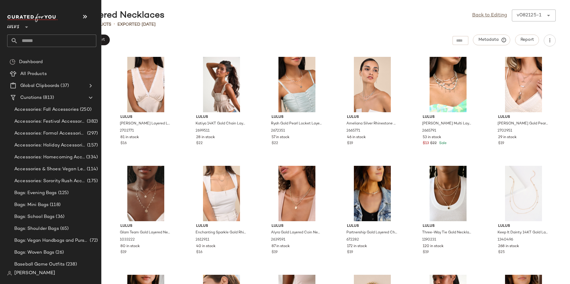
click at [30, 40] on input "text" at bounding box center [57, 41] width 78 height 13
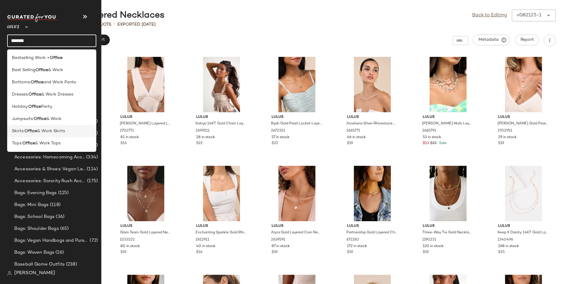
type input "******"
click at [24, 128] on span "Skirts:" at bounding box center [18, 131] width 13 height 6
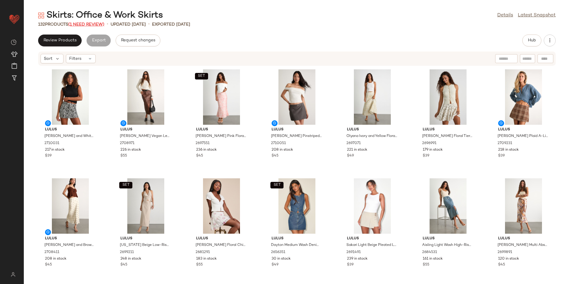
click at [93, 24] on span "(1 Need Review)" at bounding box center [86, 24] width 36 height 4
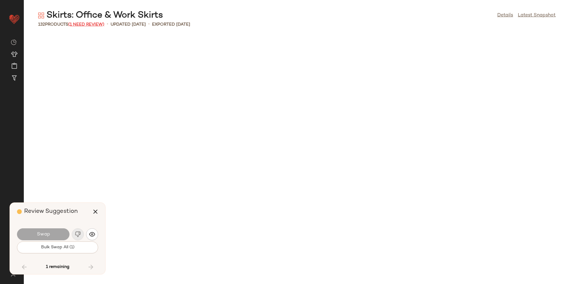
scroll to position [1824, 0]
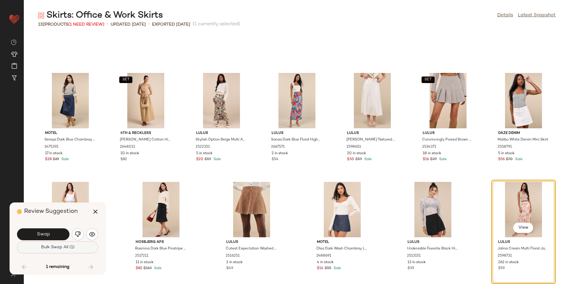
click at [83, 247] on button "Bulk Swap All (1)" at bounding box center [57, 248] width 81 height 12
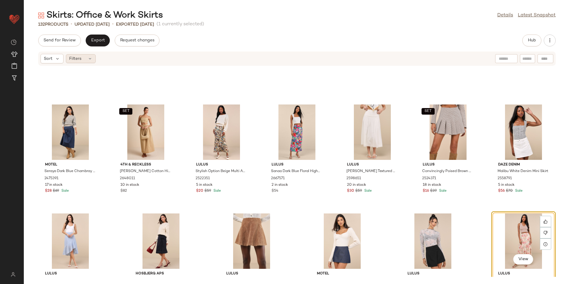
click at [86, 57] on div "Filters" at bounding box center [81, 58] width 30 height 9
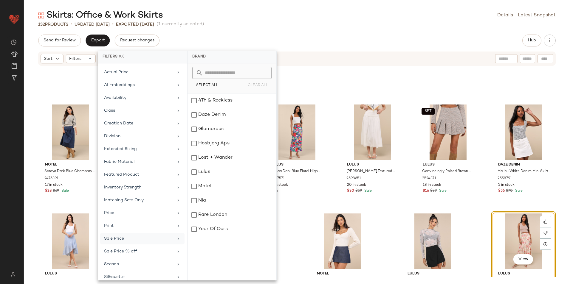
scroll to position [44, 0]
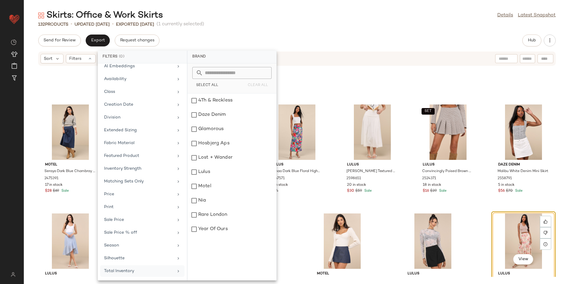
click at [131, 271] on div "Total Inventory" at bounding box center [138, 271] width 69 height 6
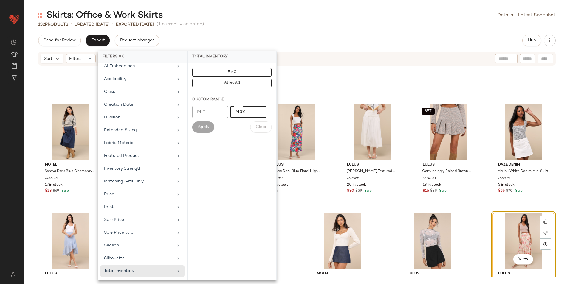
click at [251, 113] on input "Max" at bounding box center [248, 112] width 36 height 12
type input "**"
click at [203, 126] on span "Apply" at bounding box center [203, 127] width 12 height 5
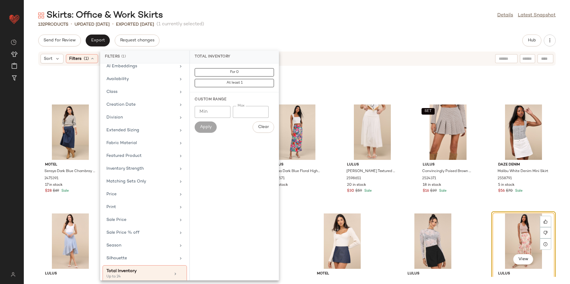
click at [389, 32] on div "Skirts: Office & Work Skirts Details Latest Snapshot 132 Products • updated Aug…" at bounding box center [297, 147] width 546 height 275
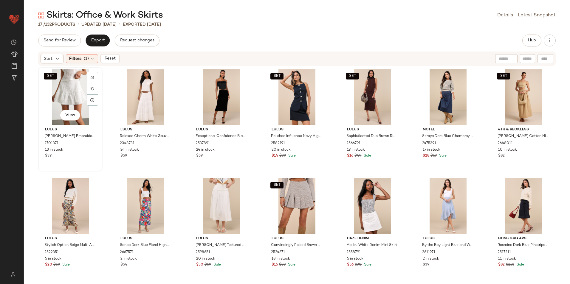
click at [72, 107] on div "SET View" at bounding box center [70, 96] width 60 height 55
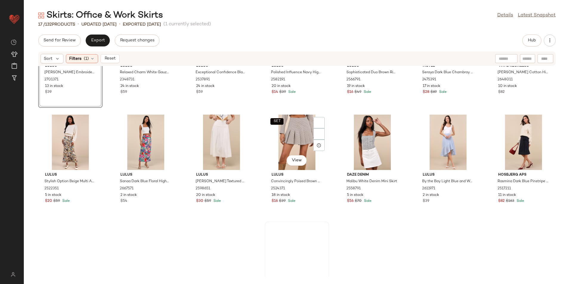
scroll to position [113, 0]
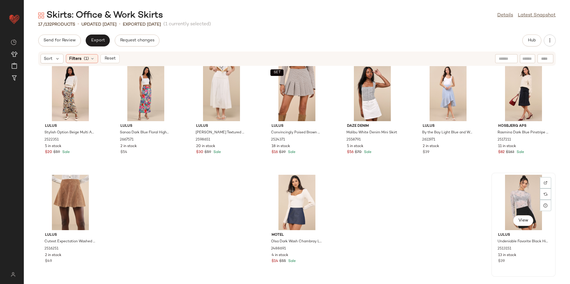
click at [518, 198] on div "View" at bounding box center [523, 202] width 60 height 55
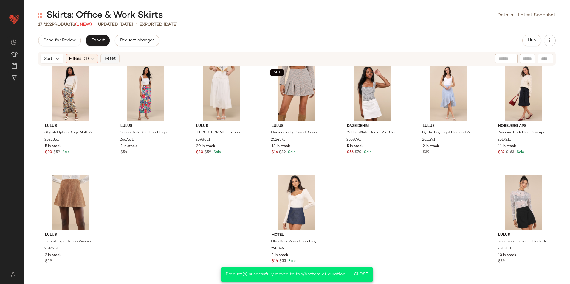
click at [108, 55] on button "Reset" at bounding box center [109, 58] width 19 height 9
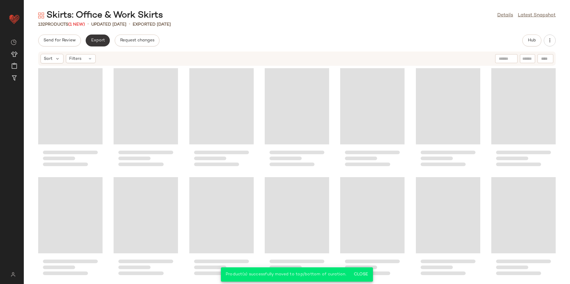
click at [91, 43] on button "Export" at bounding box center [98, 41] width 24 height 12
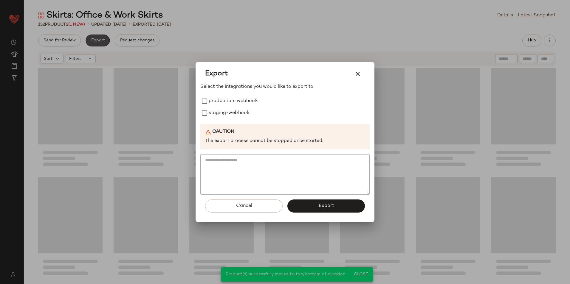
scroll to position [1862, 0]
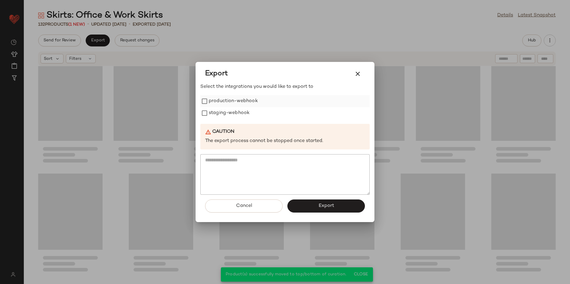
click at [222, 101] on label "production-webhook" at bounding box center [233, 101] width 49 height 12
drag, startPoint x: 223, startPoint y: 111, endPoint x: 235, endPoint y: 119, distance: 14.1
click at [225, 111] on label "staging-webhook" at bounding box center [229, 113] width 41 height 12
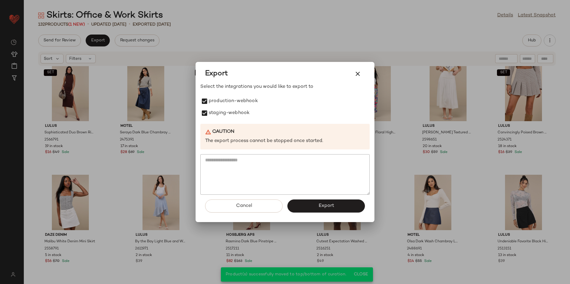
drag, startPoint x: 325, startPoint y: 207, endPoint x: 294, endPoint y: 171, distance: 47.3
click at [326, 207] on span "Export" at bounding box center [326, 206] width 16 height 6
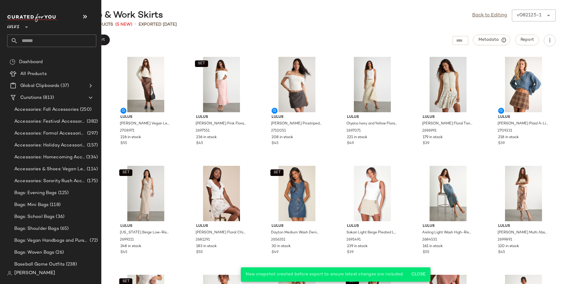
click at [68, 39] on input "text" at bounding box center [57, 41] width 78 height 13
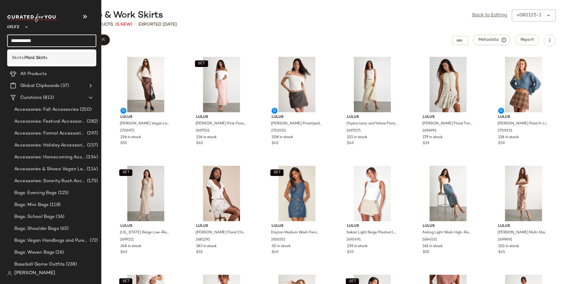
type input "**********"
click at [51, 58] on div "Skirts: Plaid Skirt s" at bounding box center [52, 58] width 80 height 6
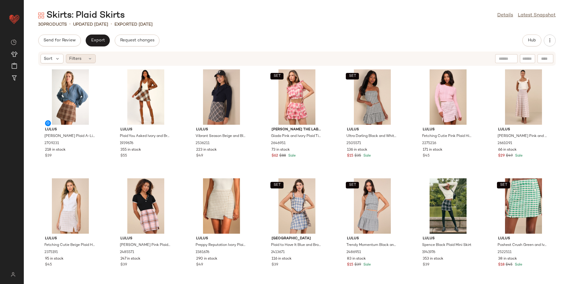
click at [93, 58] on div "Filters" at bounding box center [81, 58] width 30 height 9
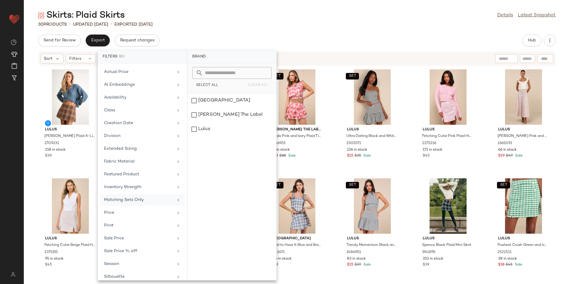
scroll to position [44, 0]
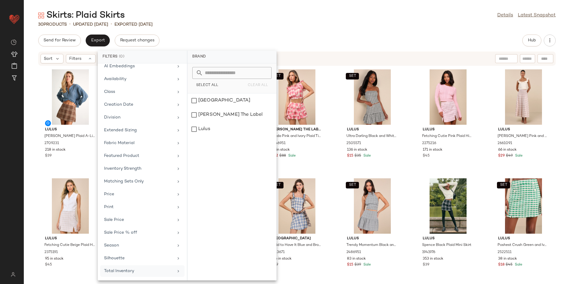
click at [137, 276] on div "Total Inventory" at bounding box center [142, 272] width 84 height 12
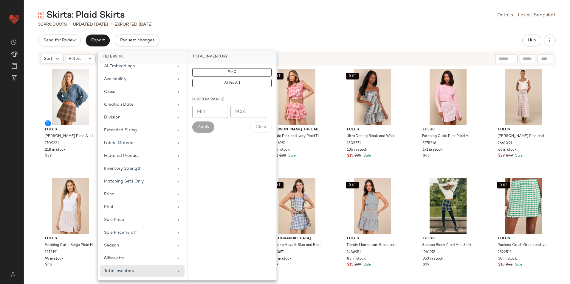
click at [253, 110] on input "Max" at bounding box center [248, 112] width 36 height 12
type input "**"
click at [196, 126] on button "Apply" at bounding box center [203, 127] width 22 height 11
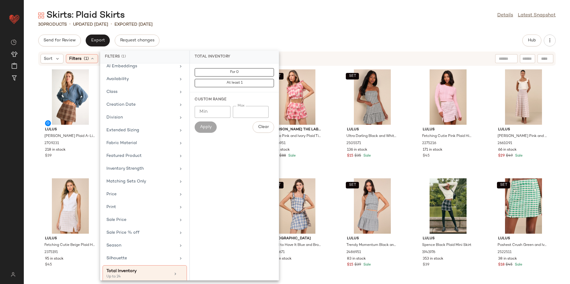
click at [248, 51] on div "Total Inventory" at bounding box center [234, 57] width 89 height 13
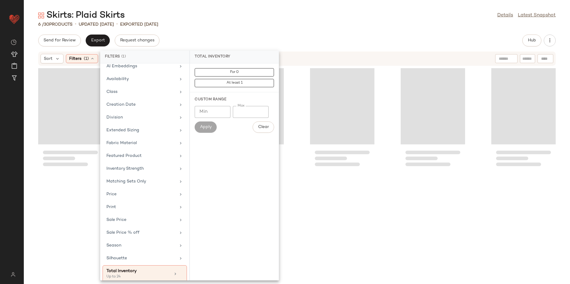
click at [246, 48] on div "Send for Review Export Request changes Hub Sort Filters (1) Reset" at bounding box center [297, 160] width 546 height 250
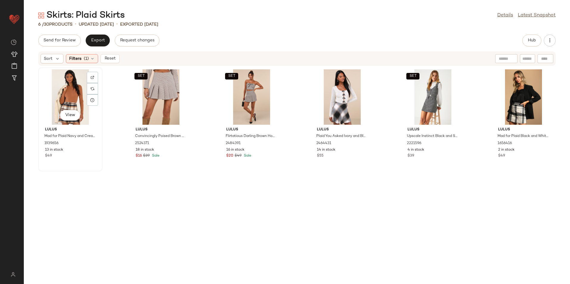
drag, startPoint x: 68, startPoint y: 91, endPoint x: 72, endPoint y: 91, distance: 3.9
click at [68, 91] on div "View" at bounding box center [70, 96] width 60 height 55
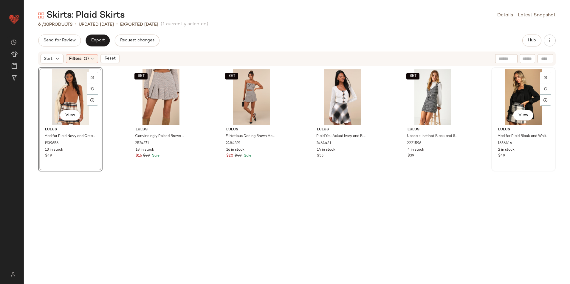
click at [528, 96] on div "View" at bounding box center [523, 96] width 60 height 55
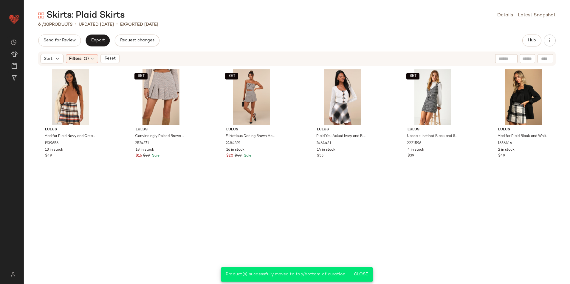
drag, startPoint x: 108, startPoint y: 60, endPoint x: 103, endPoint y: 51, distance: 10.5
click at [109, 60] on span "Reset" at bounding box center [109, 58] width 11 height 5
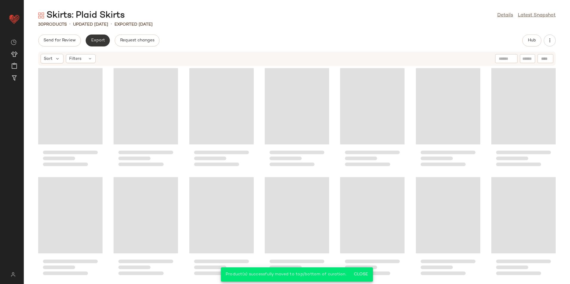
scroll to position [336, 0]
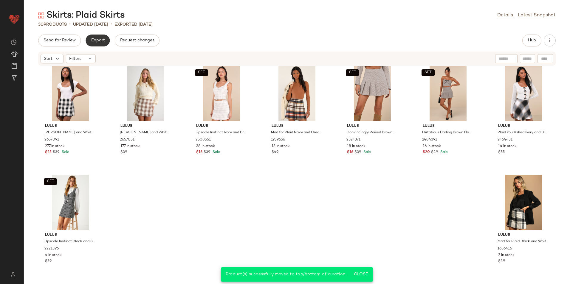
click at [95, 39] on span "Export" at bounding box center [98, 40] width 14 height 5
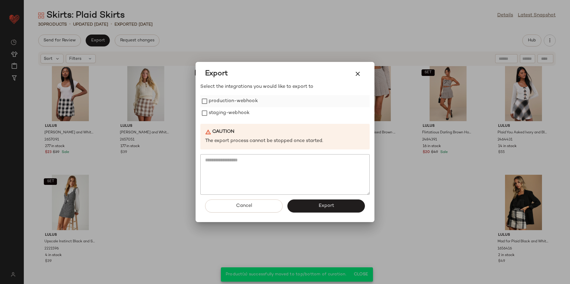
click at [250, 103] on label "production-webhook" at bounding box center [233, 101] width 49 height 12
click at [243, 116] on label "staging-webhook" at bounding box center [229, 113] width 41 height 12
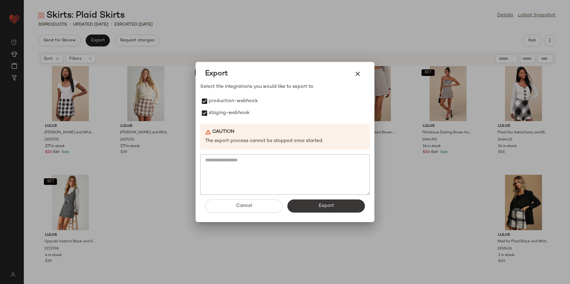
click at [323, 201] on button "Export" at bounding box center [325, 206] width 77 height 13
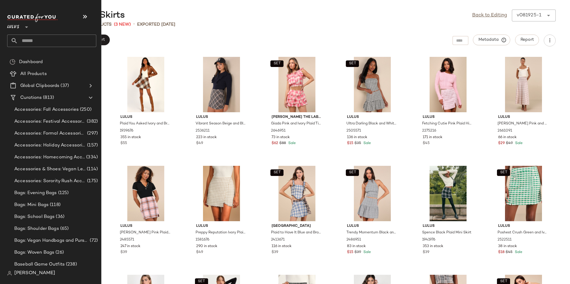
click at [35, 37] on input "text" at bounding box center [57, 41] width 78 height 13
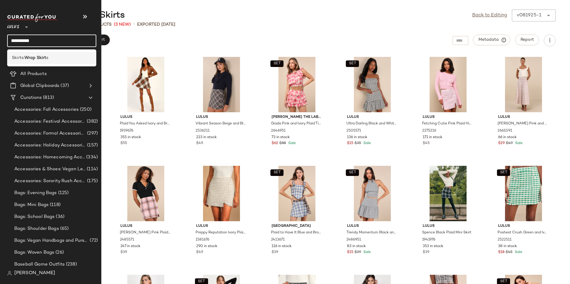
type input "**********"
click at [48, 58] on span "s" at bounding box center [47, 58] width 2 height 6
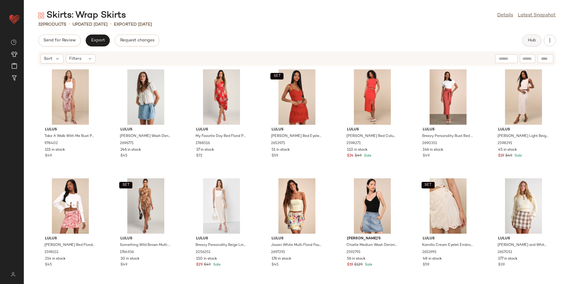
click at [530, 40] on span "Hub" at bounding box center [531, 40] width 8 height 5
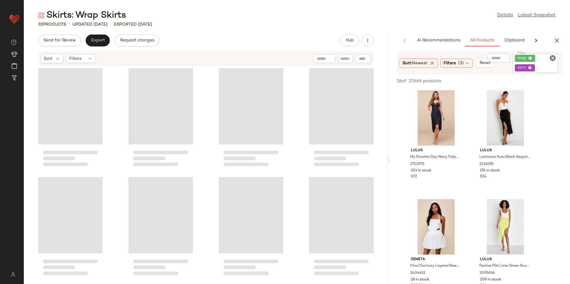
drag, startPoint x: 296, startPoint y: 162, endPoint x: 496, endPoint y: 154, distance: 200.7
click at [496, 154] on div "Skirts: Wrap Skirts Details Latest Snapshot 32 Products • updated Aug 21st • Ex…" at bounding box center [297, 147] width 546 height 275
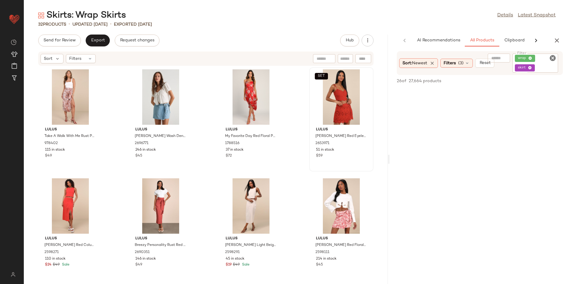
scroll to position [328, 0]
click at [83, 58] on div "Filters" at bounding box center [81, 58] width 30 height 9
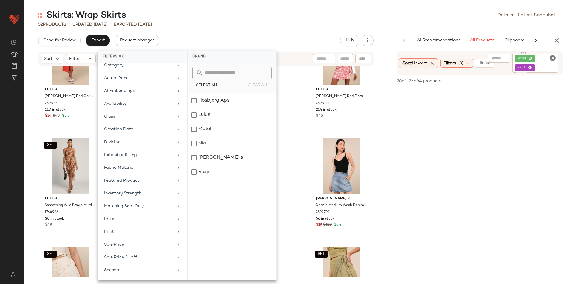
scroll to position [44, 0]
click at [120, 268] on div "Total Inventory" at bounding box center [138, 271] width 69 height 6
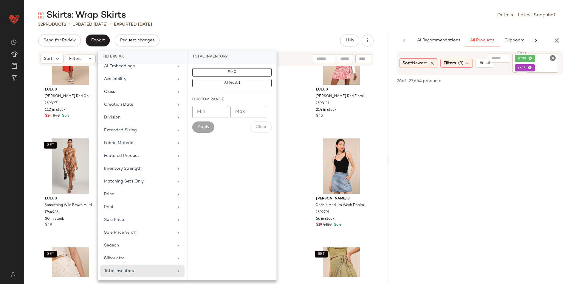
click at [263, 105] on div "Custom Range Min Min Max Max Apply Clear" at bounding box center [231, 114] width 89 height 45
drag, startPoint x: 263, startPoint y: 105, endPoint x: 254, endPoint y: 113, distance: 12.5
click at [254, 113] on input "Max" at bounding box center [248, 112] width 36 height 12
type input "**"
click at [181, 126] on div "Extended Sizing" at bounding box center [142, 131] width 84 height 12
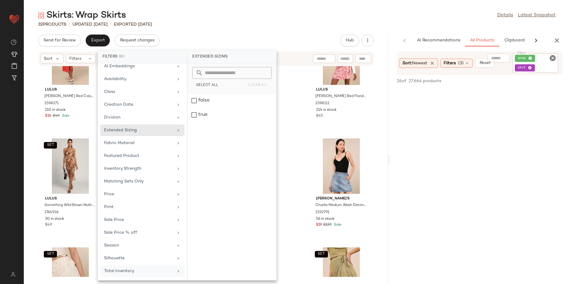
click at [141, 270] on div "Total Inventory" at bounding box center [138, 271] width 69 height 6
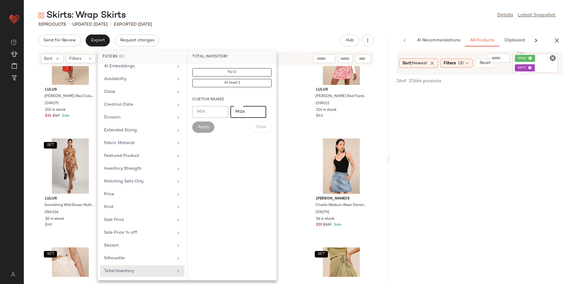
click at [249, 111] on input "Max" at bounding box center [248, 112] width 36 height 12
type input "**"
click at [209, 130] on span "Apply" at bounding box center [203, 127] width 12 height 5
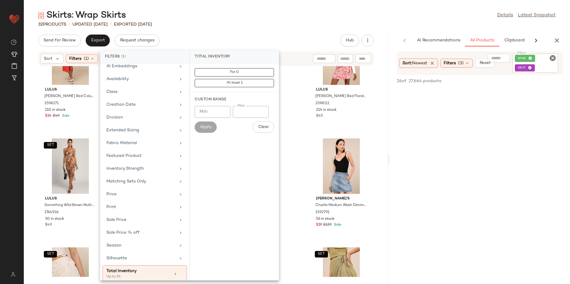
click at [280, 15] on div "Skirts: Wrap Skirts Details Latest Snapshot" at bounding box center [297, 16] width 546 height 12
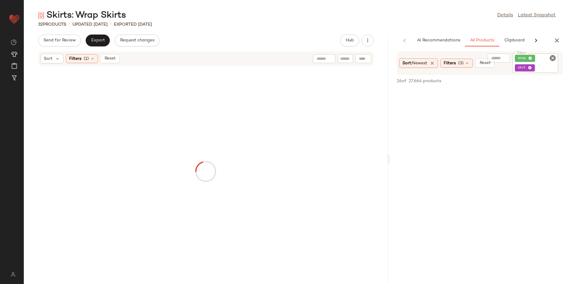
scroll to position [1418, 0]
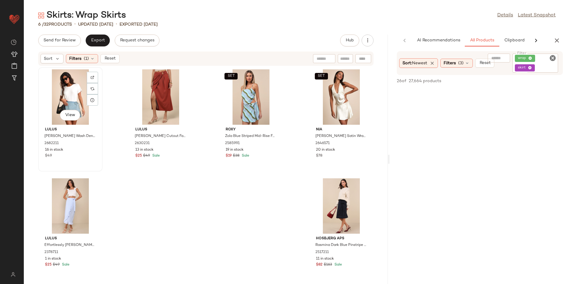
click at [63, 80] on div "View" at bounding box center [70, 96] width 60 height 55
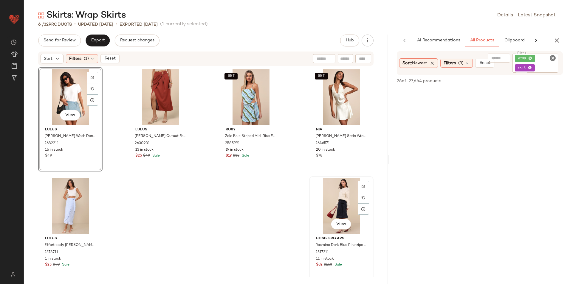
click at [327, 195] on div "View" at bounding box center [341, 205] width 60 height 55
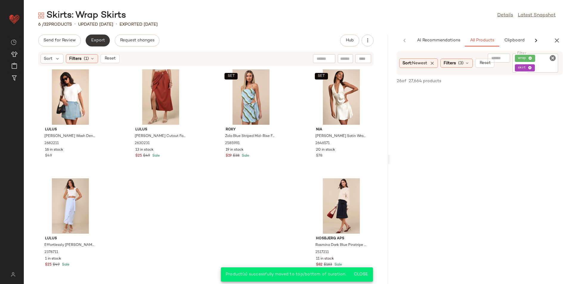
click at [87, 38] on button "Export" at bounding box center [98, 41] width 24 height 12
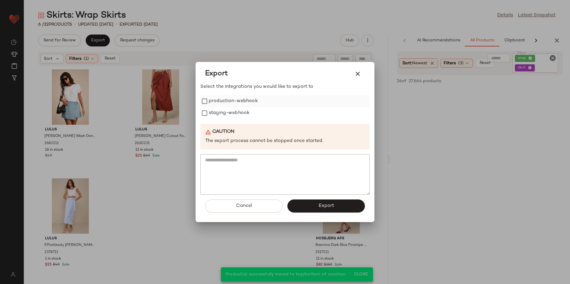
click at [231, 103] on label "production-webhook" at bounding box center [233, 101] width 49 height 12
click at [224, 111] on label "staging-webhook" at bounding box center [229, 113] width 41 height 12
click at [322, 203] on span "Export" at bounding box center [326, 206] width 16 height 6
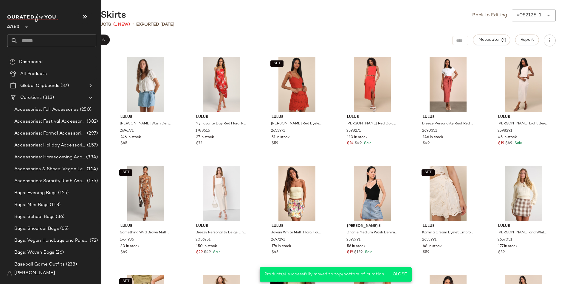
click at [30, 43] on input "text" at bounding box center [57, 41] width 78 height 13
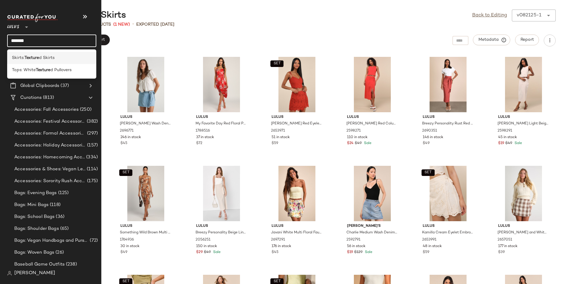
type input "*******"
click at [34, 60] on b "Texture" at bounding box center [31, 58] width 15 height 6
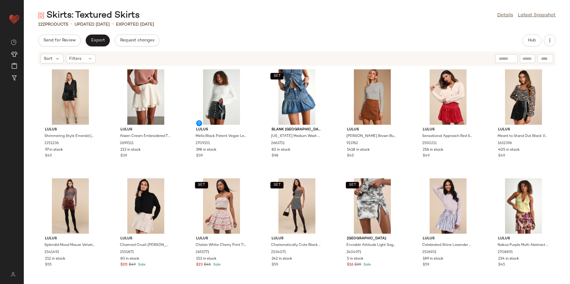
drag, startPoint x: 227, startPoint y: 26, endPoint x: 204, endPoint y: 42, distance: 28.3
click at [227, 26] on div "122 Products • updated Aug 21st • Exported Aug 21st" at bounding box center [297, 24] width 546 height 6
click at [87, 62] on div "Filters" at bounding box center [81, 58] width 30 height 9
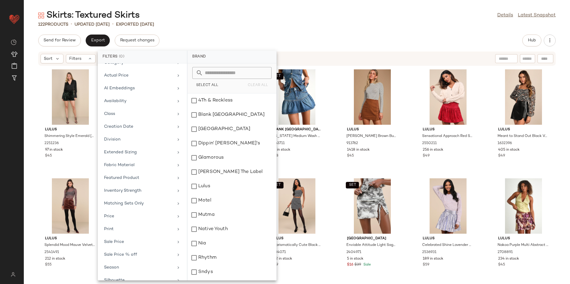
scroll to position [44, 0]
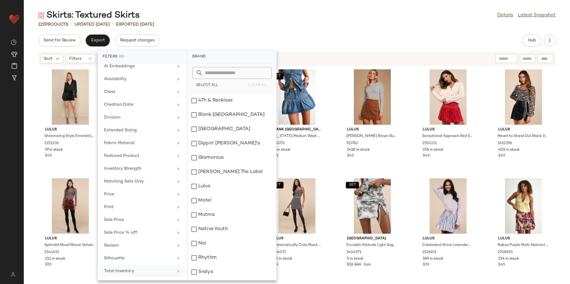
click at [131, 269] on div "Total Inventory" at bounding box center [138, 271] width 69 height 6
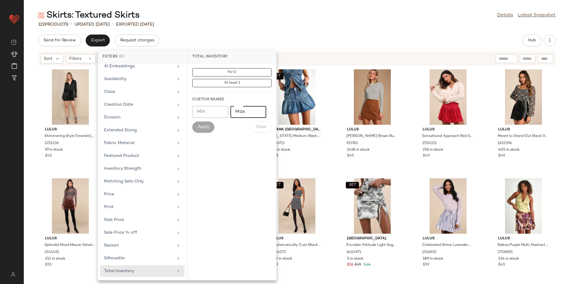
click at [246, 112] on input "Max" at bounding box center [248, 112] width 36 height 12
type input "**"
click at [205, 127] on span "Apply" at bounding box center [203, 127] width 12 height 5
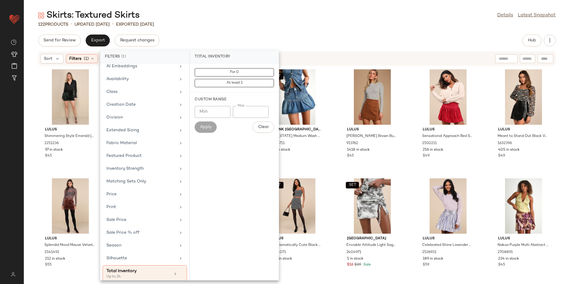
click at [272, 14] on div "Skirts: Textured Skirts Details Latest Snapshot" at bounding box center [297, 16] width 546 height 12
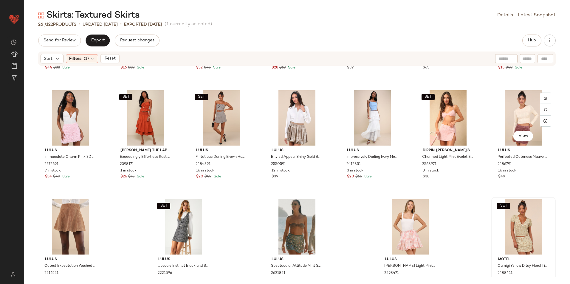
scroll to position [226, 0]
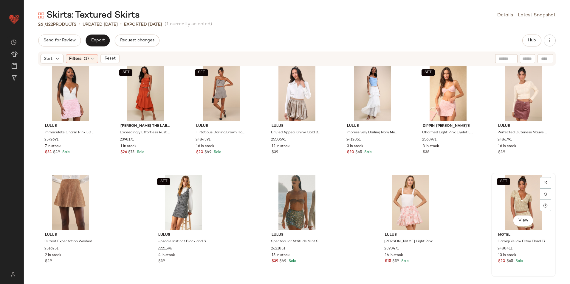
click at [522, 209] on div "SET View" at bounding box center [523, 202] width 60 height 55
click at [114, 58] on span "Reset" at bounding box center [109, 58] width 11 height 5
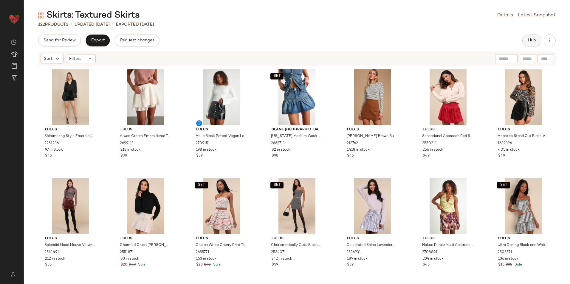
click at [536, 37] on button "Hub" at bounding box center [531, 41] width 19 height 12
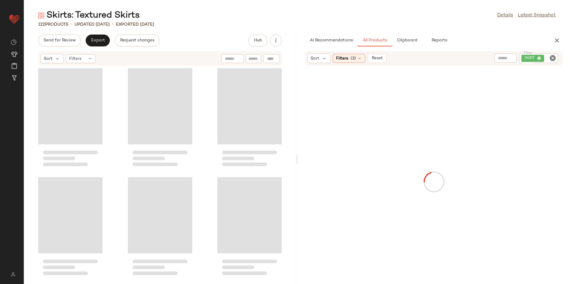
scroll to position [4262, 0]
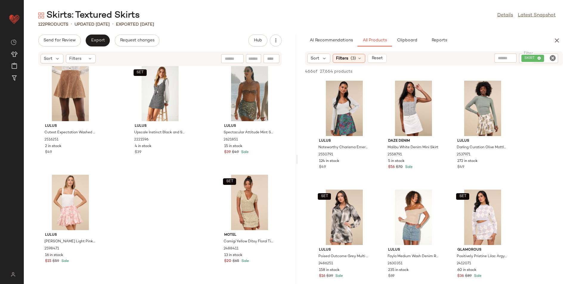
drag, startPoint x: 220, startPoint y: 10, endPoint x: 222, endPoint y: 13, distance: 4.4
click at [222, 13] on div "Skirts: Textured Skirts Details Latest Snapshot" at bounding box center [297, 16] width 546 height 12
click at [101, 41] on span "Export" at bounding box center [98, 40] width 14 height 5
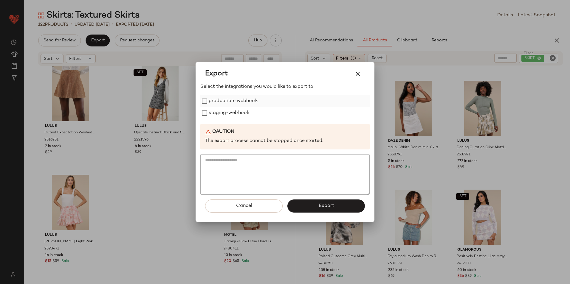
click at [254, 104] on label "production-webhook" at bounding box center [233, 101] width 49 height 12
click at [245, 118] on label "staging-webhook" at bounding box center [229, 113] width 41 height 12
click at [331, 205] on span "Export" at bounding box center [326, 206] width 16 height 6
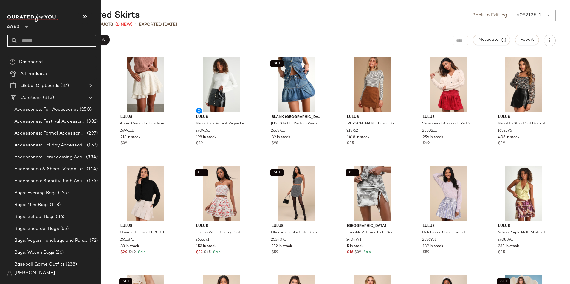
click at [25, 42] on input "text" at bounding box center [57, 41] width 78 height 13
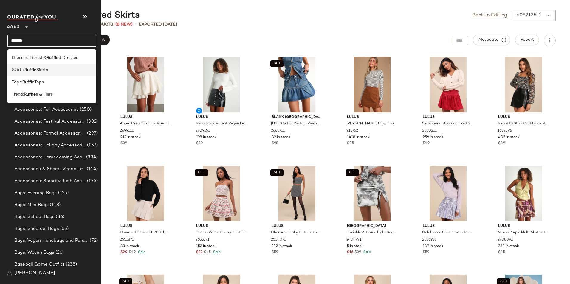
type input "******"
click at [42, 72] on span "Skirts" at bounding box center [42, 70] width 12 height 6
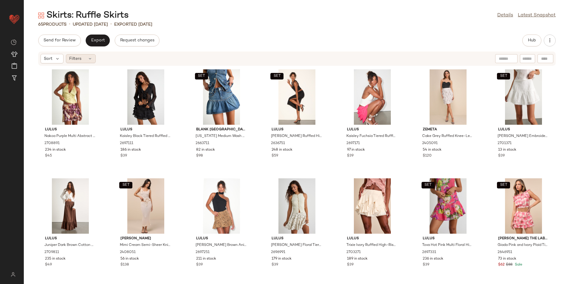
click at [94, 59] on div "Filters" at bounding box center [81, 58] width 30 height 9
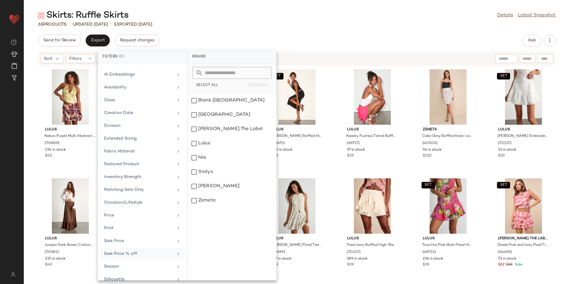
scroll to position [57, 0]
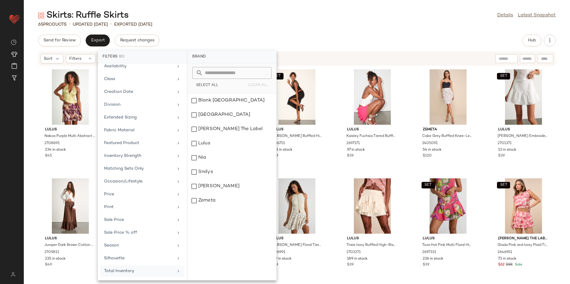
click at [122, 268] on div "Total Inventory" at bounding box center [138, 271] width 69 height 6
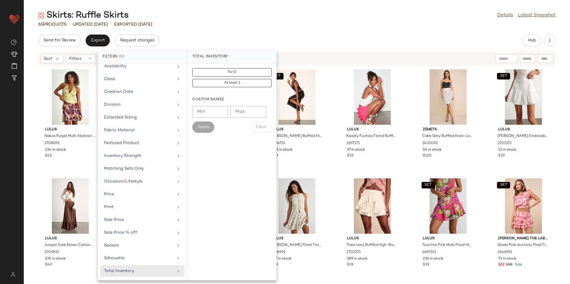
click at [237, 111] on input "Max" at bounding box center [248, 112] width 36 height 12
type input "**"
click at [208, 126] on span "Apply" at bounding box center [203, 127] width 12 height 5
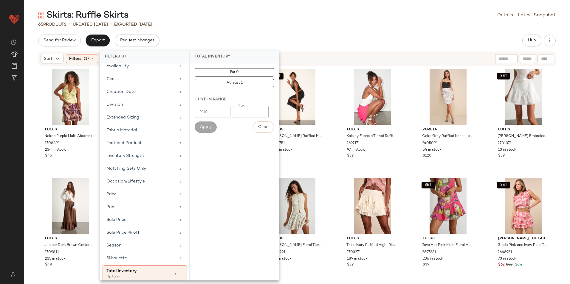
click at [261, 36] on div "Send for Review Export Request changes Hub" at bounding box center [296, 41] width 517 height 12
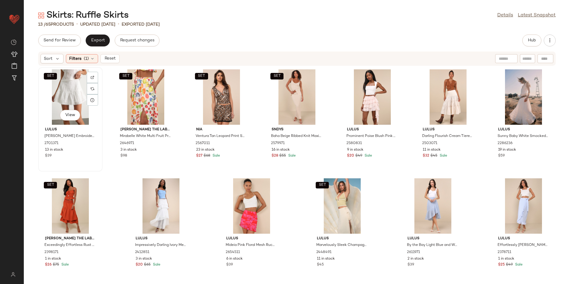
click at [60, 82] on div "SET View" at bounding box center [70, 96] width 60 height 55
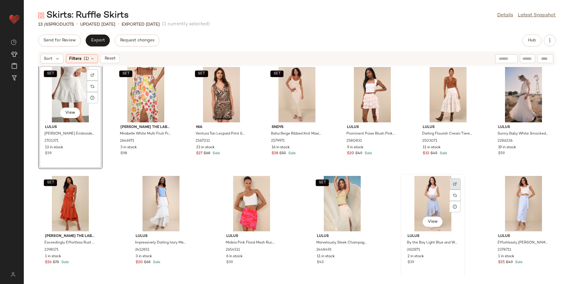
scroll to position [4, 0]
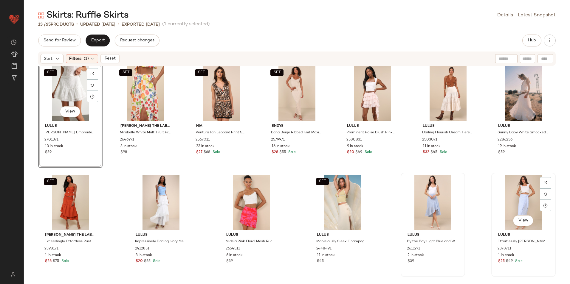
click at [524, 186] on div "View" at bounding box center [523, 202] width 60 height 55
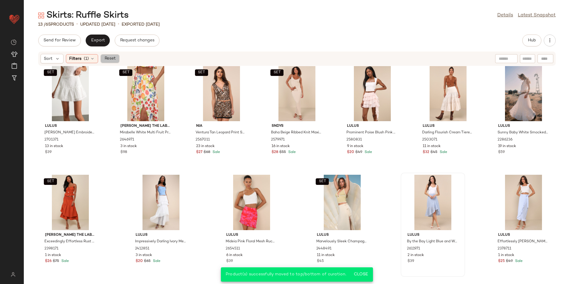
click at [116, 60] on button "Reset" at bounding box center [109, 58] width 19 height 9
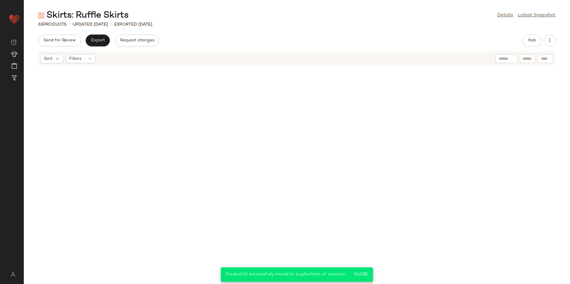
drag, startPoint x: 290, startPoint y: 32, endPoint x: 296, endPoint y: 43, distance: 12.5
click at [290, 32] on div "Skirts: Ruffle Skirts Details Latest Snapshot 65 Products • updated Aug 26th • …" at bounding box center [297, 147] width 546 height 275
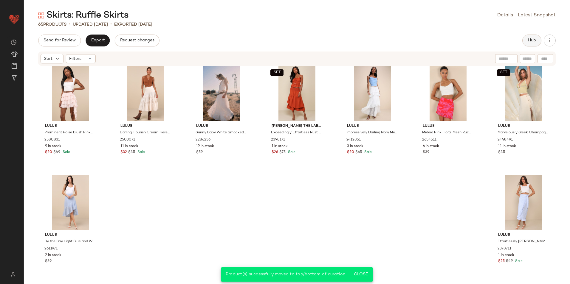
click at [538, 39] on button "Hub" at bounding box center [531, 41] width 19 height 12
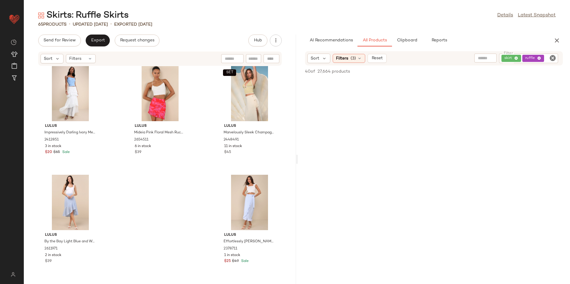
scroll to position [1644, 0]
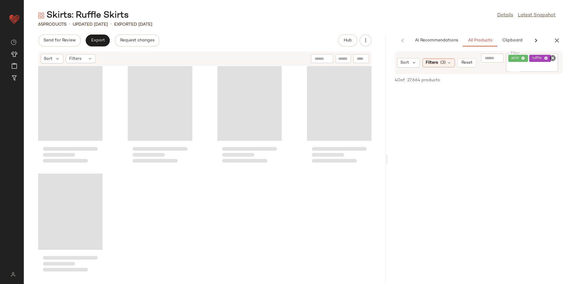
drag, startPoint x: 296, startPoint y: 159, endPoint x: 425, endPoint y: 161, distance: 128.7
click at [425, 161] on div "Skirts: Ruffle Skirts Details Latest Snapshot 65 Products • updated Aug 26th • …" at bounding box center [297, 147] width 546 height 275
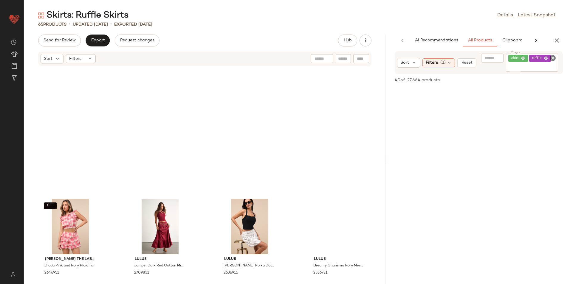
scroll to position [0, 0]
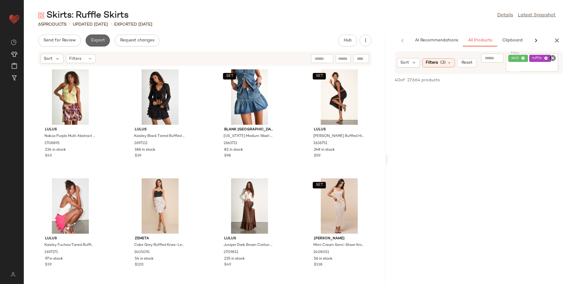
click at [93, 41] on span "Export" at bounding box center [98, 40] width 14 height 5
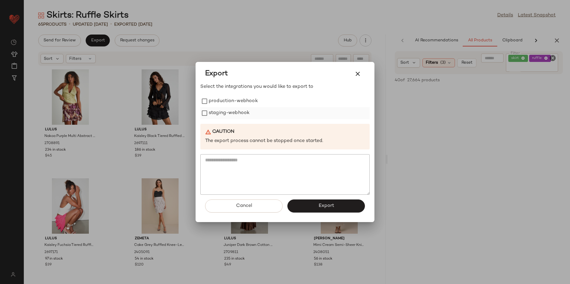
drag, startPoint x: 225, startPoint y: 102, endPoint x: 223, endPoint y: 111, distance: 10.1
click at [226, 103] on label "production-webhook" at bounding box center [233, 101] width 49 height 12
click at [223, 112] on label "staging-webhook" at bounding box center [229, 113] width 41 height 12
click at [316, 208] on button "Export" at bounding box center [325, 206] width 77 height 13
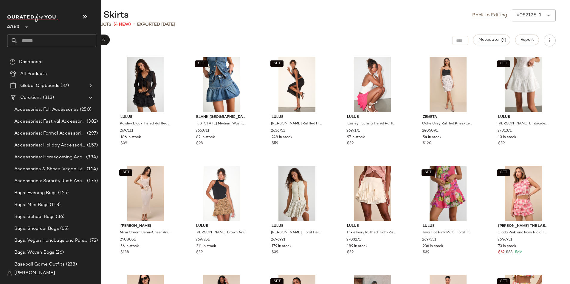
click at [45, 40] on input "text" at bounding box center [57, 41] width 78 height 13
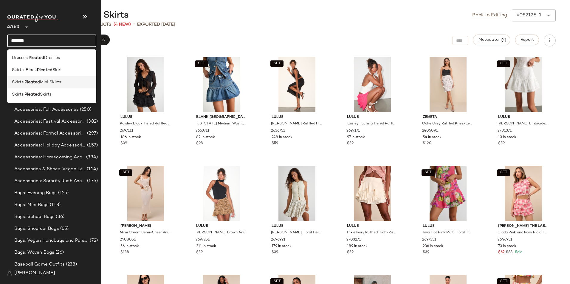
type input "*******"
click at [50, 85] on span "Mini Skirts" at bounding box center [50, 82] width 21 height 6
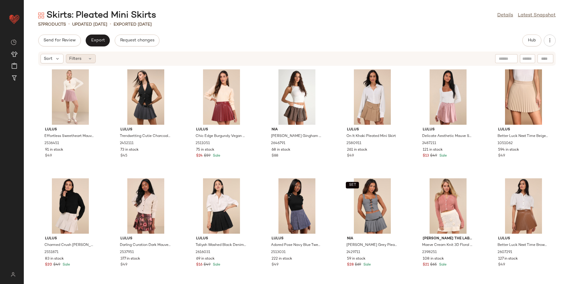
click at [78, 57] on span "Filters" at bounding box center [75, 59] width 12 height 6
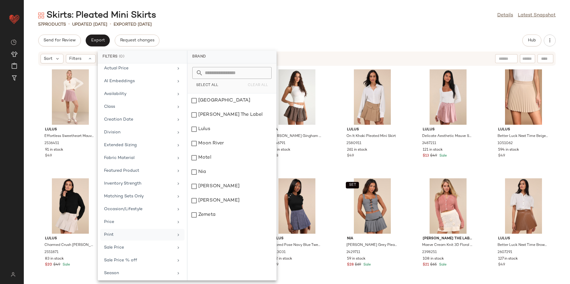
scroll to position [57, 0]
click at [124, 269] on div "Total Inventory" at bounding box center [138, 271] width 69 height 6
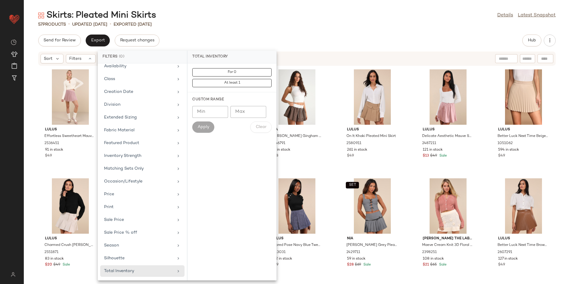
click at [253, 108] on input "Max" at bounding box center [248, 112] width 36 height 12
type input "**"
click at [204, 124] on button "Apply" at bounding box center [203, 127] width 22 height 11
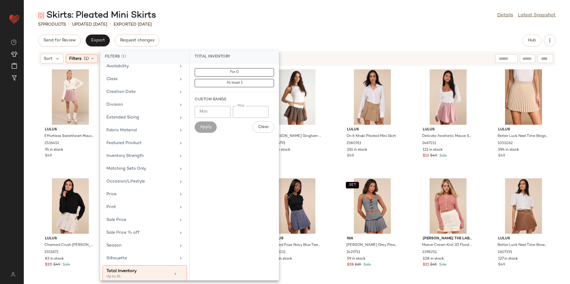
click at [280, 9] on main "Skirts: Pleated Mini Skirts Details Latest Snapshot 57 Products • updated Aug 2…" at bounding box center [285, 142] width 570 height 284
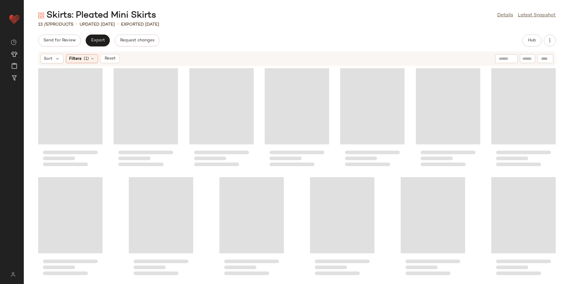
click at [68, 99] on div "Loading..." at bounding box center [70, 106] width 64 height 76
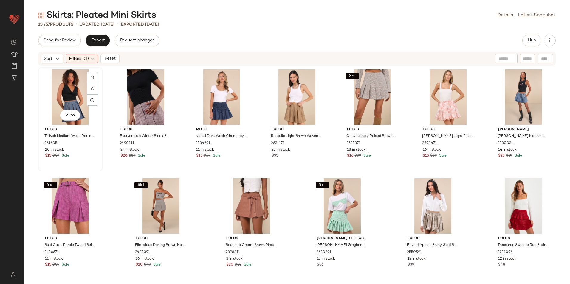
click at [74, 100] on div "View" at bounding box center [70, 96] width 60 height 55
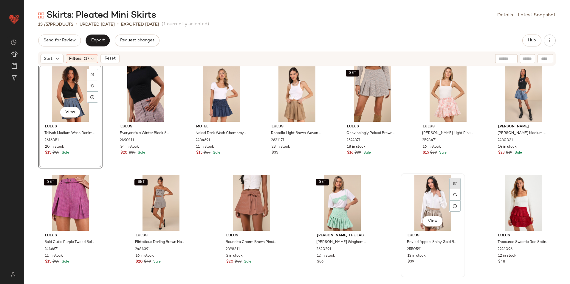
scroll to position [4, 0]
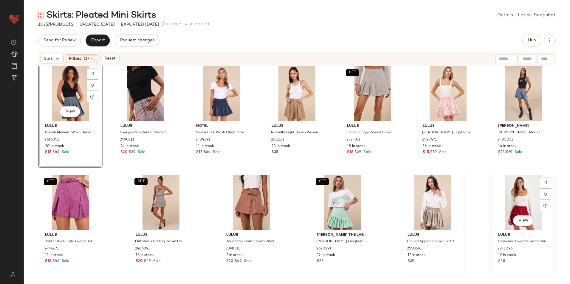
click at [506, 201] on div "View" at bounding box center [523, 202] width 60 height 55
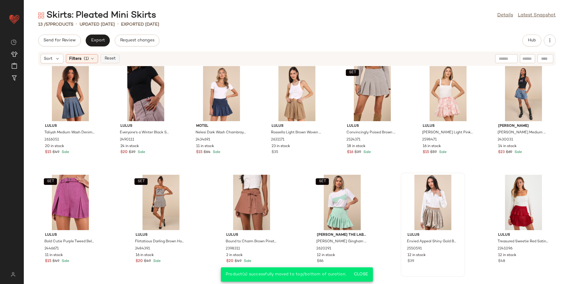
click at [114, 59] on span "Reset" at bounding box center [109, 58] width 11 height 5
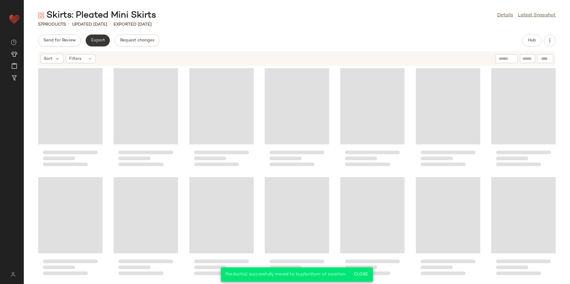
click at [108, 40] on button "Export" at bounding box center [98, 41] width 24 height 12
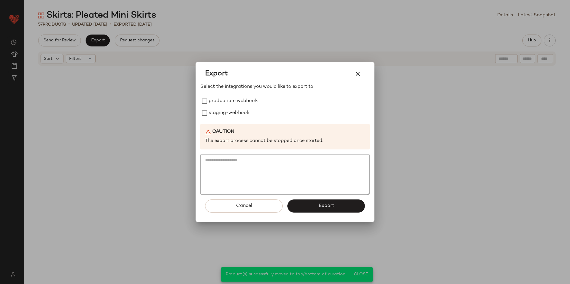
scroll to position [772, 0]
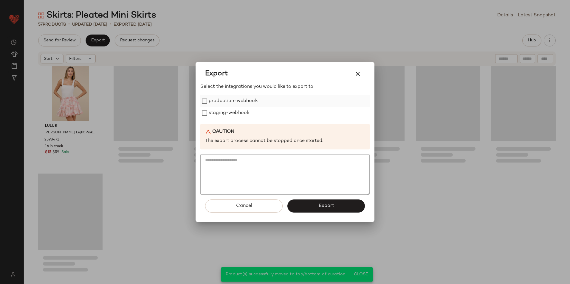
click at [248, 101] on label "production-webhook" at bounding box center [233, 101] width 49 height 12
drag, startPoint x: 244, startPoint y: 111, endPoint x: 248, endPoint y: 121, distance: 10.6
click at [244, 111] on label "staging-webhook" at bounding box center [229, 113] width 41 height 12
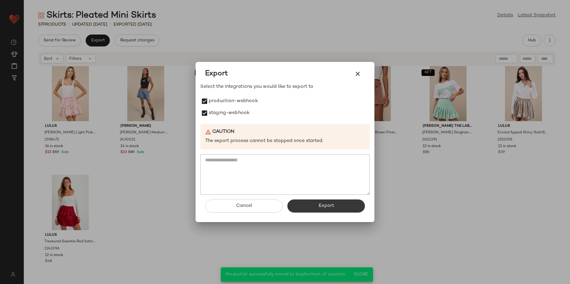
click at [305, 205] on button "Export" at bounding box center [325, 206] width 77 height 13
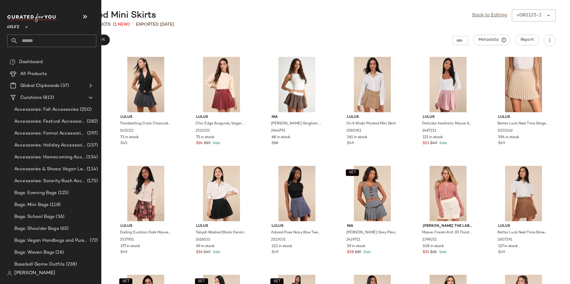
click at [44, 41] on input "text" at bounding box center [57, 41] width 78 height 13
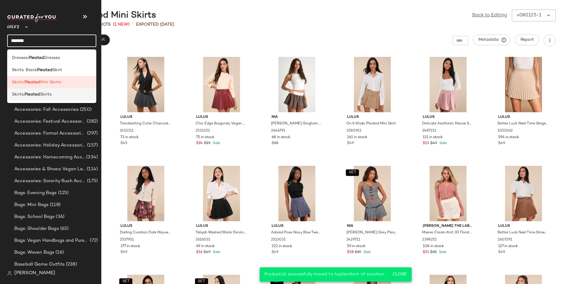
type input "*******"
click at [37, 91] on div "Skirts: Pleated Skirts" at bounding box center [51, 95] width 89 height 12
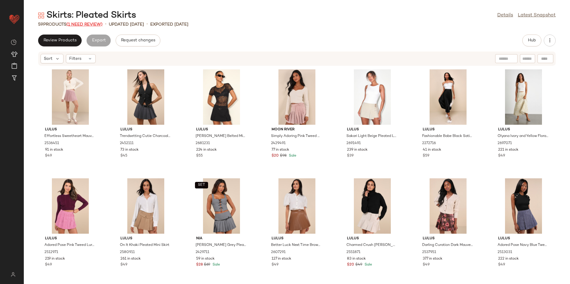
click at [90, 24] on span "(1 Need Review)" at bounding box center [84, 24] width 36 height 4
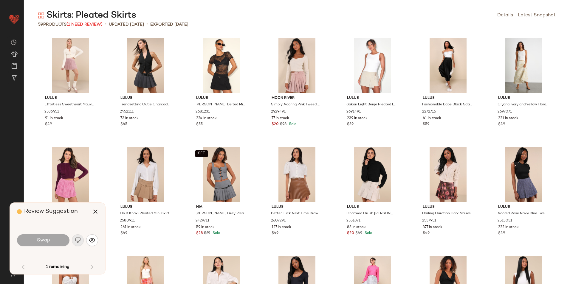
scroll to position [654, 0]
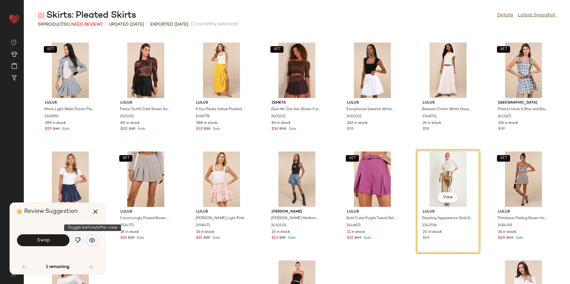
click at [91, 241] on img "button" at bounding box center [92, 240] width 6 height 6
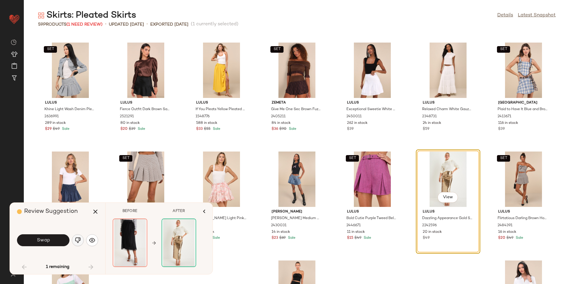
click at [78, 240] on img "button" at bounding box center [78, 240] width 6 height 6
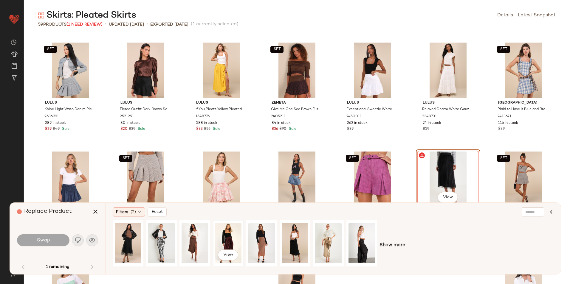
click at [221, 236] on div "View" at bounding box center [228, 243] width 27 height 42
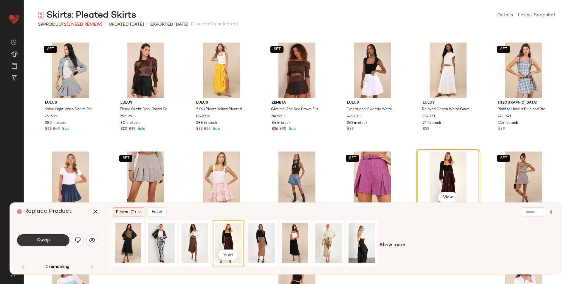
click at [44, 241] on span "Swap" at bounding box center [42, 241] width 13 height 6
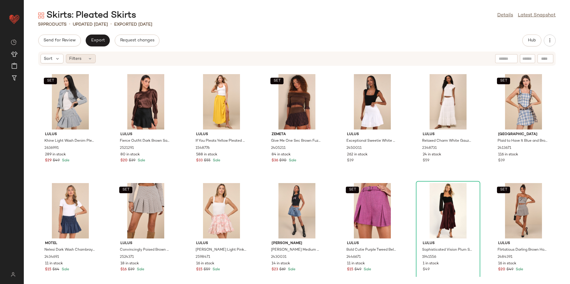
click at [91, 59] on icon at bounding box center [90, 58] width 5 height 5
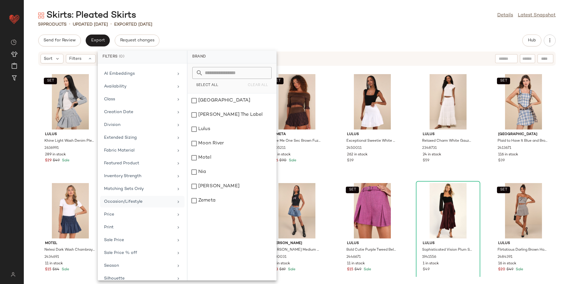
scroll to position [57, 0]
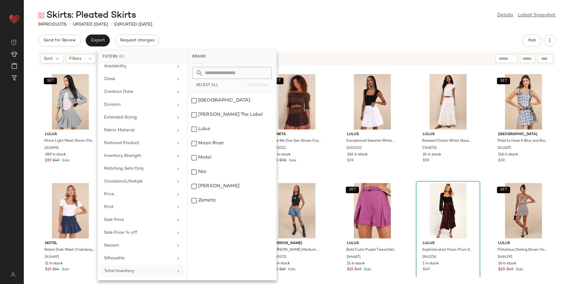
click at [122, 270] on div "Total Inventory" at bounding box center [138, 271] width 69 height 6
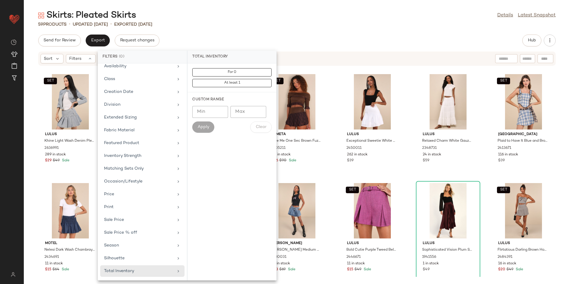
click at [243, 114] on input "Max" at bounding box center [248, 112] width 36 height 12
type input "**"
click at [207, 125] on span "Apply" at bounding box center [203, 127] width 12 height 5
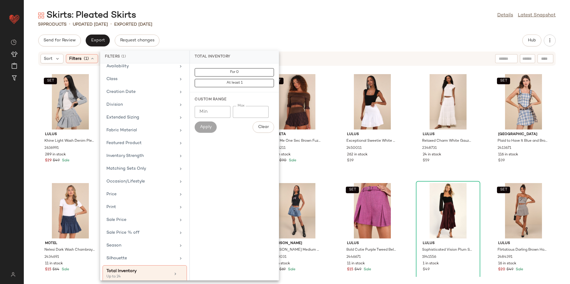
click at [279, 21] on div "59 Products • updated Aug 21st • Exported Aug 21st" at bounding box center [297, 24] width 546 height 6
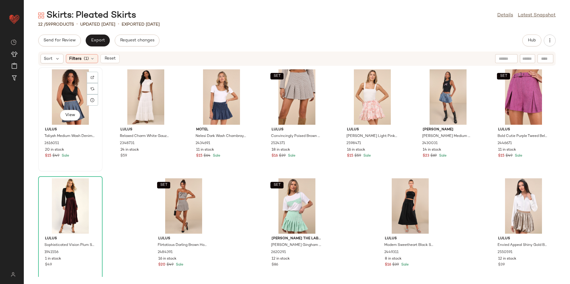
click at [67, 90] on div "View" at bounding box center [70, 96] width 60 height 55
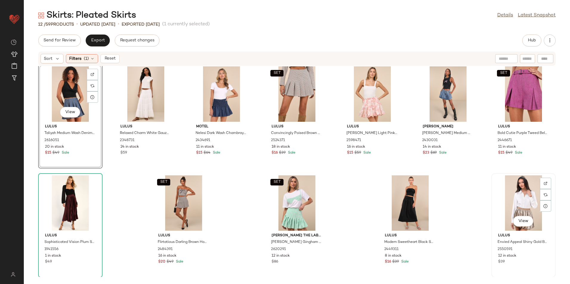
scroll to position [4, 0]
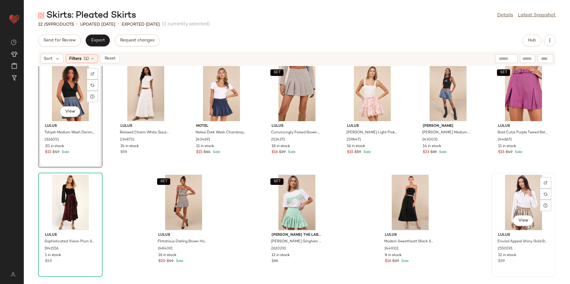
click at [513, 204] on div "View" at bounding box center [523, 202] width 60 height 55
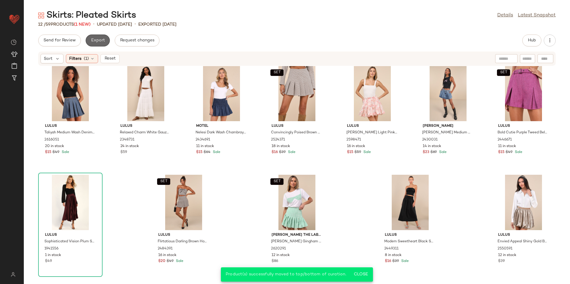
click at [102, 36] on button "Export" at bounding box center [98, 41] width 24 height 12
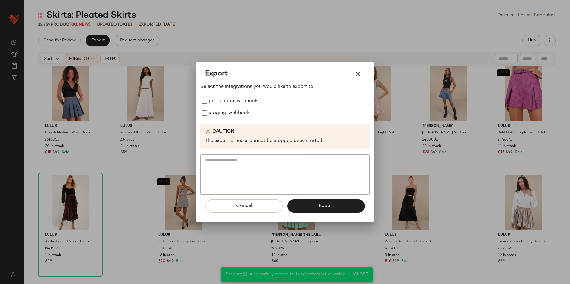
click at [199, 101] on div "Export Select the integrations you would like to export to production-webhook s…" at bounding box center [284, 142] width 179 height 160
click at [333, 209] on span "Export" at bounding box center [326, 206] width 16 height 6
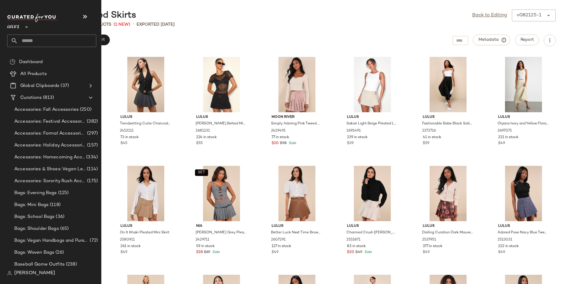
click at [26, 39] on input "text" at bounding box center [57, 41] width 78 height 13
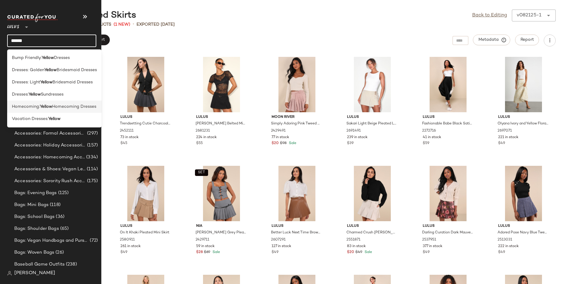
type input "******"
click at [41, 104] on b "Yellow" at bounding box center [46, 107] width 12 height 6
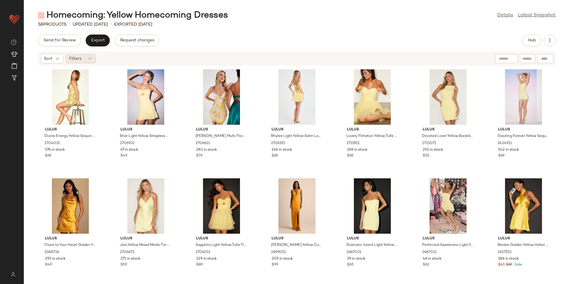
click at [89, 60] on icon at bounding box center [90, 58] width 5 height 5
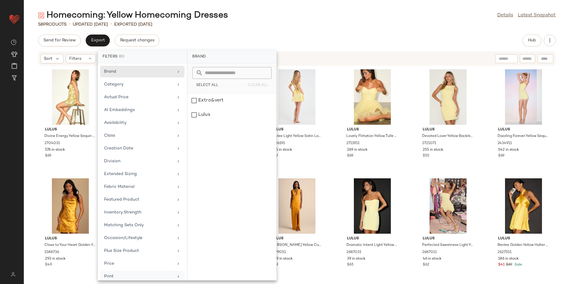
scroll to position [69, 0]
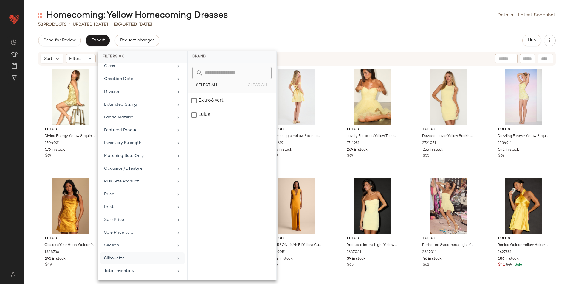
click at [132, 262] on div "Silhouette" at bounding box center [142, 259] width 84 height 12
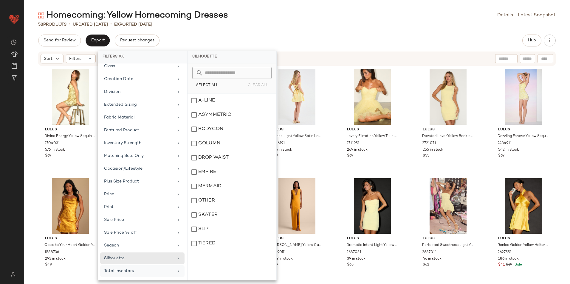
click at [148, 271] on div "Total Inventory" at bounding box center [138, 271] width 69 height 6
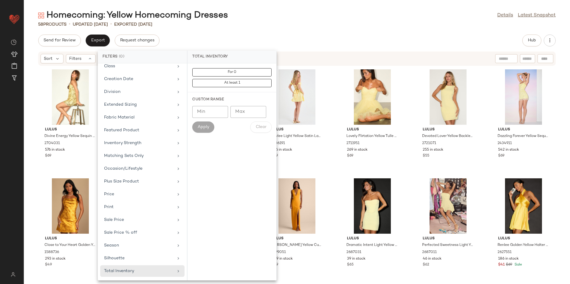
click at [242, 114] on input "Max" at bounding box center [248, 112] width 36 height 12
type input "**"
click at [215, 124] on div "Apply Clear" at bounding box center [231, 127] width 79 height 11
click at [206, 128] on span "Apply" at bounding box center [203, 127] width 12 height 5
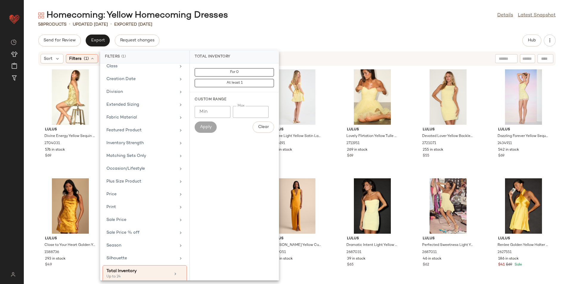
click at [287, 30] on div "Homecoming: Yellow Homecoming Dresses Details Latest Snapshot 58 Products • upd…" at bounding box center [297, 147] width 546 height 275
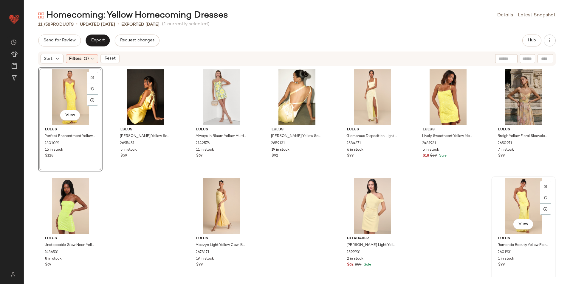
click at [509, 208] on div "View" at bounding box center [523, 205] width 60 height 55
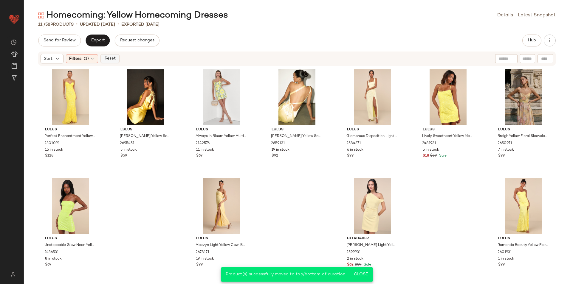
click at [113, 58] on span "Reset" at bounding box center [109, 58] width 11 height 5
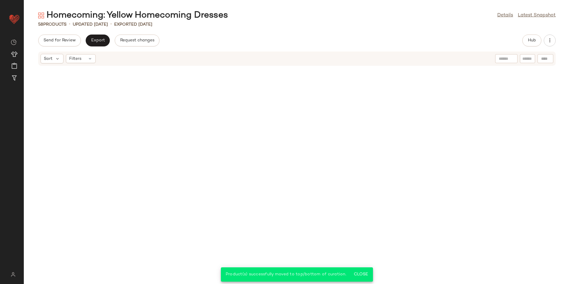
scroll to position [772, 0]
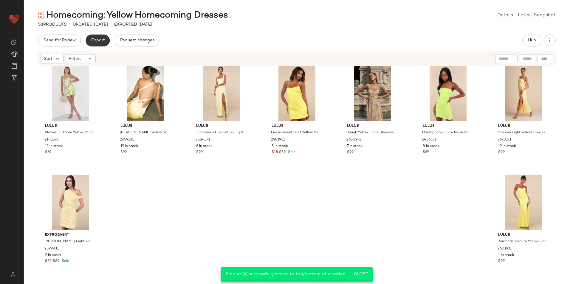
click at [96, 41] on span "Export" at bounding box center [98, 40] width 14 height 5
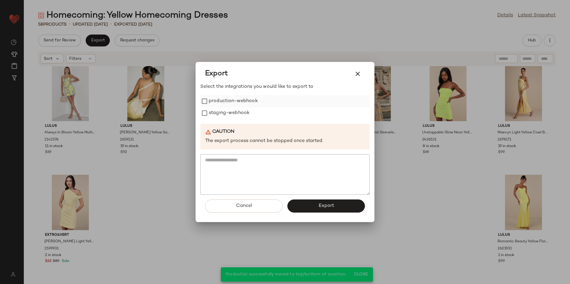
click at [210, 101] on label "production-webhook" at bounding box center [233, 101] width 49 height 12
click at [209, 111] on label "staging-webhook" at bounding box center [229, 113] width 41 height 12
click at [326, 206] on span "Export" at bounding box center [326, 206] width 16 height 6
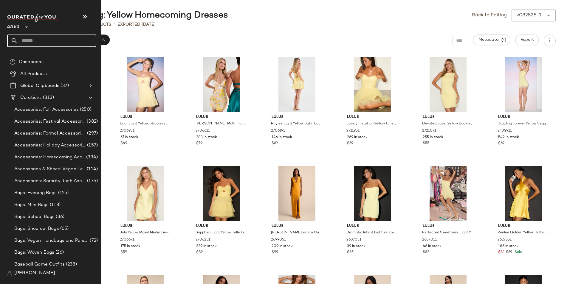
click at [54, 40] on input "text" at bounding box center [57, 41] width 78 height 13
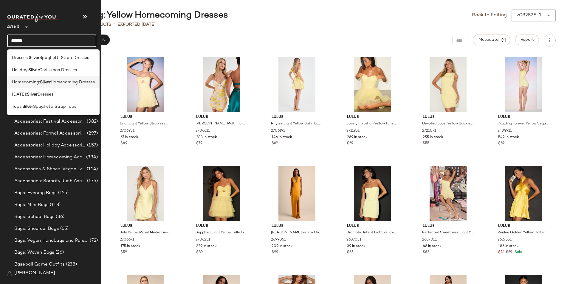
type input "******"
click at [44, 81] on b "Silver" at bounding box center [45, 82] width 11 height 6
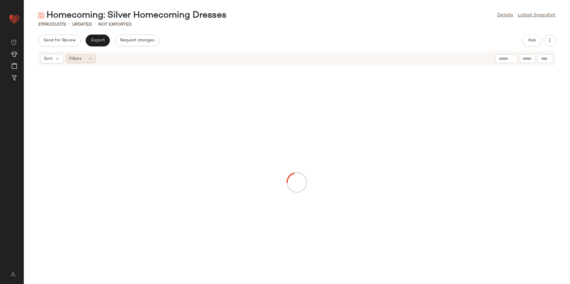
click at [87, 61] on div "Filters" at bounding box center [81, 58] width 30 height 9
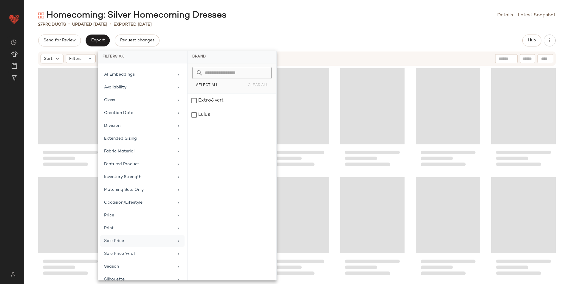
scroll to position [57, 0]
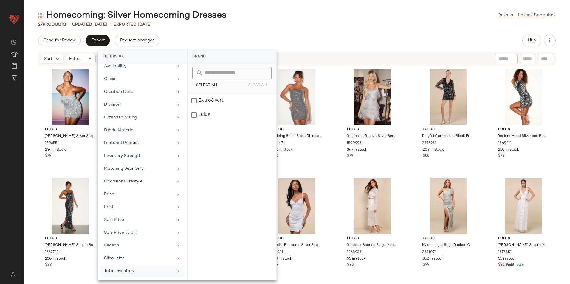
click at [114, 268] on div "Total Inventory" at bounding box center [142, 272] width 84 height 12
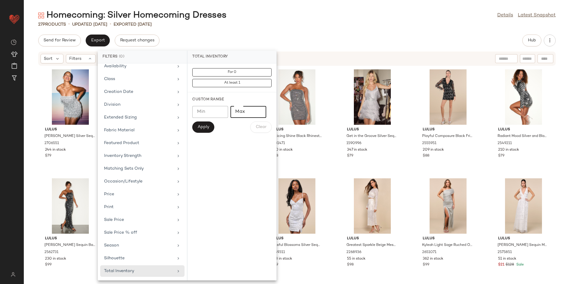
click at [258, 111] on input "*" at bounding box center [248, 112] width 36 height 12
type input "***"
click at [201, 124] on button "Apply" at bounding box center [203, 127] width 22 height 11
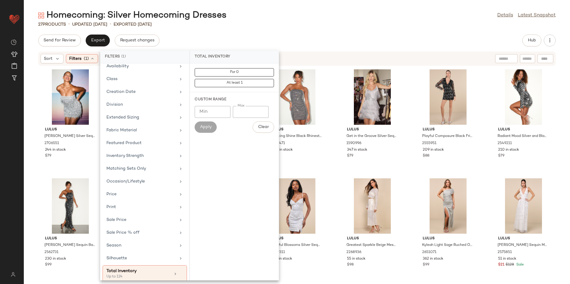
click at [267, 35] on div "Send for Review Export Request changes Hub" at bounding box center [296, 41] width 517 height 12
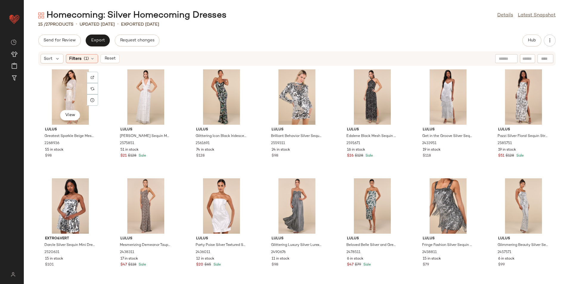
click at [63, 90] on div "View" at bounding box center [70, 96] width 60 height 55
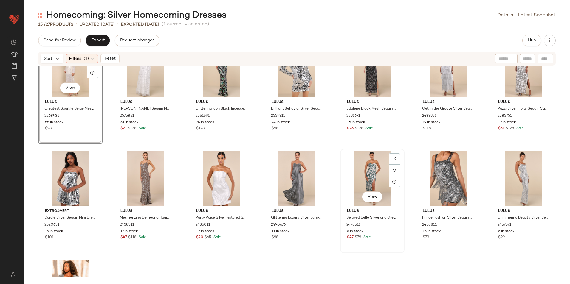
scroll to position [113, 0]
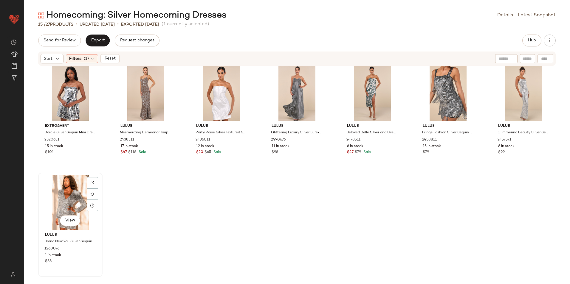
click at [73, 196] on div "View" at bounding box center [70, 202] width 60 height 55
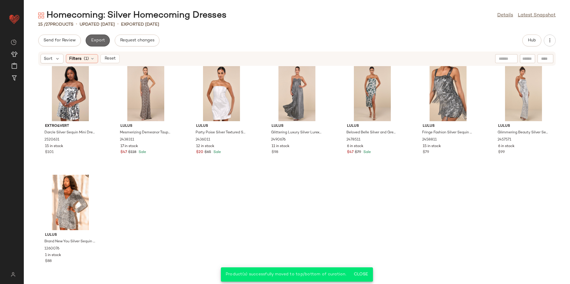
click at [91, 42] on span "Export" at bounding box center [98, 40] width 14 height 5
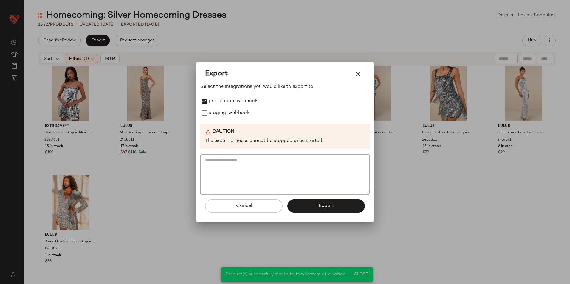
click at [200, 112] on div "Export Select the integrations you would like to export to production-webhook s…" at bounding box center [284, 142] width 179 height 160
click at [308, 202] on button "Export" at bounding box center [325, 206] width 77 height 13
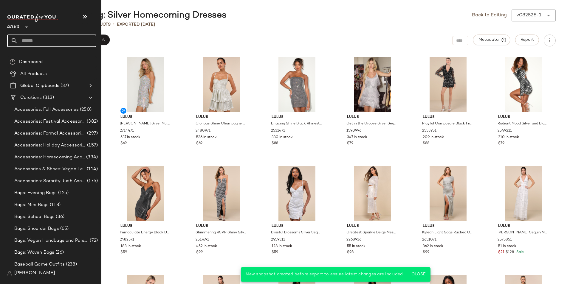
click at [31, 42] on input "text" at bounding box center [57, 41] width 78 height 13
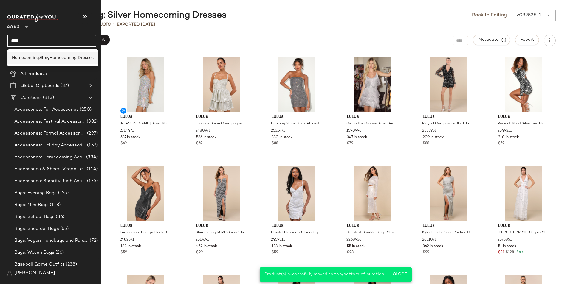
type input "****"
click at [70, 57] on span "Homecoming Dresses" at bounding box center [71, 58] width 44 height 6
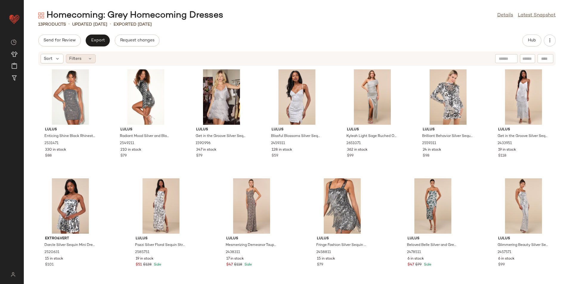
click at [80, 61] on span "Filters" at bounding box center [75, 59] width 12 height 6
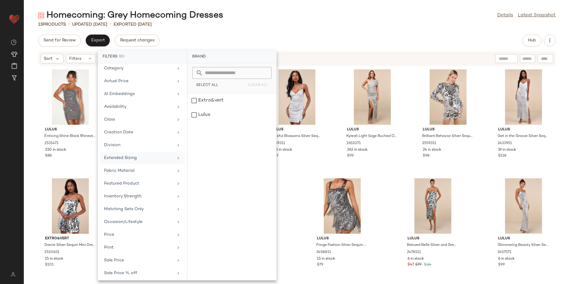
scroll to position [57, 0]
click at [140, 273] on div "Total Inventory" at bounding box center [138, 271] width 69 height 6
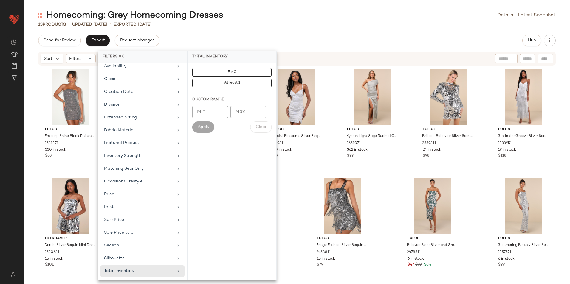
click at [246, 113] on input "Max" at bounding box center [248, 112] width 36 height 12
type input "**"
click at [203, 130] on button "Apply" at bounding box center [203, 127] width 22 height 11
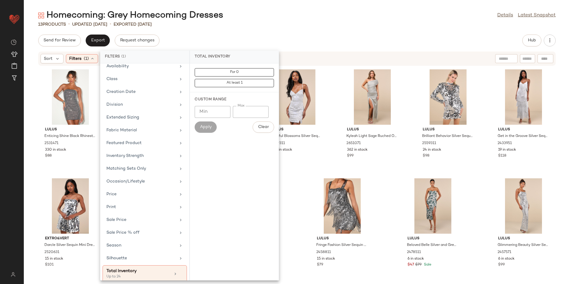
click at [290, 26] on div "13 Products • updated Aug 25th • Exported Aug 25th" at bounding box center [297, 24] width 546 height 6
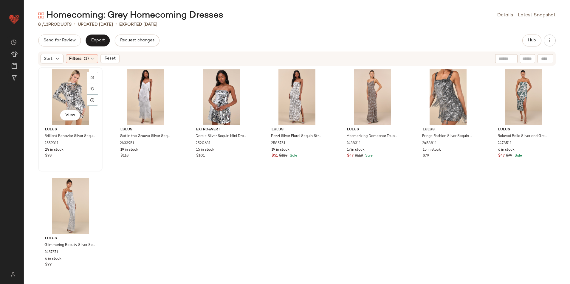
click at [75, 92] on div "View" at bounding box center [70, 96] width 60 height 55
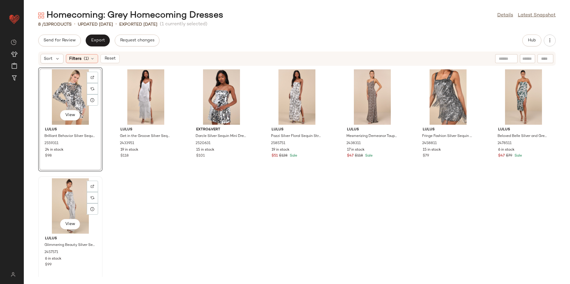
click at [72, 211] on div "View" at bounding box center [70, 205] width 60 height 55
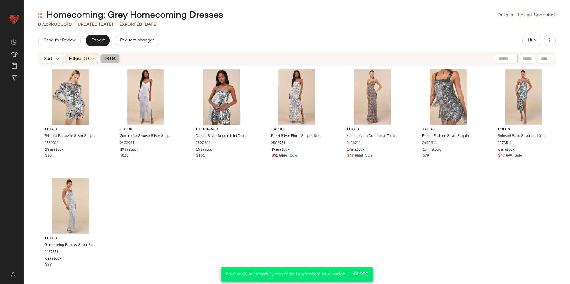
click at [113, 55] on button "Reset" at bounding box center [109, 58] width 19 height 9
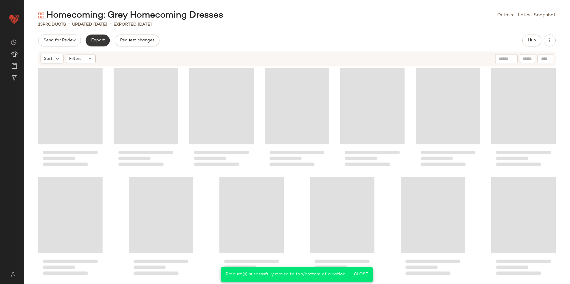
click at [100, 37] on button "Export" at bounding box center [98, 41] width 24 height 12
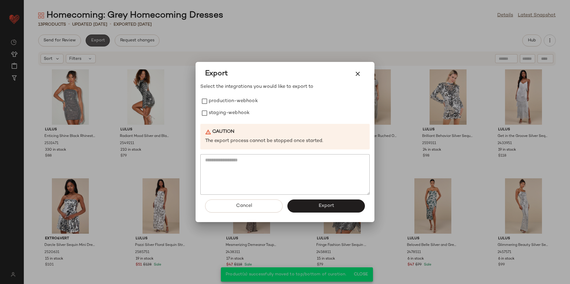
scroll to position [4, 0]
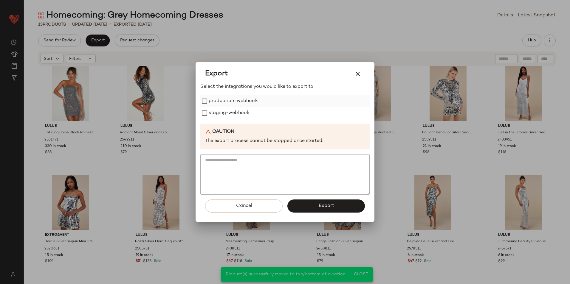
click at [225, 101] on label "production-webhook" at bounding box center [233, 101] width 49 height 12
click at [212, 121] on div "Select the integrations you would like to export to production-webhook staging-…" at bounding box center [284, 138] width 169 height 111
click at [215, 111] on label "staging-webhook" at bounding box center [229, 113] width 41 height 12
click at [308, 206] on button "Export" at bounding box center [325, 206] width 77 height 13
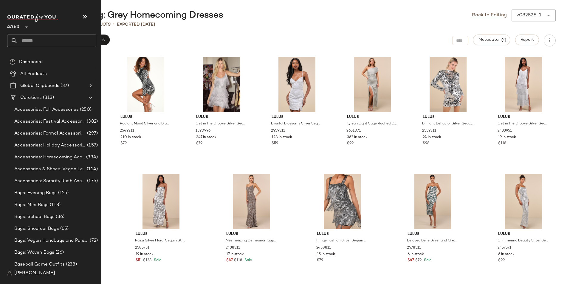
click at [32, 42] on input "text" at bounding box center [57, 41] width 78 height 13
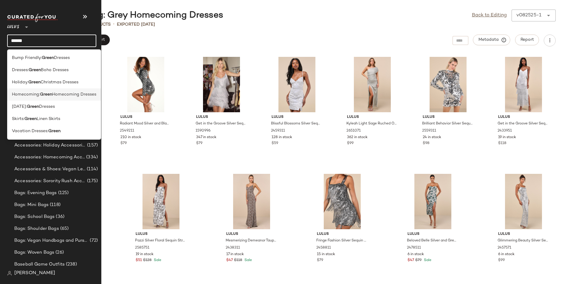
type input "*****"
click at [47, 96] on b "Green" at bounding box center [46, 94] width 12 height 6
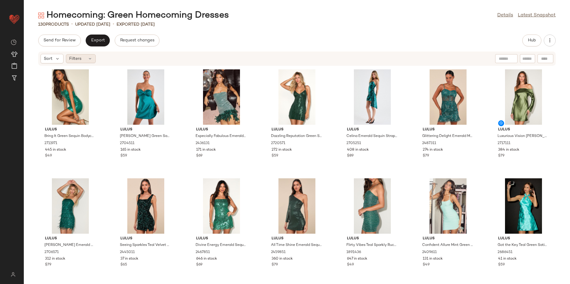
click at [83, 57] on div "Filters" at bounding box center [81, 58] width 30 height 9
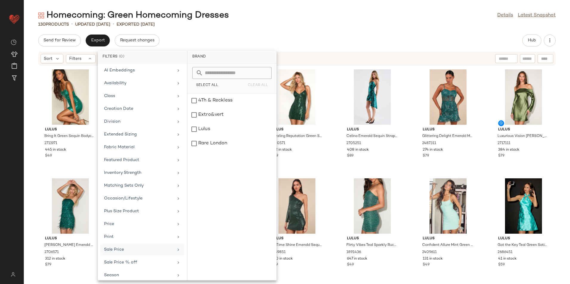
scroll to position [69, 0]
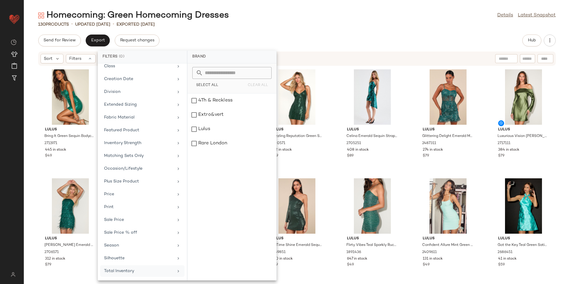
click at [124, 270] on div "Total Inventory" at bounding box center [138, 271] width 69 height 6
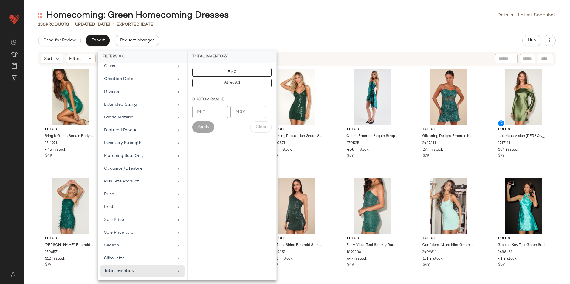
click at [247, 116] on input "Max" at bounding box center [248, 112] width 36 height 12
type input "**"
click at [202, 127] on span "Apply" at bounding box center [203, 127] width 12 height 5
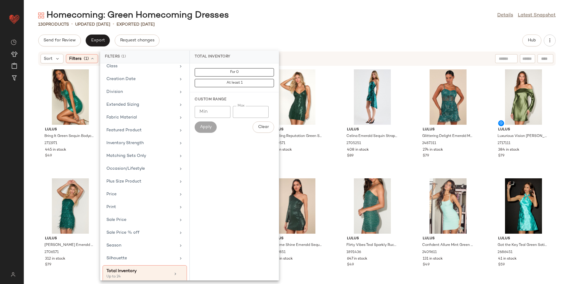
click at [284, 13] on div "Homecoming: Green Homecoming Dresses Details Latest Snapshot" at bounding box center [297, 16] width 546 height 12
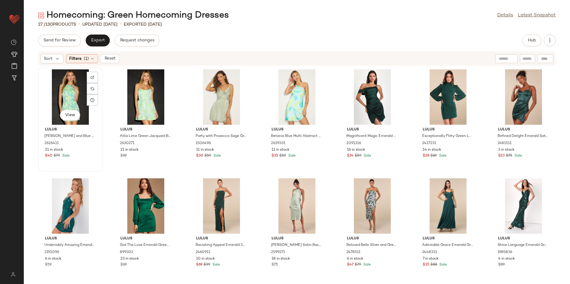
click at [80, 92] on div "View" at bounding box center [70, 96] width 60 height 55
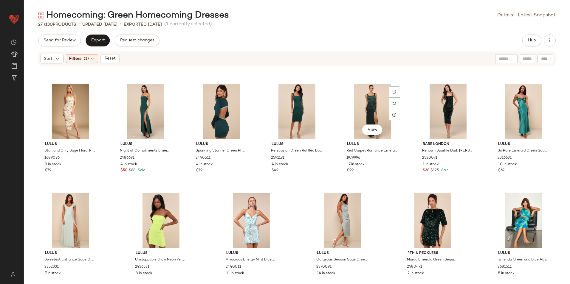
scroll to position [226, 0]
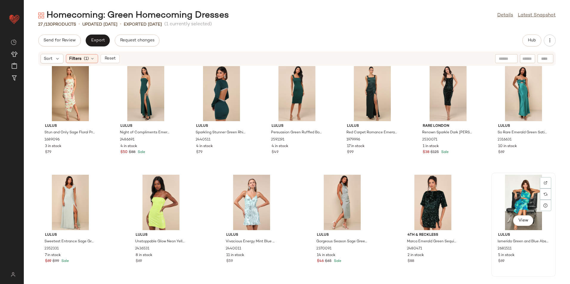
click at [523, 198] on div "View" at bounding box center [523, 202] width 60 height 55
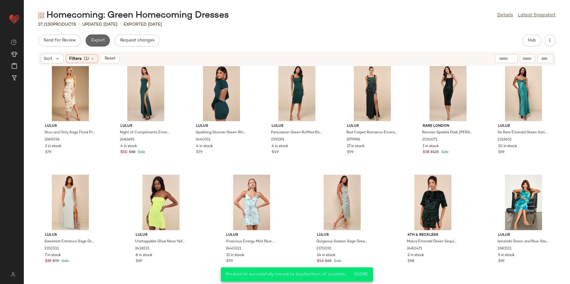
click at [100, 39] on span "Export" at bounding box center [98, 40] width 14 height 5
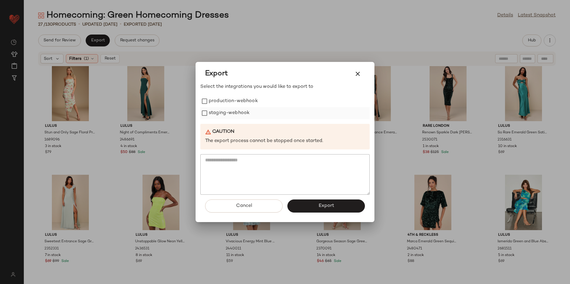
drag, startPoint x: 228, startPoint y: 104, endPoint x: 223, endPoint y: 116, distance: 13.2
click at [227, 104] on label "production-webhook" at bounding box center [233, 101] width 49 height 12
click at [223, 117] on label "staging-webhook" at bounding box center [229, 113] width 41 height 12
drag, startPoint x: 299, startPoint y: 204, endPoint x: 301, endPoint y: 202, distance: 3.4
click at [300, 204] on button "Export" at bounding box center [325, 206] width 77 height 13
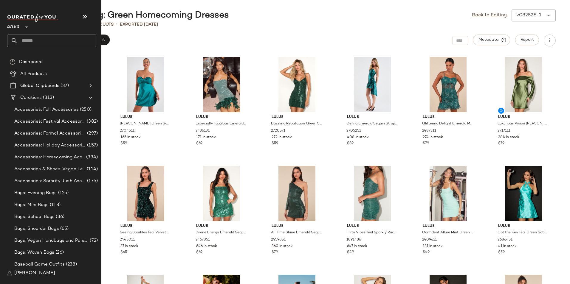
click at [37, 41] on input "text" at bounding box center [57, 41] width 78 height 13
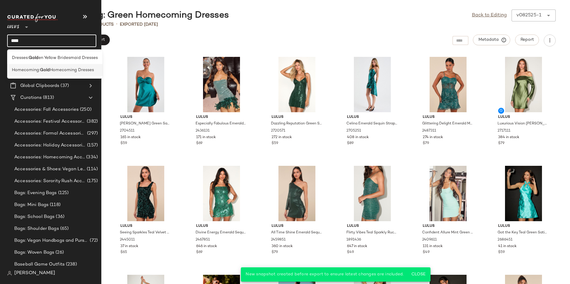
type input "****"
click at [37, 67] on span "Homecoming:" at bounding box center [26, 70] width 28 height 6
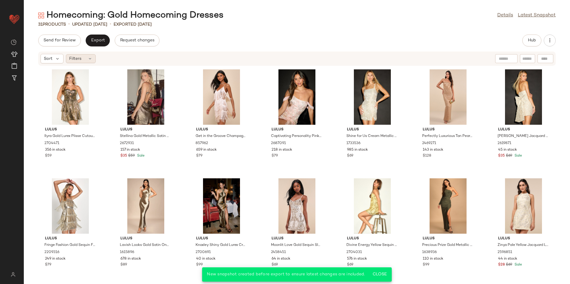
click at [88, 59] on icon at bounding box center [90, 58] width 5 height 5
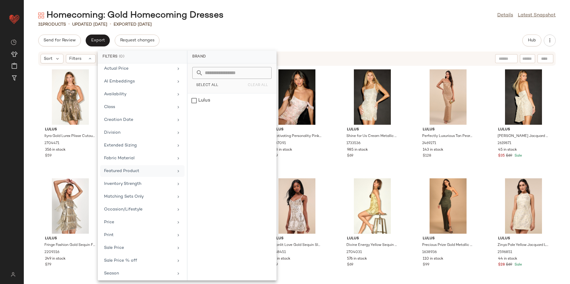
scroll to position [57, 0]
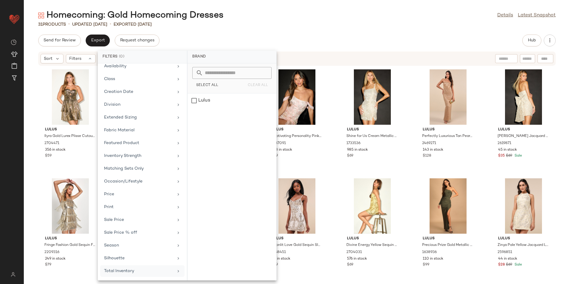
click at [131, 272] on div "Total Inventory" at bounding box center [138, 271] width 69 height 6
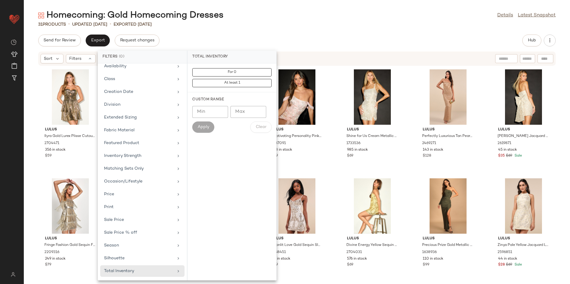
click at [246, 114] on input "Max" at bounding box center [248, 112] width 36 height 12
type input "**"
click at [199, 125] on span "Apply" at bounding box center [203, 127] width 12 height 5
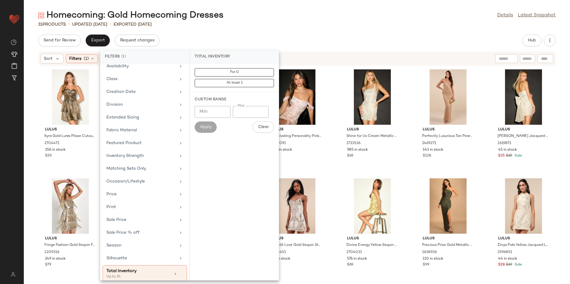
click at [277, 25] on div "31 Products • updated Aug 25th • Exported Aug 25th" at bounding box center [297, 24] width 546 height 6
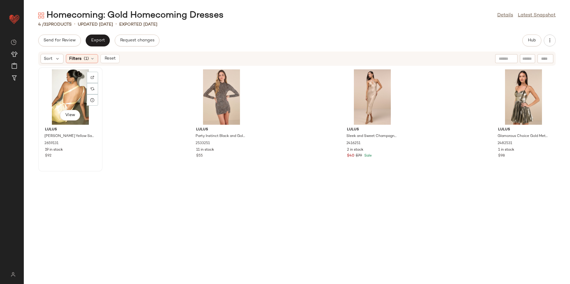
click at [56, 85] on div "View" at bounding box center [70, 96] width 60 height 55
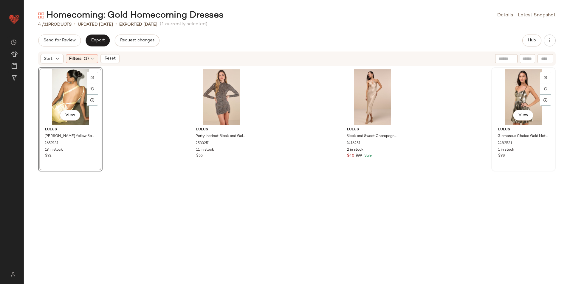
click at [513, 94] on div "View" at bounding box center [523, 96] width 60 height 55
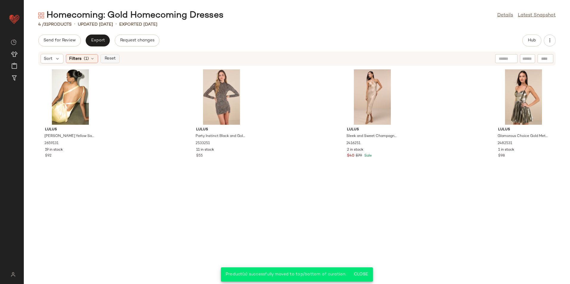
click at [112, 58] on span "Reset" at bounding box center [109, 58] width 11 height 5
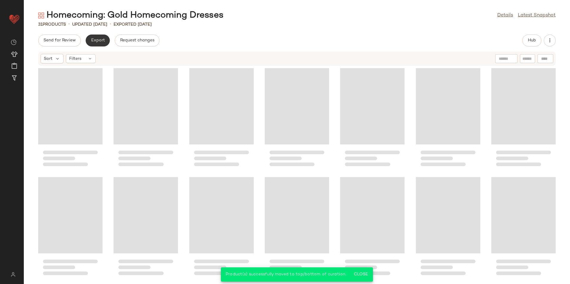
click at [97, 38] on span "Export" at bounding box center [98, 40] width 14 height 5
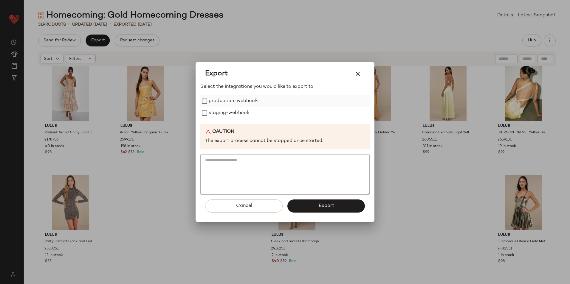
click at [221, 103] on label "production-webhook" at bounding box center [233, 101] width 49 height 12
click at [218, 112] on label "staging-webhook" at bounding box center [229, 113] width 41 height 12
click at [307, 209] on button "Export" at bounding box center [325, 206] width 77 height 13
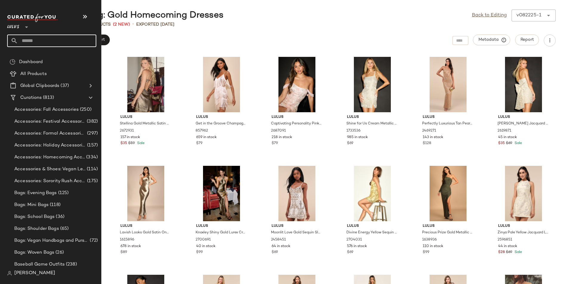
click at [33, 42] on input "text" at bounding box center [57, 41] width 78 height 13
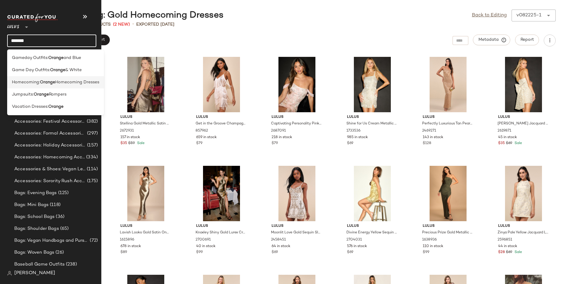
type input "******"
click at [55, 83] on b "Orange" at bounding box center [47, 82] width 15 height 6
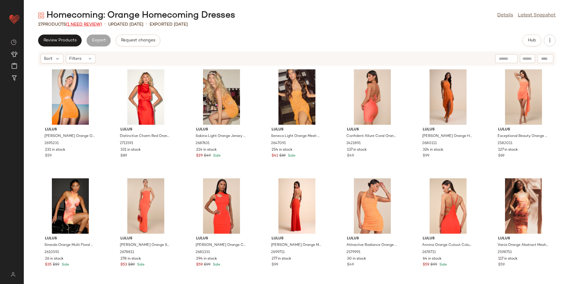
click at [75, 24] on span "(1 Need Review)" at bounding box center [84, 24] width 36 height 4
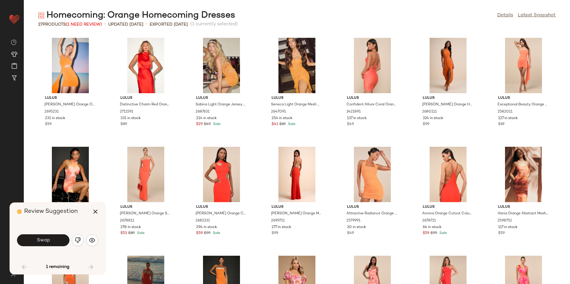
scroll to position [188, 0]
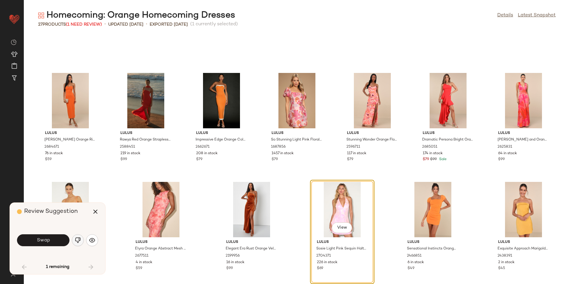
click at [77, 241] on img "button" at bounding box center [78, 240] width 6 height 6
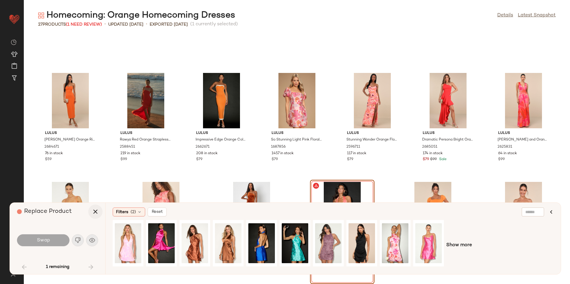
click at [97, 208] on button "button" at bounding box center [95, 212] width 14 height 14
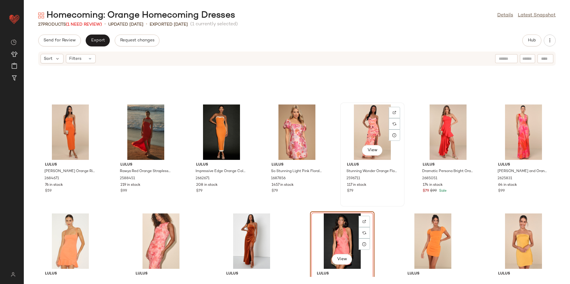
scroll to position [226, 0]
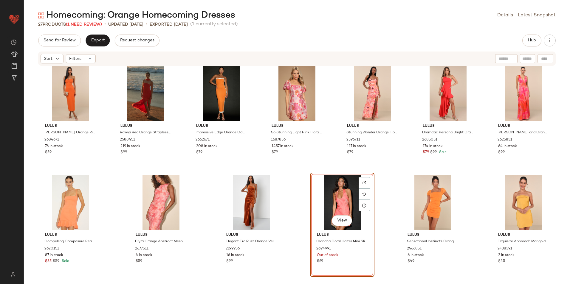
click at [337, 200] on div "View" at bounding box center [342, 202] width 60 height 55
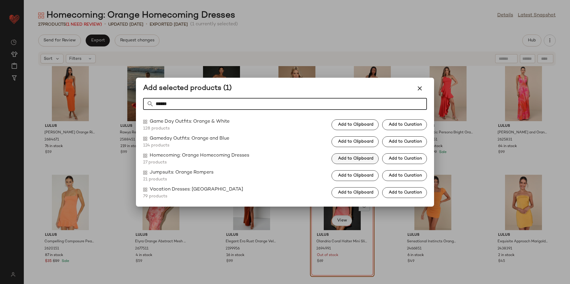
type input "******"
click at [363, 158] on span "Add to Clipboard" at bounding box center [356, 158] width 36 height 5
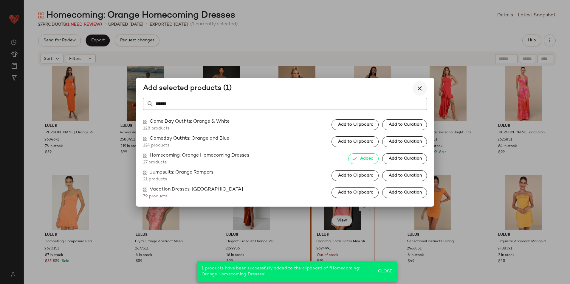
click at [416, 86] on button "button" at bounding box center [419, 88] width 14 height 14
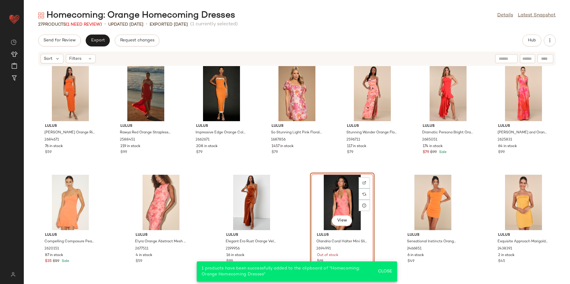
click at [348, 203] on div "View" at bounding box center [342, 202] width 60 height 55
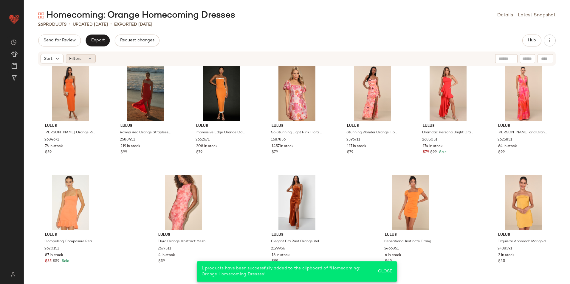
click at [91, 56] on icon at bounding box center [90, 58] width 5 height 5
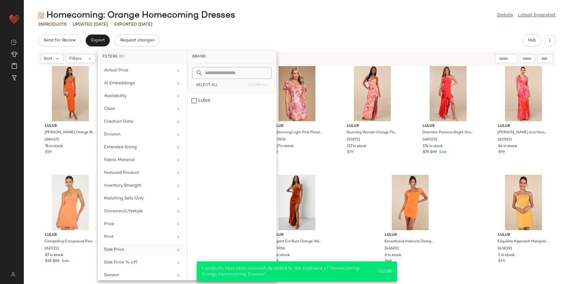
scroll to position [57, 0]
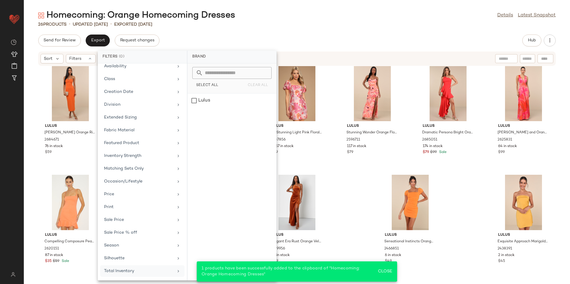
click at [147, 274] on div "Total Inventory" at bounding box center [138, 271] width 69 height 6
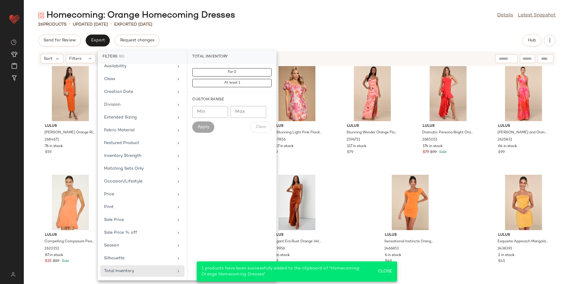
click at [254, 112] on input "Max" at bounding box center [248, 112] width 36 height 12
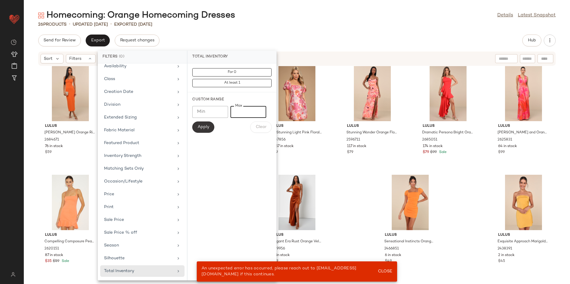
type input "**"
click at [208, 127] on span "Apply" at bounding box center [203, 127] width 12 height 5
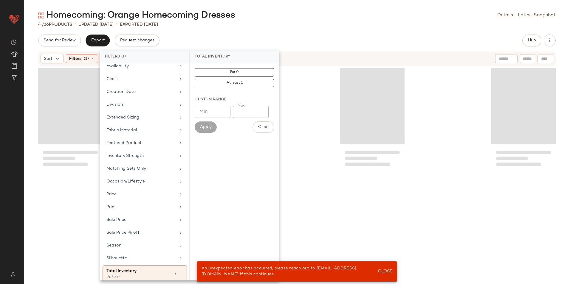
click at [309, 33] on div "Homecoming: Orange Homecoming Dresses Details Latest Snapshot 4 / 26 Products •…" at bounding box center [297, 147] width 546 height 275
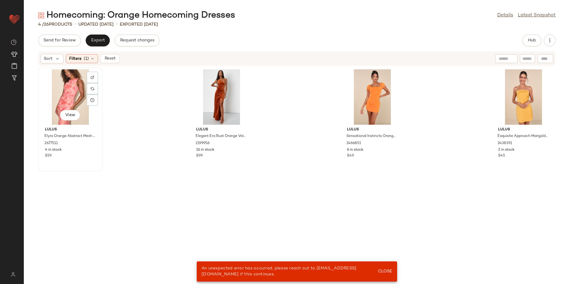
click at [56, 92] on div "View" at bounding box center [70, 96] width 60 height 55
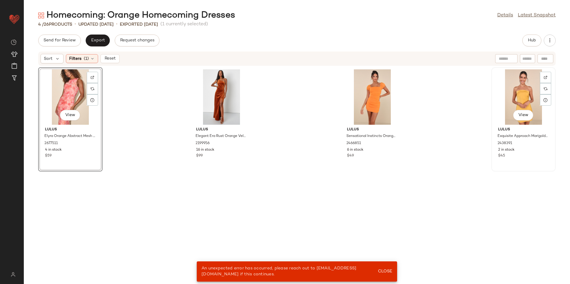
click at [522, 96] on div "View" at bounding box center [523, 96] width 60 height 55
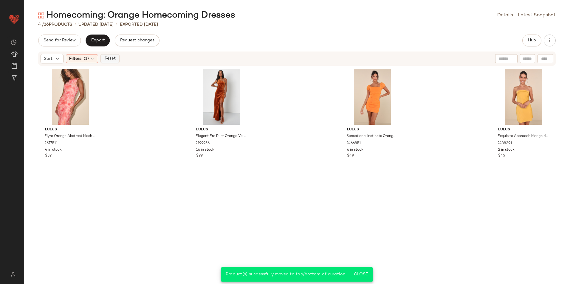
click at [105, 57] on span "Reset" at bounding box center [109, 58] width 11 height 5
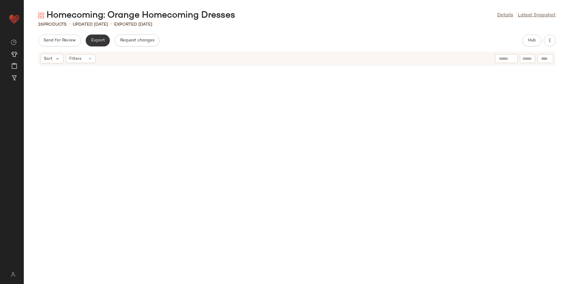
scroll to position [226, 0]
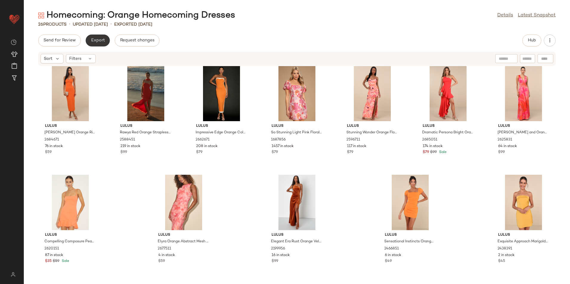
drag, startPoint x: 104, startPoint y: 42, endPoint x: 107, endPoint y: 44, distance: 3.1
click at [107, 44] on button "Export" at bounding box center [98, 41] width 24 height 12
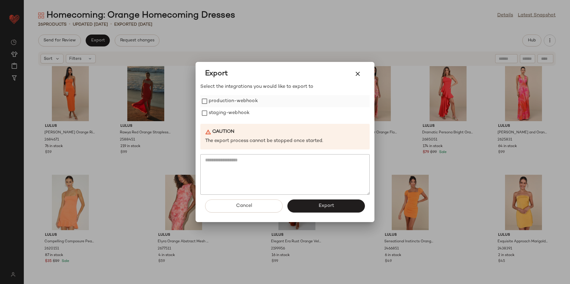
click at [231, 100] on label "production-webhook" at bounding box center [233, 101] width 49 height 12
click at [226, 110] on label "staging-webhook" at bounding box center [229, 113] width 41 height 12
click at [335, 205] on button "Export" at bounding box center [325, 206] width 77 height 13
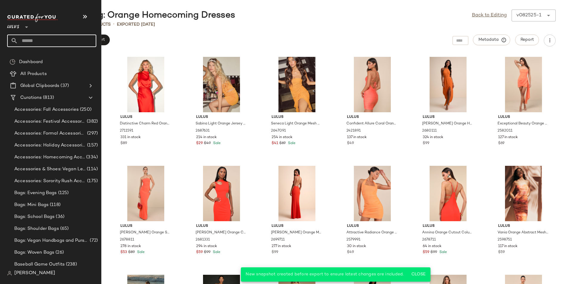
click at [44, 45] on input "text" at bounding box center [57, 41] width 78 height 13
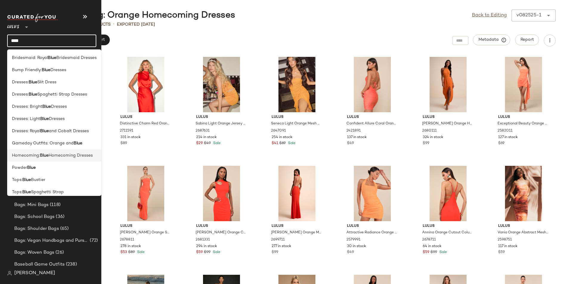
type input "****"
click at [55, 156] on span "Homecoming Dresses" at bounding box center [71, 156] width 44 height 6
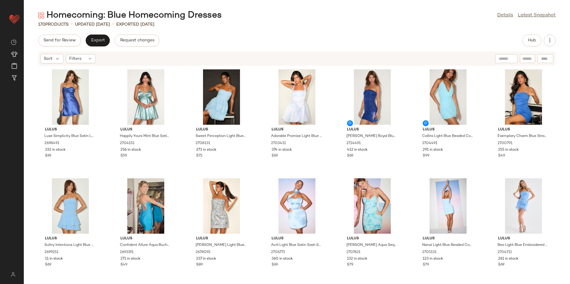
click at [81, 64] on div "Sort Filters" at bounding box center [296, 59] width 517 height 14
click at [86, 60] on div "Filters" at bounding box center [81, 58] width 30 height 9
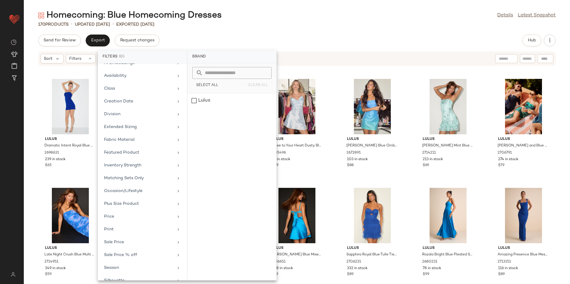
scroll to position [69, 0]
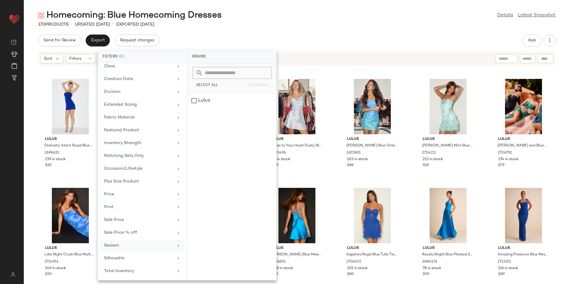
click at [109, 272] on div "Total Inventory" at bounding box center [138, 271] width 69 height 6
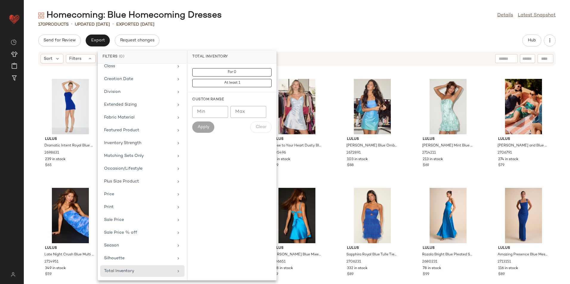
click at [255, 112] on input "Max" at bounding box center [248, 112] width 36 height 12
type input "**"
click at [201, 127] on span "Apply" at bounding box center [203, 127] width 12 height 5
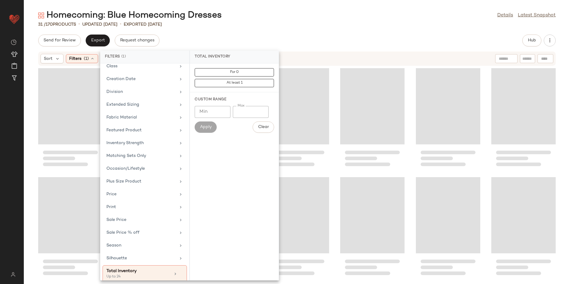
click at [274, 37] on div "Send for Review Export Request changes Hub" at bounding box center [296, 41] width 517 height 12
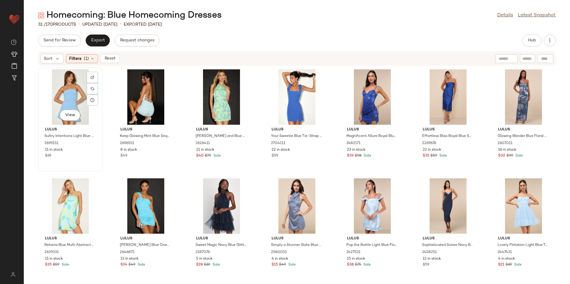
click at [68, 91] on div "View" at bounding box center [70, 96] width 60 height 55
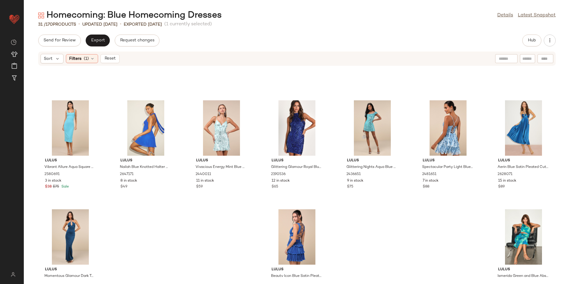
scroll to position [336, 0]
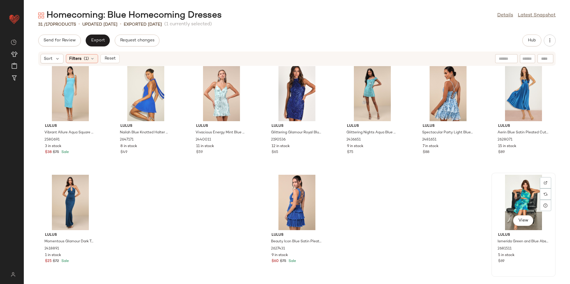
click at [522, 195] on div "View" at bounding box center [523, 202] width 60 height 55
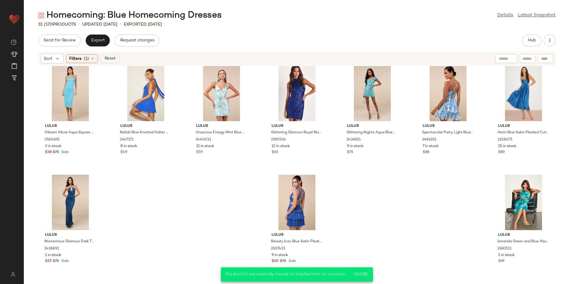
click at [106, 58] on span "Reset" at bounding box center [109, 58] width 11 height 5
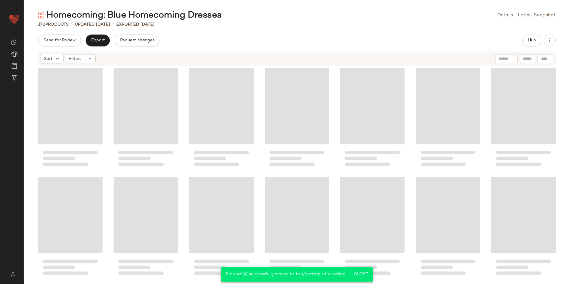
scroll to position [2517, 0]
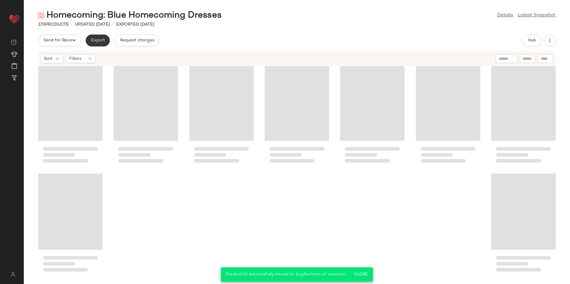
click at [93, 38] on button "Export" at bounding box center [98, 41] width 24 height 12
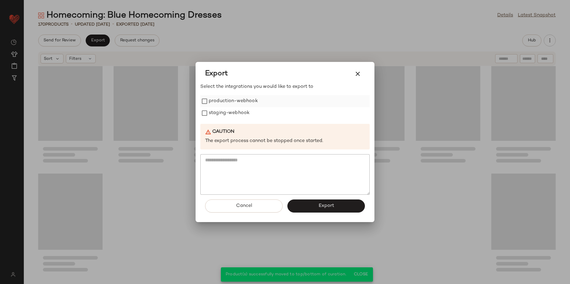
click at [231, 100] on label "production-webhook" at bounding box center [233, 101] width 49 height 12
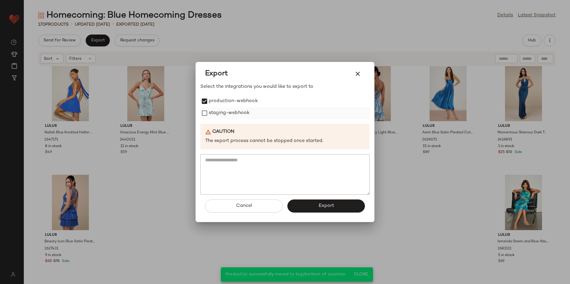
click at [233, 112] on label "staging-webhook" at bounding box center [229, 113] width 41 height 12
click at [317, 209] on button "Export" at bounding box center [325, 206] width 77 height 13
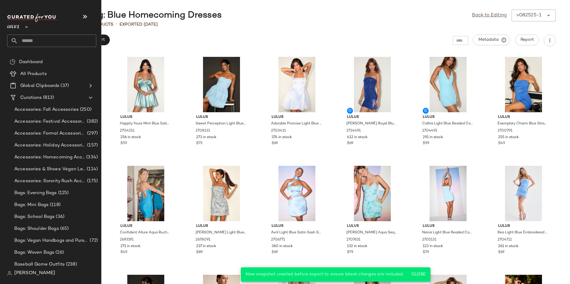
click at [34, 40] on input "text" at bounding box center [57, 41] width 78 height 13
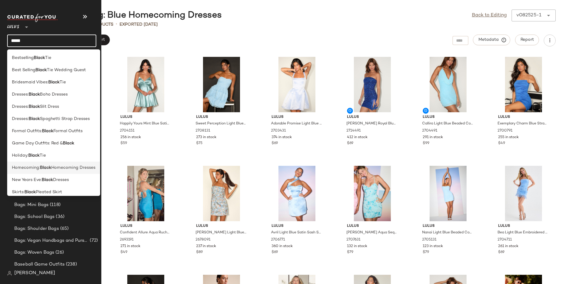
type input "*****"
drag, startPoint x: 52, startPoint y: 165, endPoint x: 58, endPoint y: 164, distance: 6.1
click at [56, 164] on div "Homecoming: Black Homecoming Dresses" at bounding box center [53, 168] width 93 height 12
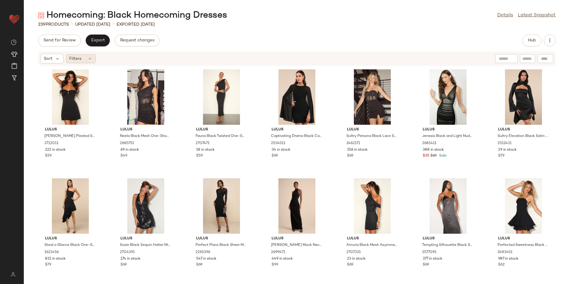
click at [88, 60] on icon at bounding box center [90, 58] width 5 height 5
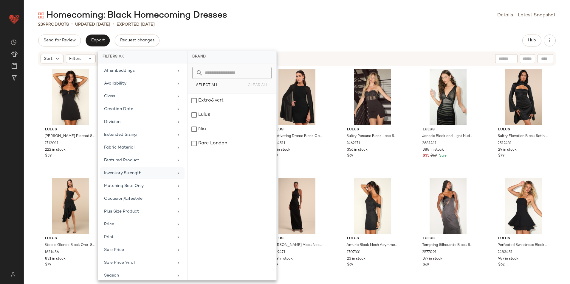
scroll to position [69, 0]
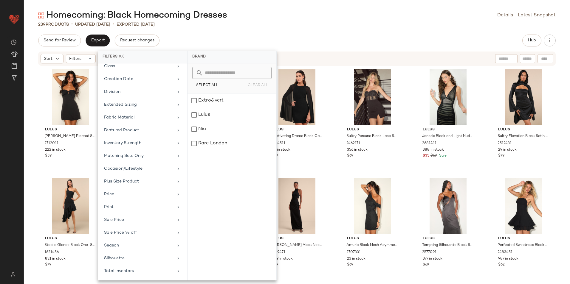
drag, startPoint x: 140, startPoint y: 271, endPoint x: 143, endPoint y: 265, distance: 6.3
click at [140, 271] on div "Total Inventory" at bounding box center [138, 271] width 69 height 6
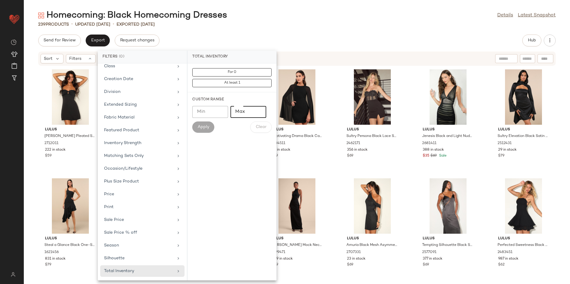
click at [239, 113] on input "Max" at bounding box center [248, 112] width 36 height 12
type input "**"
click at [198, 128] on span "Apply" at bounding box center [203, 127] width 12 height 5
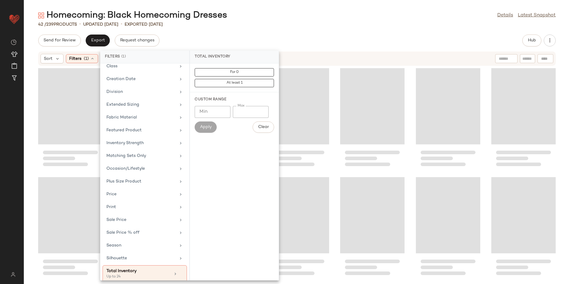
click at [302, 35] on div "Send for Review Export Request changes Hub" at bounding box center [296, 41] width 517 height 12
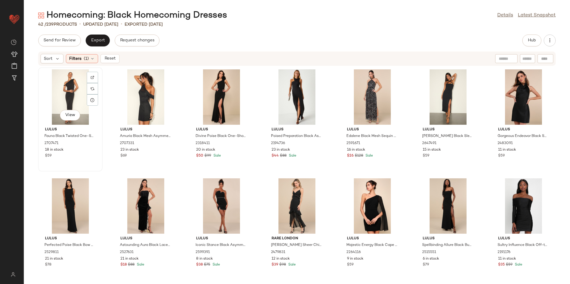
click at [61, 84] on div "View" at bounding box center [70, 96] width 60 height 55
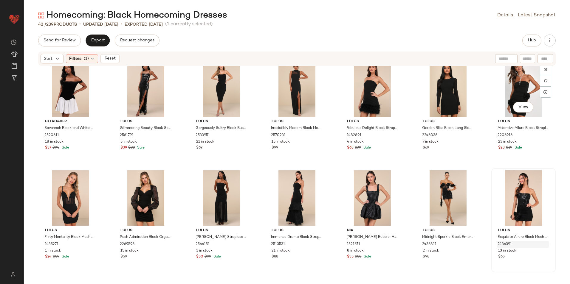
scroll to position [445, 0]
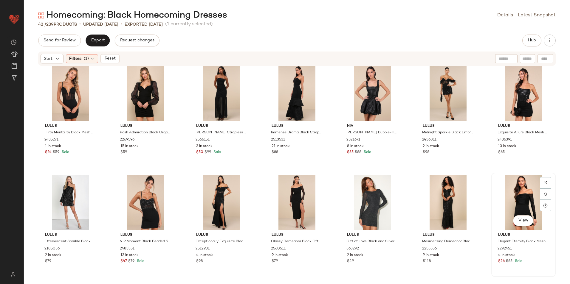
click at [513, 190] on div "View" at bounding box center [523, 202] width 60 height 55
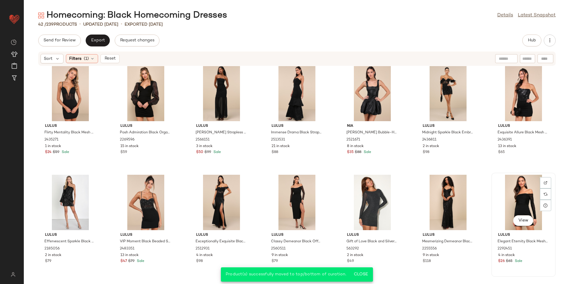
click at [509, 187] on div "View" at bounding box center [523, 202] width 60 height 55
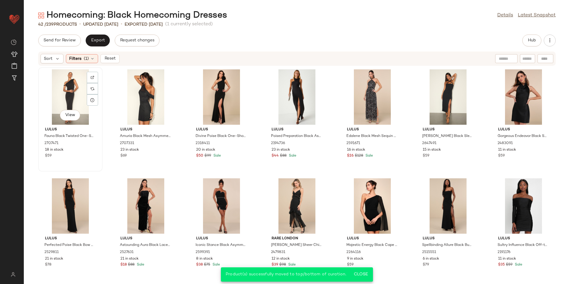
click at [69, 90] on div "View" at bounding box center [70, 96] width 60 height 55
click at [101, 41] on span "Export" at bounding box center [98, 40] width 14 height 5
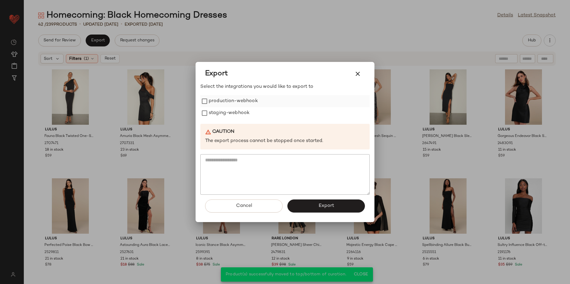
click at [222, 100] on label "production-webhook" at bounding box center [233, 101] width 49 height 12
click at [222, 110] on label "staging-webhook" at bounding box center [229, 113] width 41 height 12
click at [314, 205] on button "Export" at bounding box center [325, 206] width 77 height 13
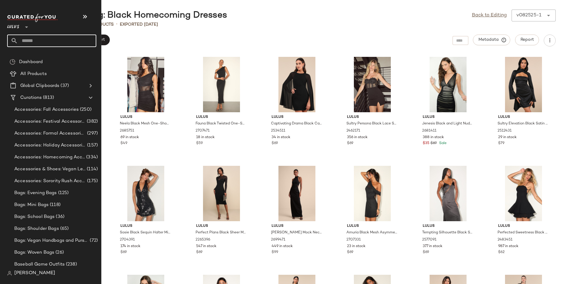
click at [43, 41] on input "text" at bounding box center [57, 41] width 78 height 13
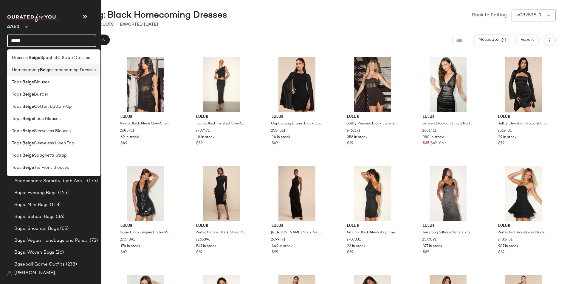
type input "*****"
click at [52, 67] on div "Homecoming: Beige Homecoming Dresses" at bounding box center [53, 70] width 93 height 12
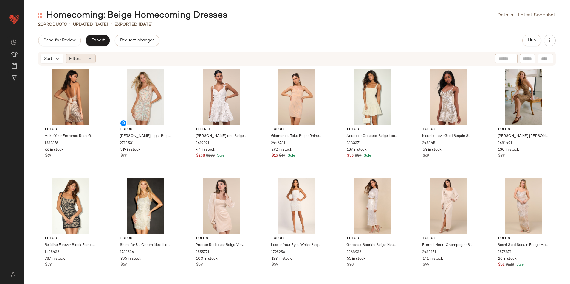
click at [88, 58] on icon at bounding box center [90, 58] width 5 height 5
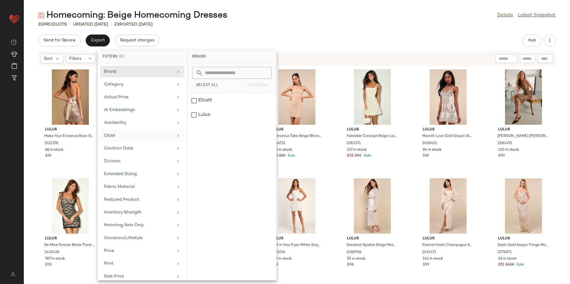
scroll to position [57, 0]
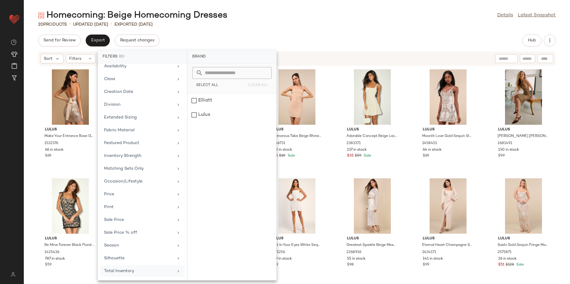
click at [117, 277] on div "Brand Category Actual Price AI Embeddings Availability Class Creation Date Divi…" at bounding box center [142, 171] width 89 height 217
click at [117, 271] on div "Total Inventory" at bounding box center [138, 271] width 69 height 6
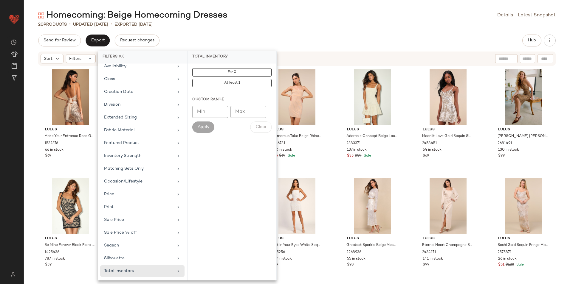
click at [254, 111] on input "Max" at bounding box center [248, 112] width 36 height 12
type input "**"
click at [210, 128] on button "Apply" at bounding box center [203, 127] width 22 height 11
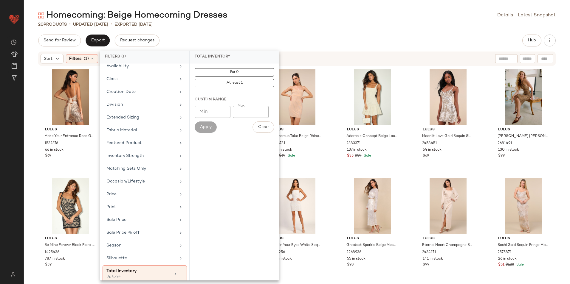
click at [286, 22] on div "Homecoming: Beige Homecoming Dresses Details Latest Snapshot 20 Products • upda…" at bounding box center [297, 147] width 546 height 275
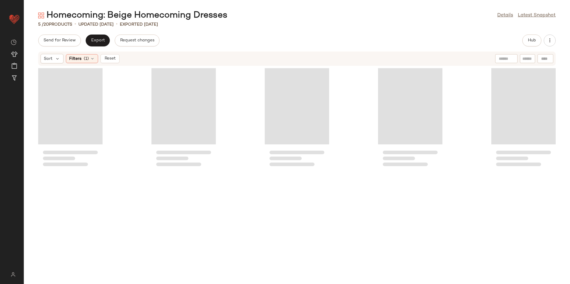
drag, startPoint x: 286, startPoint y: 22, endPoint x: 201, endPoint y: 56, distance: 92.0
click at [271, 32] on div "Homecoming: Beige Homecoming Dresses Details Latest Snapshot 5 / 20 Products • …" at bounding box center [297, 147] width 546 height 275
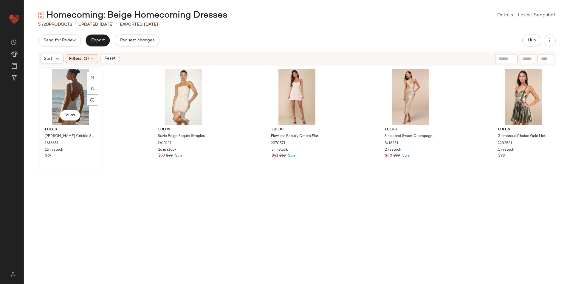
drag, startPoint x: 49, startPoint y: 96, endPoint x: 55, endPoint y: 97, distance: 6.0
click at [50, 96] on div "View" at bounding box center [70, 96] width 60 height 55
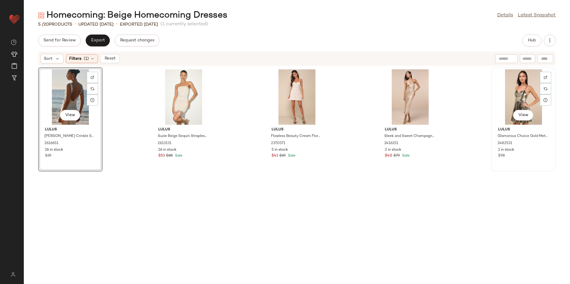
click at [513, 99] on div "View" at bounding box center [523, 96] width 60 height 55
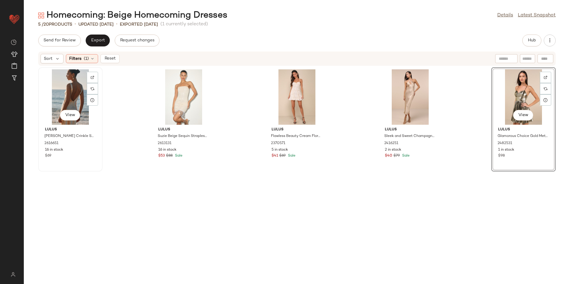
click at [70, 97] on div "View" at bounding box center [70, 96] width 60 height 55
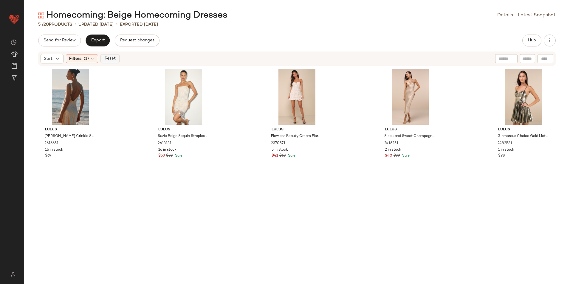
click at [105, 59] on span "Reset" at bounding box center [109, 58] width 11 height 5
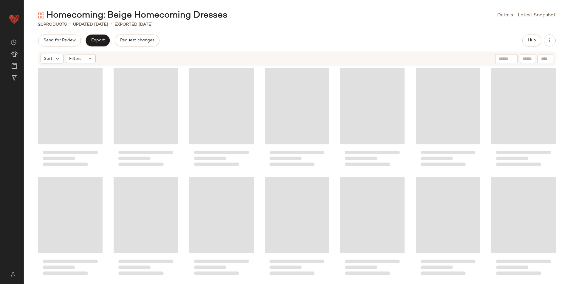
scroll to position [117, 0]
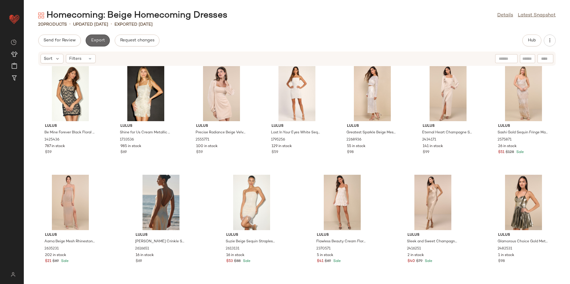
click at [103, 43] on span "Export" at bounding box center [98, 40] width 14 height 5
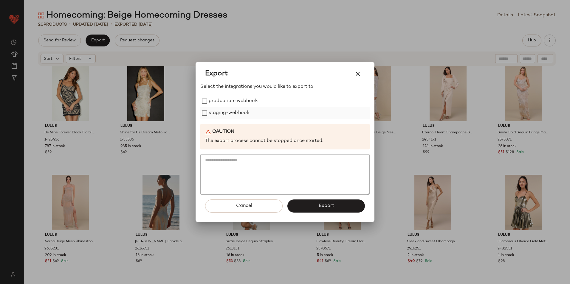
drag, startPoint x: 226, startPoint y: 100, endPoint x: 225, endPoint y: 113, distance: 12.5
click at [226, 104] on label "production-webhook" at bounding box center [233, 101] width 49 height 12
click at [225, 113] on label "staging-webhook" at bounding box center [229, 113] width 41 height 12
click at [313, 209] on button "Export" at bounding box center [325, 206] width 77 height 13
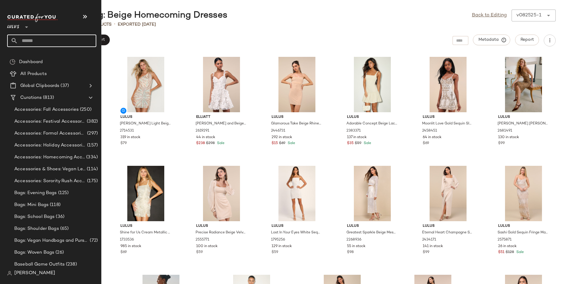
click at [37, 41] on input "text" at bounding box center [57, 41] width 78 height 13
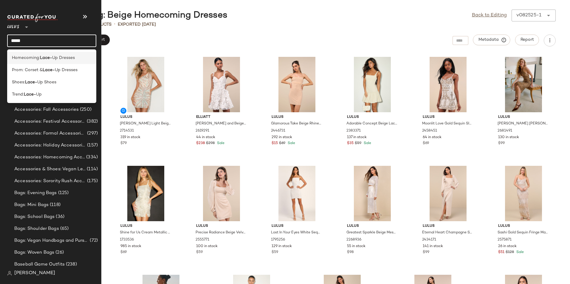
type input "*****"
click at [55, 58] on span "Up Dresses" at bounding box center [63, 58] width 23 height 6
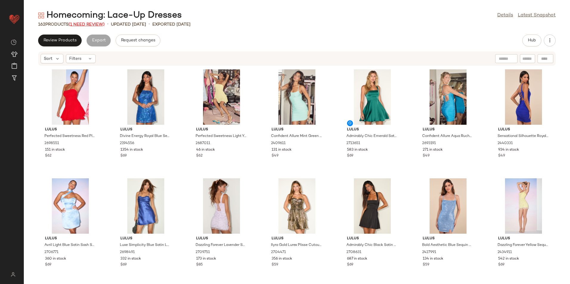
click at [94, 23] on span "(1 Need Review)" at bounding box center [87, 24] width 36 height 4
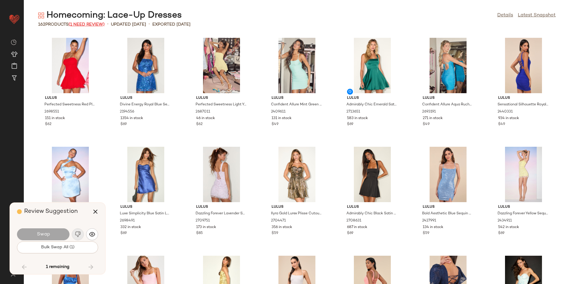
scroll to position [1963, 0]
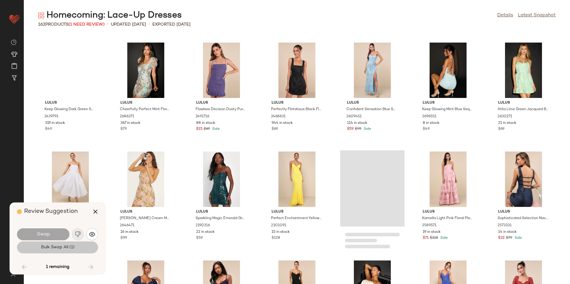
drag, startPoint x: 65, startPoint y: 250, endPoint x: 67, endPoint y: 253, distance: 3.2
click at [65, 251] on button "Bulk Swap All (1)" at bounding box center [57, 248] width 81 height 12
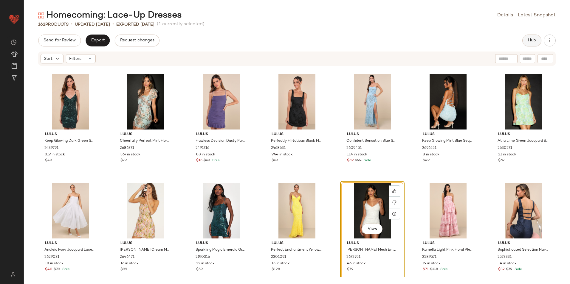
click at [528, 36] on button "Hub" at bounding box center [531, 41] width 19 height 12
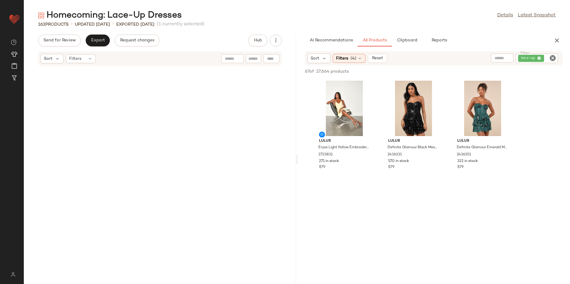
scroll to position [4581, 0]
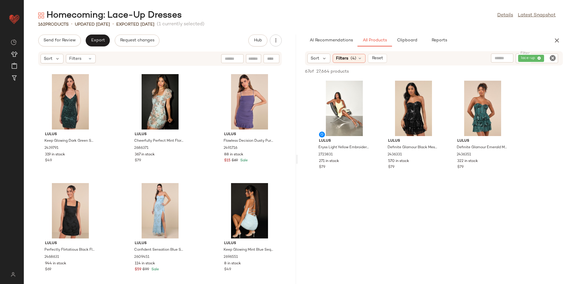
click at [300, 158] on div "Lulus Eryss Light Yellow Embroidered Lace-Up Tiered Mini Dress 2723831 271 in s…" at bounding box center [434, 131] width 272 height 104
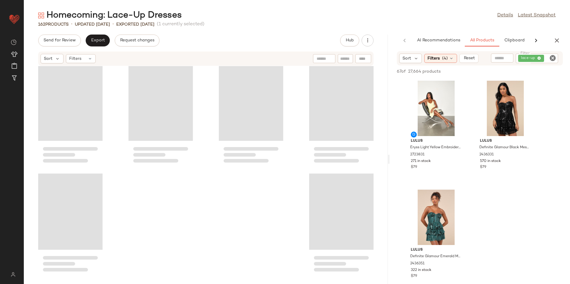
drag, startPoint x: 297, startPoint y: 162, endPoint x: 400, endPoint y: 170, distance: 104.0
click at [400, 170] on div "Homecoming: Lace-Up Dresses Details Latest Snapshot 162 Products • updated Aug …" at bounding box center [297, 147] width 546 height 275
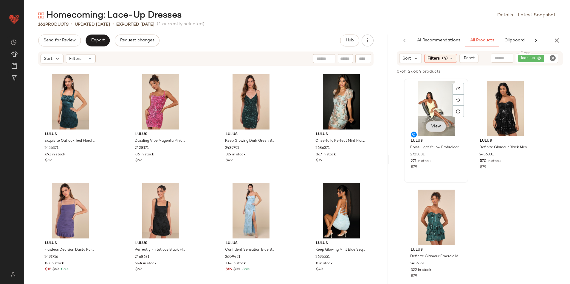
click at [437, 125] on span "View" at bounding box center [436, 126] width 10 height 5
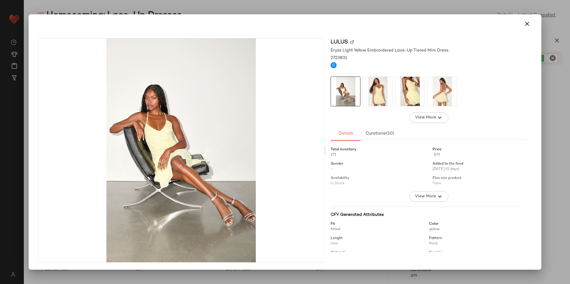
click at [375, 94] on img at bounding box center [377, 91] width 29 height 29
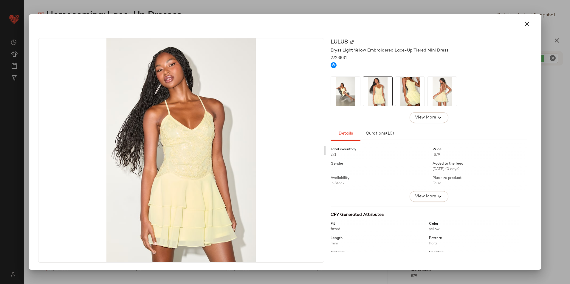
click at [449, 94] on img at bounding box center [441, 91] width 29 height 29
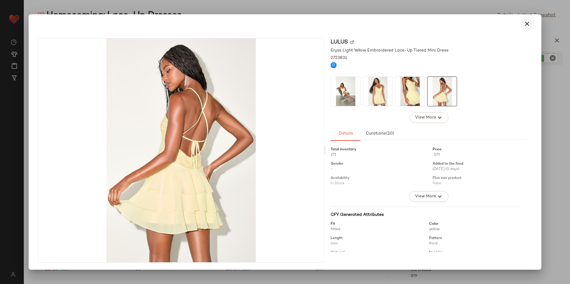
click at [528, 24] on icon "button" at bounding box center [526, 23] width 7 height 7
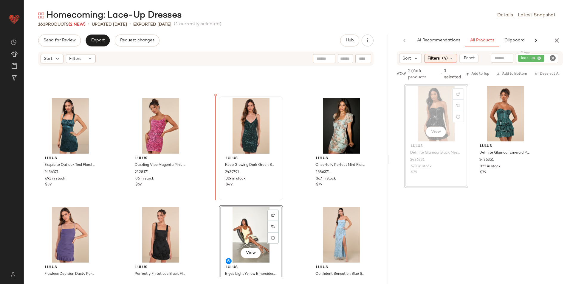
scroll to position [3350, 0]
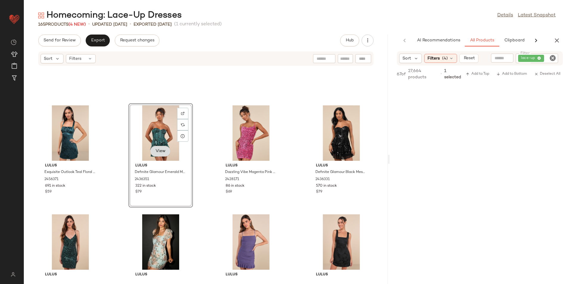
click at [155, 149] on span "View" at bounding box center [160, 151] width 10 height 5
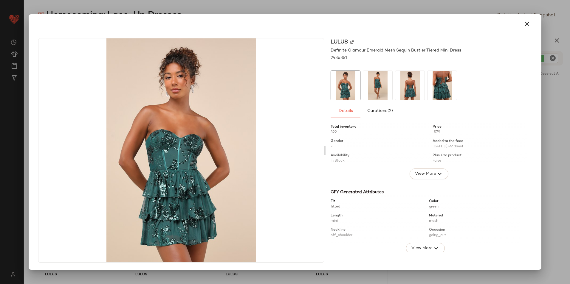
click at [404, 94] on img at bounding box center [409, 85] width 29 height 29
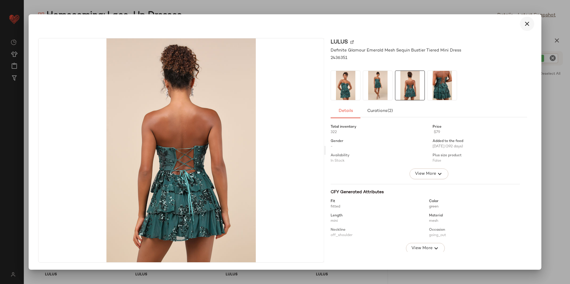
click at [526, 23] on icon "button" at bounding box center [526, 23] width 7 height 7
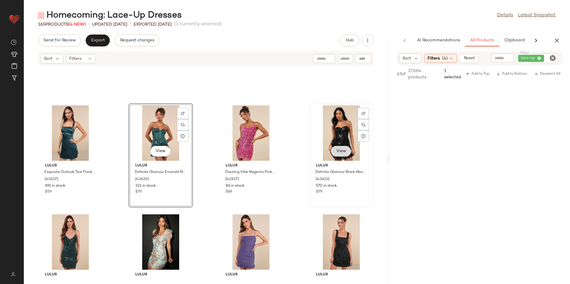
click at [339, 155] on button "View" at bounding box center [341, 151] width 20 height 11
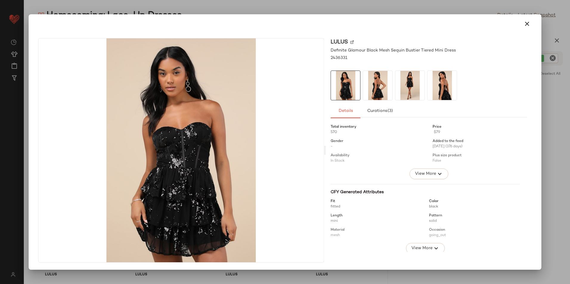
click at [378, 79] on img at bounding box center [377, 85] width 29 height 29
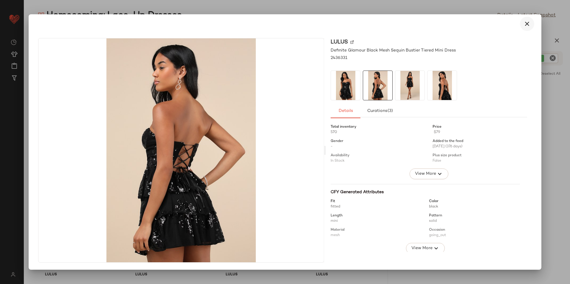
click at [521, 25] on button "button" at bounding box center [527, 24] width 14 height 14
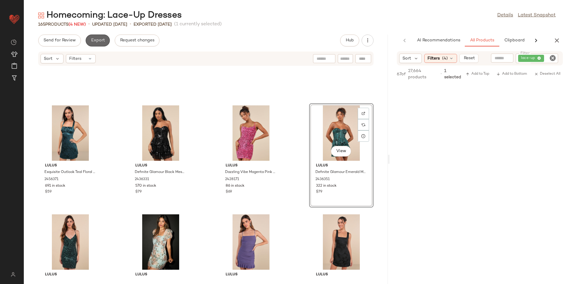
click at [101, 39] on span "Export" at bounding box center [98, 40] width 14 height 5
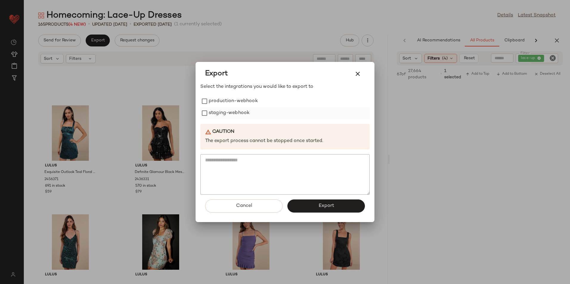
drag, startPoint x: 215, startPoint y: 99, endPoint x: 221, endPoint y: 113, distance: 15.9
click at [215, 103] on label "production-webhook" at bounding box center [233, 101] width 49 height 12
click at [224, 119] on label "staging-webhook" at bounding box center [229, 113] width 41 height 12
click at [307, 204] on button "Export" at bounding box center [325, 206] width 77 height 13
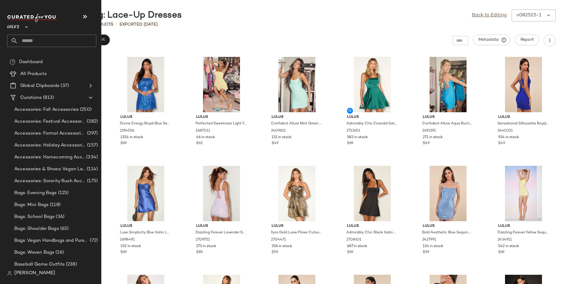
click at [30, 40] on input "text" at bounding box center [57, 41] width 78 height 13
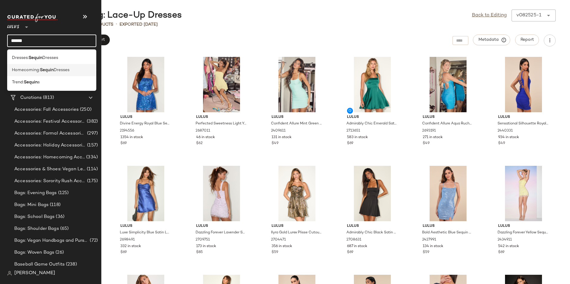
type input "******"
click at [47, 70] on b "Sequin" at bounding box center [47, 70] width 14 height 6
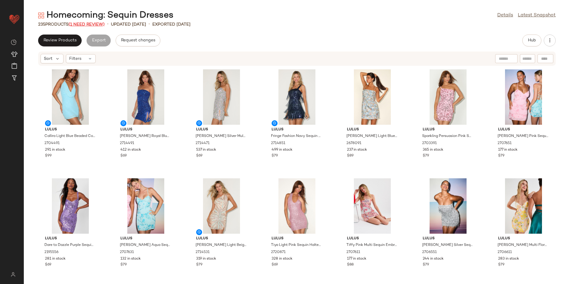
click at [94, 25] on span "(1 Need Review)" at bounding box center [87, 24] width 36 height 4
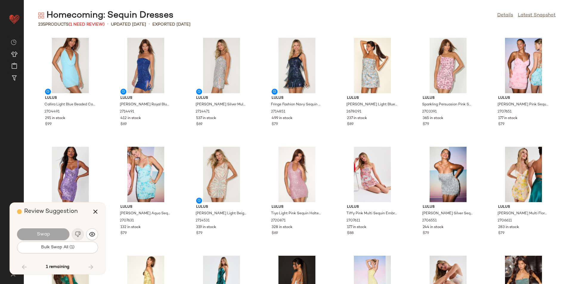
scroll to position [2727, 0]
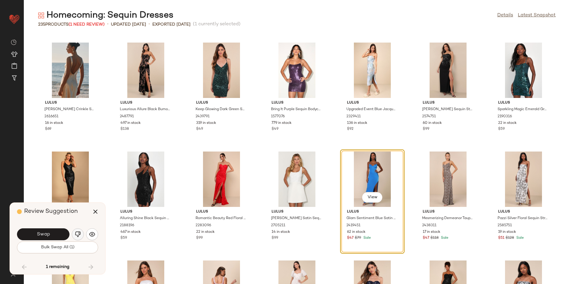
click at [78, 236] on img "button" at bounding box center [78, 235] width 6 height 6
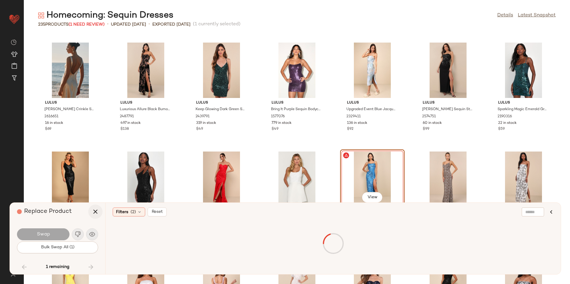
click at [98, 210] on icon "button" at bounding box center [95, 211] width 7 height 7
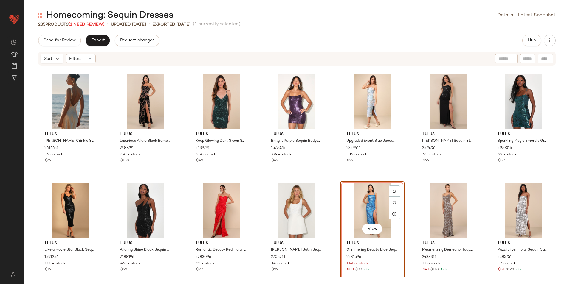
click at [361, 194] on div "View" at bounding box center [372, 210] width 60 height 55
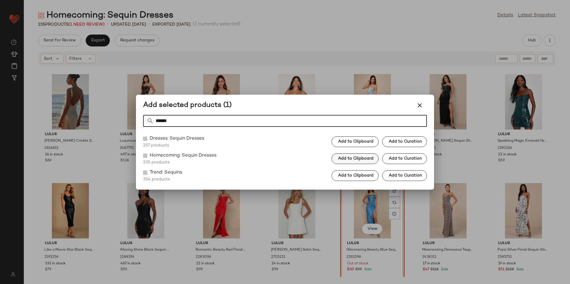
type input "******"
click at [364, 159] on span "Add to Clipboard" at bounding box center [356, 158] width 36 height 5
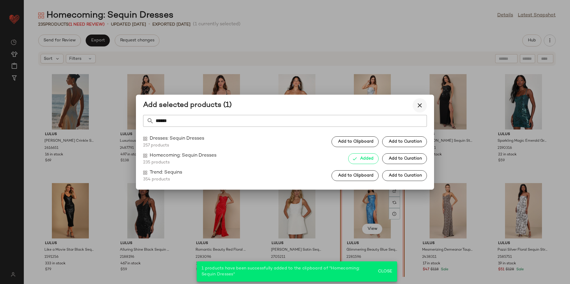
click at [420, 111] on button "button" at bounding box center [419, 105] width 14 height 14
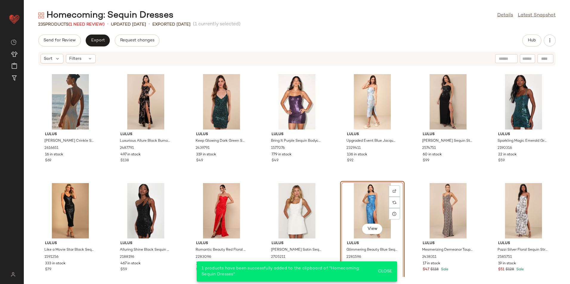
click at [375, 200] on div "View" at bounding box center [372, 210] width 60 height 55
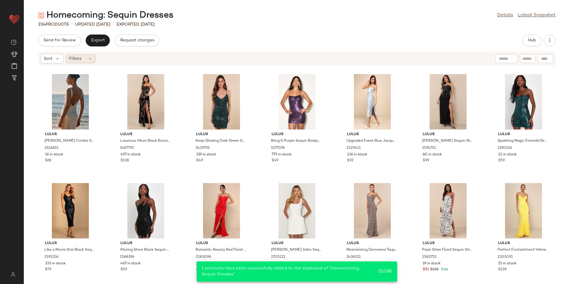
click at [78, 56] on span "Filters" at bounding box center [75, 59] width 12 height 6
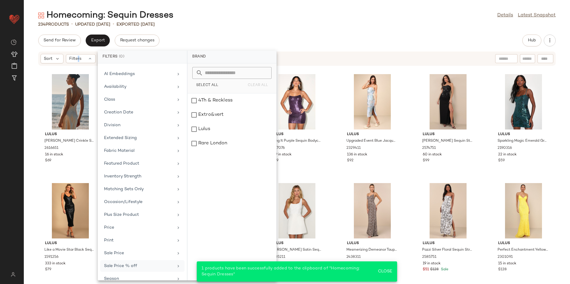
scroll to position [69, 0]
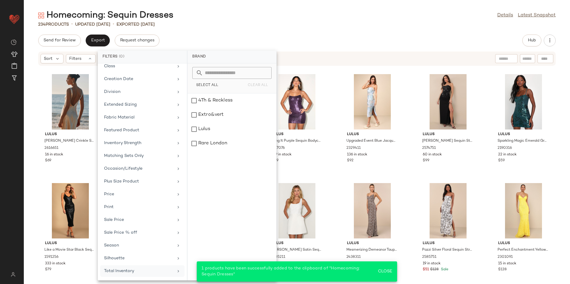
click at [128, 268] on div "Total Inventory" at bounding box center [142, 272] width 84 height 12
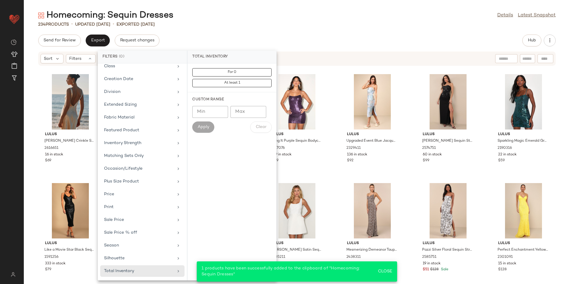
click at [251, 113] on input "Max" at bounding box center [248, 112] width 36 height 12
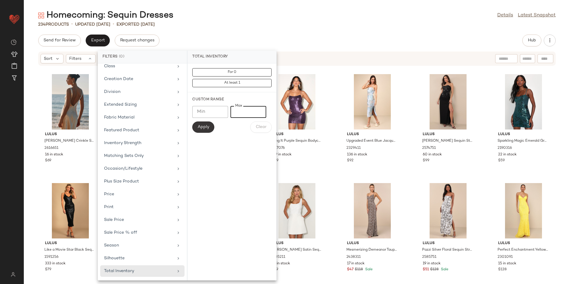
type input "**"
click at [205, 128] on span "Apply" at bounding box center [203, 127] width 12 height 5
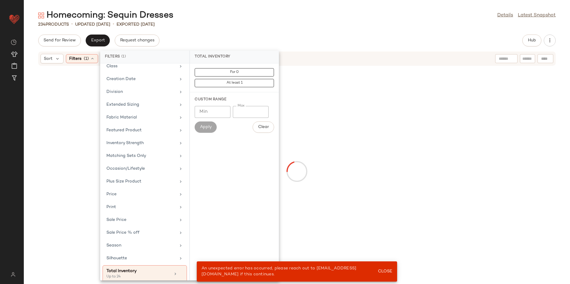
click at [273, 33] on div "Homecoming: Sequin Dresses Details Latest Snapshot 234 Products • updated Aug 2…" at bounding box center [297, 147] width 546 height 275
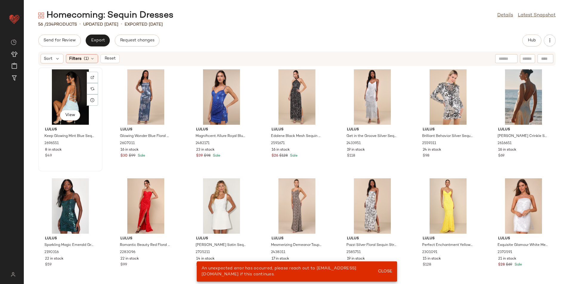
click at [80, 94] on div "View" at bounding box center [70, 96] width 60 height 55
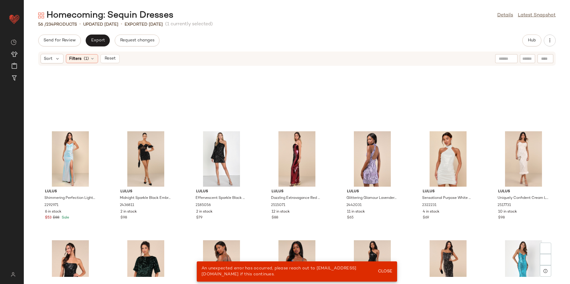
scroll to position [663, 0]
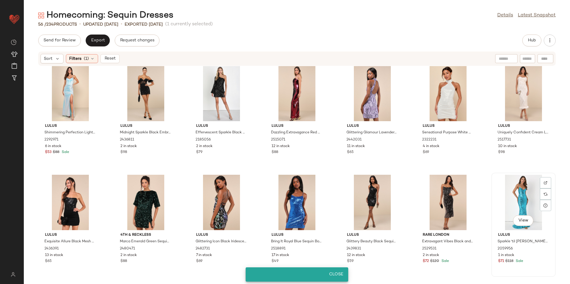
click at [514, 198] on div "View" at bounding box center [523, 202] width 60 height 55
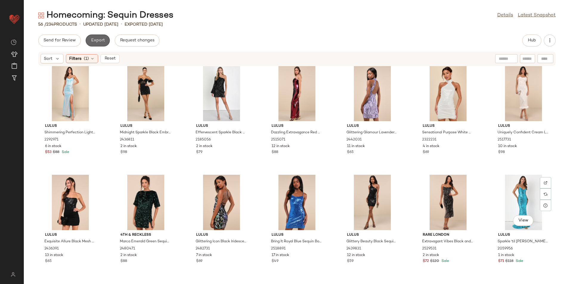
click at [103, 39] on span "Export" at bounding box center [98, 40] width 14 height 5
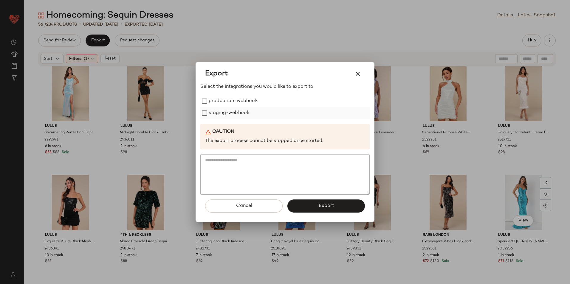
drag, startPoint x: 225, startPoint y: 99, endPoint x: 220, endPoint y: 107, distance: 9.8
click at [225, 100] on label "production-webhook" at bounding box center [233, 101] width 49 height 12
click at [219, 111] on label "staging-webhook" at bounding box center [229, 113] width 41 height 12
click at [307, 203] on button "Export" at bounding box center [325, 206] width 77 height 13
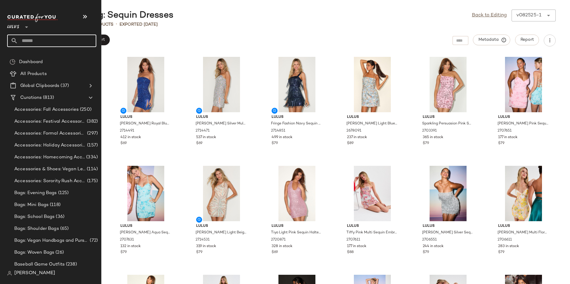
click at [38, 39] on input "text" at bounding box center [57, 41] width 78 height 13
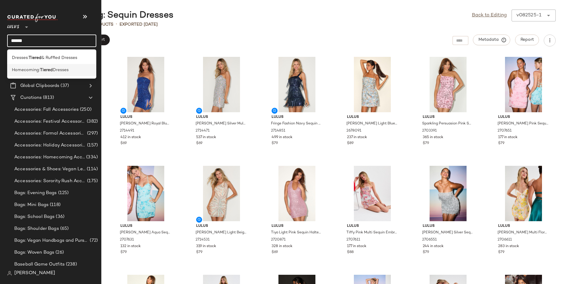
type input "******"
click at [55, 72] on span "Dresses" at bounding box center [61, 70] width 16 height 6
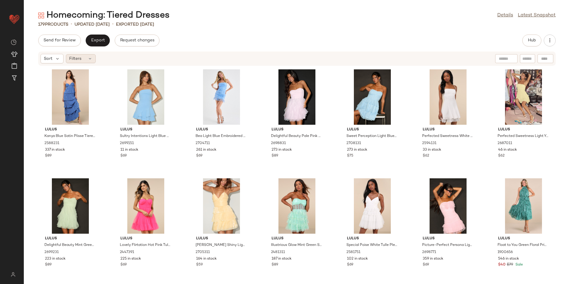
click at [83, 59] on div "Filters" at bounding box center [81, 58] width 30 height 9
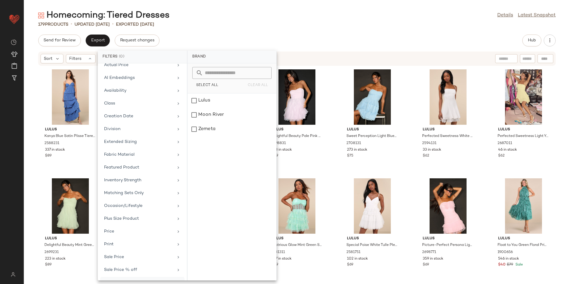
scroll to position [69, 0]
click at [139, 274] on div "Total Inventory" at bounding box center [138, 271] width 69 height 6
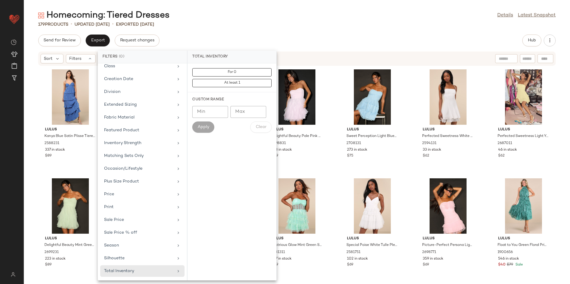
click at [249, 112] on input "Max" at bounding box center [248, 112] width 36 height 12
type input "**"
click at [201, 128] on span "Apply" at bounding box center [203, 127] width 12 height 5
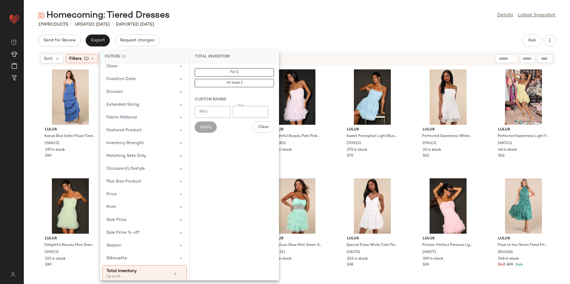
click at [277, 21] on div "Homecoming: Tiered Dresses Details Latest Snapshot" at bounding box center [297, 16] width 546 height 12
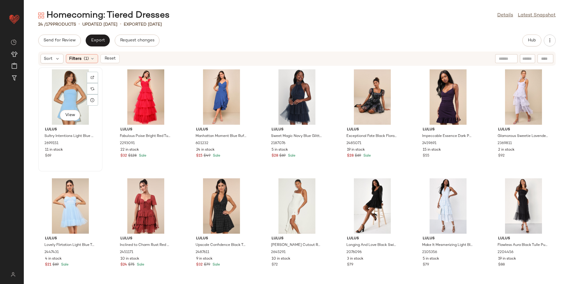
click at [62, 86] on div "View" at bounding box center [70, 96] width 60 height 55
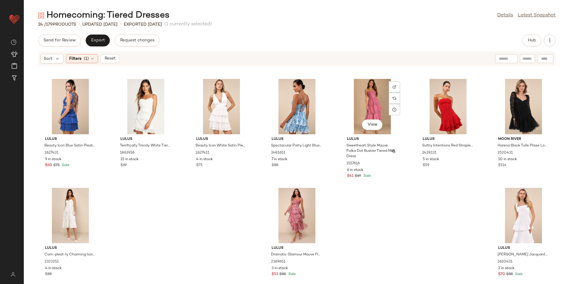
scroll to position [226, 0]
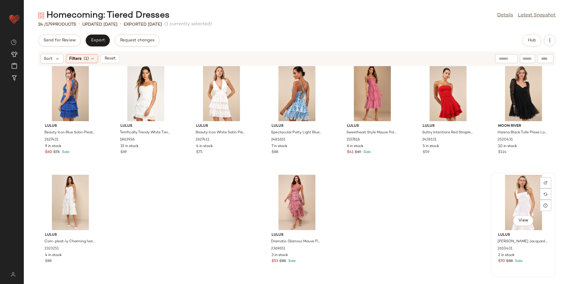
click at [512, 195] on div "View" at bounding box center [523, 202] width 60 height 55
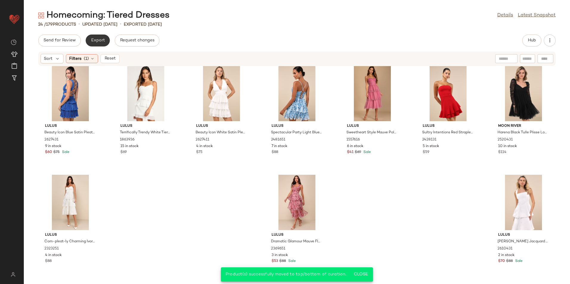
click at [95, 39] on span "Export" at bounding box center [98, 40] width 14 height 5
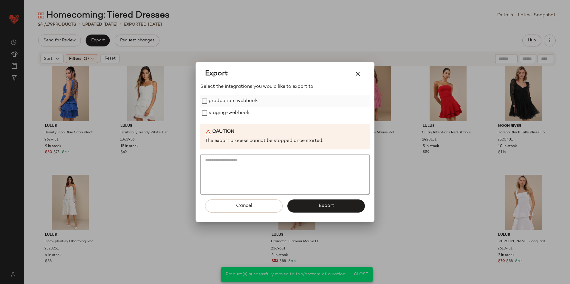
click at [220, 103] on label "production-webhook" at bounding box center [233, 101] width 49 height 12
click at [221, 111] on label "staging-webhook" at bounding box center [229, 113] width 41 height 12
click at [316, 212] on button "Export" at bounding box center [325, 206] width 77 height 13
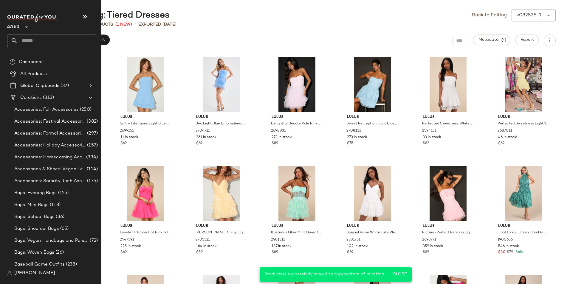
click at [26, 39] on input "text" at bounding box center [57, 41] width 78 height 13
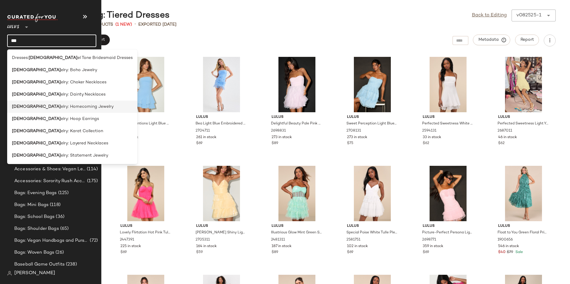
type input "***"
click at [76, 108] on div "Jew elry: Homecoming Jewelry" at bounding box center [72, 107] width 121 height 6
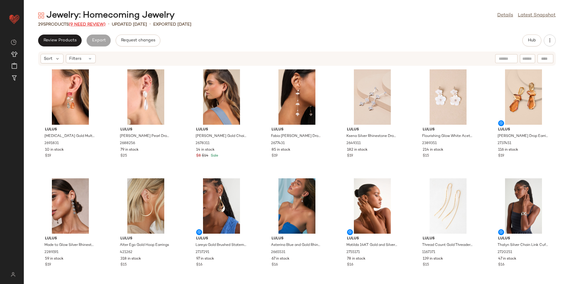
click at [91, 23] on span "(9 Need Review)" at bounding box center [87, 24] width 37 height 4
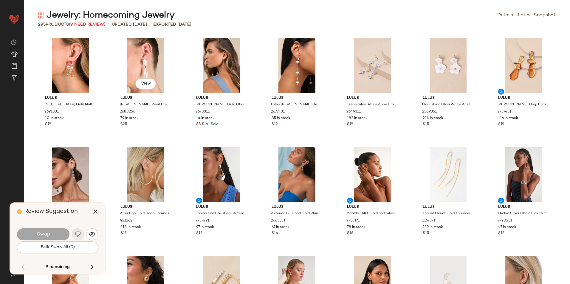
scroll to position [3817, 0]
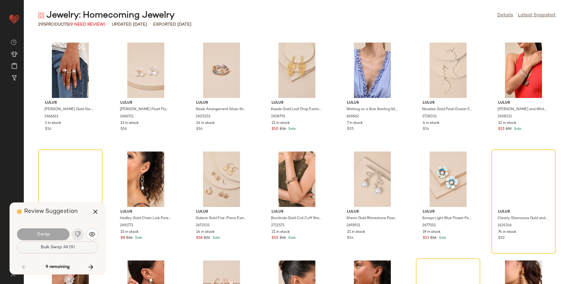
click at [81, 248] on button "Bulk Swap All (9)" at bounding box center [57, 248] width 81 height 12
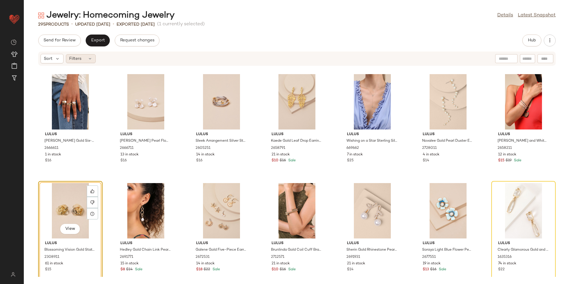
drag, startPoint x: 92, startPoint y: 56, endPoint x: 92, endPoint y: 61, distance: 5.4
click at [92, 59] on div "Filters" at bounding box center [81, 58] width 30 height 9
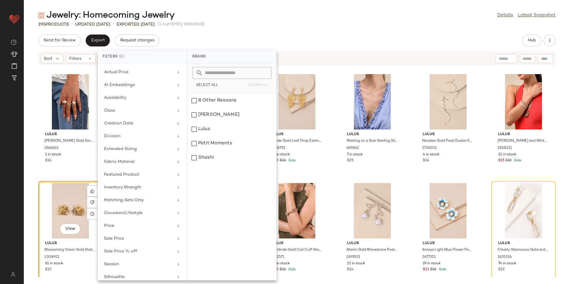
scroll to position [44, 0]
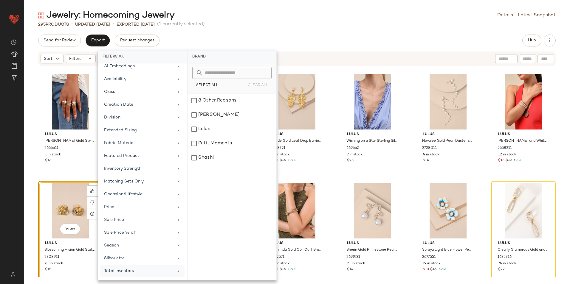
click at [136, 275] on div "Total Inventory" at bounding box center [142, 272] width 84 height 12
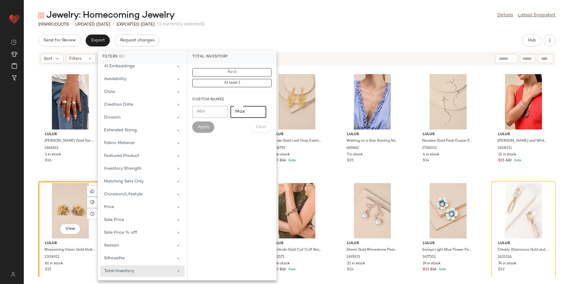
click at [246, 115] on input "Max" at bounding box center [248, 112] width 36 height 12
type input "**"
click at [201, 126] on span "Apply" at bounding box center [203, 127] width 12 height 5
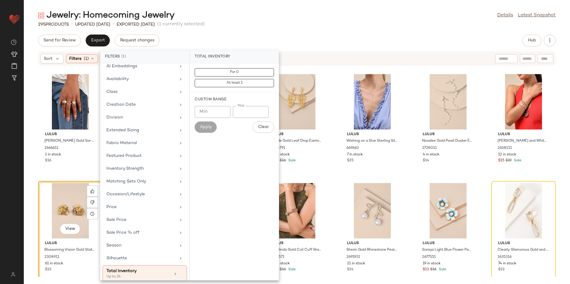
click at [268, 43] on div "Send for Review Export Request changes Hub" at bounding box center [296, 41] width 517 height 12
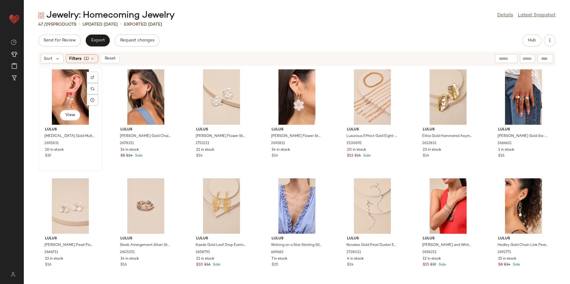
click at [74, 97] on div "View" at bounding box center [70, 96] width 60 height 55
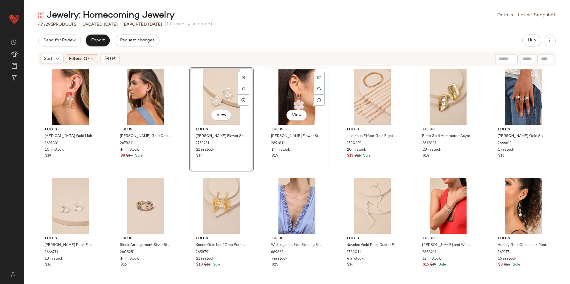
click at [291, 101] on div "View" at bounding box center [297, 96] width 60 height 55
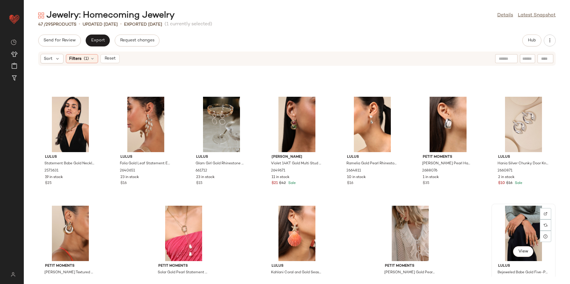
scroll to position [554, 0]
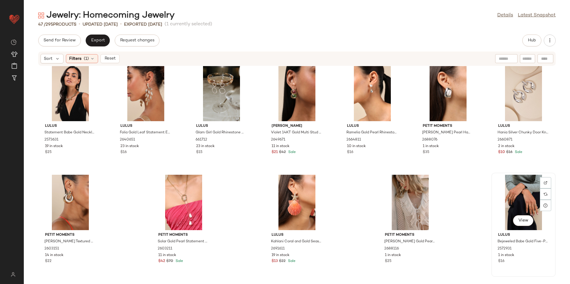
click at [510, 197] on div "View" at bounding box center [523, 202] width 60 height 55
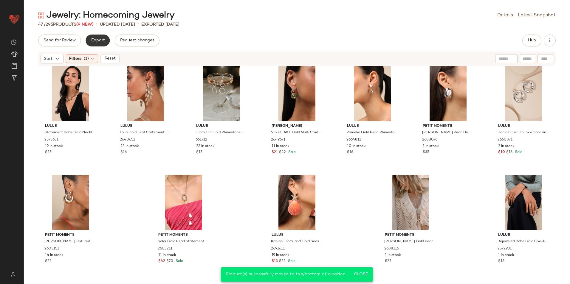
click at [101, 40] on span "Export" at bounding box center [98, 40] width 14 height 5
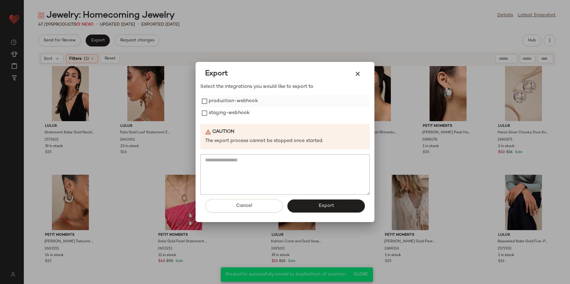
click at [240, 101] on label "production-webhook" at bounding box center [233, 101] width 49 height 12
click at [234, 113] on label "staging-webhook" at bounding box center [229, 113] width 41 height 12
click at [324, 205] on span "Export" at bounding box center [326, 206] width 16 height 6
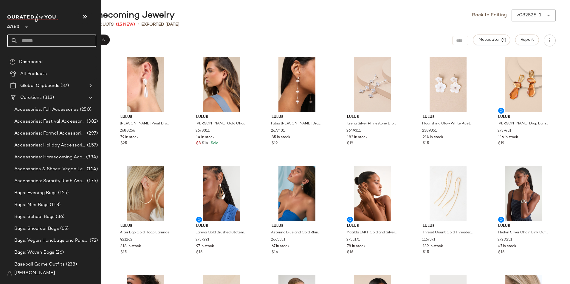
click at [37, 41] on input "text" at bounding box center [57, 41] width 78 height 13
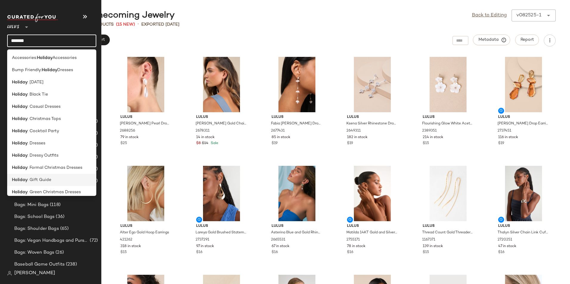
type input "*******"
click at [50, 178] on div "Holiday : Gift Guide" at bounding box center [52, 180] width 80 height 6
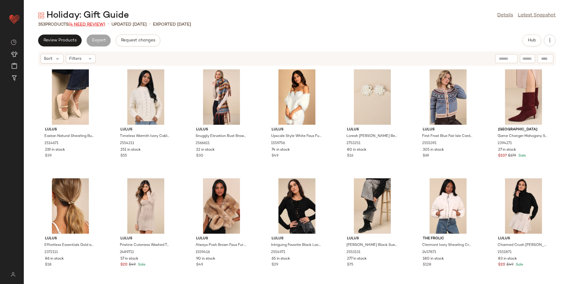
click at [84, 24] on span "(4 Need Review)" at bounding box center [87, 24] width 37 height 4
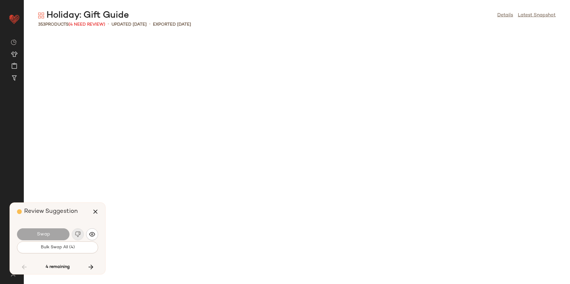
scroll to position [4035, 0]
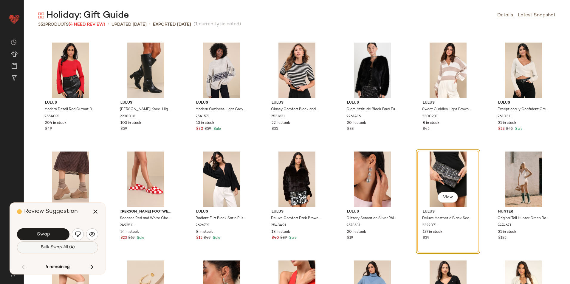
click at [80, 247] on button "Bulk Swap All (4)" at bounding box center [57, 248] width 81 height 12
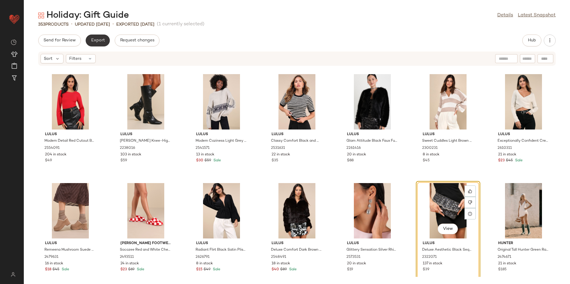
click at [100, 41] on span "Export" at bounding box center [98, 40] width 14 height 5
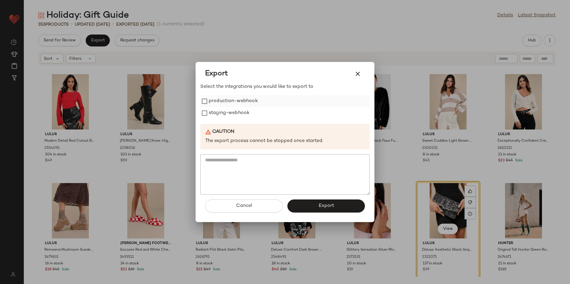
drag, startPoint x: 216, startPoint y: 97, endPoint x: 217, endPoint y: 107, distance: 9.9
click at [216, 97] on label "production-webhook" at bounding box center [233, 101] width 49 height 12
drag, startPoint x: 217, startPoint y: 111, endPoint x: 222, endPoint y: 121, distance: 11.9
click at [217, 111] on label "staging-webhook" at bounding box center [229, 113] width 41 height 12
drag, startPoint x: 314, startPoint y: 207, endPoint x: 271, endPoint y: 173, distance: 54.7
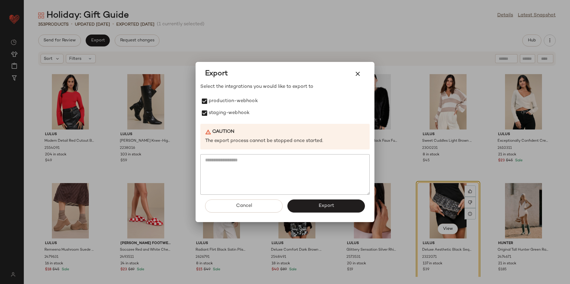
click at [314, 207] on button "Export" at bounding box center [325, 206] width 77 height 13
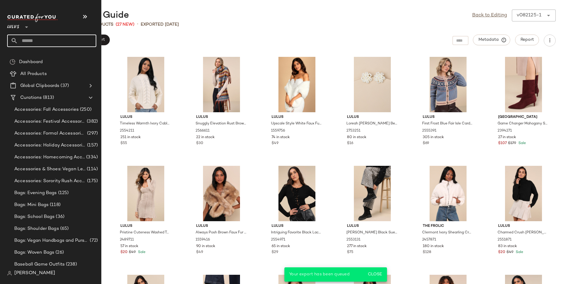
click at [40, 40] on input "text" at bounding box center [57, 41] width 78 height 13
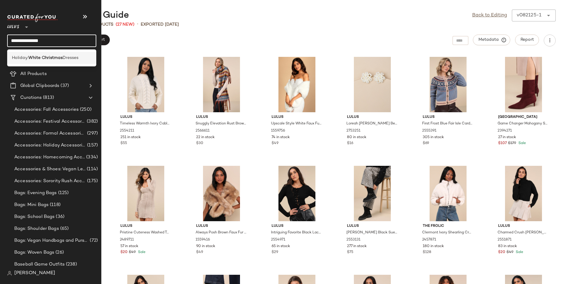
type input "**********"
click at [75, 54] on div "Holiday: White Christmas Dresses" at bounding box center [51, 58] width 89 height 12
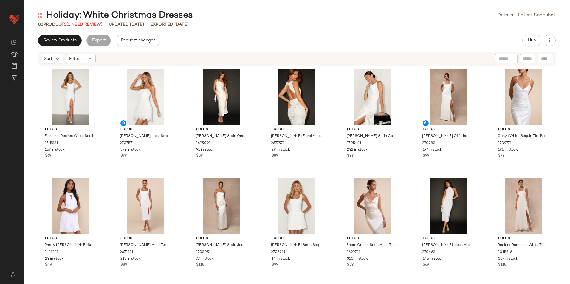
click at [86, 24] on span "(1 Need Review)" at bounding box center [84, 24] width 36 height 4
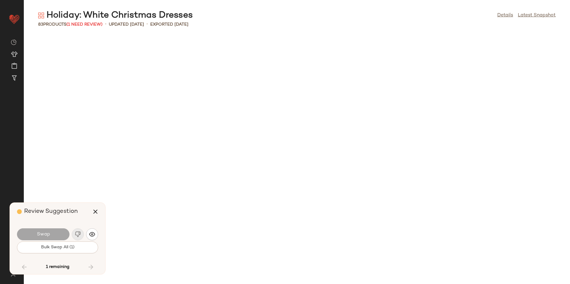
scroll to position [982, 0]
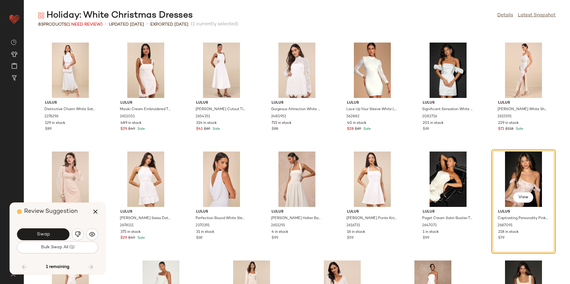
click at [72, 251] on button "Bulk Swap All (1)" at bounding box center [57, 248] width 81 height 12
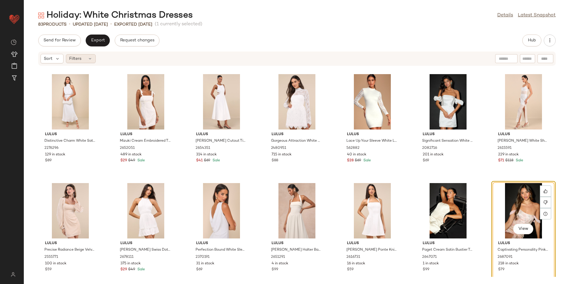
click at [81, 56] on div "Filters" at bounding box center [81, 58] width 30 height 9
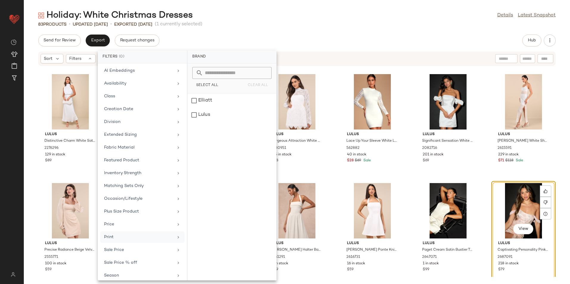
scroll to position [69, 0]
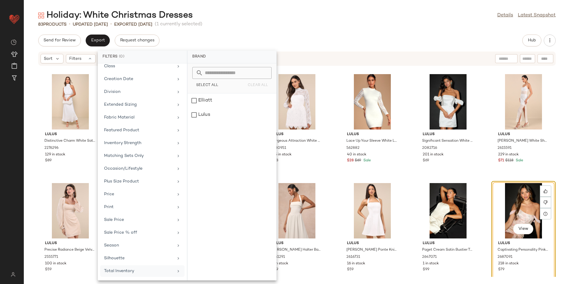
click at [134, 270] on div "Total Inventory" at bounding box center [138, 271] width 69 height 6
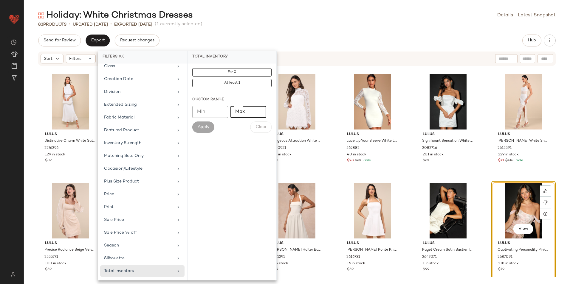
click at [238, 112] on input "Max" at bounding box center [248, 112] width 36 height 12
type input "**"
click at [197, 130] on button "Apply" at bounding box center [203, 127] width 22 height 11
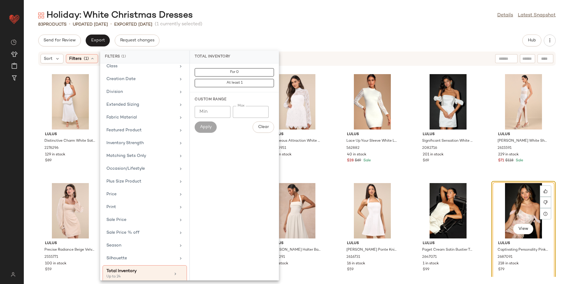
click at [260, 32] on div "Holiday: White Christmas Dresses Details Latest Snapshot 83 Products • updated …" at bounding box center [297, 147] width 546 height 275
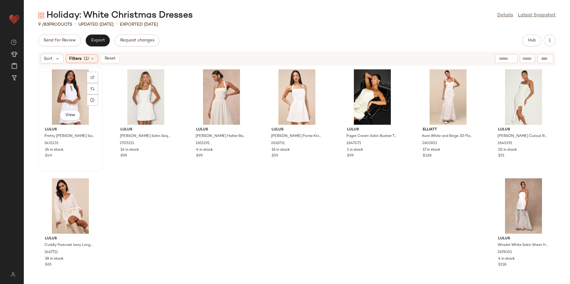
click at [75, 84] on div "View" at bounding box center [70, 96] width 60 height 55
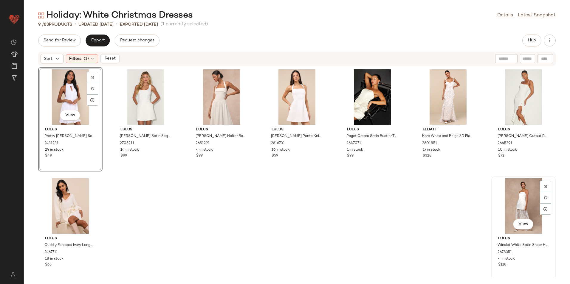
click at [520, 207] on div "View" at bounding box center [523, 205] width 60 height 55
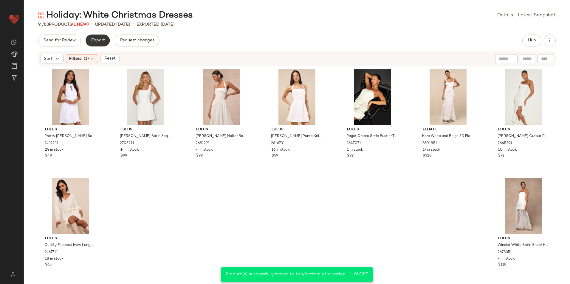
click at [89, 40] on button "Export" at bounding box center [98, 41] width 24 height 12
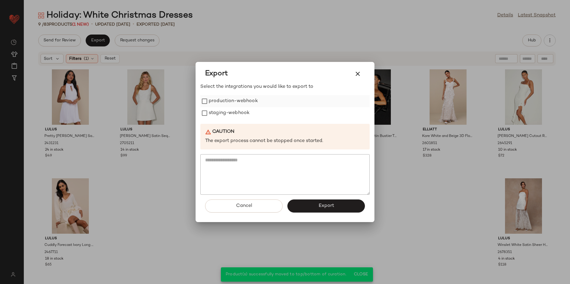
click at [232, 102] on label "production-webhook" at bounding box center [233, 101] width 49 height 12
click at [228, 116] on label "staging-webhook" at bounding box center [229, 113] width 41 height 12
click at [302, 210] on button "Export" at bounding box center [325, 206] width 77 height 13
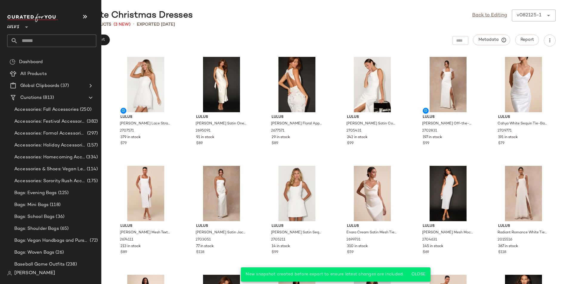
click at [30, 39] on input "text" at bounding box center [57, 41] width 78 height 13
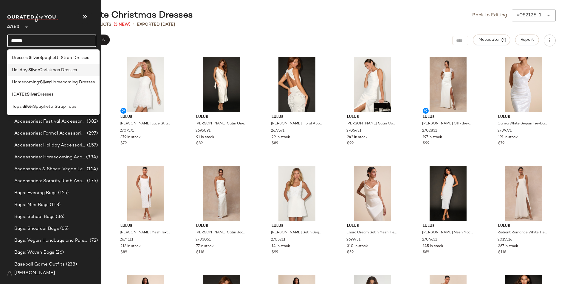
type input "******"
click at [65, 72] on span "Christmas Dresses" at bounding box center [58, 70] width 38 height 6
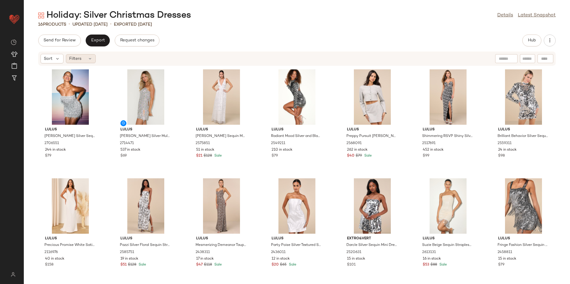
click at [87, 60] on div "Filters" at bounding box center [81, 58] width 30 height 9
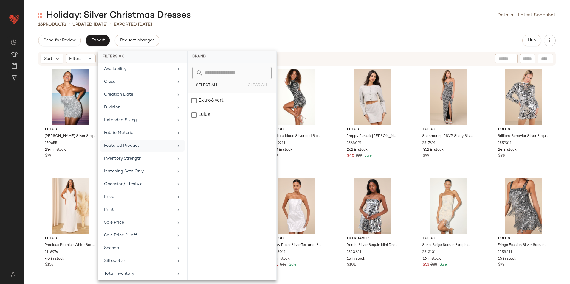
scroll to position [57, 0]
click at [131, 274] on div "Total Inventory" at bounding box center [142, 272] width 84 height 12
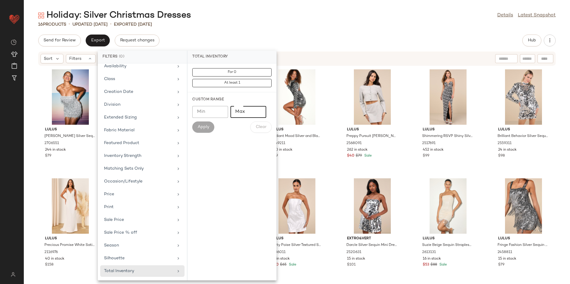
click at [243, 110] on input "Max" at bounding box center [248, 112] width 36 height 12
type input "**"
click at [208, 123] on button "Apply" at bounding box center [203, 127] width 22 height 11
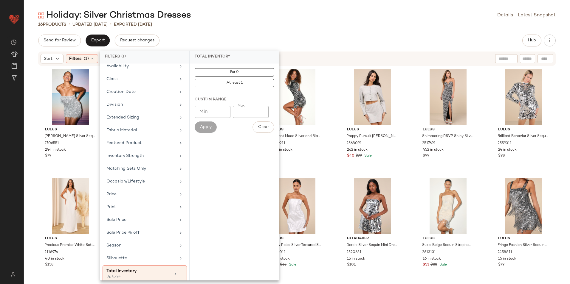
click at [262, 22] on div "16 Products • updated Aug 21st • Exported Aug 21st" at bounding box center [297, 24] width 546 height 6
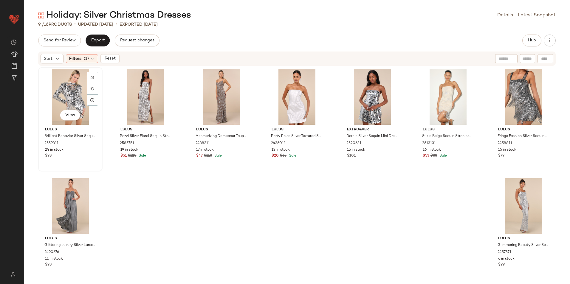
click at [71, 96] on div "View" at bounding box center [70, 96] width 60 height 55
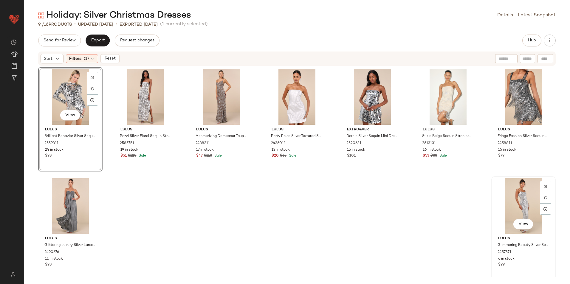
click at [513, 191] on div "View" at bounding box center [523, 205] width 60 height 55
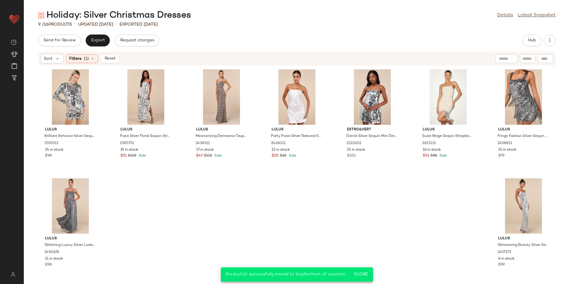
click at [101, 32] on div "Holiday: Silver Christmas Dresses Details Latest Snapshot 9 / 16 Products • upd…" at bounding box center [297, 147] width 546 height 275
click at [100, 43] on span "Export" at bounding box center [98, 40] width 14 height 5
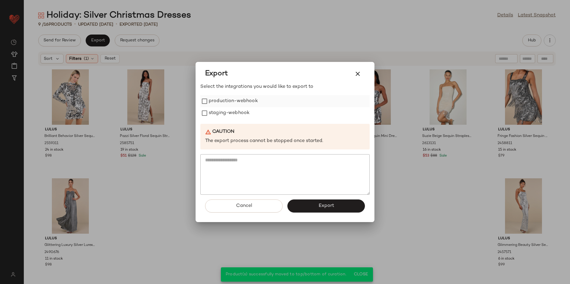
click at [230, 102] on label "production-webhook" at bounding box center [233, 101] width 49 height 12
drag, startPoint x: 225, startPoint y: 112, endPoint x: 239, endPoint y: 134, distance: 26.3
click at [225, 113] on label "staging-webhook" at bounding box center [229, 113] width 41 height 12
click at [305, 202] on button "Export" at bounding box center [325, 206] width 77 height 13
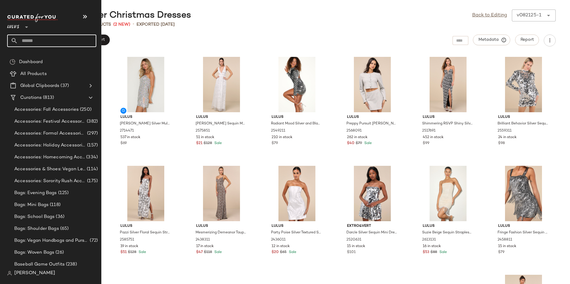
click at [31, 39] on input "text" at bounding box center [57, 41] width 78 height 13
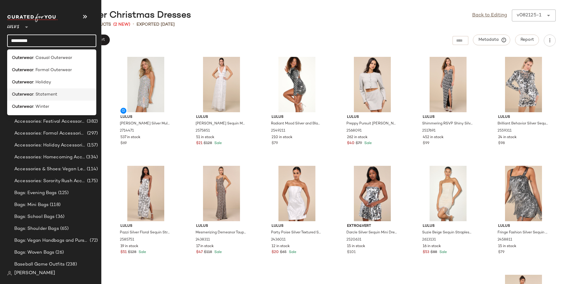
type input "*********"
click at [56, 91] on div "Outerwear : Statement" at bounding box center [51, 95] width 89 height 12
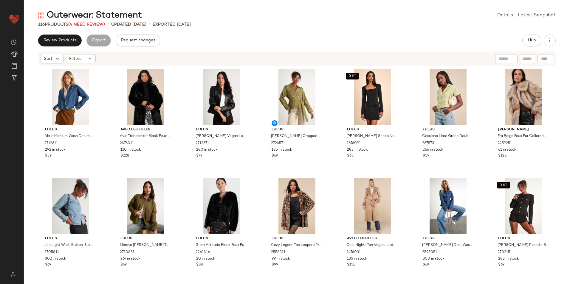
click at [94, 24] on span "(4 Need Review)" at bounding box center [86, 24] width 37 height 4
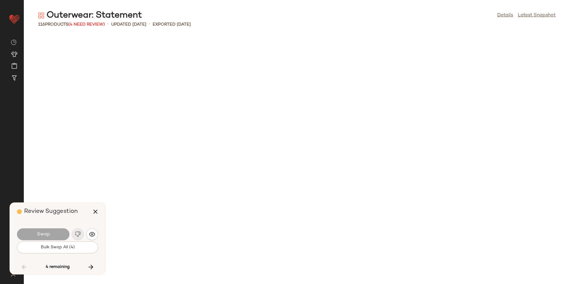
scroll to position [1309, 0]
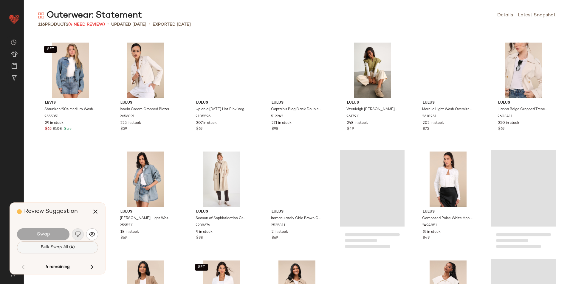
click at [66, 249] on span "Bulk Swap All (4)" at bounding box center [57, 247] width 34 height 5
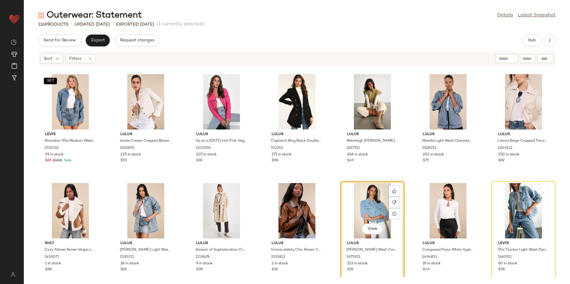
click at [85, 63] on div "Sort Filters" at bounding box center [296, 59] width 517 height 14
click at [87, 61] on div "Filters" at bounding box center [81, 58] width 30 height 9
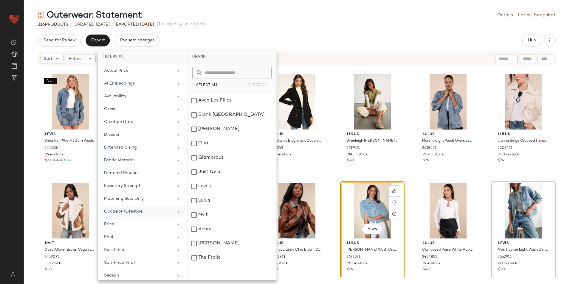
scroll to position [57, 0]
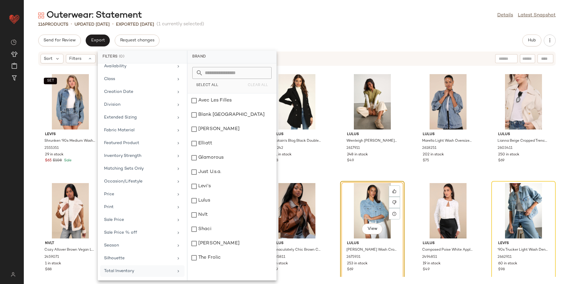
click at [136, 273] on div "Total Inventory" at bounding box center [138, 271] width 69 height 6
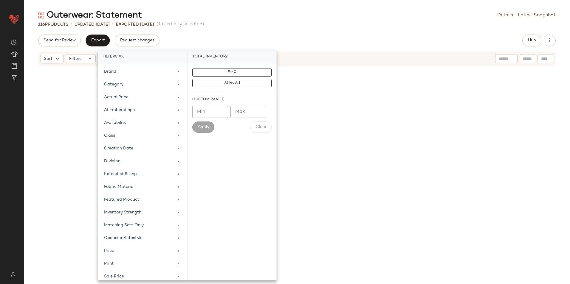
scroll to position [57, 0]
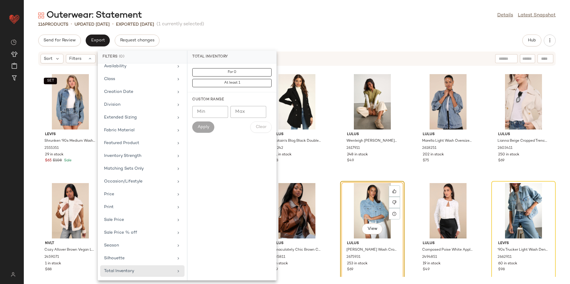
click at [245, 107] on input "Max" at bounding box center [248, 112] width 36 height 12
type input "**"
click at [199, 131] on button "Apply" at bounding box center [203, 127] width 22 height 11
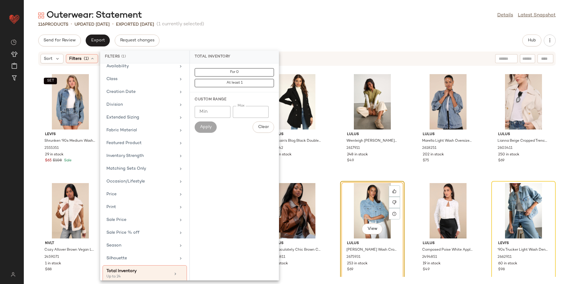
click at [297, 12] on div "Outerwear: Statement Details Latest Snapshot" at bounding box center [297, 16] width 546 height 12
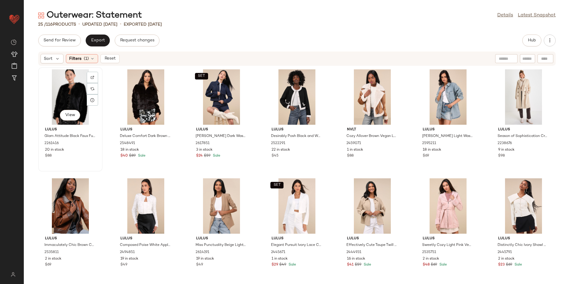
click at [63, 89] on div "View" at bounding box center [70, 96] width 60 height 55
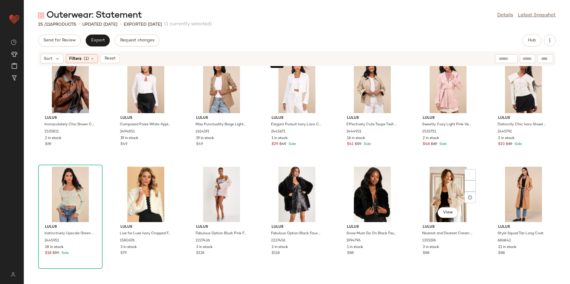
scroll to position [226, 0]
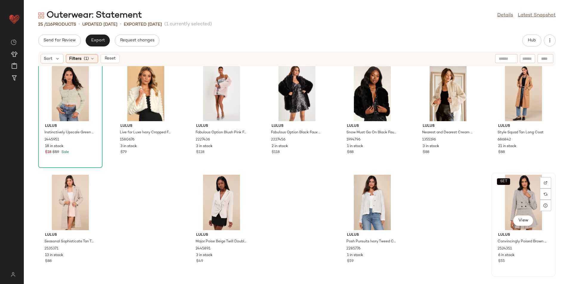
click at [521, 195] on div "SET View" at bounding box center [523, 202] width 60 height 55
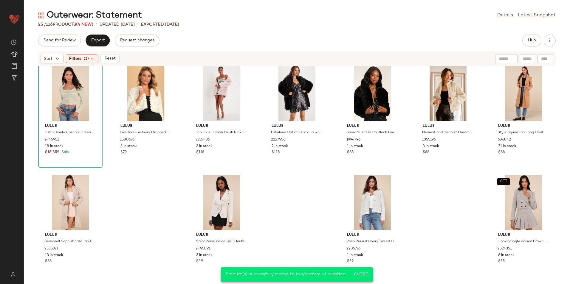
click at [123, 59] on div "Sort Filters (1) Reset" at bounding box center [258, 59] width 435 height 10
click at [111, 58] on span "Reset" at bounding box center [109, 58] width 11 height 5
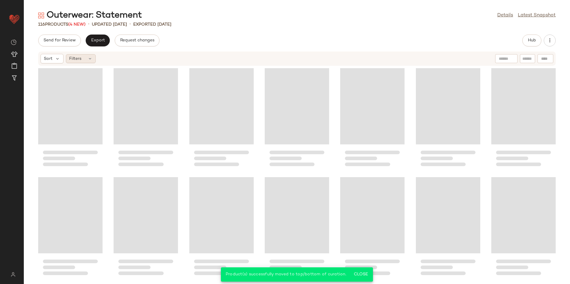
scroll to position [1644, 0]
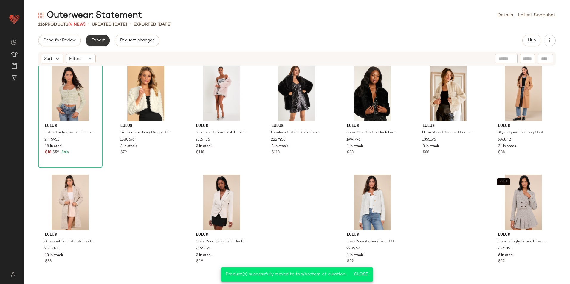
click at [97, 42] on span "Export" at bounding box center [98, 40] width 14 height 5
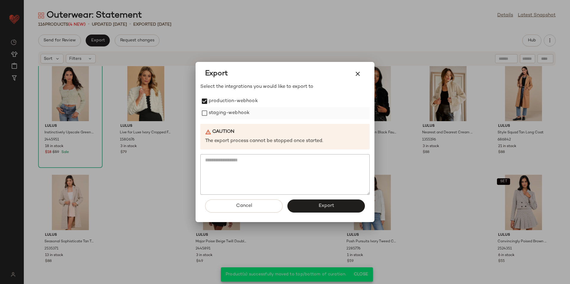
drag, startPoint x: 210, startPoint y: 109, endPoint x: 219, endPoint y: 118, distance: 12.2
click at [211, 110] on label "staging-webhook" at bounding box center [229, 113] width 41 height 12
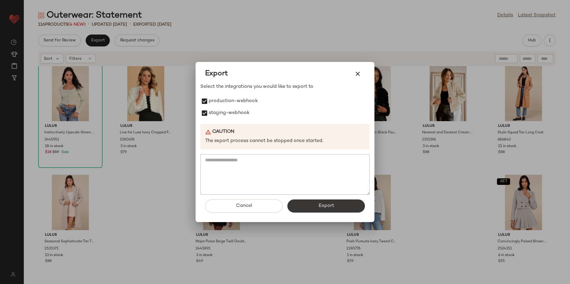
click at [299, 204] on button "Export" at bounding box center [325, 206] width 77 height 13
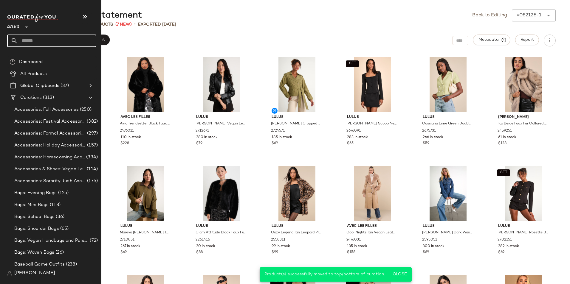
click at [55, 36] on input "text" at bounding box center [57, 41] width 78 height 13
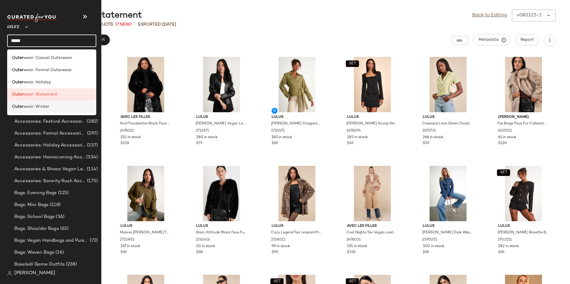
type input "*****"
click at [51, 108] on div "Outer wear: Winter" at bounding box center [52, 107] width 80 height 6
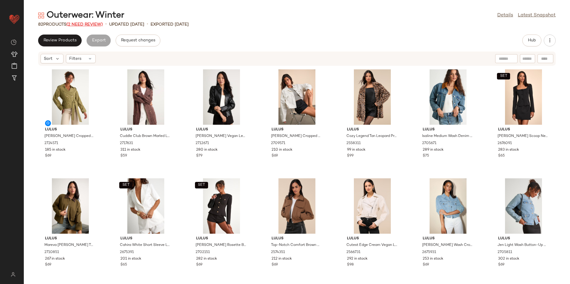
click at [93, 25] on span "(2 Need Review)" at bounding box center [84, 24] width 36 height 4
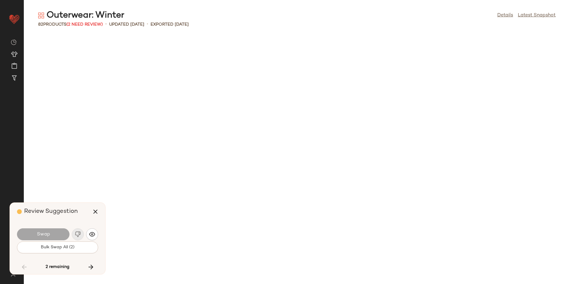
scroll to position [982, 0]
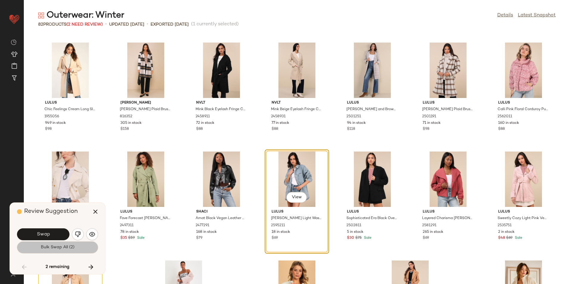
click at [33, 251] on button "Bulk Swap All (2)" at bounding box center [57, 248] width 81 height 12
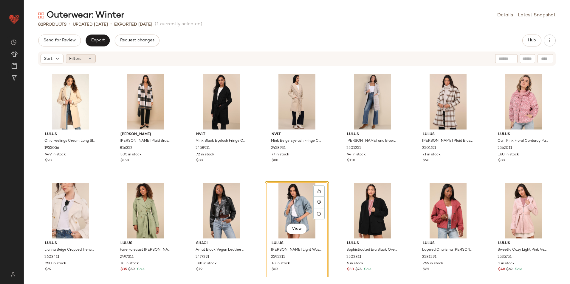
drag, startPoint x: 86, startPoint y: 54, endPoint x: 86, endPoint y: 60, distance: 6.3
click at [86, 54] on div "Sort Filters" at bounding box center [68, 59] width 55 height 10
click at [86, 60] on div "Filters" at bounding box center [81, 58] width 30 height 9
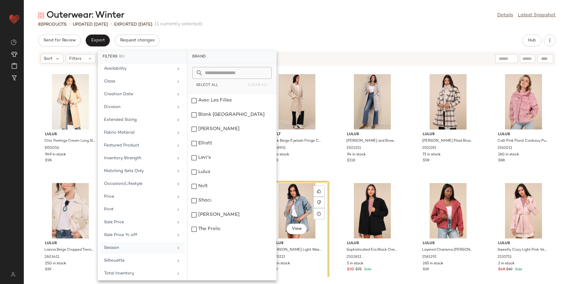
scroll to position [57, 0]
click at [131, 272] on div "Total Inventory" at bounding box center [138, 271] width 69 height 6
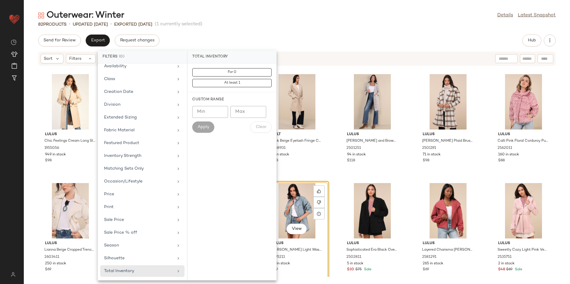
click at [245, 111] on input "Max" at bounding box center [248, 112] width 36 height 12
type input "**"
click at [204, 129] on span "Apply" at bounding box center [203, 127] width 12 height 5
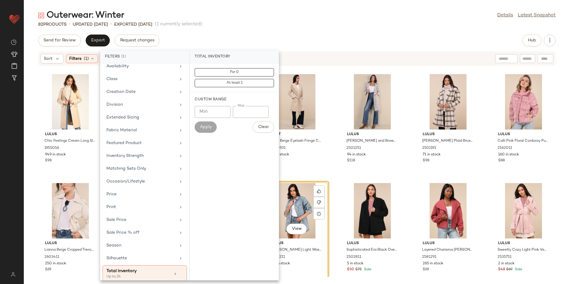
click at [290, 27] on div "Outerwear: Winter Details Latest Snapshot 82 Products • updated [DATE] • Export…" at bounding box center [297, 147] width 546 height 275
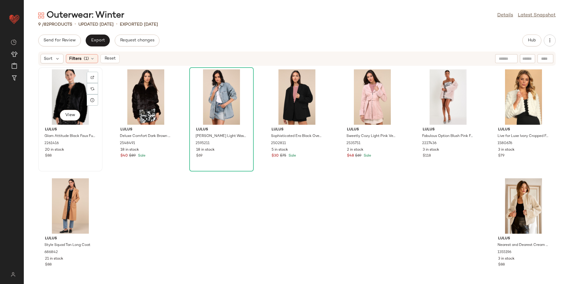
click at [66, 85] on div "View" at bounding box center [70, 96] width 60 height 55
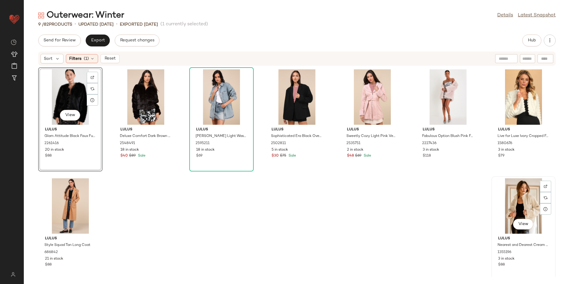
click at [516, 203] on div "View" at bounding box center [523, 205] width 60 height 55
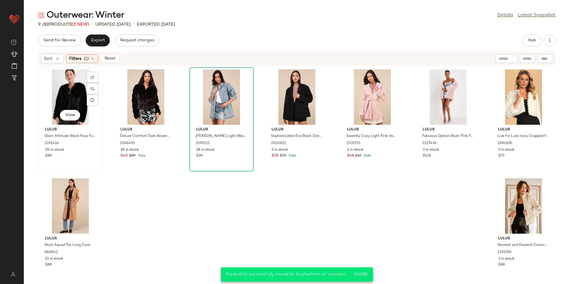
click at [66, 96] on div "View" at bounding box center [70, 96] width 60 height 55
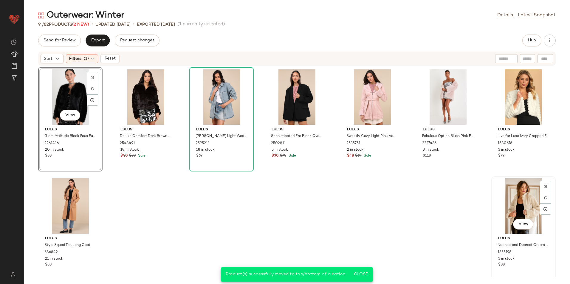
click at [528, 211] on div "View" at bounding box center [523, 205] width 60 height 55
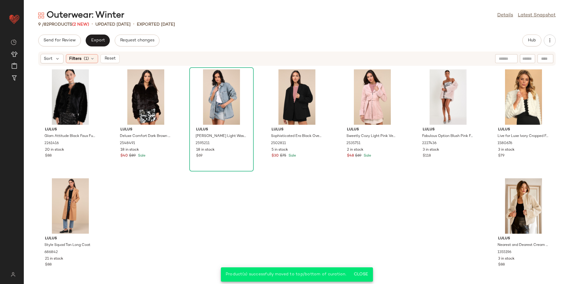
click at [104, 63] on div "Sort Filters (1) Reset" at bounding box center [80, 59] width 79 height 10
click at [105, 59] on span "Reset" at bounding box center [109, 58] width 11 height 5
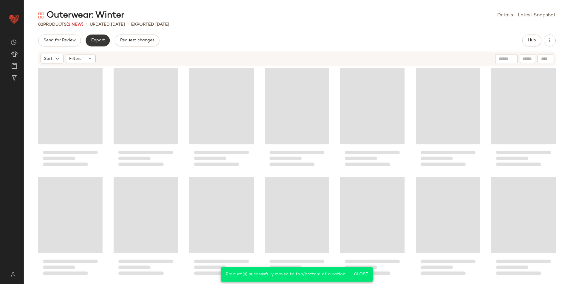
click at [97, 43] on span "Export" at bounding box center [98, 40] width 14 height 5
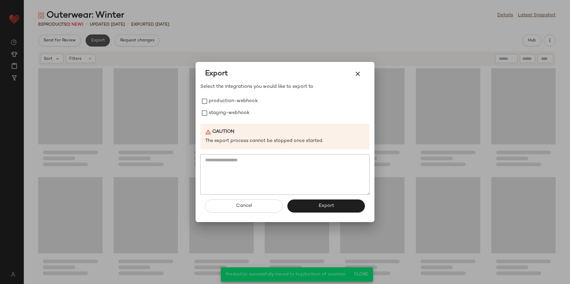
scroll to position [1099, 0]
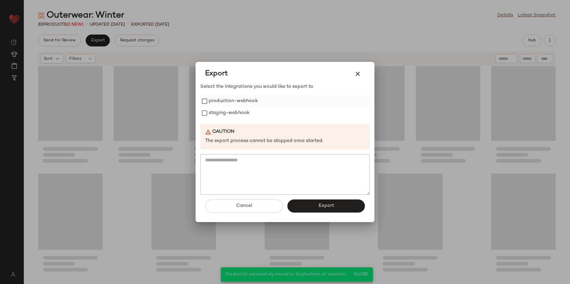
drag, startPoint x: 230, startPoint y: 103, endPoint x: 231, endPoint y: 113, distance: 9.9
click at [230, 105] on label "production-webhook" at bounding box center [233, 101] width 49 height 12
click at [231, 113] on label "staging-webhook" at bounding box center [229, 113] width 41 height 12
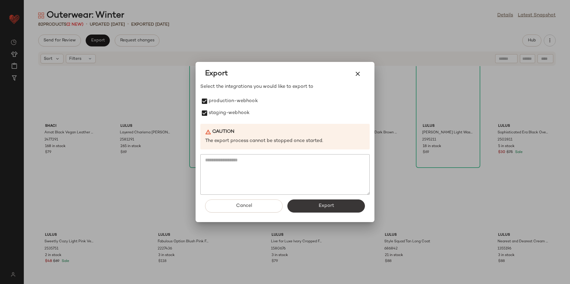
click at [337, 201] on button "Export" at bounding box center [325, 206] width 77 height 13
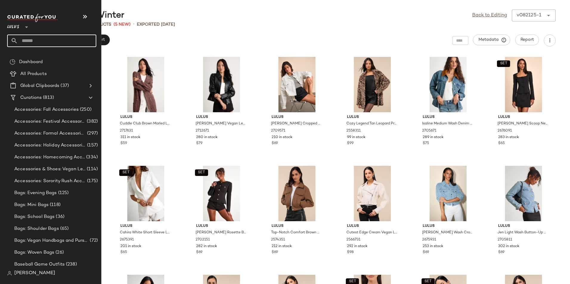
click at [35, 38] on input "text" at bounding box center [57, 41] width 78 height 13
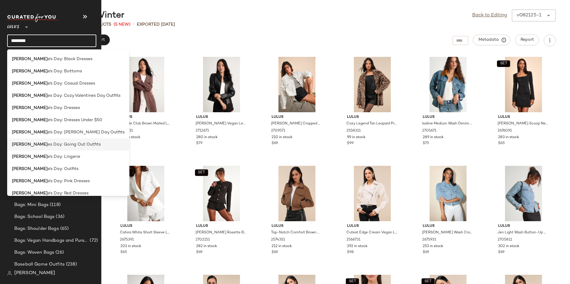
scroll to position [30, 0]
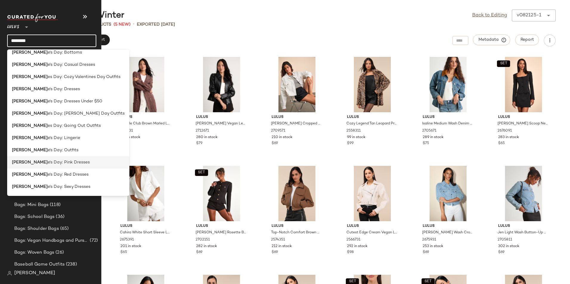
type input "********"
click at [61, 164] on span "e's Day: Pink Dresses" at bounding box center [69, 162] width 42 height 6
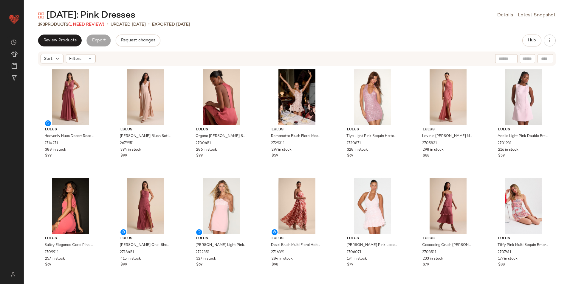
click at [84, 25] on span "(1 Need Review)" at bounding box center [86, 24] width 36 height 4
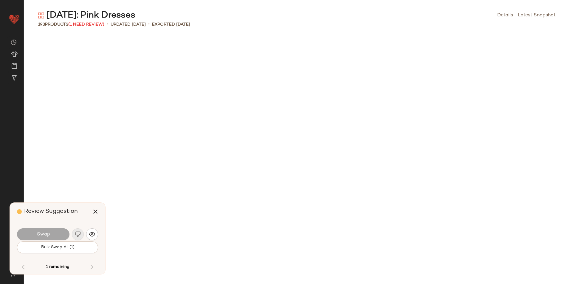
scroll to position [2508, 0]
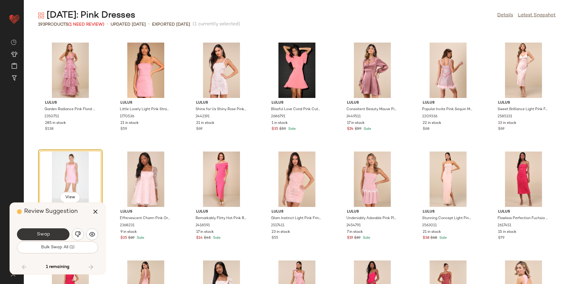
click at [48, 236] on span "Swap" at bounding box center [42, 235] width 13 height 6
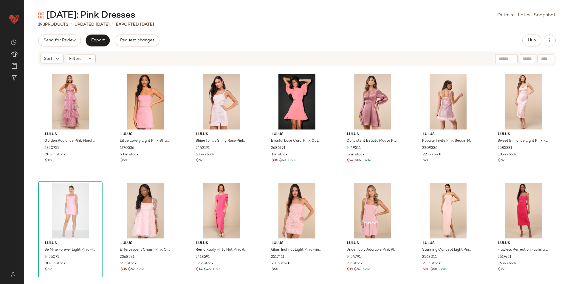
click at [84, 63] on div "Sort Filters" at bounding box center [68, 59] width 55 height 10
click at [86, 60] on div "Filters" at bounding box center [81, 58] width 30 height 9
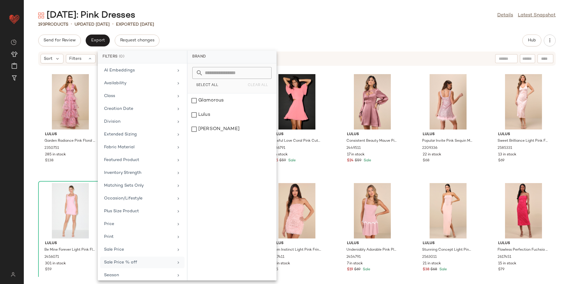
scroll to position [69, 0]
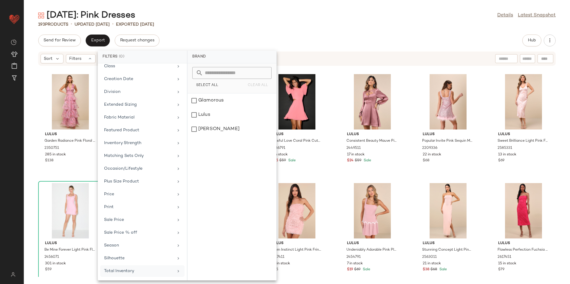
click at [124, 270] on div "Total Inventory" at bounding box center [138, 271] width 69 height 6
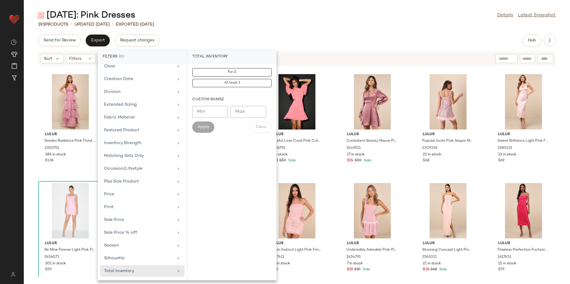
click at [261, 111] on input "Max" at bounding box center [248, 112] width 36 height 12
type input "**"
click at [203, 130] on button "Apply" at bounding box center [203, 127] width 22 height 11
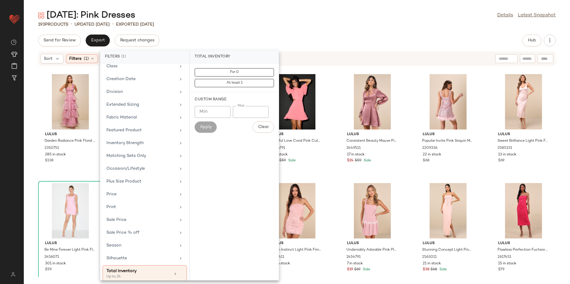
click at [276, 32] on div "[DATE]: Pink Dresses Details Latest Snapshot 193 Products • updated [DATE] • Ex…" at bounding box center [297, 147] width 546 height 275
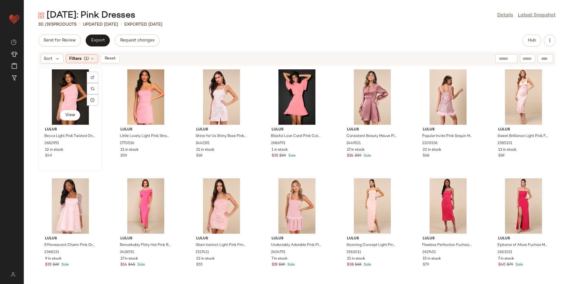
click at [80, 96] on div "View" at bounding box center [70, 96] width 60 height 55
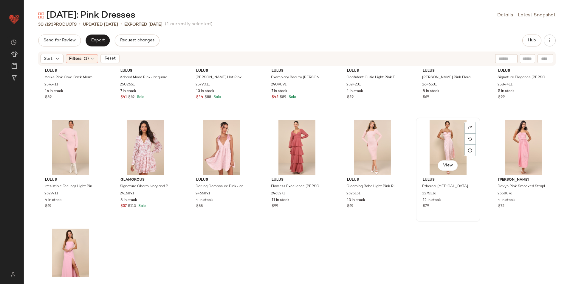
scroll to position [336, 0]
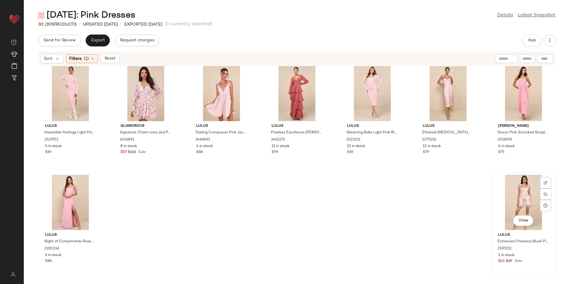
click at [515, 197] on div "View" at bounding box center [523, 202] width 60 height 55
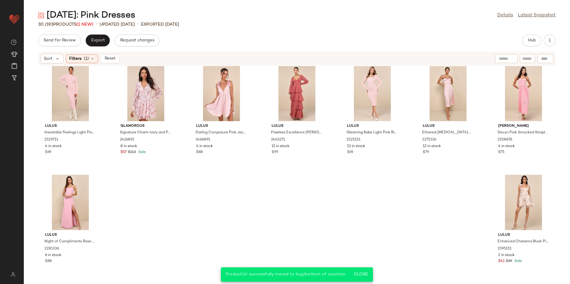
drag, startPoint x: 103, startPoint y: 57, endPoint x: 104, endPoint y: 59, distance: 3.1
click at [103, 58] on button "Reset" at bounding box center [109, 58] width 19 height 9
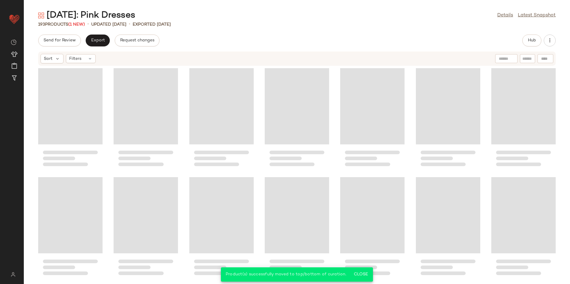
scroll to position [2844, 0]
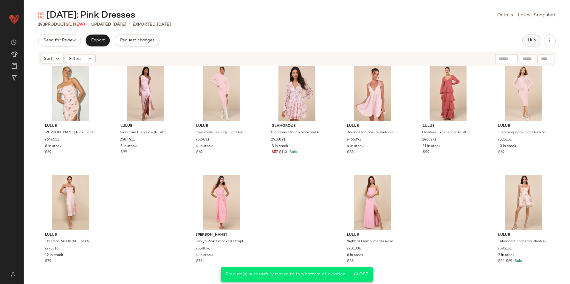
click at [528, 42] on span "Hub" at bounding box center [531, 40] width 8 height 5
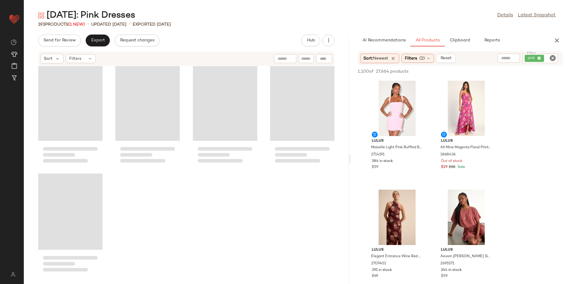
scroll to position [5134, 0]
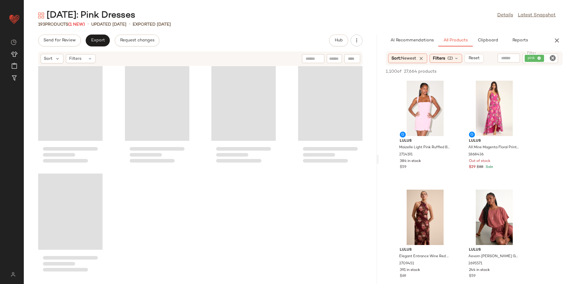
drag, startPoint x: 297, startPoint y: 159, endPoint x: 385, endPoint y: 196, distance: 95.7
click at [380, 159] on div "[DATE]: Pink Dresses Details Latest Snapshot 193 Products (1 New) • updated [DA…" at bounding box center [297, 147] width 546 height 275
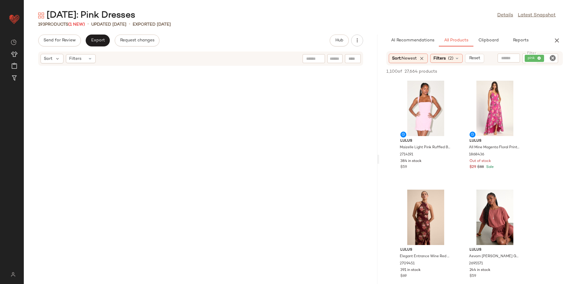
scroll to position [0, 0]
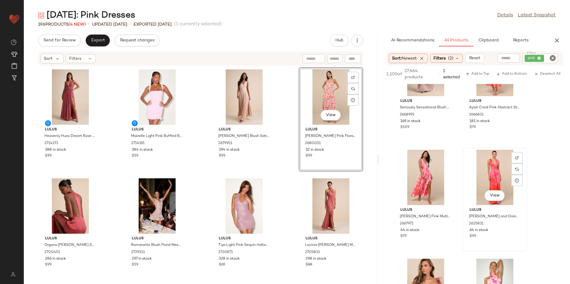
scroll to position [596, 0]
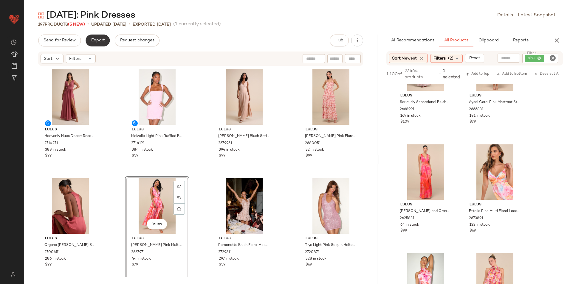
click at [98, 39] on span "Export" at bounding box center [98, 40] width 14 height 5
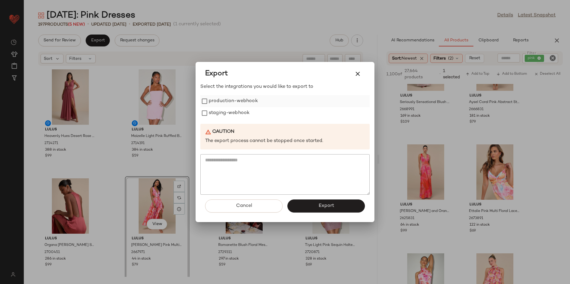
click at [225, 100] on label "production-webhook" at bounding box center [233, 101] width 49 height 12
click at [230, 123] on div "Select the integrations you would like to export to production-webhook staging-…" at bounding box center [284, 138] width 169 height 111
drag, startPoint x: 231, startPoint y: 119, endPoint x: 234, endPoint y: 116, distance: 4.2
click at [232, 118] on label "staging-webhook" at bounding box center [229, 113] width 41 height 12
drag, startPoint x: 322, startPoint y: 204, endPoint x: 231, endPoint y: 119, distance: 124.6
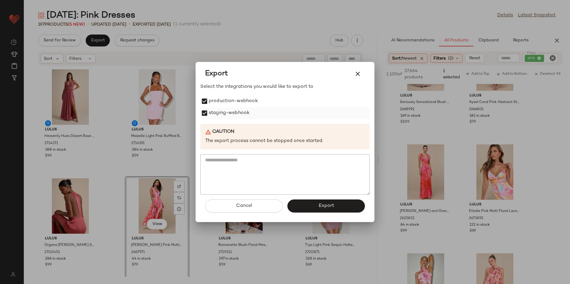
click at [322, 204] on span "Export" at bounding box center [326, 206] width 16 height 6
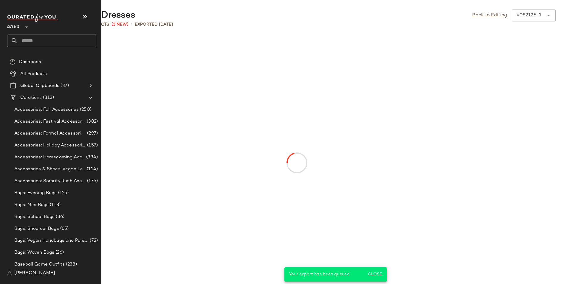
click at [27, 40] on input "text" at bounding box center [57, 41] width 78 height 13
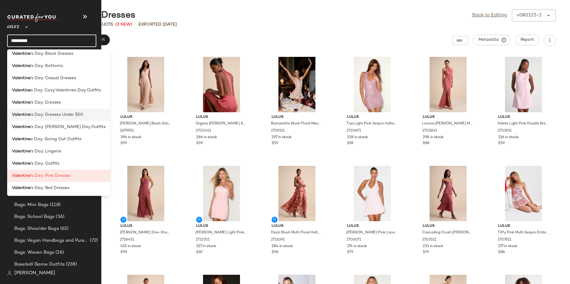
scroll to position [30, 0]
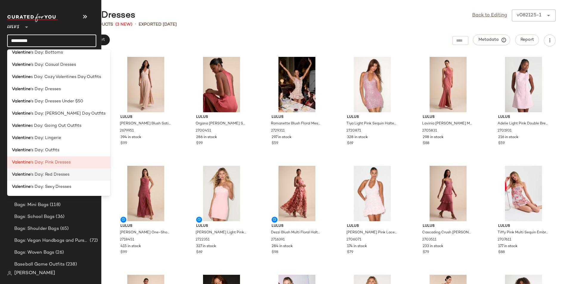
type input "*********"
click at [74, 178] on div "Valentine 's Day: Red Dresses" at bounding box center [58, 175] width 103 height 12
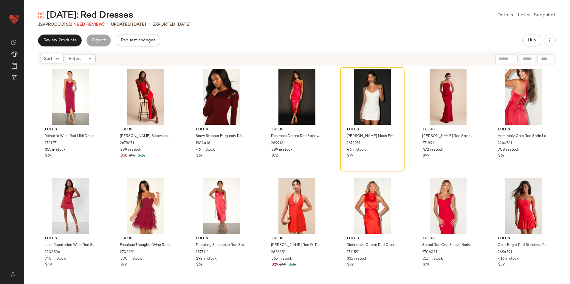
click at [80, 24] on span "(1 Need Review)" at bounding box center [87, 24] width 36 height 4
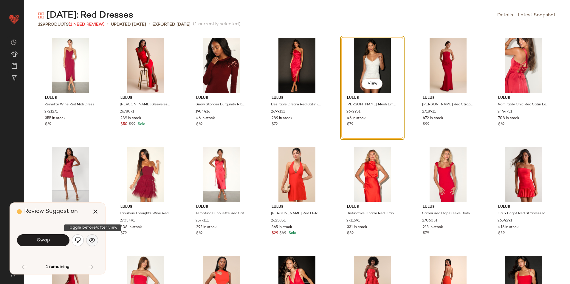
click at [88, 242] on button "button" at bounding box center [92, 241] width 12 height 12
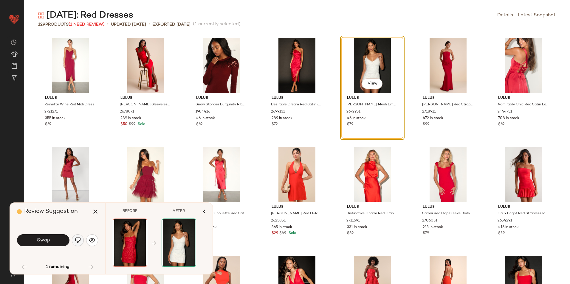
click at [79, 242] on img "button" at bounding box center [78, 240] width 6 height 6
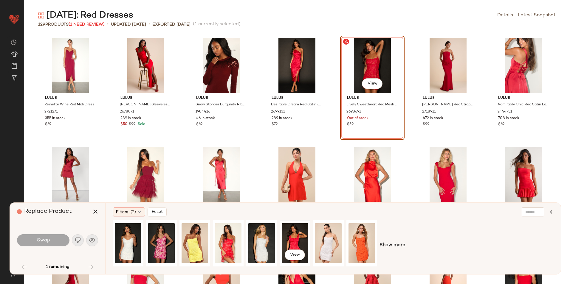
click at [292, 240] on div "View" at bounding box center [295, 243] width 27 height 42
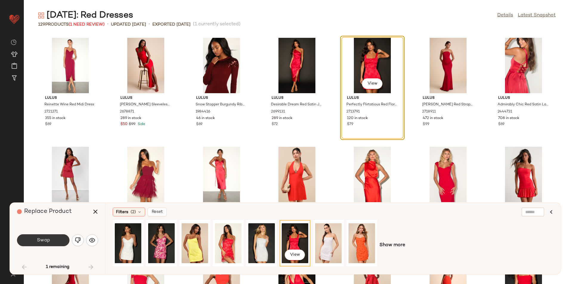
click at [41, 235] on button "Swap" at bounding box center [43, 241] width 52 height 12
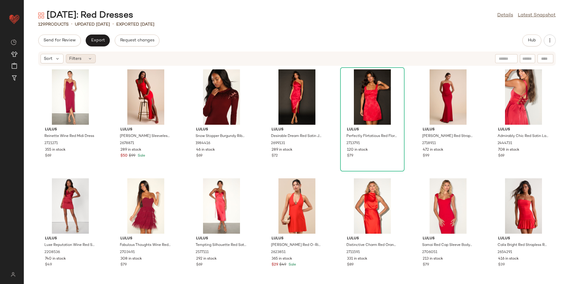
click at [80, 59] on span "Filters" at bounding box center [75, 59] width 12 height 6
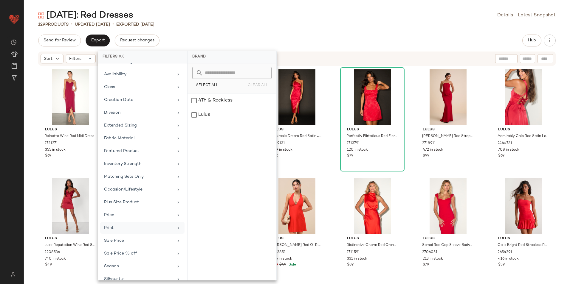
scroll to position [69, 0]
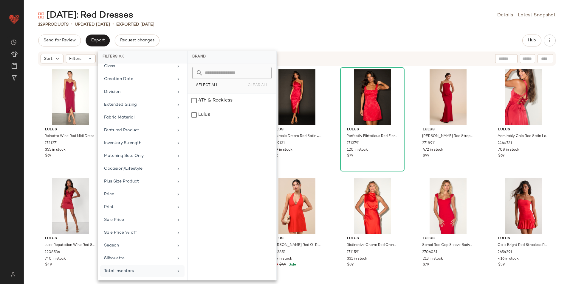
click at [118, 268] on div "Total Inventory" at bounding box center [138, 271] width 69 height 6
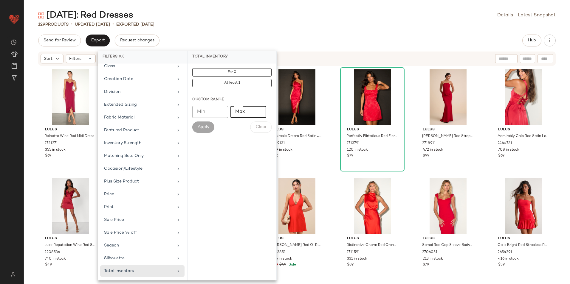
click at [247, 114] on input "Max" at bounding box center [248, 112] width 36 height 12
type input "**"
click at [209, 126] on button "Apply" at bounding box center [203, 127] width 22 height 11
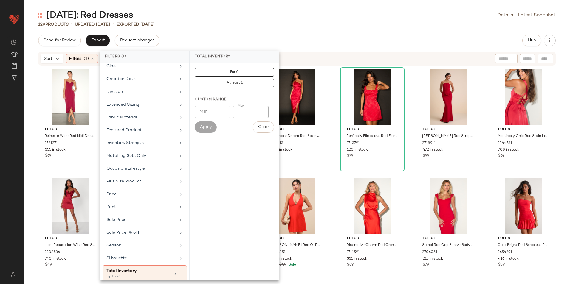
click at [276, 38] on div "Send for Review Export Request changes Hub" at bounding box center [296, 41] width 517 height 12
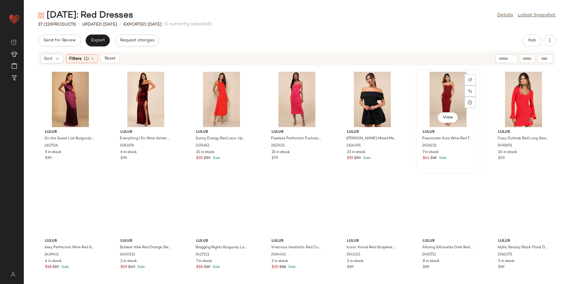
scroll to position [226, 0]
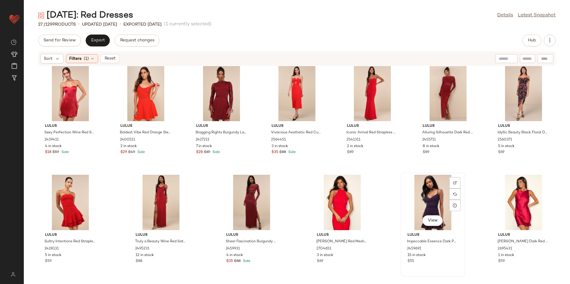
click at [427, 196] on div "View" at bounding box center [433, 202] width 60 height 55
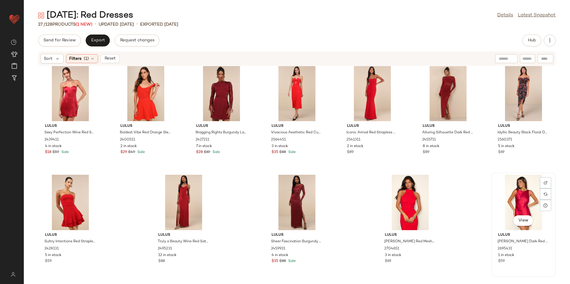
click at [524, 199] on div "View" at bounding box center [523, 202] width 60 height 55
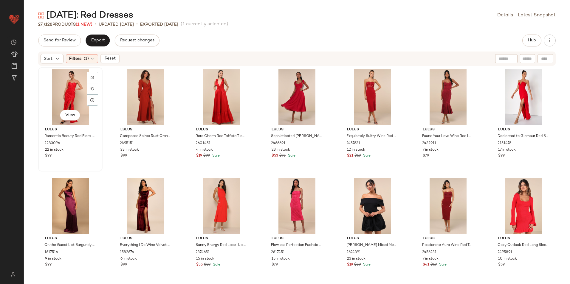
click at [75, 77] on div "View" at bounding box center [70, 96] width 60 height 55
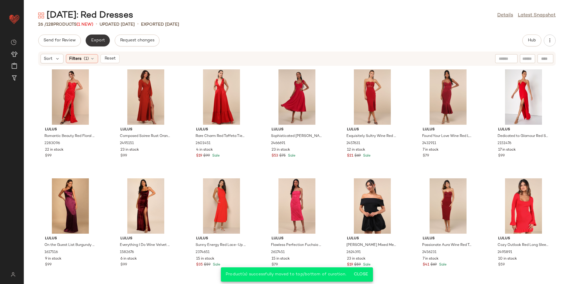
click at [97, 42] on span "Export" at bounding box center [98, 40] width 14 height 5
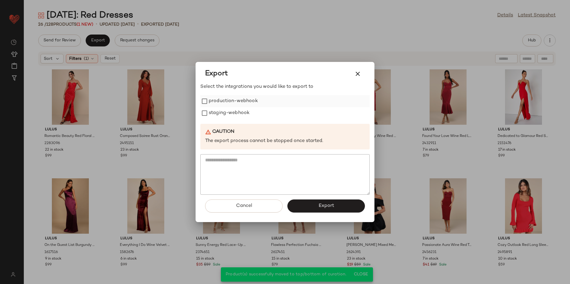
click at [219, 102] on label "production-webhook" at bounding box center [233, 101] width 49 height 12
drag, startPoint x: 218, startPoint y: 113, endPoint x: 226, endPoint y: 121, distance: 11.6
click at [218, 114] on label "staging-webhook" at bounding box center [229, 113] width 41 height 12
click at [320, 202] on button "Export" at bounding box center [325, 206] width 77 height 13
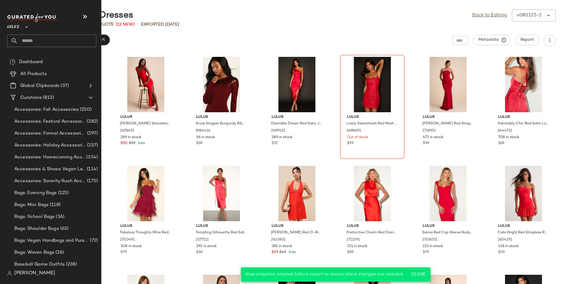
click at [44, 40] on input "text" at bounding box center [57, 41] width 78 height 13
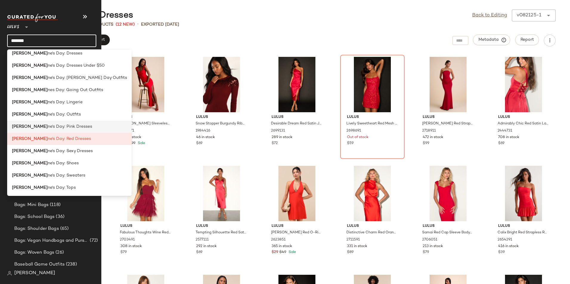
scroll to position [66, 0]
type input "*******"
click at [56, 150] on span "ne's Day: Sexy Dresses" at bounding box center [70, 151] width 45 height 6
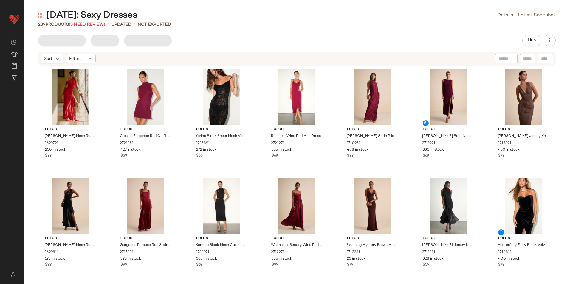
click at [98, 26] on span "(3 Need Review)" at bounding box center [87, 24] width 36 height 4
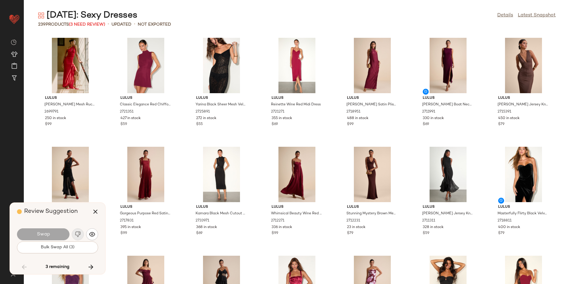
scroll to position [2836, 0]
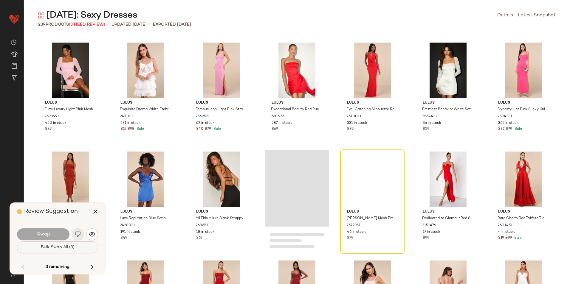
click at [75, 247] on button "Bulk Swap All (3)" at bounding box center [57, 248] width 81 height 12
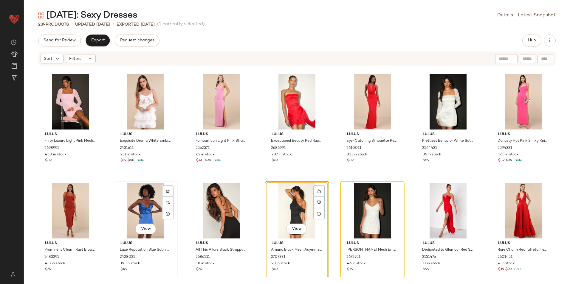
click at [149, 211] on div "View" at bounding box center [146, 210] width 60 height 55
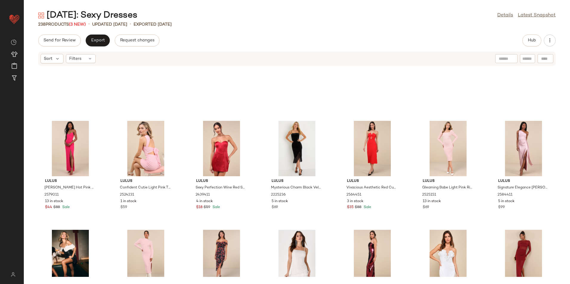
scroll to position [3402, 0]
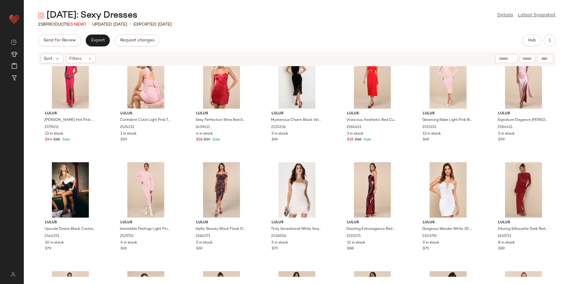
click at [77, 64] on div "Sort Filters" at bounding box center [296, 59] width 517 height 14
click at [82, 59] on div "Filters" at bounding box center [81, 58] width 30 height 9
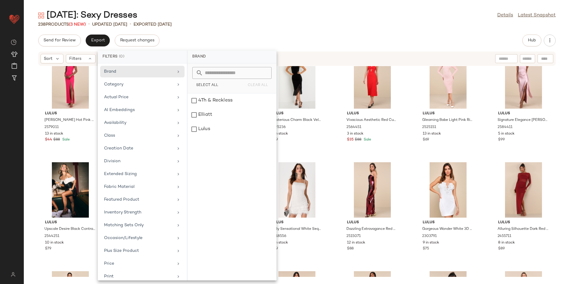
scroll to position [69, 0]
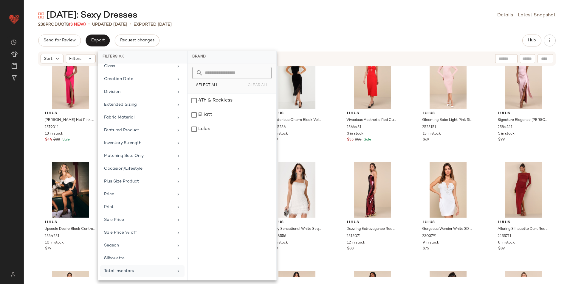
click at [142, 267] on div "Total Inventory" at bounding box center [142, 272] width 84 height 12
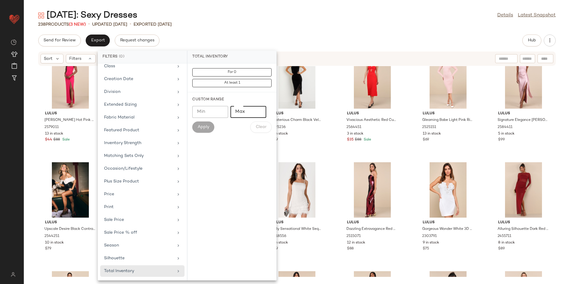
click at [250, 114] on input "Max" at bounding box center [248, 112] width 36 height 12
type input "**"
click at [207, 127] on span "Apply" at bounding box center [203, 127] width 12 height 5
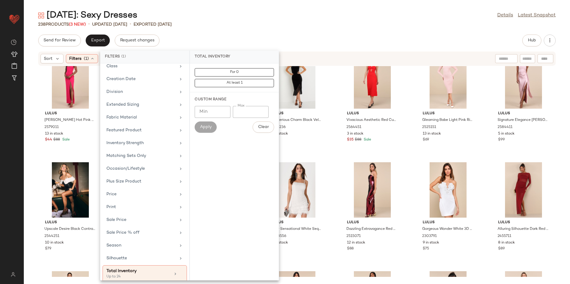
click at [251, 26] on div "238 Products (3 New) • updated [DATE] • Exported [DATE]" at bounding box center [297, 24] width 546 height 6
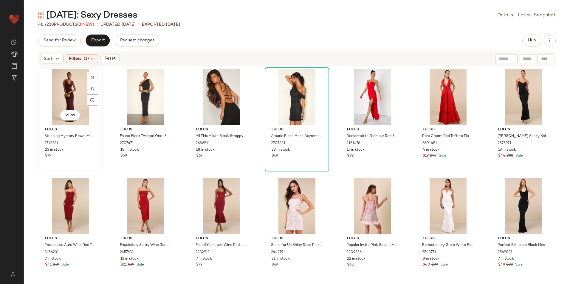
click at [79, 92] on div "View" at bounding box center [70, 96] width 60 height 55
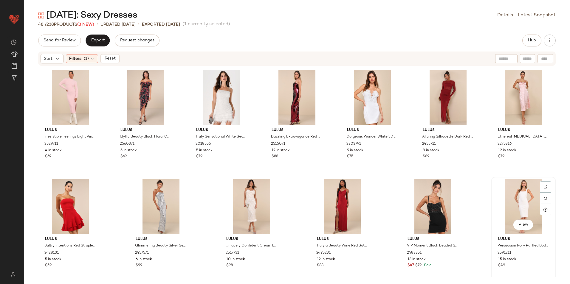
scroll to position [554, 0]
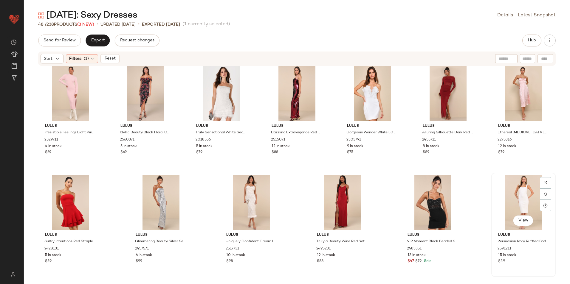
click at [514, 201] on div "View" at bounding box center [523, 202] width 60 height 55
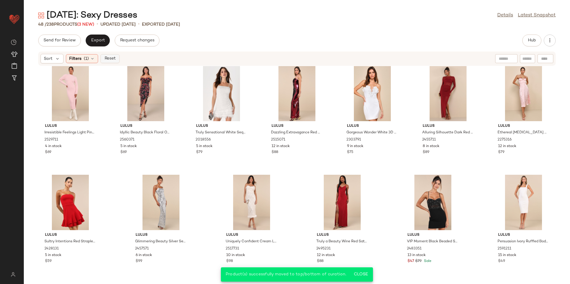
click at [117, 58] on button "Reset" at bounding box center [109, 58] width 19 height 9
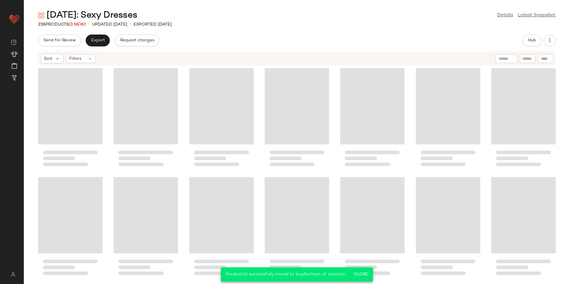
scroll to position [3498, 0]
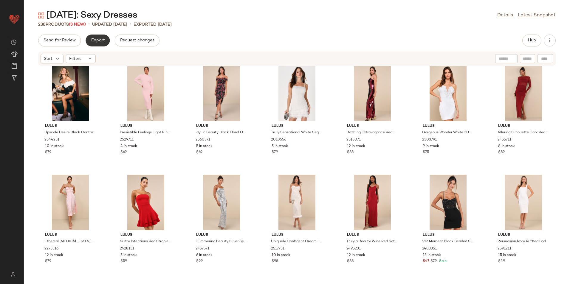
click at [98, 41] on span "Export" at bounding box center [98, 40] width 14 height 5
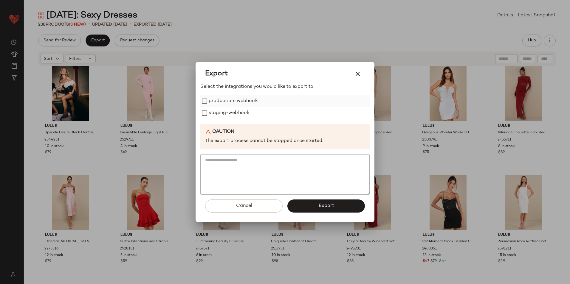
drag, startPoint x: 214, startPoint y: 99, endPoint x: 214, endPoint y: 106, distance: 7.5
click at [214, 99] on label "production-webhook" at bounding box center [233, 101] width 49 height 12
click at [215, 113] on label "staging-webhook" at bounding box center [229, 113] width 41 height 12
click at [331, 205] on span "Export" at bounding box center [326, 206] width 16 height 6
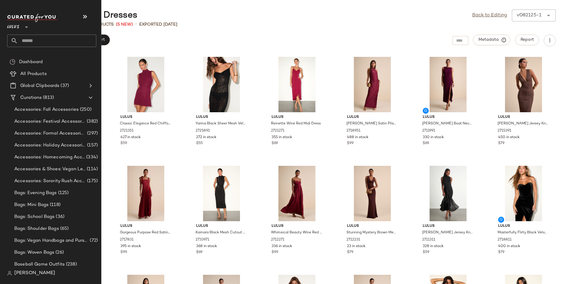
click at [41, 39] on input "text" at bounding box center [57, 41] width 78 height 13
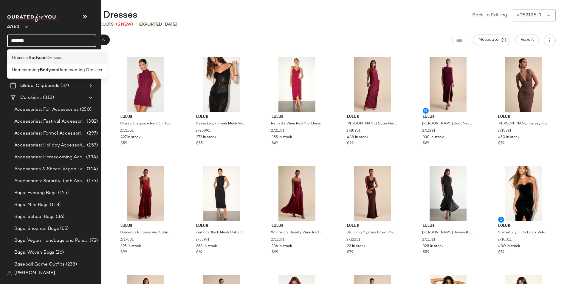
type input "*******"
click at [40, 58] on b "Bodycon" at bounding box center [38, 58] width 18 height 6
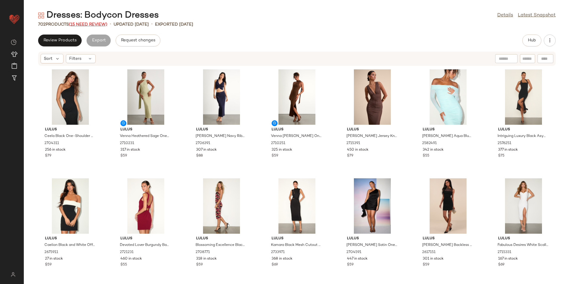
click at [89, 24] on span "(15 Need Review)" at bounding box center [88, 24] width 38 height 4
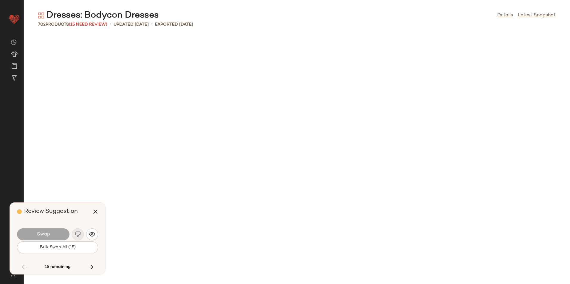
scroll to position [1745, 0]
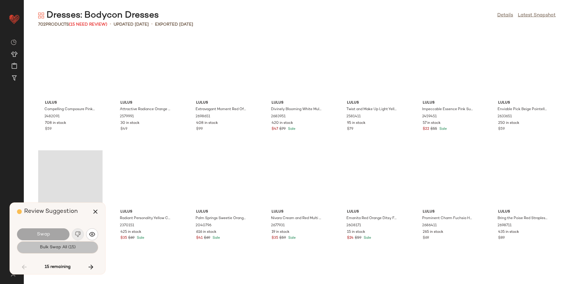
click at [64, 247] on span "Bulk Swap All (15)" at bounding box center [57, 247] width 36 height 5
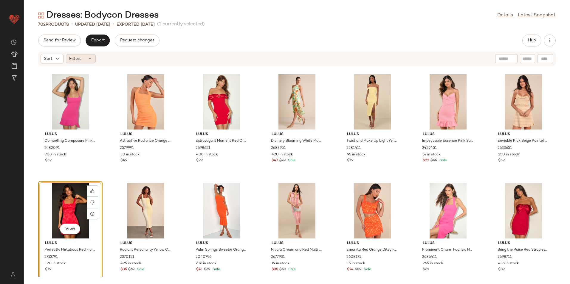
click at [82, 60] on div "Filters" at bounding box center [81, 58] width 30 height 9
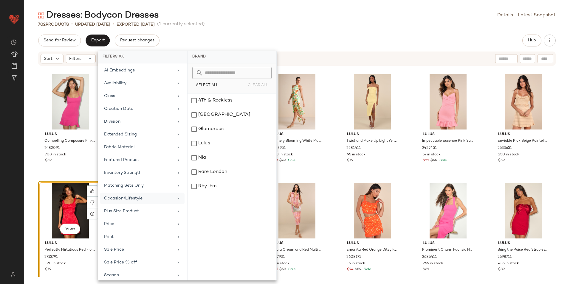
scroll to position [69, 0]
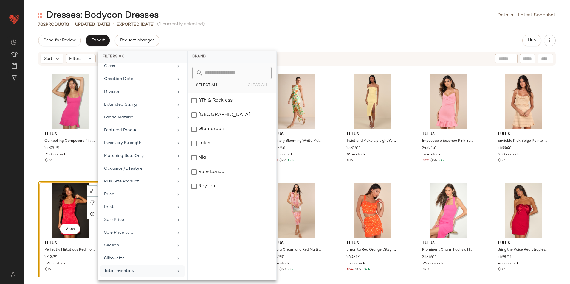
click at [127, 269] on div "Total Inventory" at bounding box center [138, 271] width 69 height 6
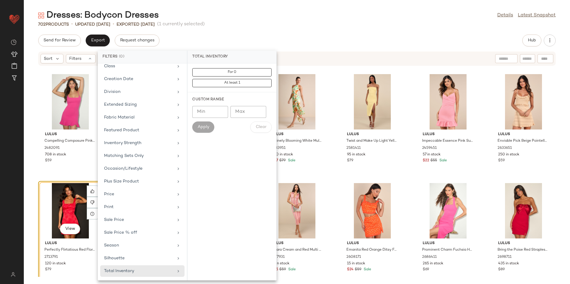
click at [247, 114] on input "Max" at bounding box center [248, 112] width 36 height 12
type input "**"
click at [199, 126] on span "Apply" at bounding box center [203, 127] width 12 height 5
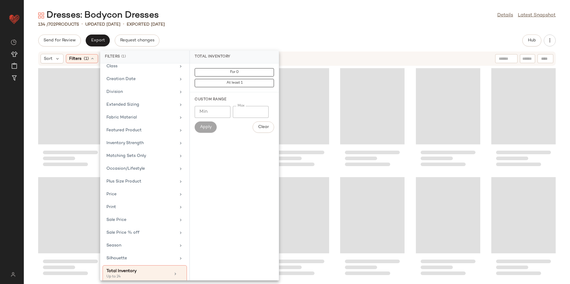
click at [310, 19] on div "Dresses: Bodycon Dresses Details Latest Snapshot" at bounding box center [297, 16] width 546 height 12
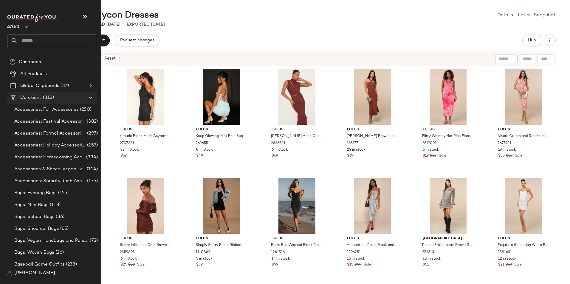
click at [67, 97] on div "Curations (813)" at bounding box center [51, 97] width 67 height 7
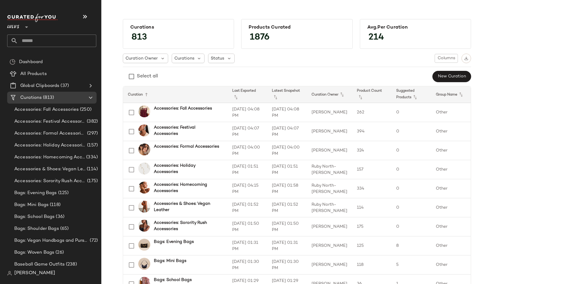
click at [34, 37] on input "text" at bounding box center [57, 41] width 78 height 13
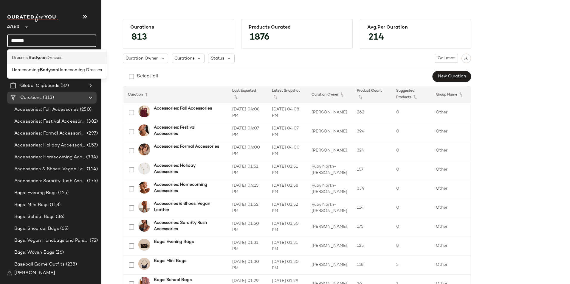
type input "*******"
click at [48, 56] on span "Dresses" at bounding box center [54, 58] width 16 height 6
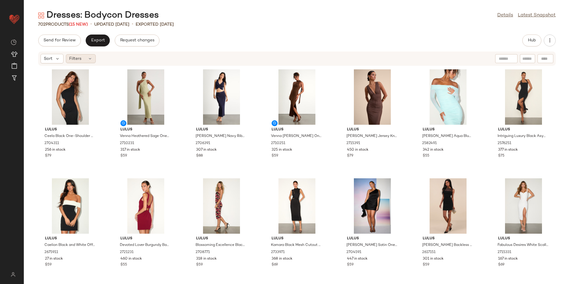
click at [80, 58] on span "Filters" at bounding box center [75, 59] width 12 height 6
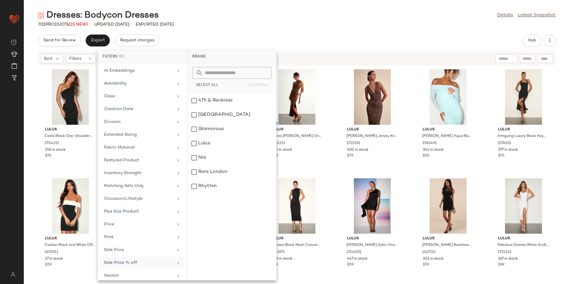
scroll to position [69, 0]
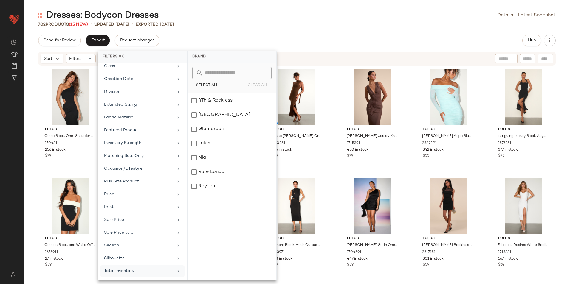
click at [113, 271] on div "Total Inventory" at bounding box center [138, 271] width 69 height 6
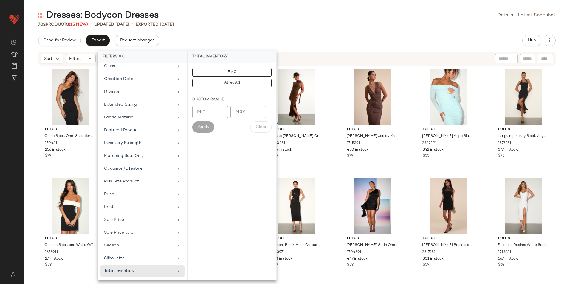
click at [243, 110] on input "Max" at bounding box center [248, 112] width 36 height 12
type input "**"
click at [207, 128] on span "Apply" at bounding box center [203, 127] width 12 height 5
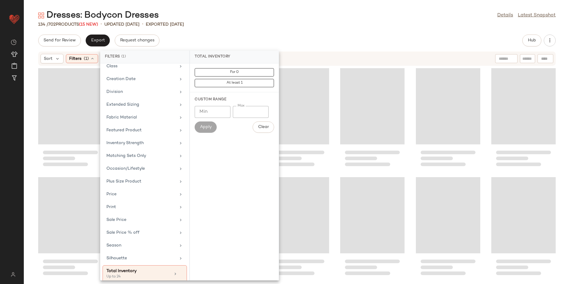
click at [293, 4] on main "Dresses: Bodycon Dresses Details Latest Snapshot 134 / 702 Products (15 New) • …" at bounding box center [285, 142] width 570 height 284
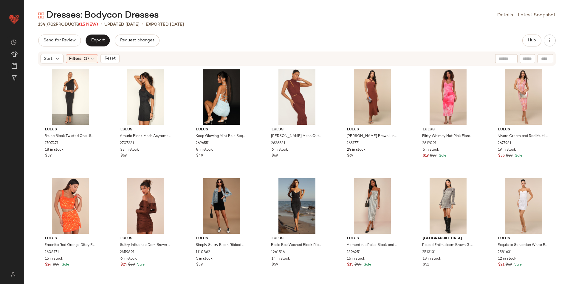
drag, startPoint x: 109, startPoint y: 57, endPoint x: 113, endPoint y: 60, distance: 5.3
click at [109, 57] on span "Reset" at bounding box center [109, 58] width 11 height 5
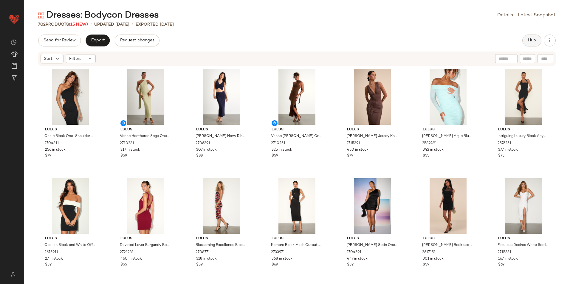
click at [523, 39] on button "Hub" at bounding box center [531, 41] width 19 height 12
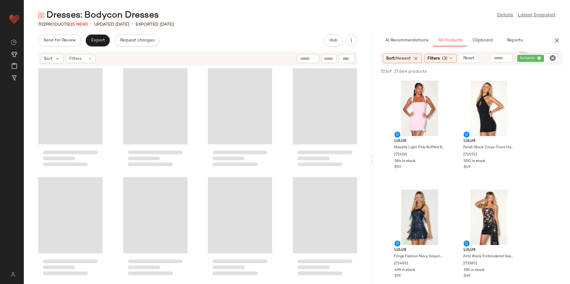
drag, startPoint x: 296, startPoint y: 160, endPoint x: 423, endPoint y: 162, distance: 126.4
click at [423, 162] on div "Dresses: Bodycon Dresses Details Latest Snapshot 702 Products (15 New) • update…" at bounding box center [297, 147] width 546 height 275
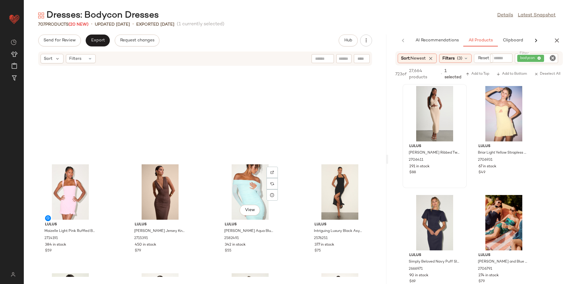
scroll to position [124, 0]
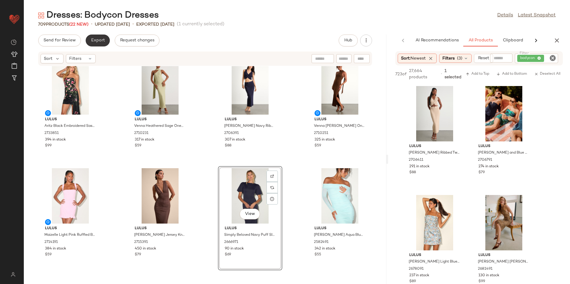
click at [100, 41] on span "Export" at bounding box center [98, 40] width 14 height 5
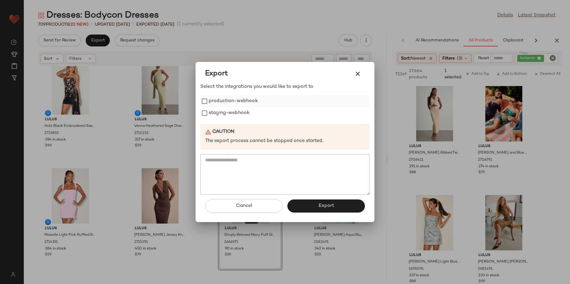
click at [226, 103] on label "production-webhook" at bounding box center [233, 101] width 49 height 12
click at [226, 114] on label "staging-webhook" at bounding box center [229, 113] width 41 height 12
click at [316, 204] on button "Export" at bounding box center [325, 206] width 77 height 13
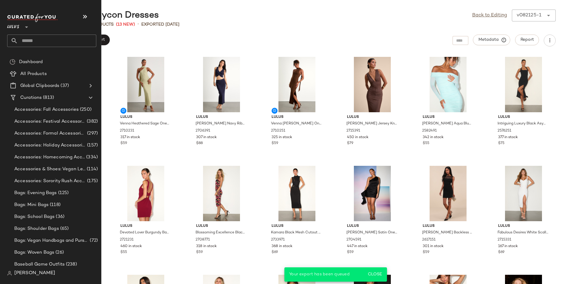
click at [36, 41] on input "text" at bounding box center [57, 41] width 78 height 13
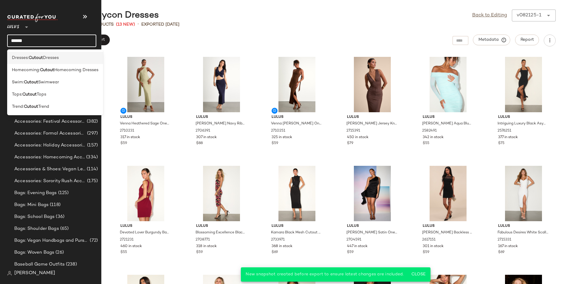
type input "******"
click at [44, 59] on span "Dresses" at bounding box center [51, 58] width 16 height 6
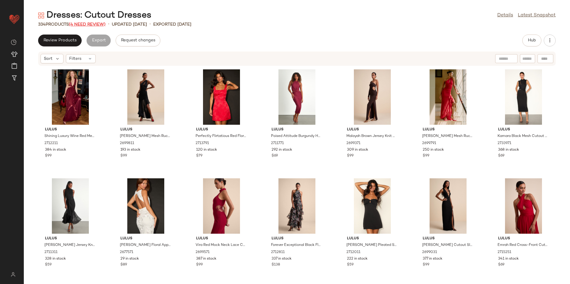
click at [102, 25] on span "(4 Need Review)" at bounding box center [87, 24] width 37 height 4
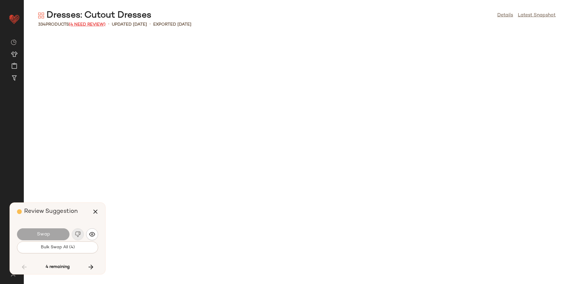
scroll to position [1963, 0]
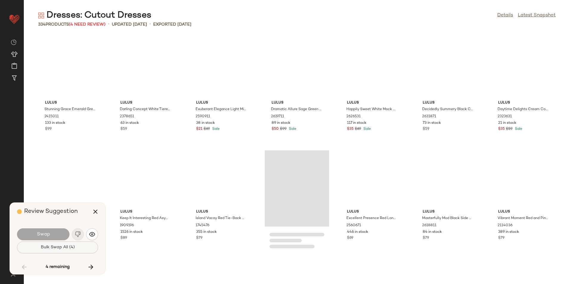
click at [80, 244] on button "Bulk Swap All (4)" at bounding box center [57, 248] width 81 height 12
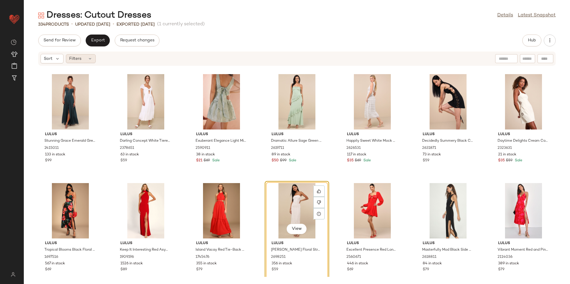
click at [87, 58] on div "Filters" at bounding box center [81, 58] width 30 height 9
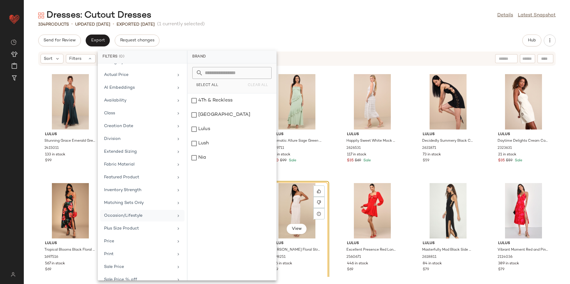
scroll to position [69, 0]
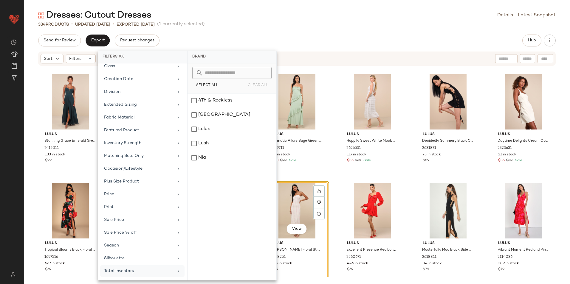
click at [121, 267] on div "Total Inventory" at bounding box center [142, 272] width 84 height 12
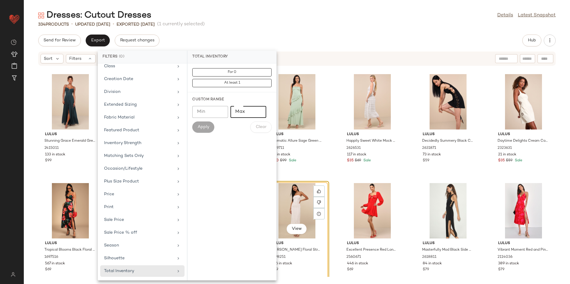
click at [247, 111] on input "Max" at bounding box center [248, 112] width 36 height 12
type input "**"
click at [180, 124] on div "Brand Category Actual Price AI Embeddings Availability Class Creation Date Divi…" at bounding box center [142, 171] width 89 height 217
click at [203, 127] on span "Apply" at bounding box center [203, 127] width 12 height 5
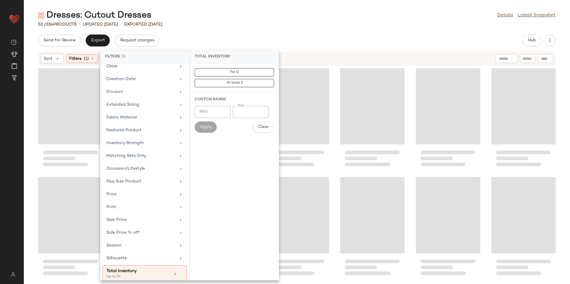
click at [284, 41] on div "Send for Review Export Request changes Hub" at bounding box center [296, 41] width 517 height 12
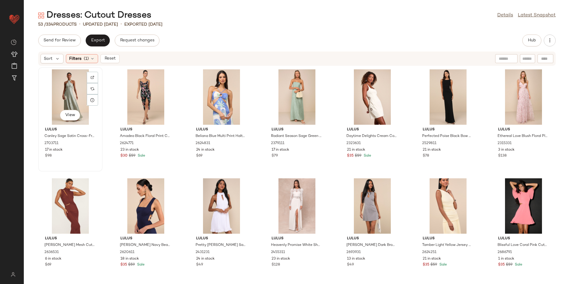
click at [67, 96] on div "View" at bounding box center [70, 96] width 60 height 55
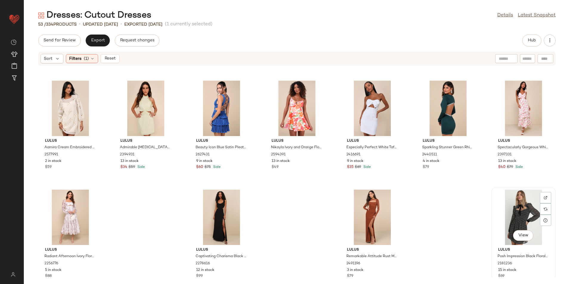
scroll to position [663, 0]
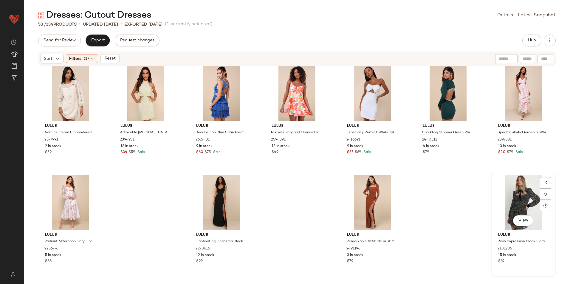
click at [508, 205] on div "View" at bounding box center [523, 202] width 60 height 55
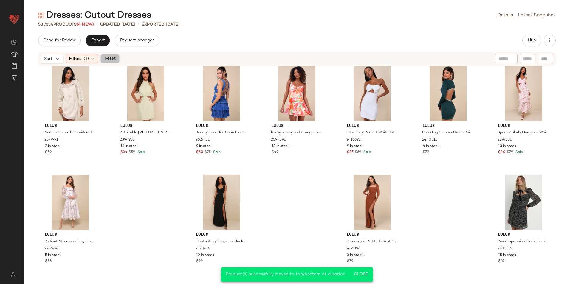
click at [102, 59] on button "Reset" at bounding box center [109, 58] width 19 height 9
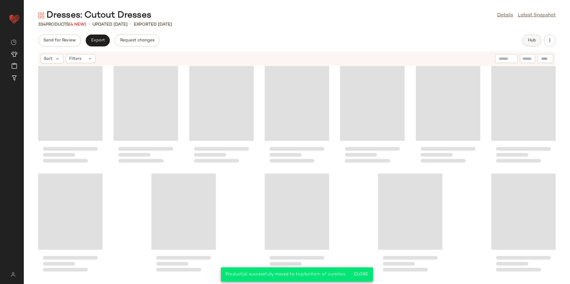
click at [537, 40] on button "Hub" at bounding box center [531, 41] width 19 height 12
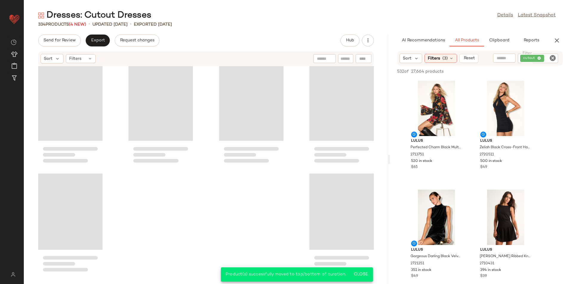
scroll to position [8951, 0]
drag, startPoint x: 297, startPoint y: 159, endPoint x: 530, endPoint y: 146, distance: 233.3
click at [530, 148] on div "Dresses: Cutout Dresses Details Latest Snapshot 334 Products (4 New) • updated …" at bounding box center [297, 147] width 546 height 275
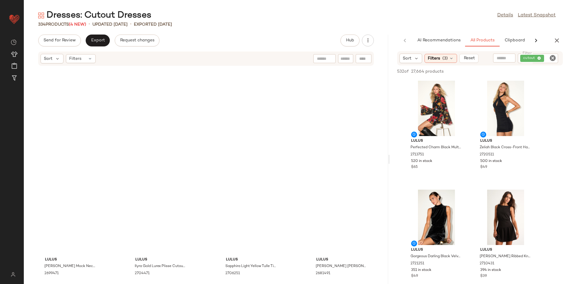
scroll to position [0, 0]
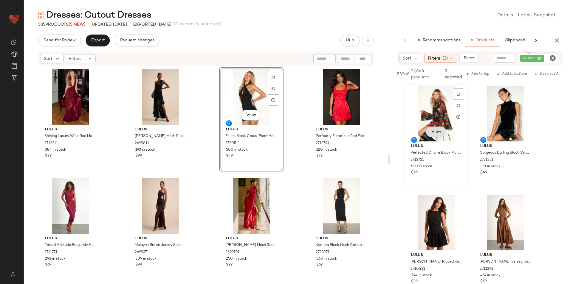
click at [450, 131] on div "View" at bounding box center [436, 113] width 60 height 55
click at [437, 128] on button "View" at bounding box center [436, 132] width 20 height 11
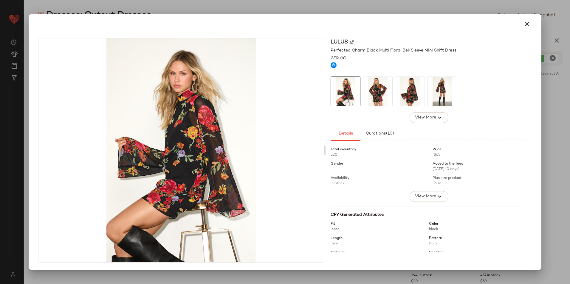
click at [372, 100] on img at bounding box center [377, 91] width 29 height 29
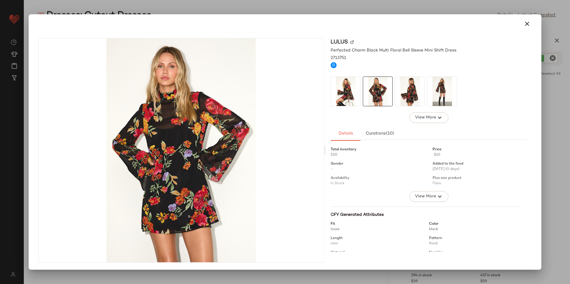
click at [409, 94] on img at bounding box center [409, 91] width 29 height 29
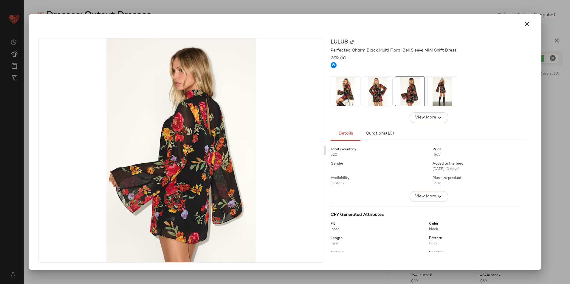
click at [435, 95] on img at bounding box center [441, 91] width 29 height 29
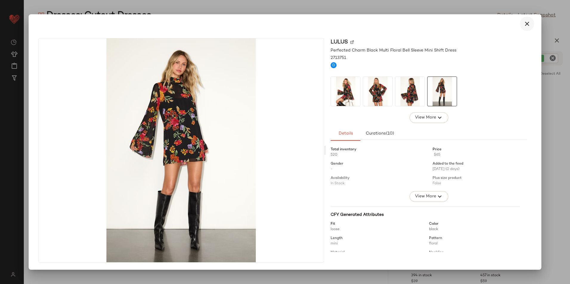
click at [526, 22] on icon "button" at bounding box center [526, 23] width 7 height 7
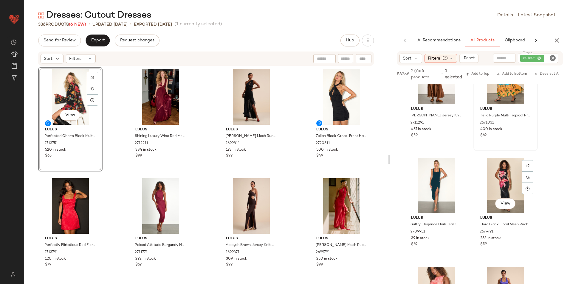
scroll to position [179, 0]
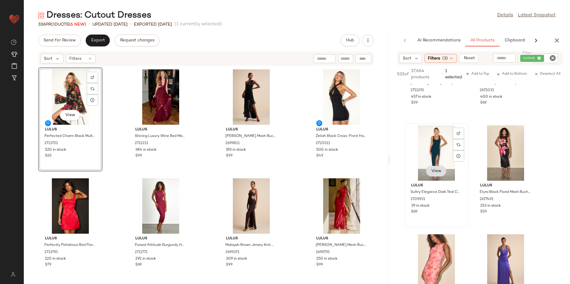
click at [436, 173] on div "View" at bounding box center [436, 152] width 60 height 55
click at [442, 169] on button "View" at bounding box center [436, 171] width 20 height 11
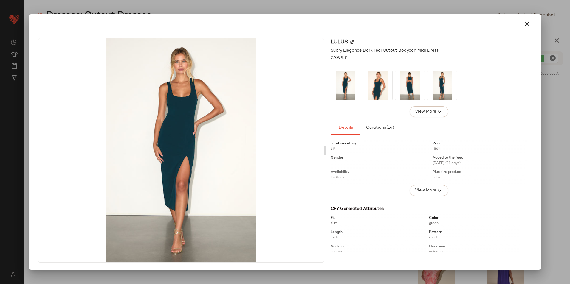
click at [408, 87] on img at bounding box center [409, 85] width 29 height 29
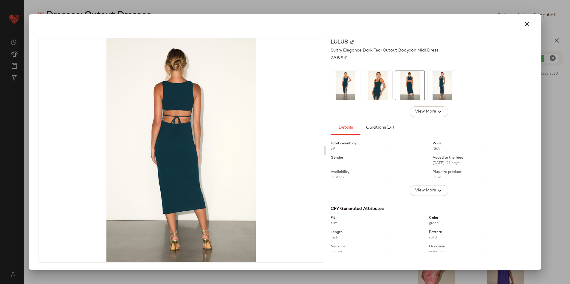
click at [441, 86] on img at bounding box center [441, 85] width 29 height 29
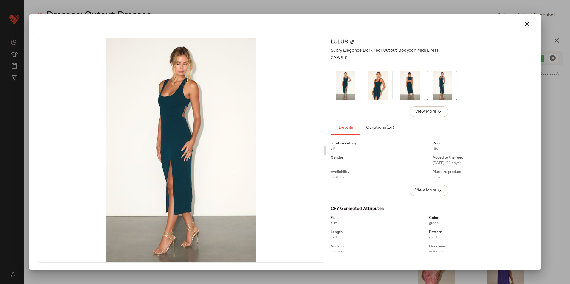
click at [366, 93] on img at bounding box center [377, 85] width 29 height 29
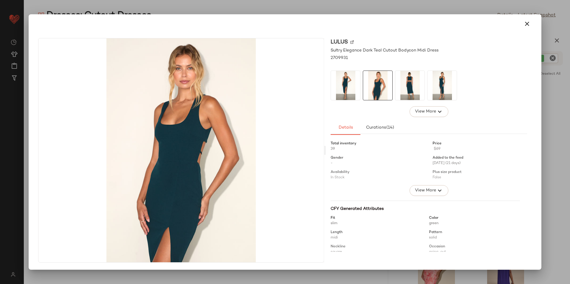
drag, startPoint x: 525, startPoint y: 23, endPoint x: 518, endPoint y: 38, distance: 16.9
click at [525, 23] on icon "button" at bounding box center [526, 23] width 7 height 7
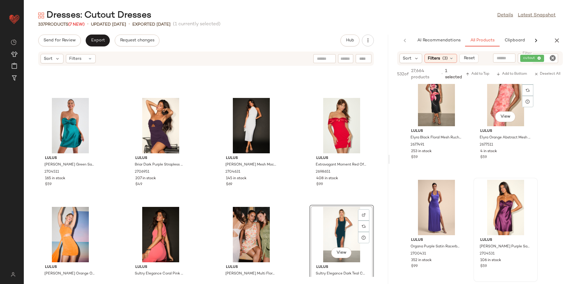
scroll to position [238, 0]
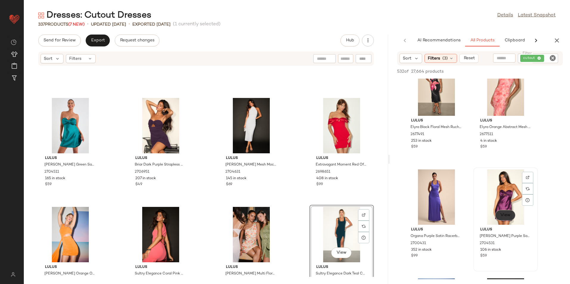
click at [505, 219] on button "View" at bounding box center [505, 215] width 20 height 11
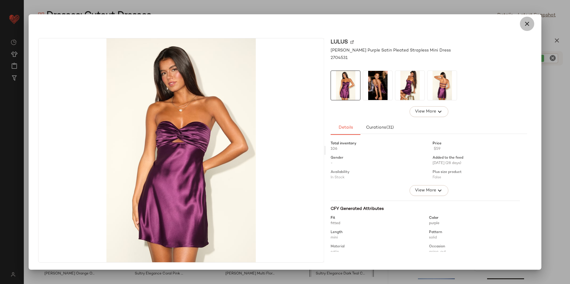
click at [529, 21] on icon "button" at bounding box center [526, 23] width 7 height 7
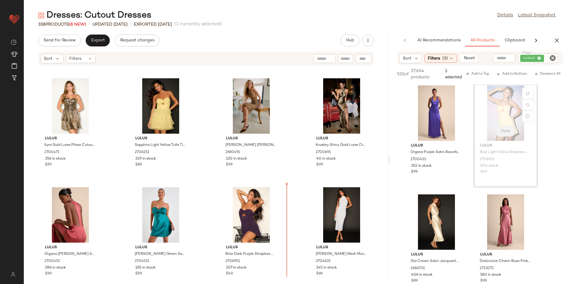
scroll to position [544, 0]
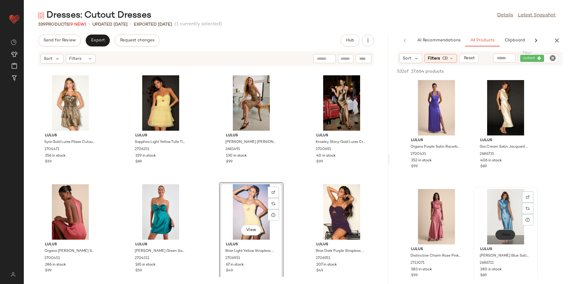
click at [512, 242] on div "View" at bounding box center [505, 216] width 60 height 55
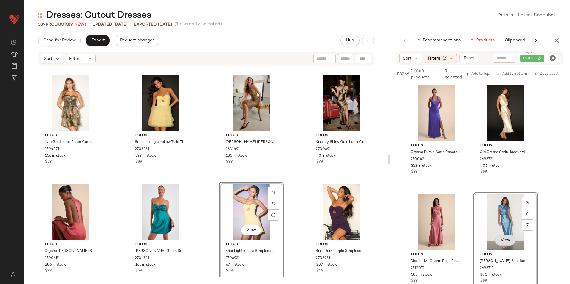
click at [503, 239] on span "View" at bounding box center [505, 240] width 10 height 5
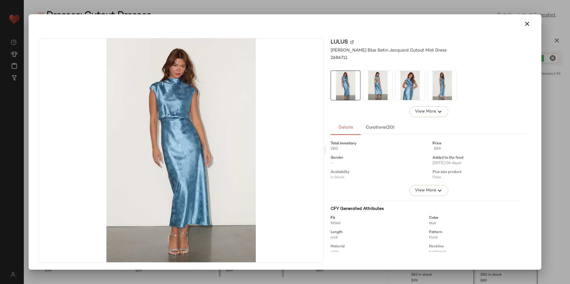
click at [382, 84] on img at bounding box center [377, 85] width 29 height 29
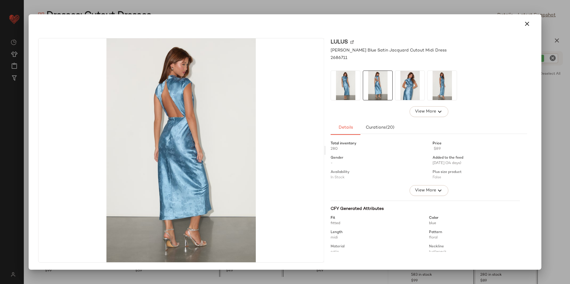
click at [414, 97] on img at bounding box center [409, 85] width 29 height 29
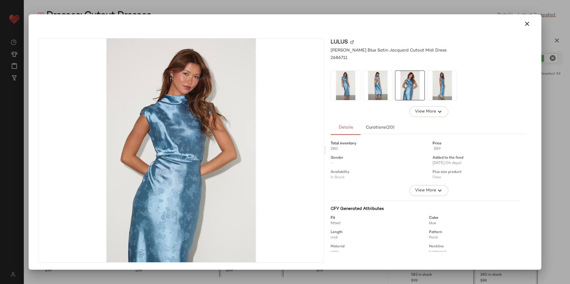
click at [434, 94] on img at bounding box center [441, 85] width 29 height 29
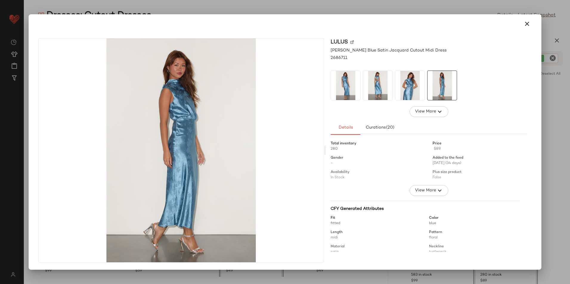
click at [334, 80] on img at bounding box center [345, 85] width 29 height 29
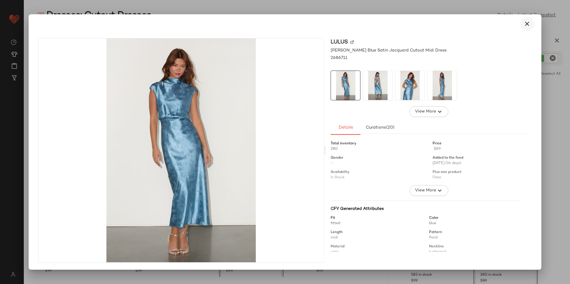
click at [530, 23] on icon "button" at bounding box center [526, 23] width 7 height 7
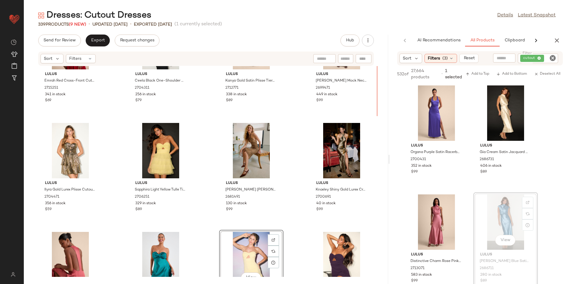
scroll to position [463, 0]
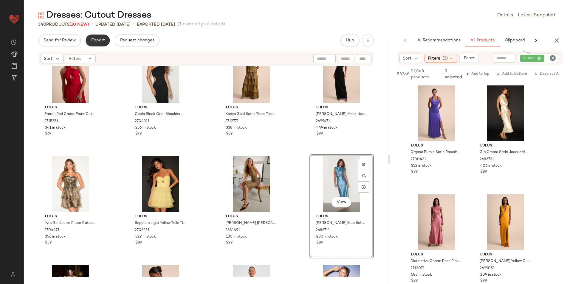
click at [106, 38] on button "Export" at bounding box center [98, 41] width 24 height 12
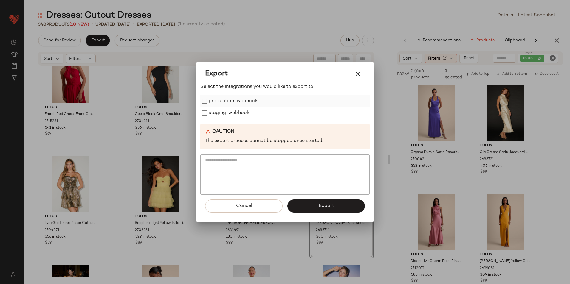
click at [216, 103] on label "production-webhook" at bounding box center [233, 101] width 49 height 12
drag, startPoint x: 218, startPoint y: 112, endPoint x: 222, endPoint y: 123, distance: 12.2
click at [219, 115] on label "staging-webhook" at bounding box center [229, 113] width 41 height 12
click at [299, 202] on button "Export" at bounding box center [325, 206] width 77 height 13
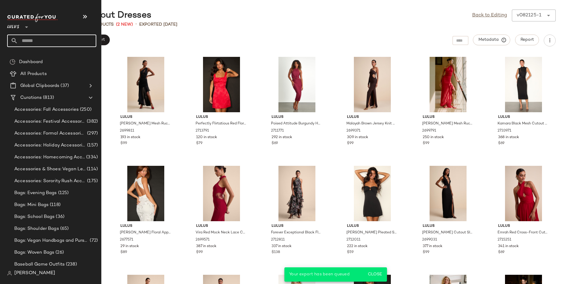
click at [39, 39] on input "text" at bounding box center [57, 41] width 78 height 13
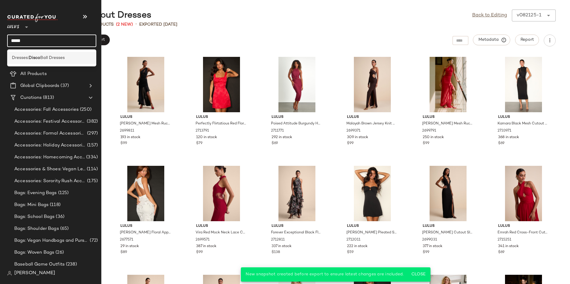
type input "*****"
click at [42, 56] on span "Ball Dresses" at bounding box center [52, 58] width 24 height 6
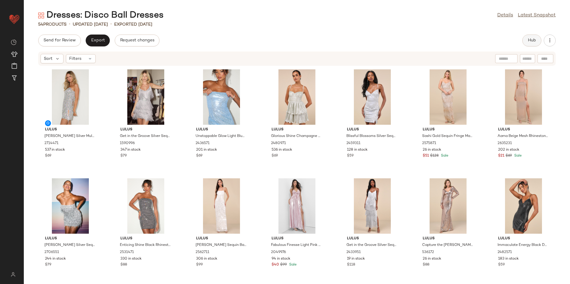
click at [533, 36] on button "Hub" at bounding box center [531, 41] width 19 height 12
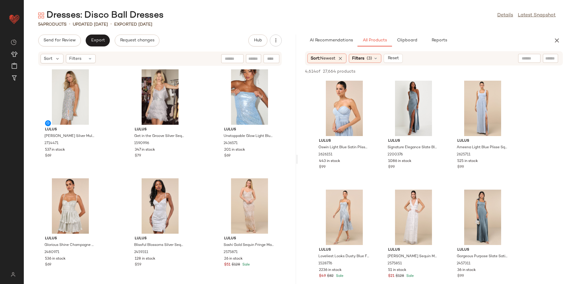
drag, startPoint x: 296, startPoint y: 159, endPoint x: 458, endPoint y: 160, distance: 162.1
click at [458, 160] on div "Dresses: Disco Ball Dresses Details Latest Snapshot 54 Products • updated [DATE…" at bounding box center [297, 147] width 546 height 275
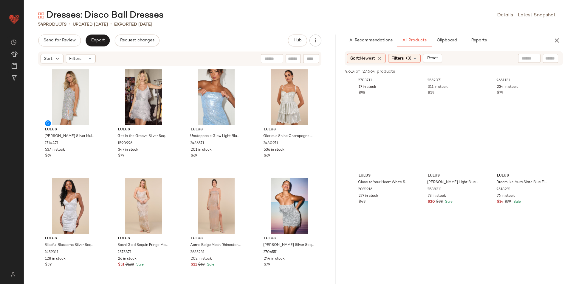
scroll to position [954, 0]
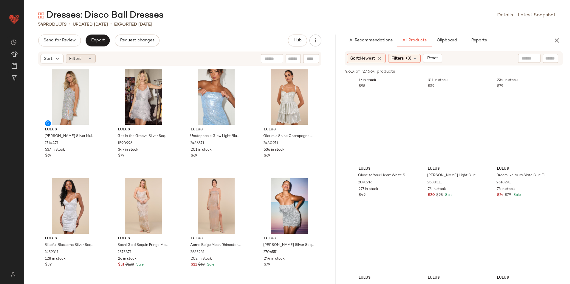
click at [88, 59] on icon at bounding box center [90, 58] width 5 height 5
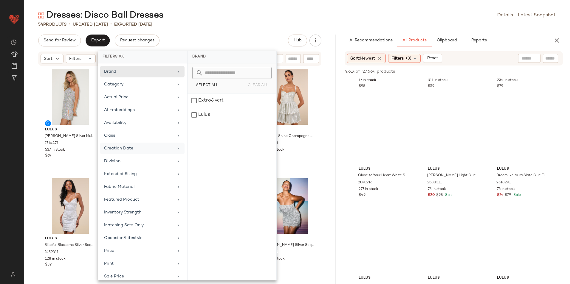
scroll to position [57, 0]
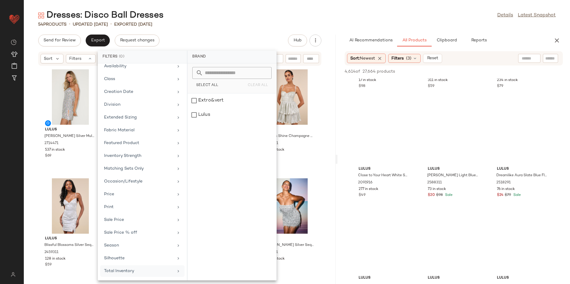
click at [122, 266] on div "Total Inventory" at bounding box center [142, 272] width 84 height 12
click at [245, 101] on div "Custom Range" at bounding box center [231, 99] width 79 height 5
click at [243, 110] on input "Max" at bounding box center [248, 112] width 36 height 12
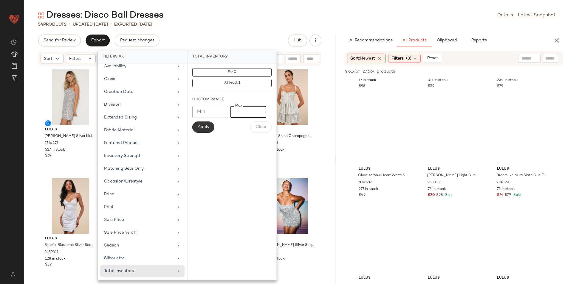
type input "**"
click at [204, 128] on span "Apply" at bounding box center [203, 127] width 12 height 5
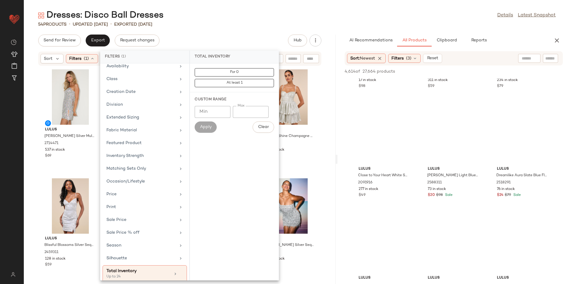
click at [240, 29] on div "Dresses: Disco Ball Dresses Details Latest Snapshot 54 Products • updated [DATE…" at bounding box center [297, 147] width 546 height 275
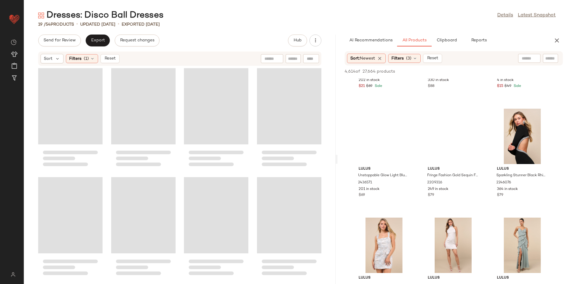
scroll to position [1935, 0]
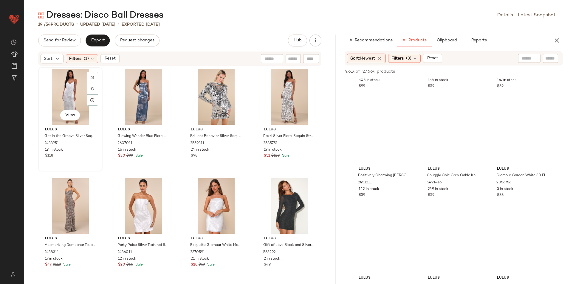
click at [68, 82] on div "View" at bounding box center [70, 96] width 60 height 55
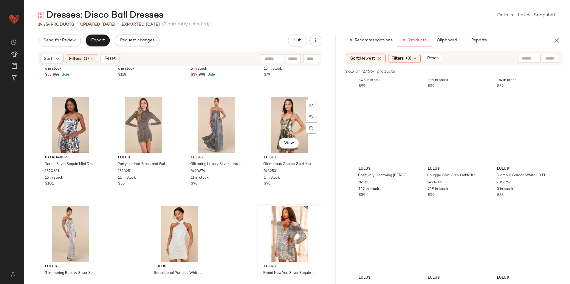
scroll to position [336, 0]
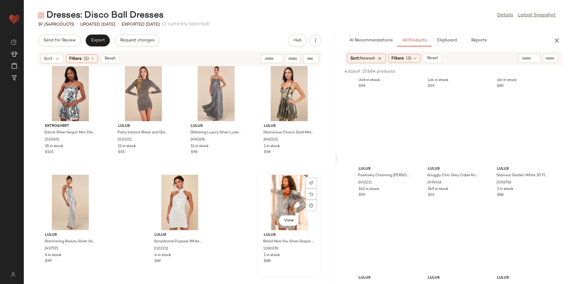
click at [272, 185] on div "View" at bounding box center [289, 202] width 60 height 55
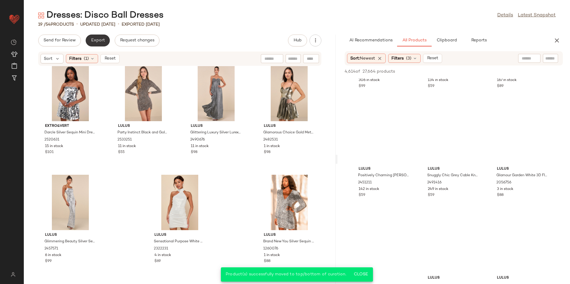
click at [95, 41] on span "Export" at bounding box center [98, 40] width 14 height 5
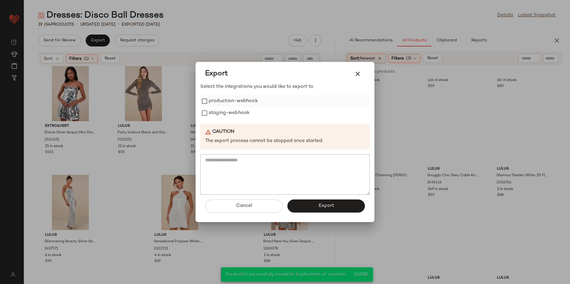
click at [218, 102] on label "production-webhook" at bounding box center [233, 101] width 49 height 12
drag, startPoint x: 218, startPoint y: 113, endPoint x: 222, endPoint y: 122, distance: 10.1
click at [218, 113] on label "staging-webhook" at bounding box center [229, 113] width 41 height 12
click at [310, 204] on button "Export" at bounding box center [325, 206] width 77 height 13
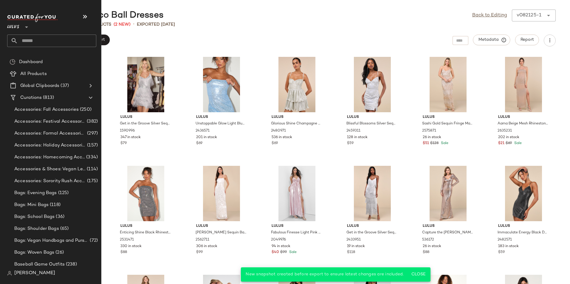
click at [34, 38] on input "text" at bounding box center [57, 41] width 78 height 13
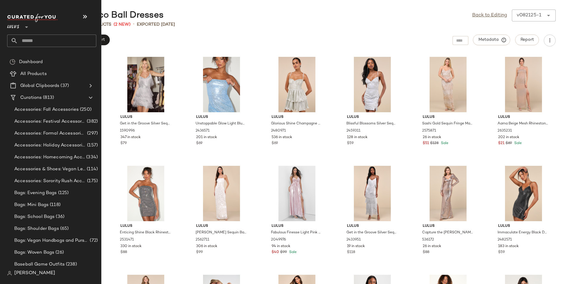
click at [24, 41] on input "text" at bounding box center [57, 41] width 78 height 13
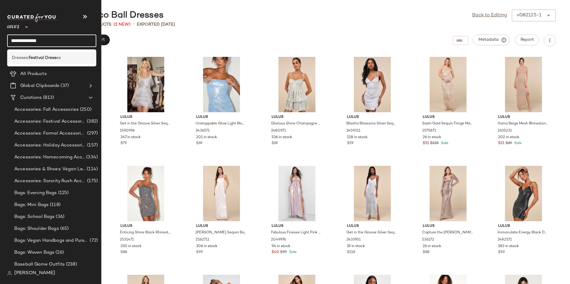
type input "**********"
click at [54, 61] on div "Dresses: Festival Dress es" at bounding box center [51, 58] width 89 height 12
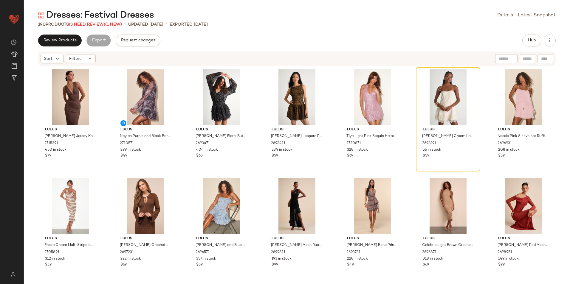
click at [95, 22] on span "(3 Need Review)" at bounding box center [87, 24] width 36 height 4
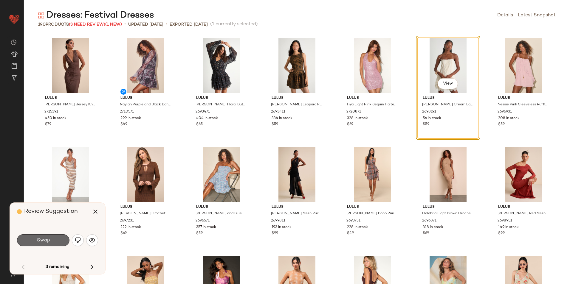
click at [54, 237] on button "Swap" at bounding box center [43, 241] width 52 height 12
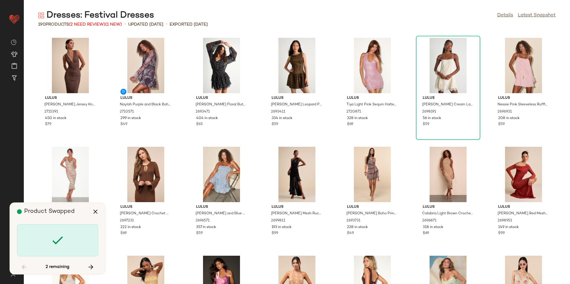
scroll to position [2508, 0]
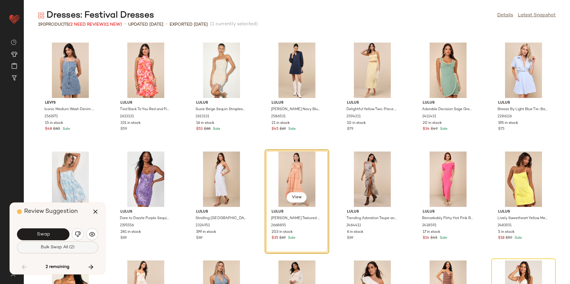
click at [77, 248] on button "Bulk Swap All (2)" at bounding box center [57, 248] width 81 height 12
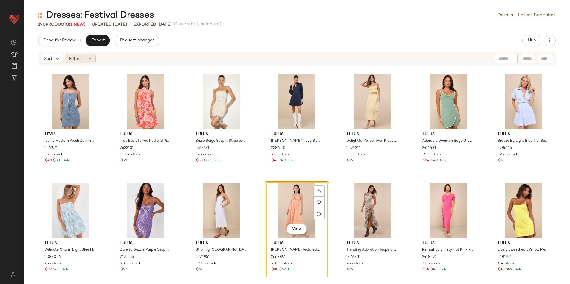
click at [83, 58] on div "Filters" at bounding box center [81, 58] width 30 height 9
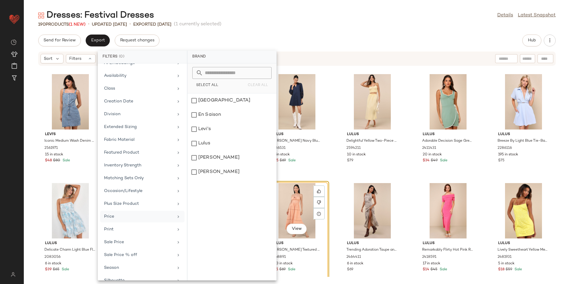
scroll to position [69, 0]
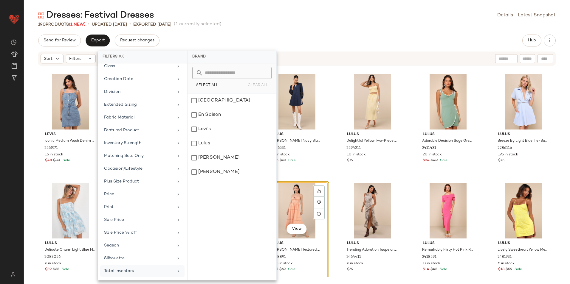
click at [123, 270] on div "Total Inventory" at bounding box center [138, 271] width 69 height 6
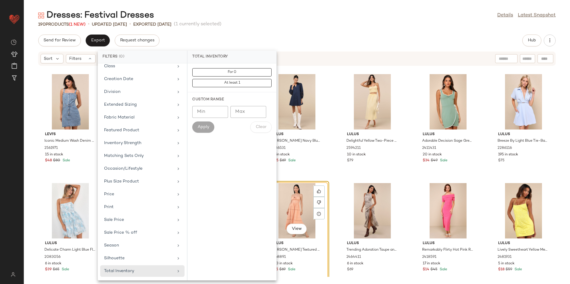
click at [240, 117] on input "Max" at bounding box center [248, 112] width 36 height 12
type input "**"
click at [200, 125] on span "Apply" at bounding box center [203, 127] width 12 height 5
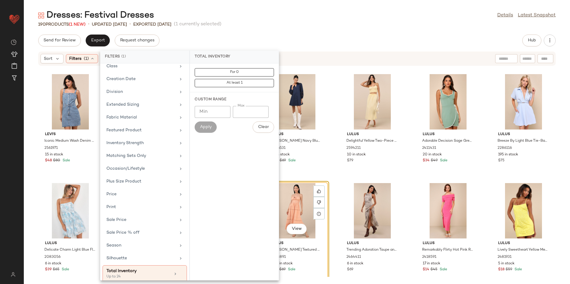
click at [298, 5] on main "Dresses: Festival Dresses Details Latest Snapshot 190 Products (1 New) • update…" at bounding box center [285, 142] width 570 height 284
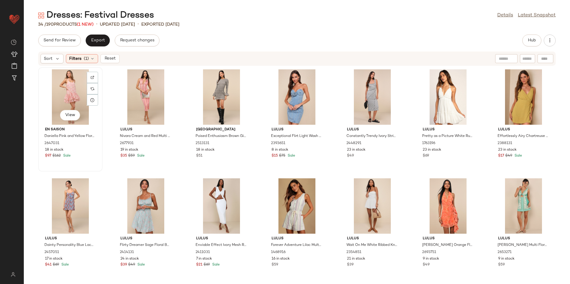
click at [70, 99] on div "View" at bounding box center [70, 96] width 60 height 55
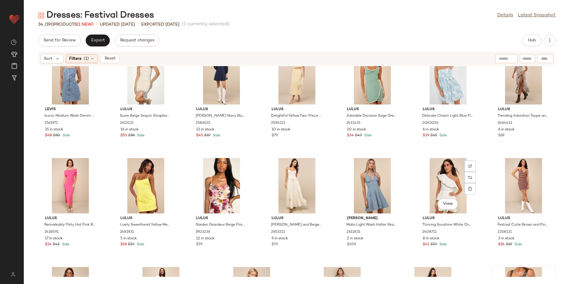
scroll to position [336, 0]
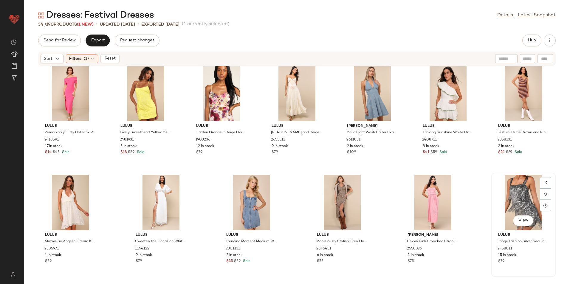
click at [525, 193] on div "View" at bounding box center [523, 202] width 60 height 55
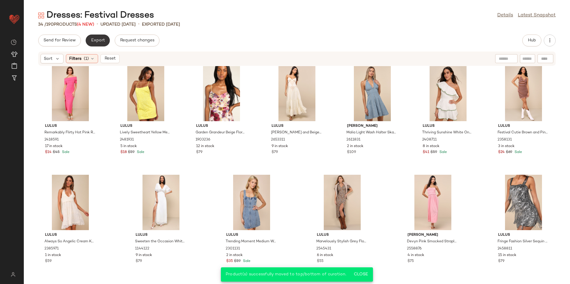
click at [100, 41] on span "Export" at bounding box center [98, 40] width 14 height 5
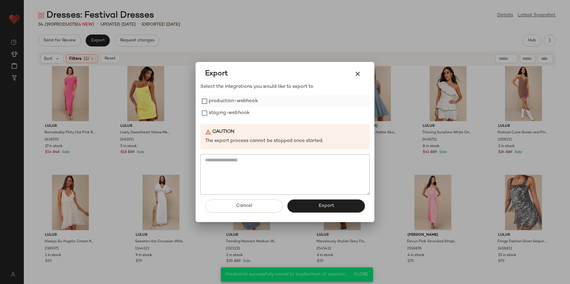
drag, startPoint x: 226, startPoint y: 99, endPoint x: 225, endPoint y: 104, distance: 5.2
click at [226, 103] on label "production-webhook" at bounding box center [233, 101] width 49 height 12
click at [223, 113] on label "staging-webhook" at bounding box center [229, 113] width 41 height 12
click at [310, 209] on button "Export" at bounding box center [325, 206] width 77 height 13
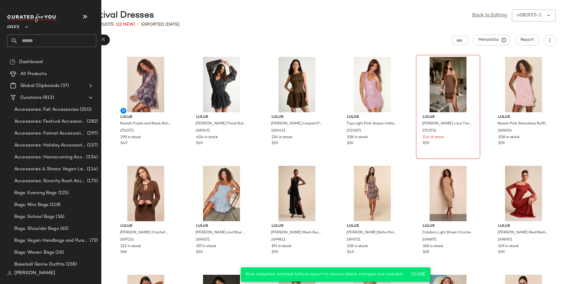
click at [45, 40] on input "text" at bounding box center [57, 41] width 78 height 13
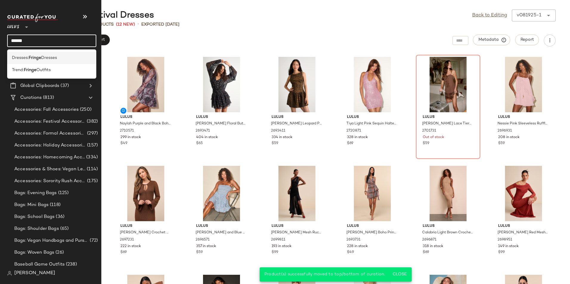
type input "******"
click at [51, 58] on span "Dresses" at bounding box center [49, 58] width 16 height 6
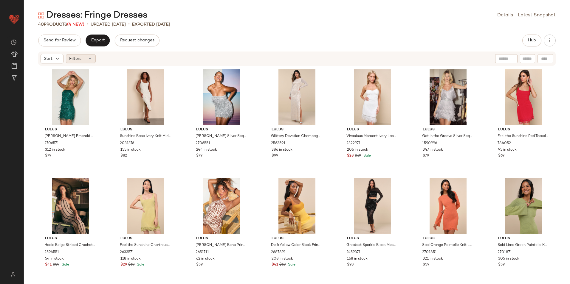
click at [82, 57] on div "Filters" at bounding box center [81, 58] width 30 height 9
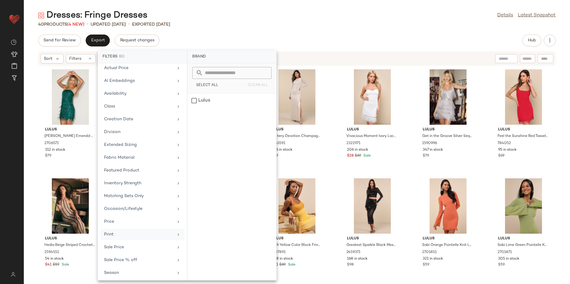
scroll to position [57, 0]
click at [117, 271] on div "Total Inventory" at bounding box center [138, 271] width 69 height 6
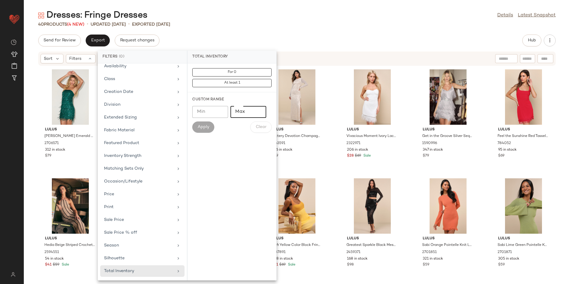
click at [242, 109] on input "Max" at bounding box center [248, 112] width 36 height 12
type input "**"
click at [210, 129] on button "Apply" at bounding box center [203, 127] width 22 height 11
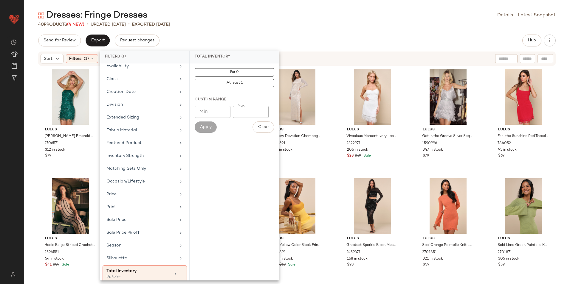
click at [253, 23] on div "40 Products (4 New) • updated [DATE] • Exported [DATE]" at bounding box center [297, 24] width 546 height 6
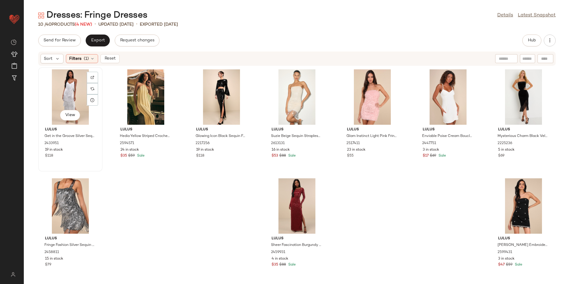
click at [79, 96] on div "View" at bounding box center [70, 96] width 60 height 55
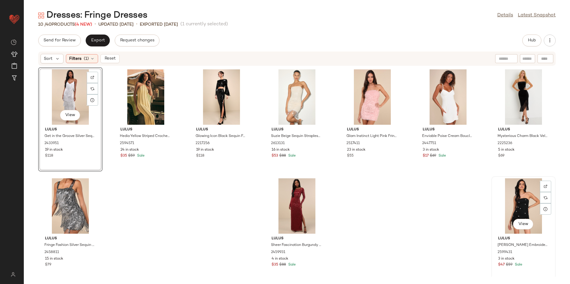
click at [509, 210] on div "View" at bounding box center [523, 205] width 60 height 55
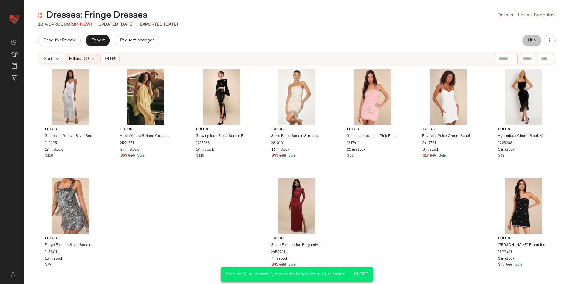
click at [530, 41] on span "Hub" at bounding box center [531, 40] width 8 height 5
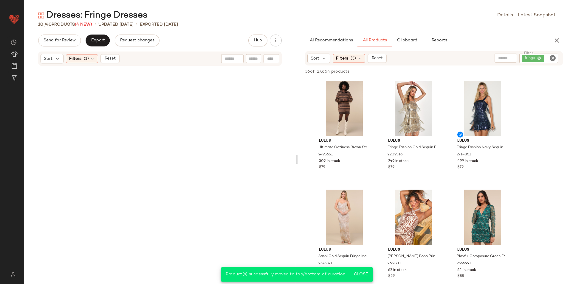
scroll to position [226, 0]
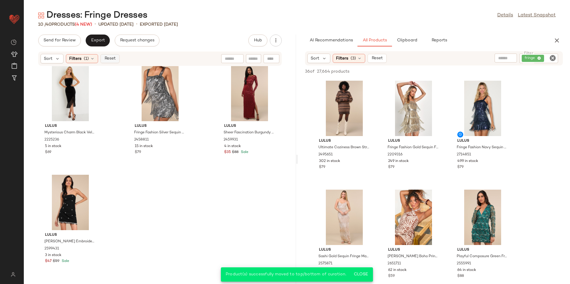
click at [107, 55] on button "Reset" at bounding box center [109, 58] width 19 height 9
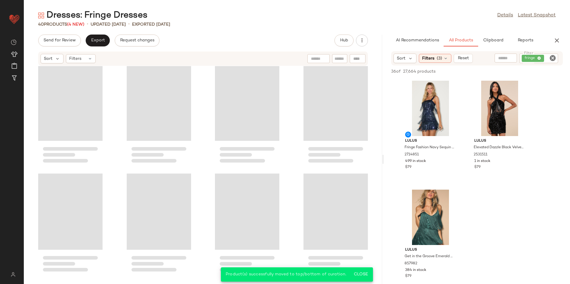
scroll to position [881, 0]
drag, startPoint x: 297, startPoint y: 158, endPoint x: 512, endPoint y: 159, distance: 215.1
click at [512, 159] on div "Dresses: Fringe Dresses Details Latest Snapshot 40 Products (4 New) • updated […" at bounding box center [297, 147] width 546 height 275
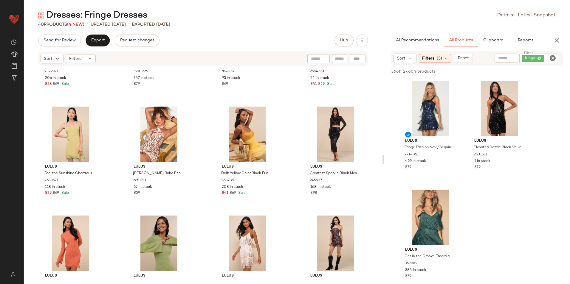
scroll to position [0, 0]
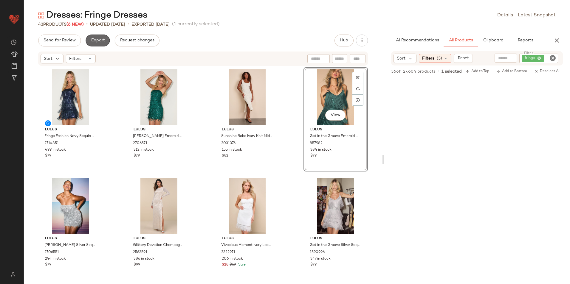
click at [99, 40] on span "Export" at bounding box center [98, 40] width 14 height 5
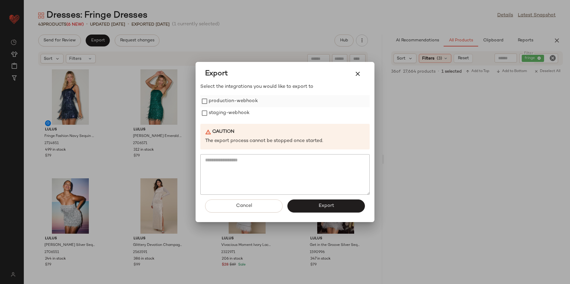
click at [247, 105] on label "production-webhook" at bounding box center [233, 101] width 49 height 12
click at [239, 115] on label "staging-webhook" at bounding box center [229, 113] width 41 height 12
click at [325, 209] on span "Export" at bounding box center [326, 206] width 16 height 6
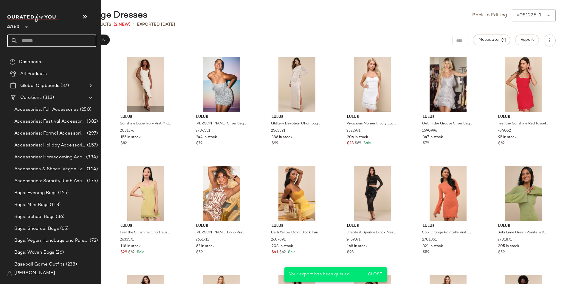
click at [41, 42] on input "text" at bounding box center [57, 41] width 78 height 13
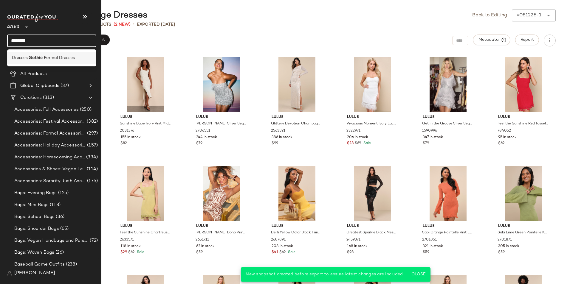
type input "********"
click at [49, 59] on span "ormal Dresses" at bounding box center [60, 58] width 29 height 6
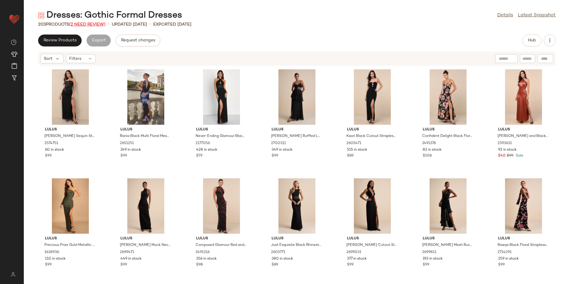
click at [102, 24] on span "(2 Need Review)" at bounding box center [87, 24] width 36 height 4
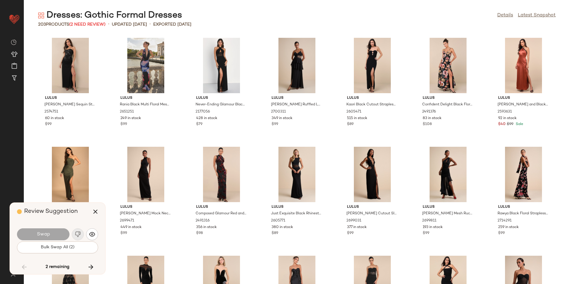
scroll to position [2727, 0]
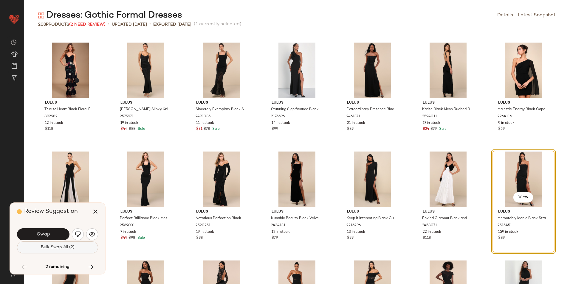
click at [73, 243] on button "Bulk Swap All (2)" at bounding box center [57, 248] width 81 height 12
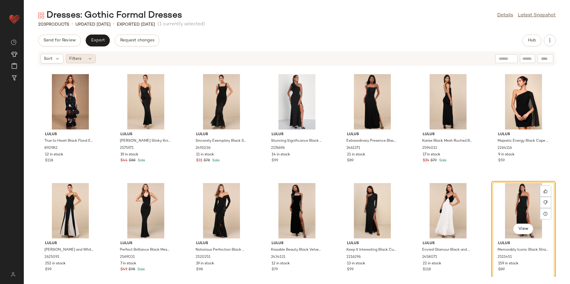
click at [79, 57] on span "Filters" at bounding box center [75, 59] width 12 height 6
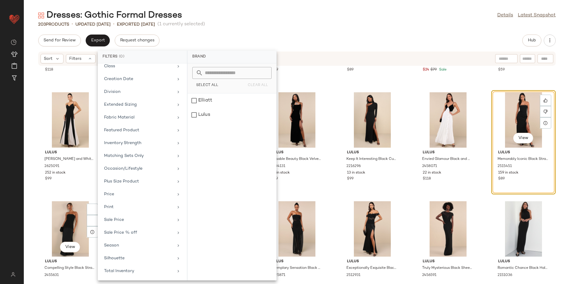
scroll to position [2905, 0]
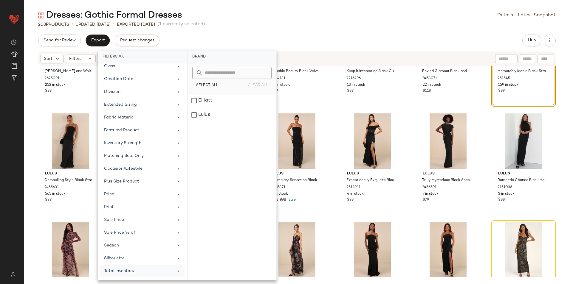
click at [121, 271] on div "Total Inventory" at bounding box center [138, 271] width 69 height 6
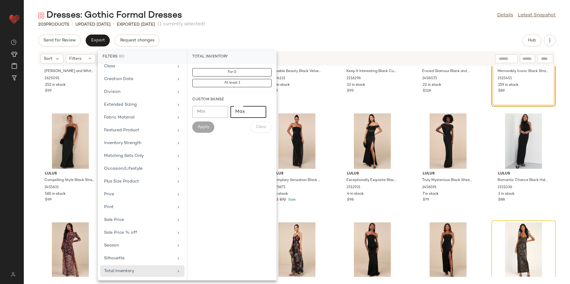
click at [245, 110] on input "Max" at bounding box center [248, 112] width 36 height 12
type input "**"
click at [206, 126] on span "Apply" at bounding box center [203, 127] width 12 height 5
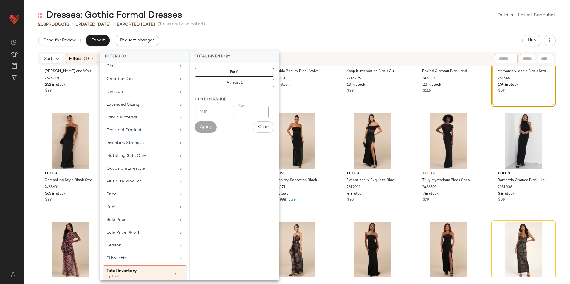
click at [296, 6] on main "Dresses: Gothic Formal Dresses Details Latest Snapshot 203 Products • updated […" at bounding box center [285, 142] width 570 height 284
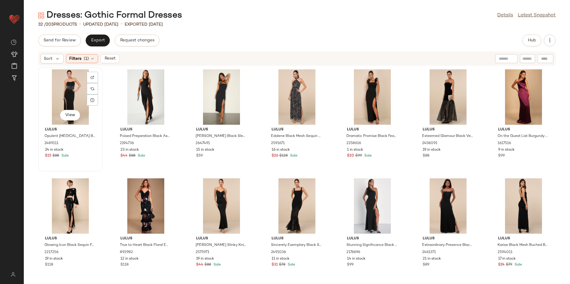
click at [74, 102] on div "View" at bounding box center [70, 96] width 60 height 55
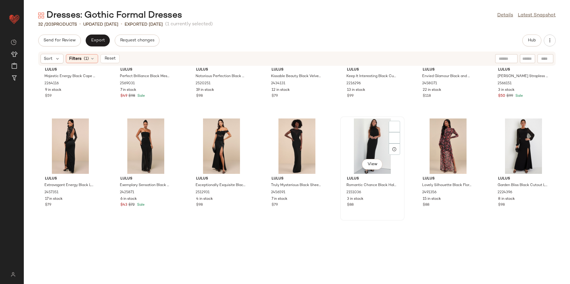
scroll to position [336, 0]
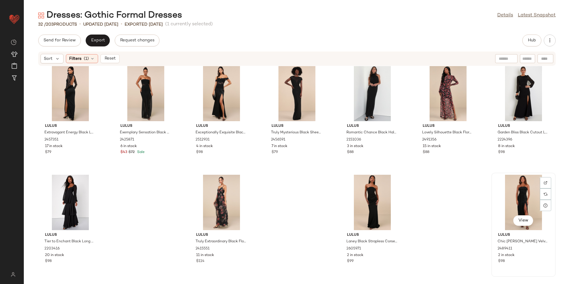
click at [510, 183] on div "View" at bounding box center [523, 202] width 60 height 55
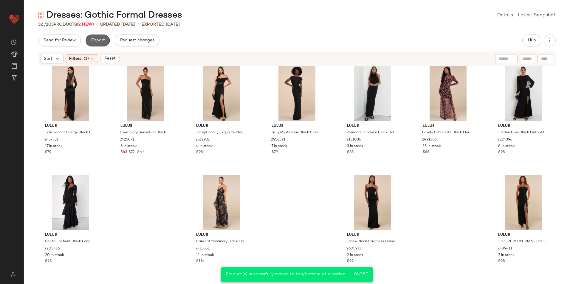
click at [97, 40] on span "Export" at bounding box center [98, 40] width 14 height 5
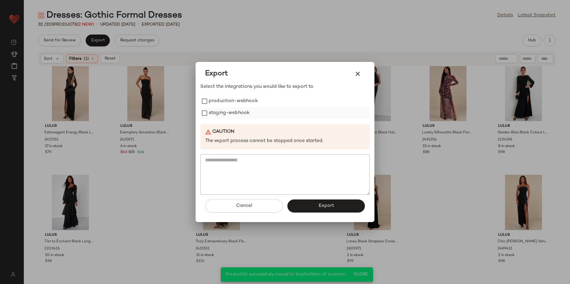
drag, startPoint x: 234, startPoint y: 98, endPoint x: 229, endPoint y: 111, distance: 13.9
click at [233, 100] on label "production-webhook" at bounding box center [233, 101] width 49 height 12
drag, startPoint x: 228, startPoint y: 112, endPoint x: 237, endPoint y: 127, distance: 17.6
click at [228, 112] on label "staging-webhook" at bounding box center [229, 113] width 41 height 12
click at [302, 203] on button "Export" at bounding box center [325, 206] width 77 height 13
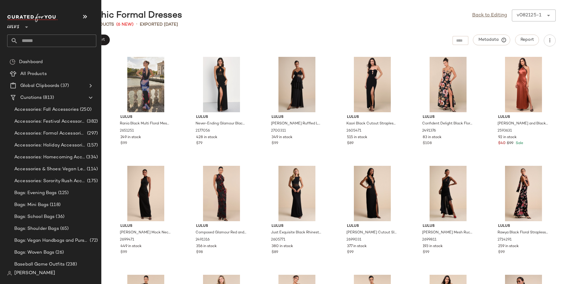
click at [27, 40] on input "text" at bounding box center [57, 41] width 78 height 13
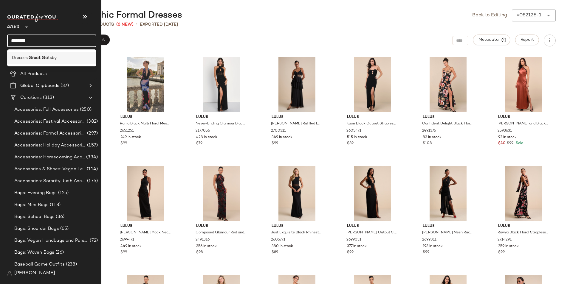
type input "********"
click at [58, 56] on div "Dresses: Great Ga tsby" at bounding box center [52, 58] width 80 height 6
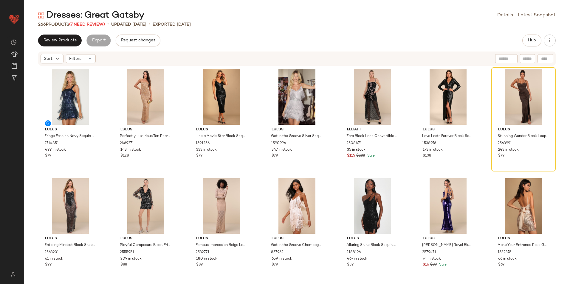
click at [91, 25] on span "(7 Need Review)" at bounding box center [87, 24] width 36 height 4
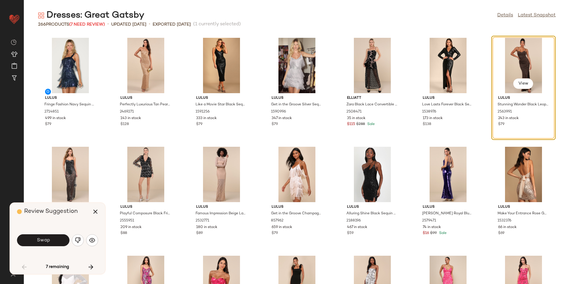
click at [63, 241] on button "Swap" at bounding box center [43, 241] width 52 height 12
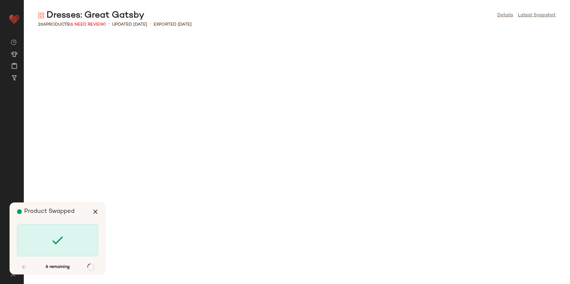
scroll to position [2508, 0]
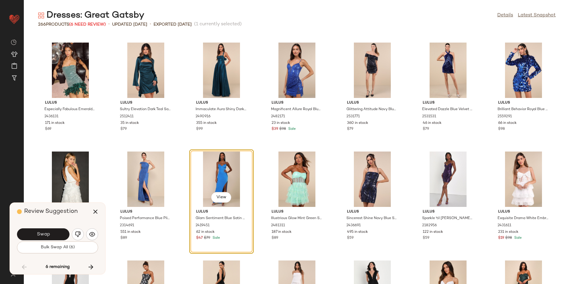
click at [41, 245] on button "Bulk Swap All (6)" at bounding box center [57, 248] width 81 height 12
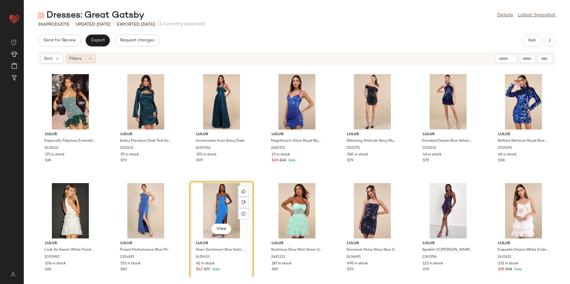
click at [88, 63] on div "Filters" at bounding box center [81, 58] width 30 height 9
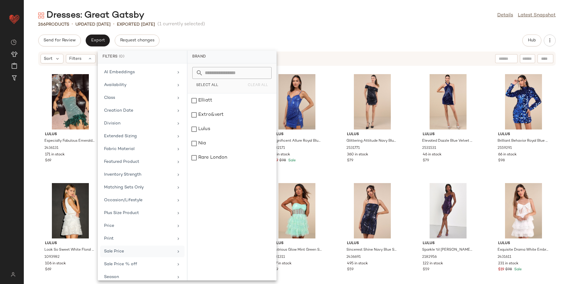
scroll to position [69, 0]
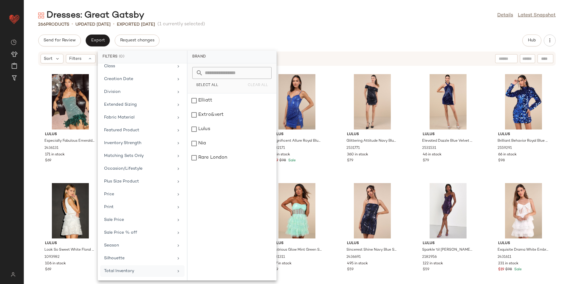
click at [139, 269] on div "Total Inventory" at bounding box center [138, 271] width 69 height 6
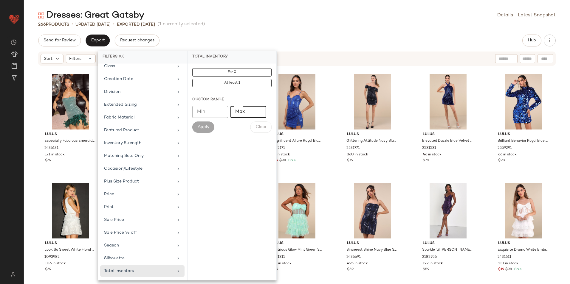
click at [242, 111] on input "Max" at bounding box center [248, 112] width 36 height 12
type input "**"
click at [211, 127] on button "Apply" at bounding box center [203, 127] width 22 height 11
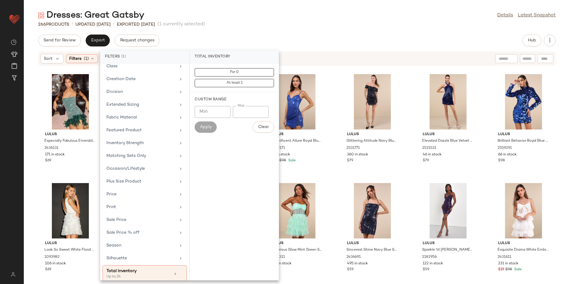
click at [274, 30] on div "Dresses: Great Gatsby Details Latest Snapshot 266 Products • updated [DATE] • E…" at bounding box center [297, 147] width 546 height 275
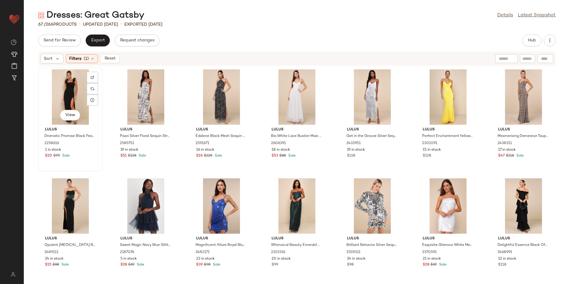
click at [71, 94] on div "View" at bounding box center [70, 96] width 60 height 55
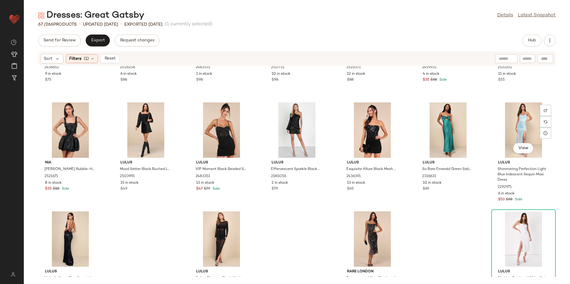
scroll to position [881, 0]
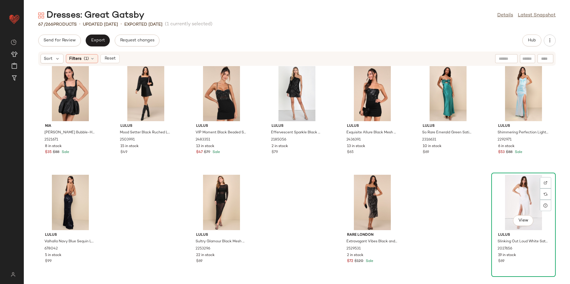
click at [510, 200] on div "View" at bounding box center [523, 202] width 60 height 55
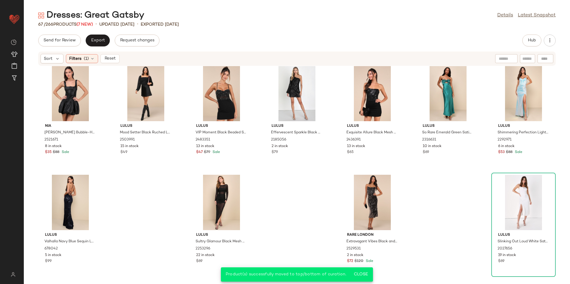
click at [97, 33] on div "Dresses: Great Gatsby Details Latest Snapshot 67 / 266 Products (7 New) • updat…" at bounding box center [297, 147] width 546 height 275
click at [93, 42] on span "Export" at bounding box center [98, 40] width 14 height 5
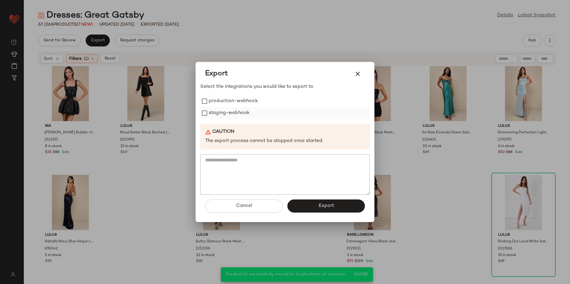
click at [234, 107] on label "staging-webhook" at bounding box center [229, 113] width 41 height 12
click at [235, 98] on label "production-webhook" at bounding box center [233, 101] width 49 height 12
click at [319, 209] on span "Export" at bounding box center [326, 206] width 16 height 6
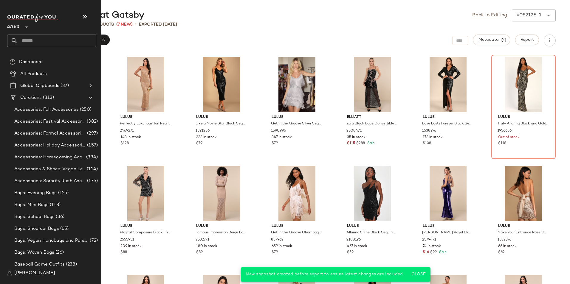
click at [36, 40] on input "text" at bounding box center [57, 41] width 78 height 13
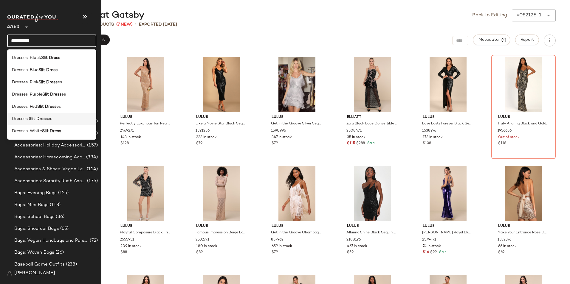
type input "**********"
click at [51, 119] on span "es" at bounding box center [50, 119] width 4 height 6
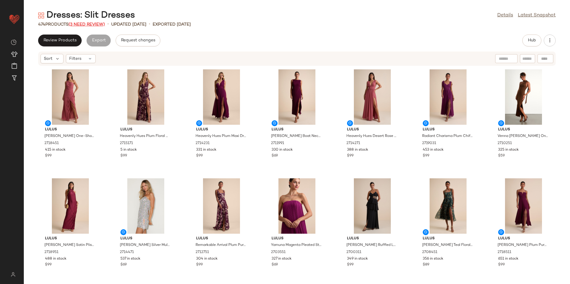
click at [94, 26] on span "(3 Need Review)" at bounding box center [87, 24] width 36 height 4
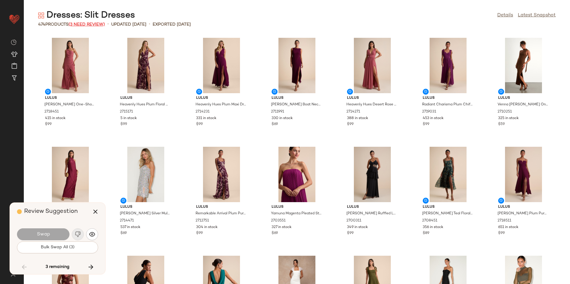
scroll to position [6216, 0]
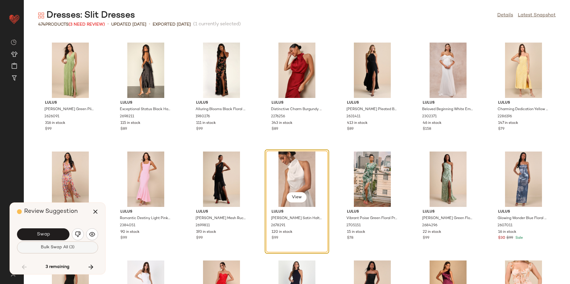
click at [80, 249] on button "Bulk Swap All (3)" at bounding box center [57, 248] width 81 height 12
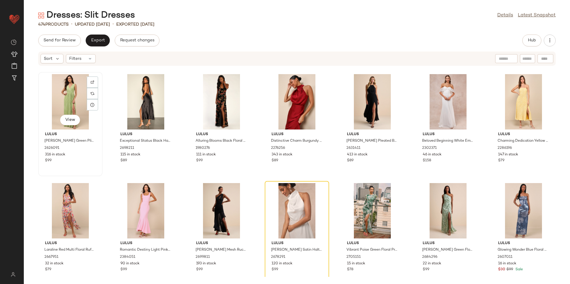
click at [64, 93] on div "View" at bounding box center [70, 101] width 60 height 55
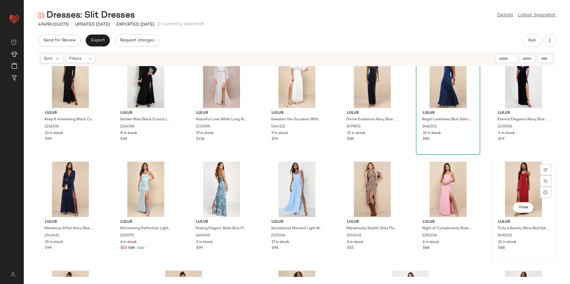
scroll to position [7206, 0]
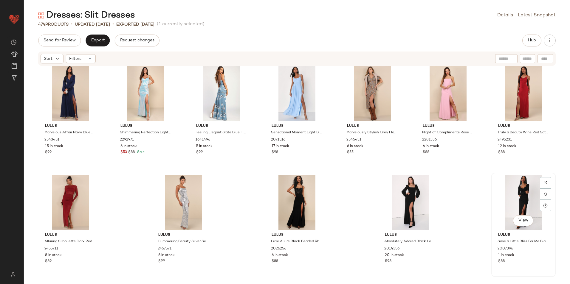
click at [516, 194] on div "View" at bounding box center [523, 202] width 60 height 55
click at [100, 38] on button "Export" at bounding box center [98, 41] width 24 height 12
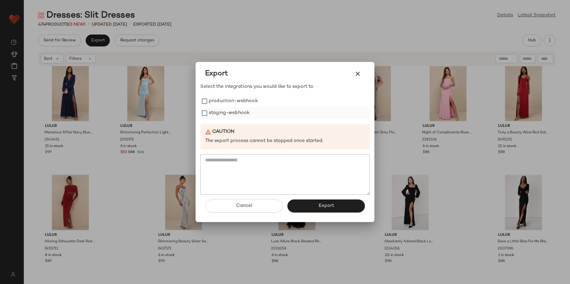
drag, startPoint x: 233, startPoint y: 103, endPoint x: 227, endPoint y: 110, distance: 9.5
click at [233, 103] on label "production-webhook" at bounding box center [233, 101] width 49 height 12
click at [225, 112] on label "staging-webhook" at bounding box center [229, 113] width 41 height 12
click at [301, 203] on button "Export" at bounding box center [325, 206] width 77 height 13
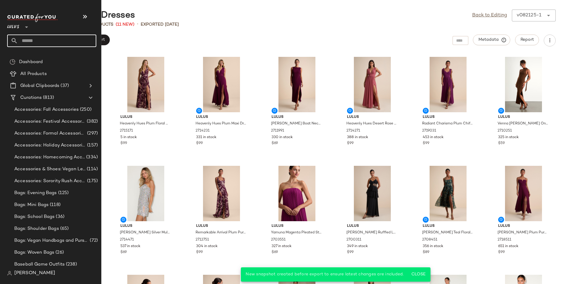
click at [37, 41] on input "text" at bounding box center [57, 41] width 78 height 13
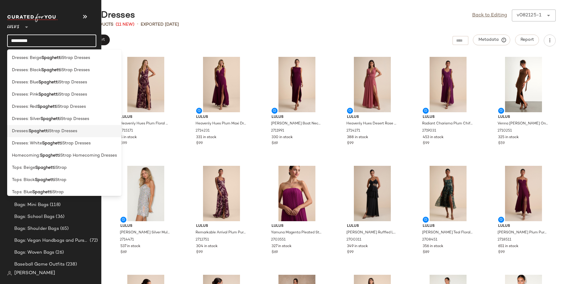
type input "*********"
click at [58, 131] on span "Strap Dresses" at bounding box center [63, 131] width 28 height 6
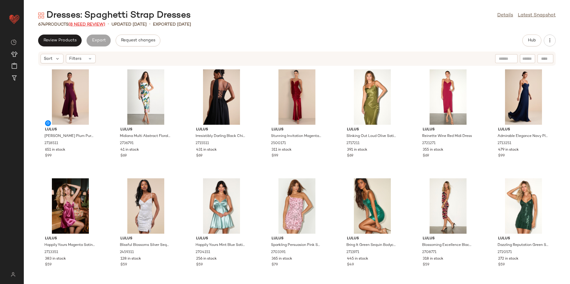
click at [92, 23] on span "(8 Need Review)" at bounding box center [87, 24] width 37 height 4
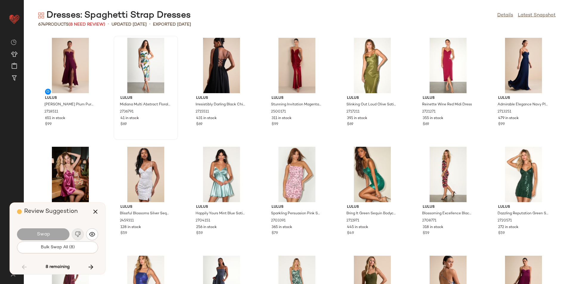
scroll to position [8725, 0]
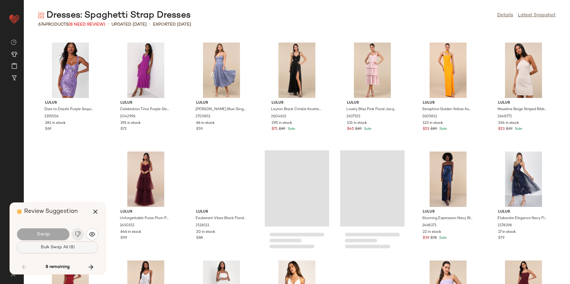
click at [72, 243] on button "Bulk Swap All (8)" at bounding box center [57, 248] width 81 height 12
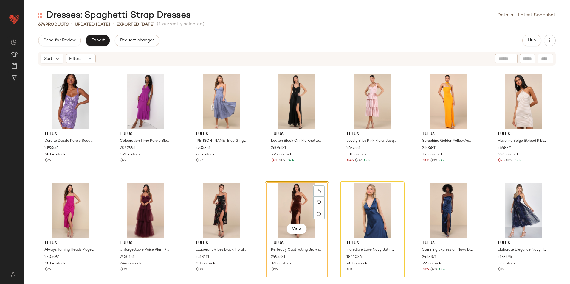
click at [293, 207] on div "View" at bounding box center [297, 210] width 60 height 55
click at [317, 203] on icon at bounding box center [319, 203] width 4 height 4
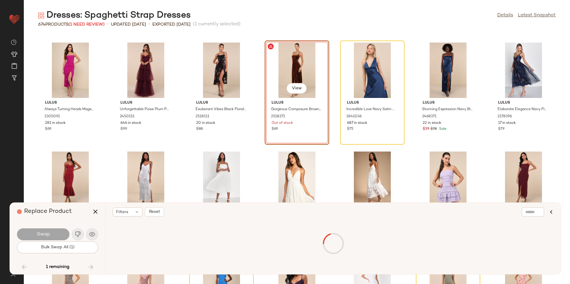
scroll to position [8725, 0]
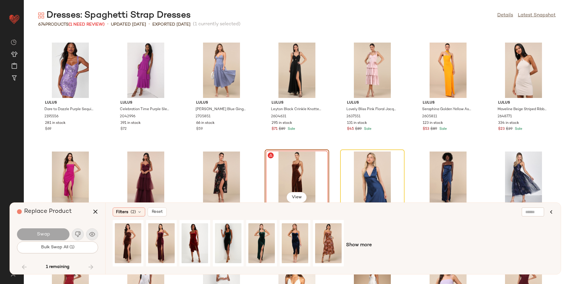
click at [298, 177] on div "View" at bounding box center [297, 179] width 60 height 55
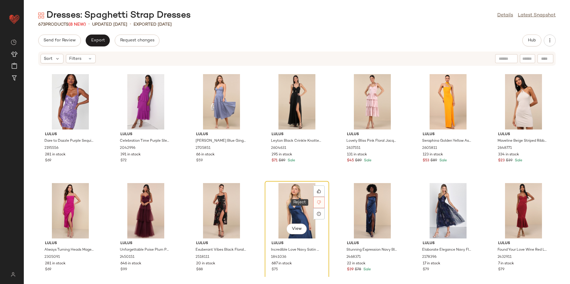
click at [317, 201] on icon at bounding box center [319, 203] width 4 height 4
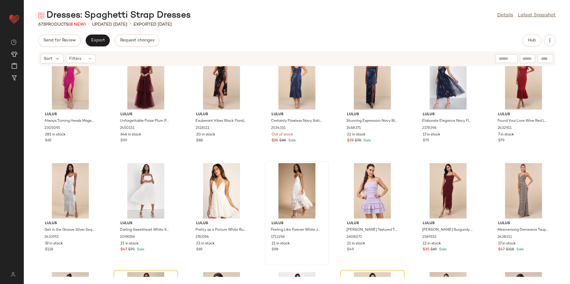
scroll to position [8864, 0]
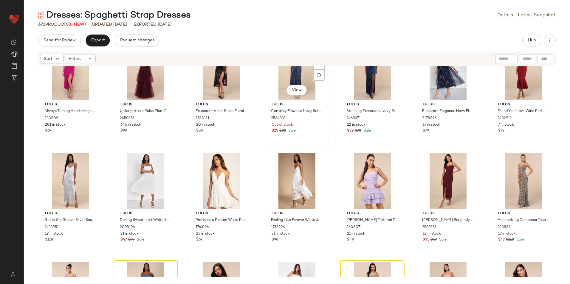
click at [294, 77] on div "View" at bounding box center [297, 71] width 60 height 55
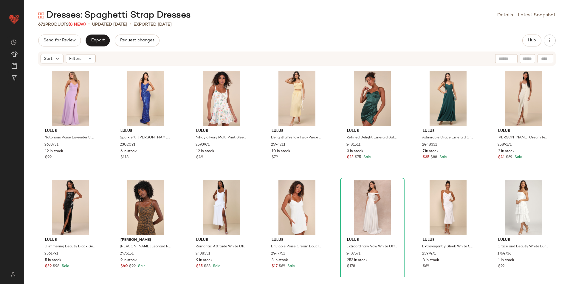
scroll to position [9668, 0]
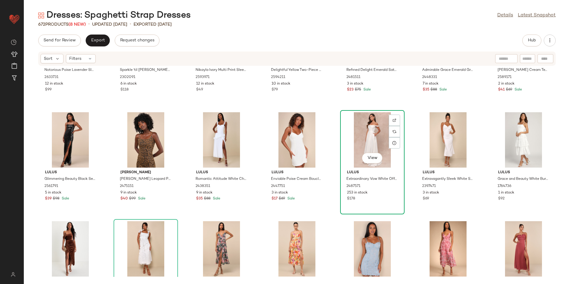
click at [373, 143] on div "View" at bounding box center [372, 139] width 60 height 55
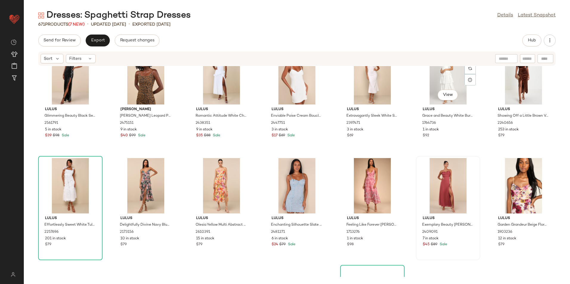
scroll to position [9758, 0]
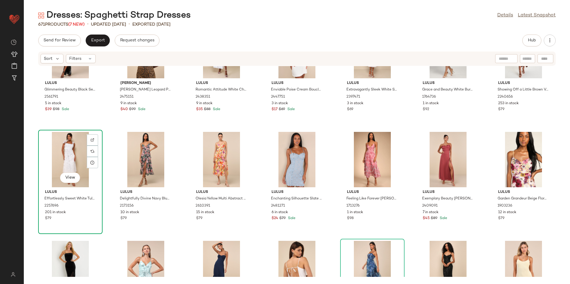
click at [66, 161] on div "View" at bounding box center [70, 159] width 60 height 55
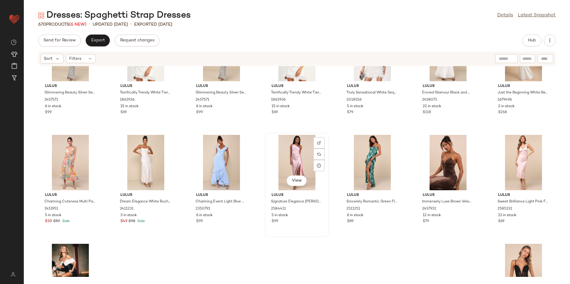
scroll to position [10369, 0]
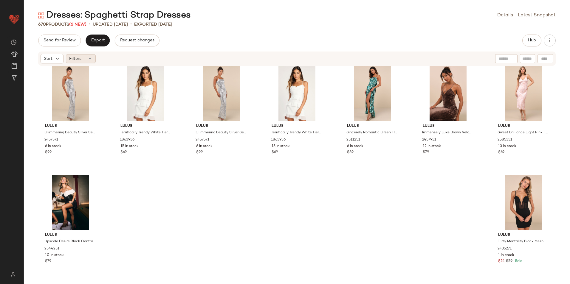
click at [89, 56] on div "Filters" at bounding box center [81, 58] width 30 height 9
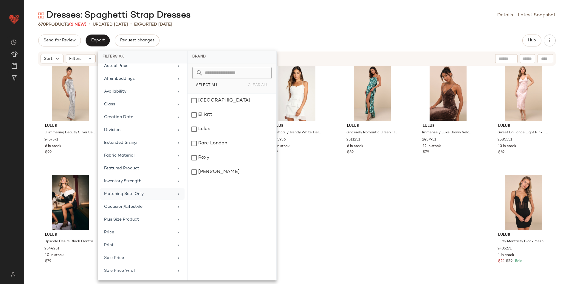
scroll to position [69, 0]
click at [129, 275] on div "Total Inventory" at bounding box center [142, 272] width 84 height 12
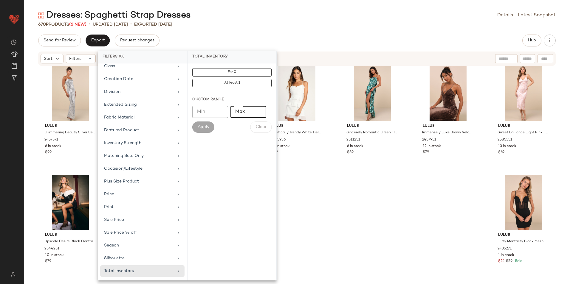
click at [253, 114] on input "Max" at bounding box center [248, 112] width 36 height 12
type input "**"
click at [196, 125] on button "Apply" at bounding box center [203, 127] width 22 height 11
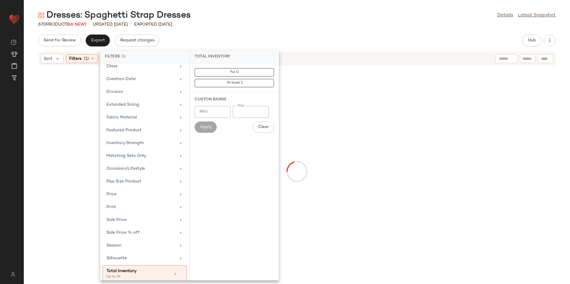
click at [305, 33] on div "Dresses: Spaghetti Strap Dresses Details Latest Snapshot 670 Products (6 New) •…" at bounding box center [297, 147] width 546 height 275
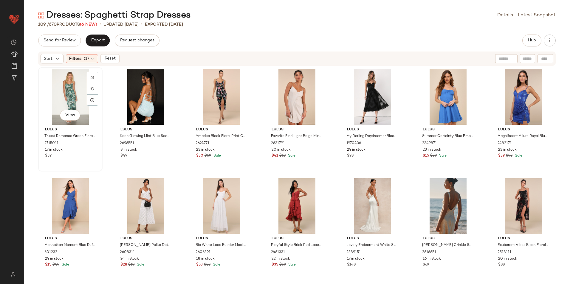
click at [65, 89] on div "View" at bounding box center [70, 96] width 60 height 55
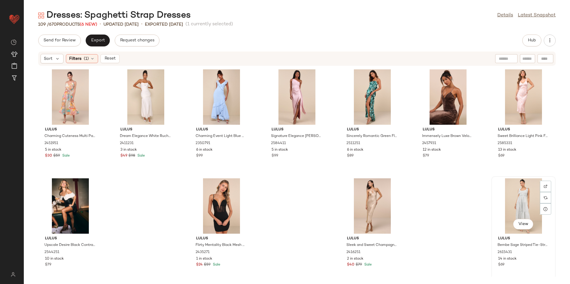
scroll to position [1535, 0]
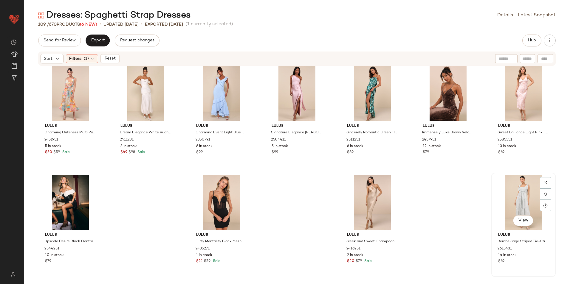
click at [510, 199] on div "View" at bounding box center [523, 202] width 60 height 55
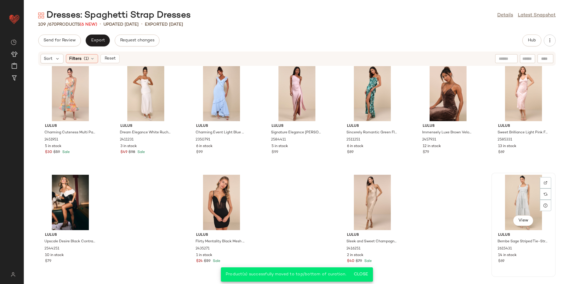
click at [506, 192] on div "View" at bounding box center [523, 202] width 60 height 55
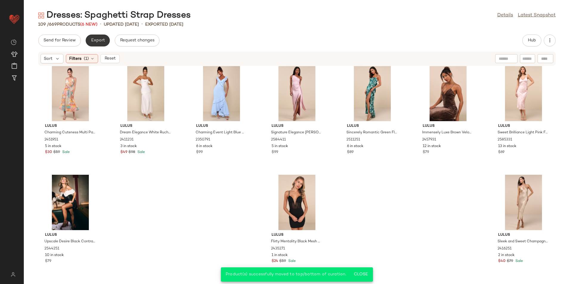
click at [95, 38] on button "Export" at bounding box center [98, 41] width 24 height 12
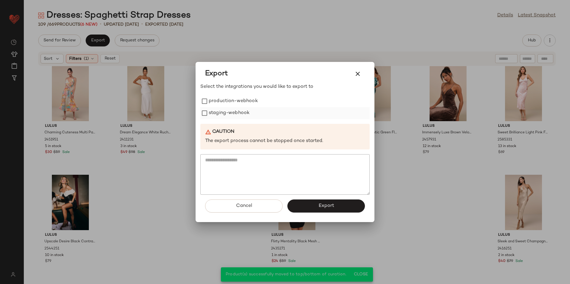
drag, startPoint x: 252, startPoint y: 100, endPoint x: 244, endPoint y: 112, distance: 13.9
click at [251, 103] on label "production-webhook" at bounding box center [233, 101] width 49 height 12
click at [243, 112] on label "staging-webhook" at bounding box center [229, 113] width 41 height 12
click at [316, 209] on button "Export" at bounding box center [325, 206] width 77 height 13
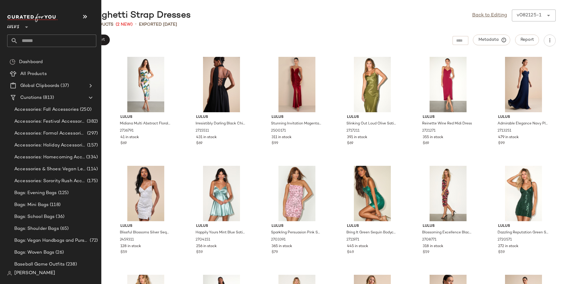
click at [32, 41] on input "text" at bounding box center [57, 41] width 78 height 13
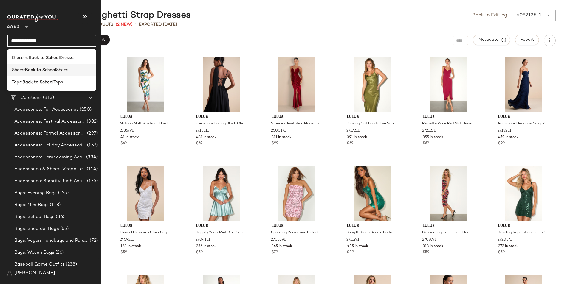
type input "**********"
click at [50, 72] on b "Back to School" at bounding box center [40, 70] width 31 height 6
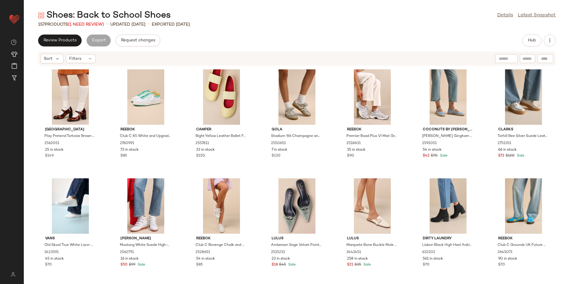
click at [92, 26] on span "(1 Need Review)" at bounding box center [86, 24] width 36 height 4
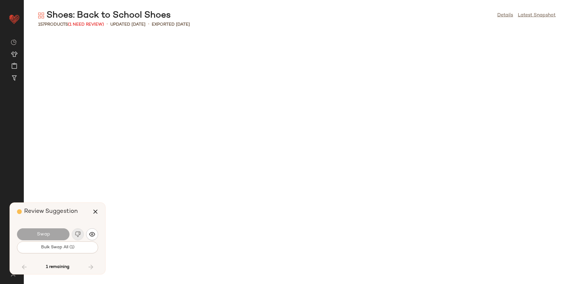
scroll to position [1745, 0]
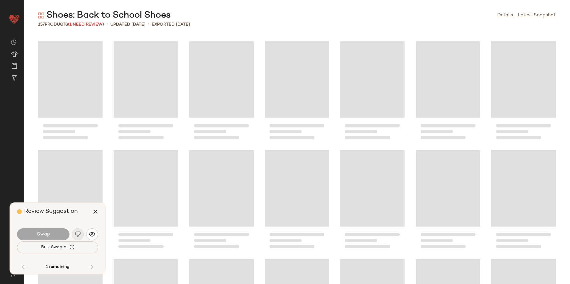
click at [68, 250] on span "Bulk Swap All (1)" at bounding box center [58, 247] width 34 height 5
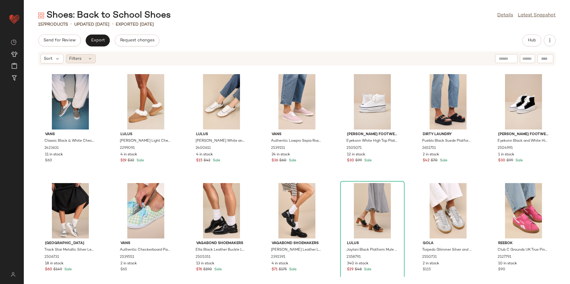
click at [84, 59] on div "Filters" at bounding box center [81, 58] width 30 height 9
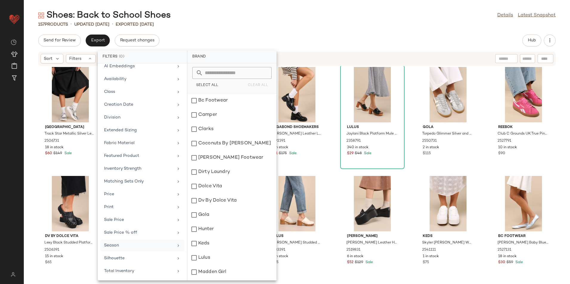
scroll to position [1864, 0]
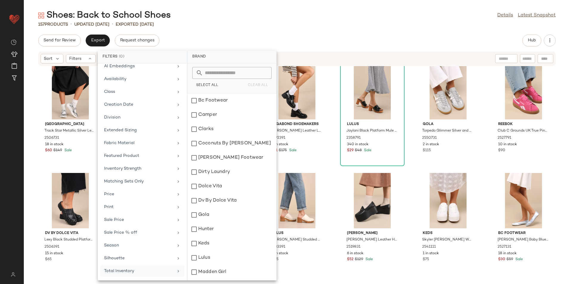
click at [131, 271] on div "Total Inventory" at bounding box center [138, 271] width 69 height 6
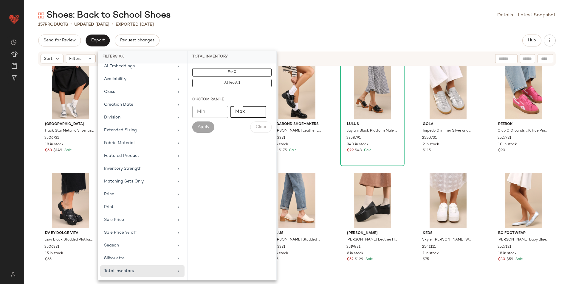
click at [242, 108] on input "Max" at bounding box center [248, 112] width 36 height 12
type input "**"
click at [202, 123] on button "Apply" at bounding box center [203, 127] width 22 height 11
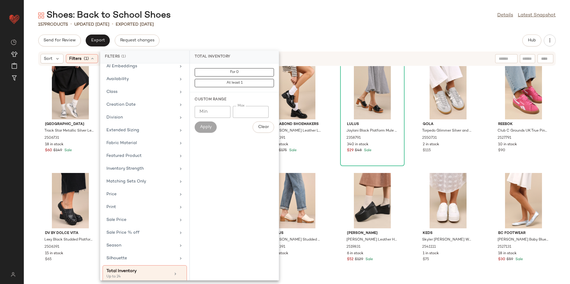
click at [248, 33] on div "Shoes: Back to School Shoes Details Latest Snapshot 157 Products • updated [DAT…" at bounding box center [297, 147] width 546 height 275
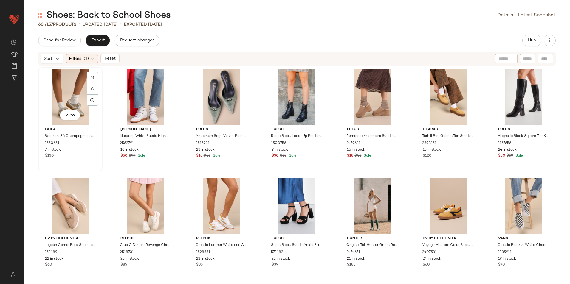
click at [72, 91] on div "View" at bounding box center [70, 96] width 60 height 55
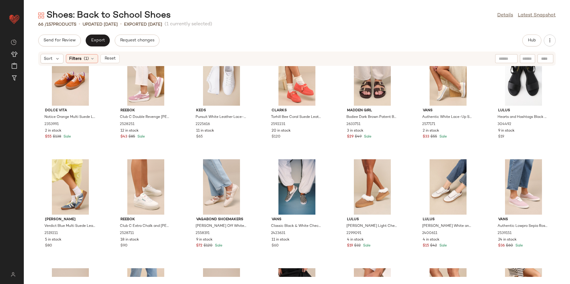
scroll to position [303, 0]
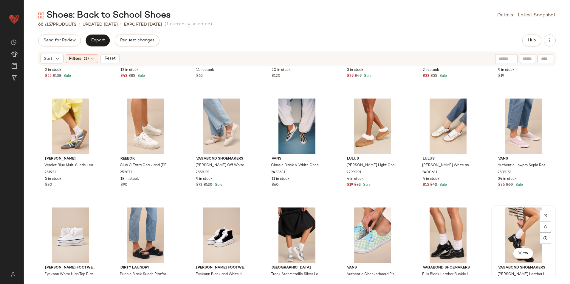
click at [512, 221] on div "View" at bounding box center [523, 235] width 60 height 55
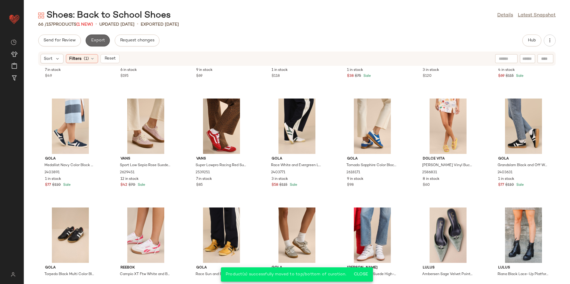
click at [94, 39] on span "Export" at bounding box center [98, 40] width 14 height 5
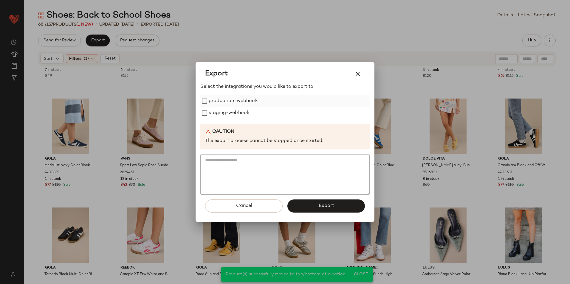
click at [223, 98] on label "production-webhook" at bounding box center [233, 101] width 49 height 12
click at [220, 112] on label "staging-webhook" at bounding box center [229, 113] width 41 height 12
click at [306, 202] on button "Export" at bounding box center [325, 206] width 77 height 13
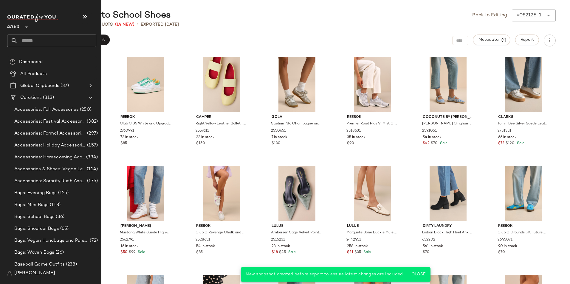
click at [30, 38] on input "text" at bounding box center [57, 41] width 78 height 13
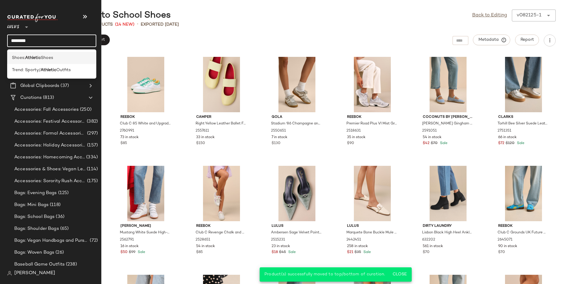
type input "********"
click at [41, 55] on div "Shoes: Athletic Shoes" at bounding box center [51, 58] width 89 height 12
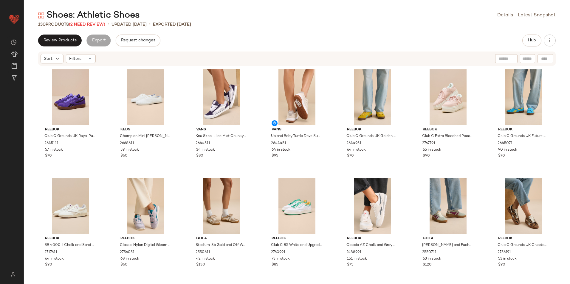
click at [92, 27] on div "130 Products (2 Need Review)" at bounding box center [71, 24] width 67 height 6
click at [92, 24] on span "(2 Need Review)" at bounding box center [87, 24] width 36 height 4
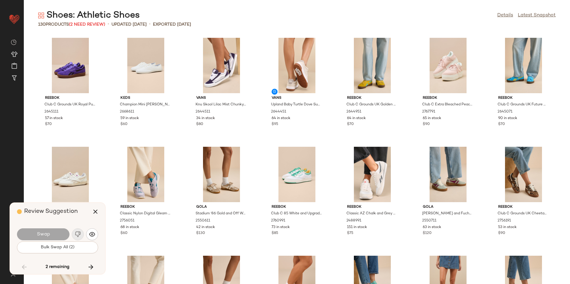
scroll to position [1091, 0]
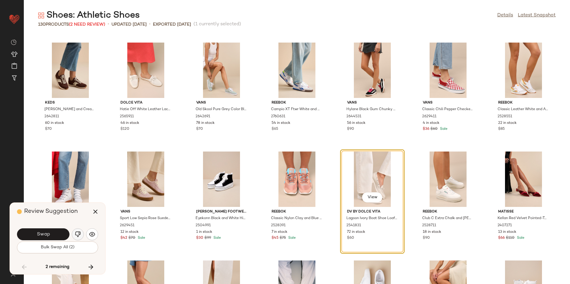
click at [78, 233] on img "button" at bounding box center [78, 235] width 6 height 6
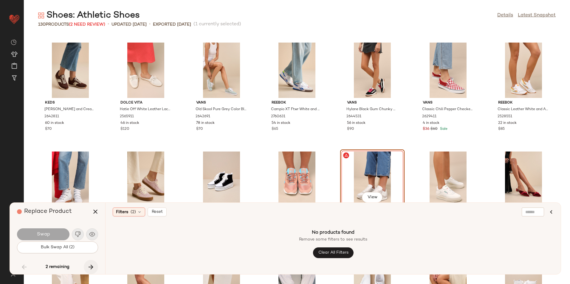
click at [88, 264] on icon "button" at bounding box center [90, 267] width 7 height 7
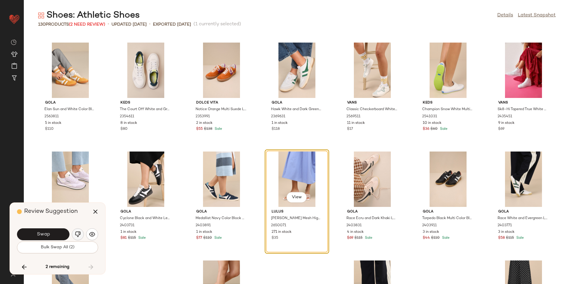
click at [80, 233] on img "button" at bounding box center [78, 235] width 6 height 6
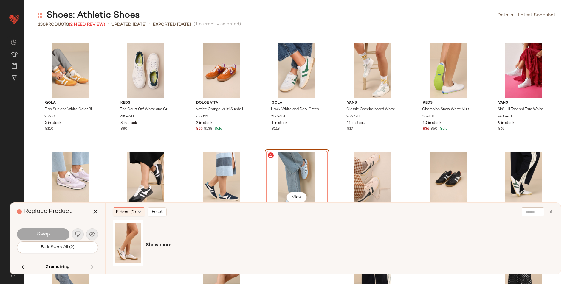
click at [95, 268] on div "2 remaining" at bounding box center [57, 267] width 81 height 14
click at [96, 214] on icon "button" at bounding box center [95, 211] width 7 height 7
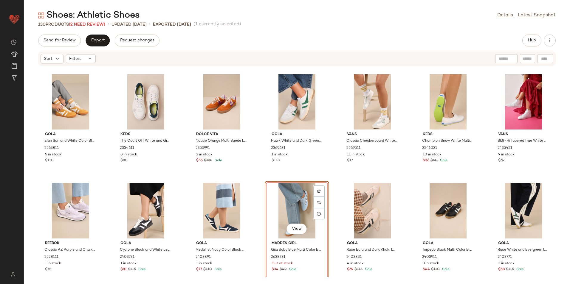
click at [278, 201] on div "View" at bounding box center [297, 210] width 60 height 55
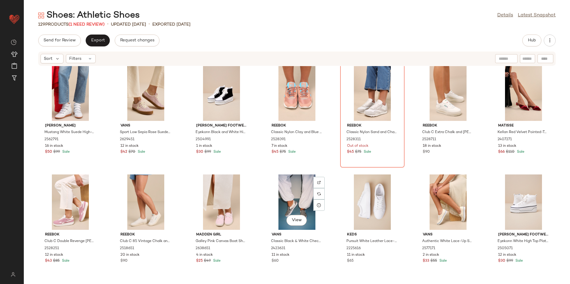
scroll to position [1149, 0]
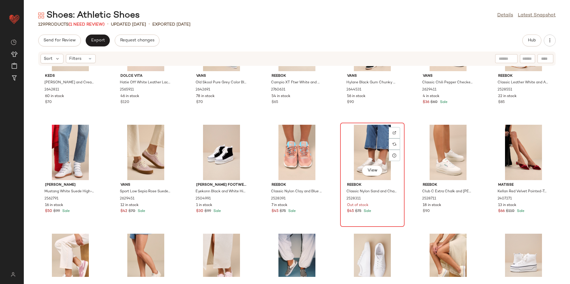
click at [369, 149] on div "View" at bounding box center [372, 152] width 60 height 55
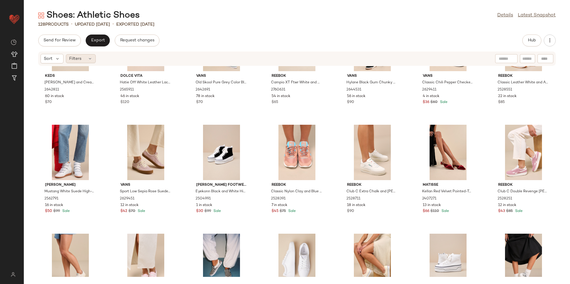
click at [88, 59] on icon at bounding box center [90, 58] width 5 height 5
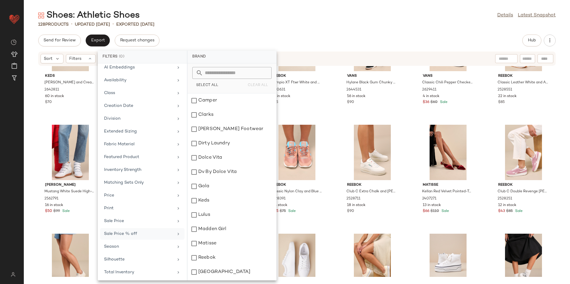
scroll to position [44, 0]
click at [136, 269] on div "Total Inventory" at bounding box center [138, 271] width 69 height 6
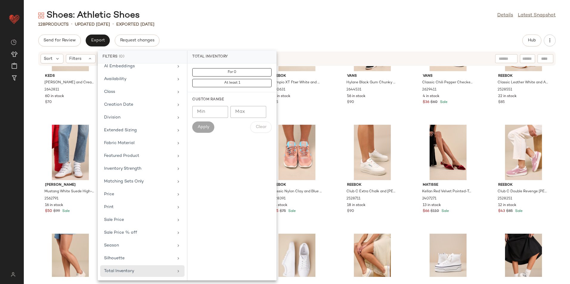
click at [248, 107] on input "Max" at bounding box center [248, 112] width 36 height 12
type input "**"
click at [208, 127] on span "Apply" at bounding box center [203, 127] width 12 height 5
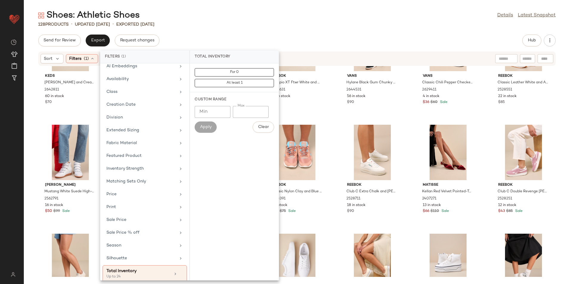
click at [264, 24] on div "128 Products • updated Aug 26th • Exported Aug 21st" at bounding box center [297, 24] width 546 height 6
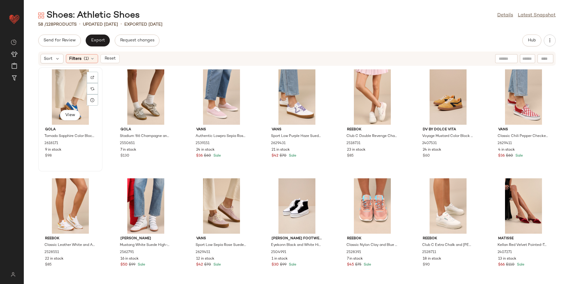
click at [63, 89] on div "View" at bounding box center [70, 96] width 60 height 55
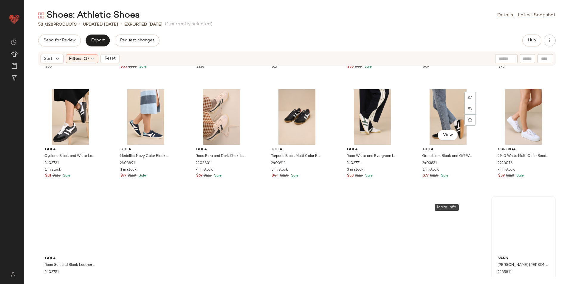
scroll to position [772, 0]
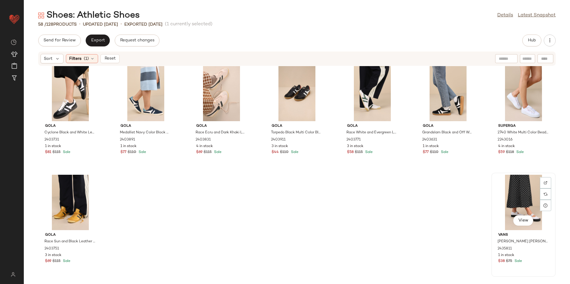
click at [516, 197] on div "View" at bounding box center [523, 202] width 60 height 55
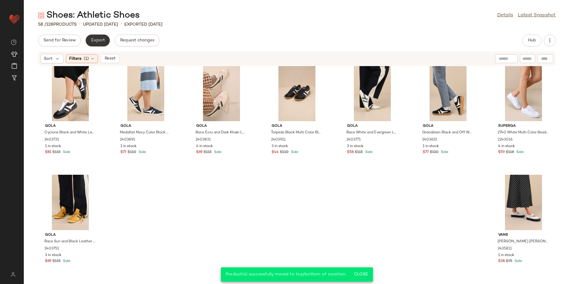
click at [95, 38] on button "Export" at bounding box center [98, 41] width 24 height 12
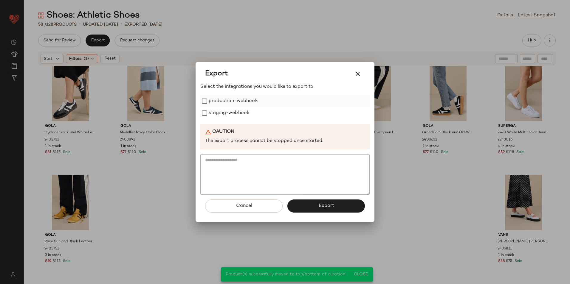
click at [250, 104] on label "production-webhook" at bounding box center [233, 101] width 49 height 12
click at [246, 111] on label "staging-webhook" at bounding box center [229, 113] width 41 height 12
click at [318, 204] on button "Export" at bounding box center [325, 206] width 77 height 13
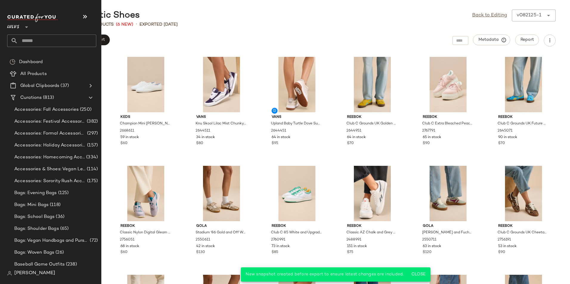
click at [32, 39] on input "text" at bounding box center [57, 41] width 78 height 13
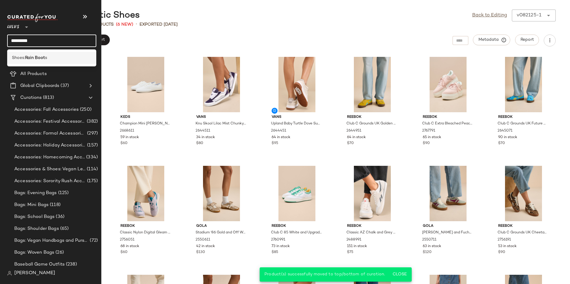
type input "*********"
click at [29, 54] on div "Shoes: Rain Boot s" at bounding box center [51, 58] width 89 height 12
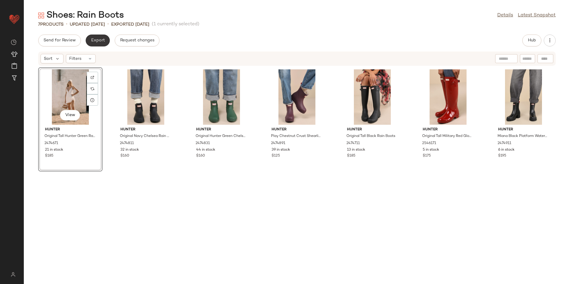
click at [103, 40] on span "Export" at bounding box center [98, 40] width 14 height 5
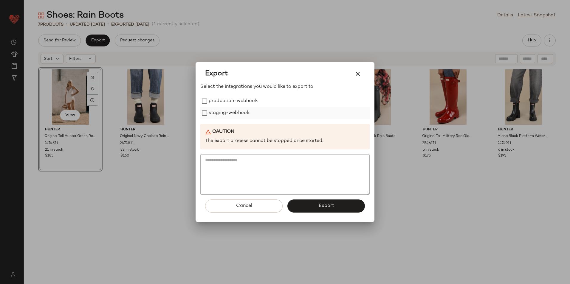
drag, startPoint x: 242, startPoint y: 100, endPoint x: 233, endPoint y: 110, distance: 13.7
click at [240, 103] on label "production-webhook" at bounding box center [233, 101] width 49 height 12
click at [230, 112] on label "staging-webhook" at bounding box center [229, 113] width 41 height 12
click at [291, 205] on button "Export" at bounding box center [325, 206] width 77 height 13
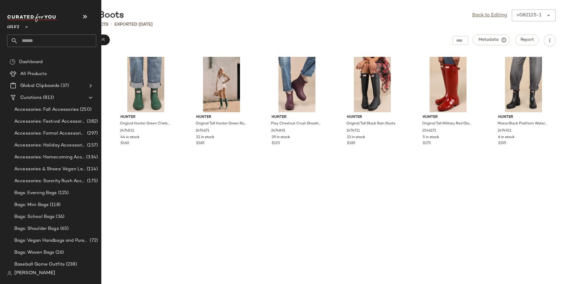
click at [32, 40] on input "text" at bounding box center [57, 41] width 78 height 13
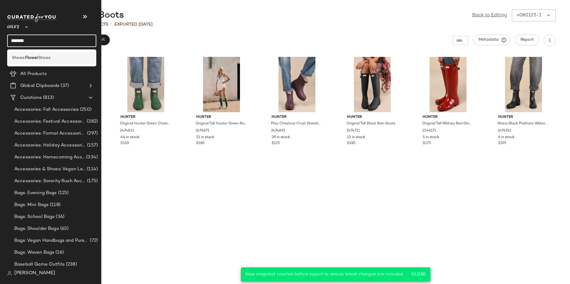
type input "******"
click at [39, 54] on div "Shoes: Flower Shoes" at bounding box center [51, 58] width 89 height 12
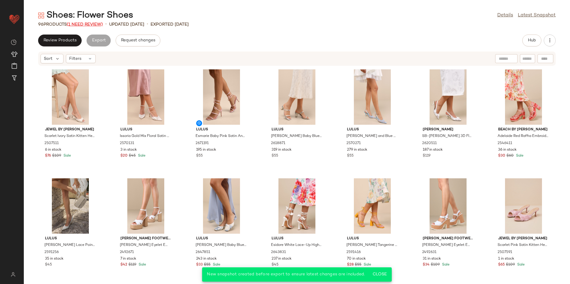
click at [96, 22] on span "(1 Need Review)" at bounding box center [85, 24] width 36 height 4
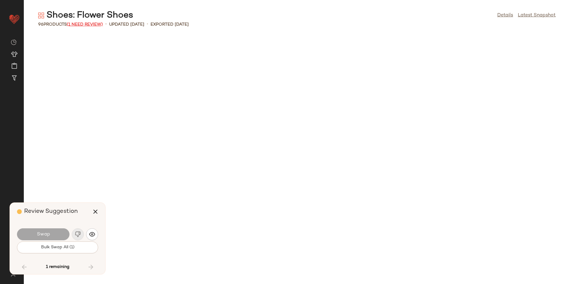
scroll to position [1091, 0]
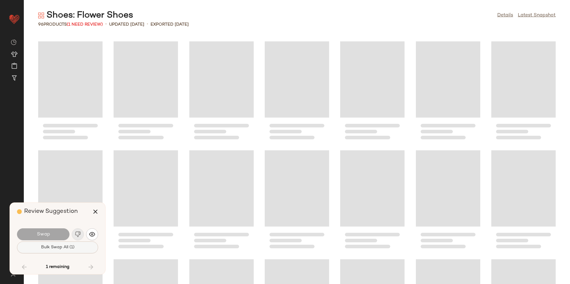
click at [62, 245] on span "Bulk Swap All (1)" at bounding box center [58, 247] width 34 height 5
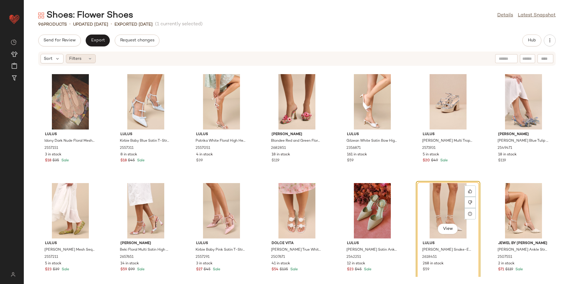
click at [76, 60] on span "Filters" at bounding box center [75, 59] width 12 height 6
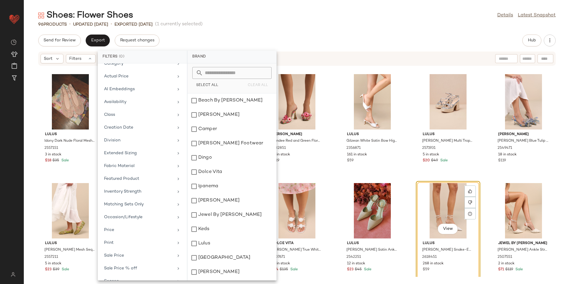
scroll to position [57, 0]
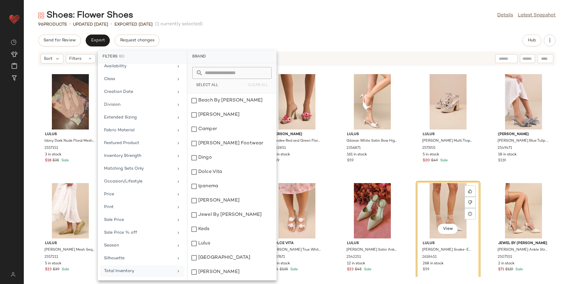
click at [132, 271] on div "Total Inventory" at bounding box center [138, 271] width 69 height 6
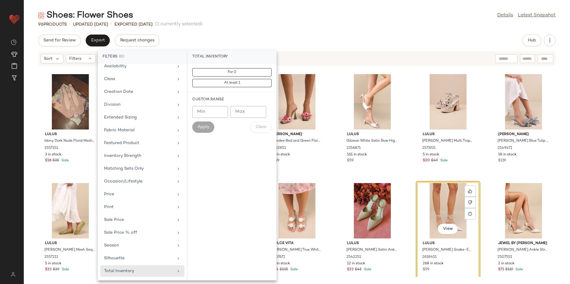
click at [246, 114] on input "Max" at bounding box center [248, 112] width 36 height 12
type input "**"
click at [200, 128] on span "Apply" at bounding box center [203, 127] width 12 height 5
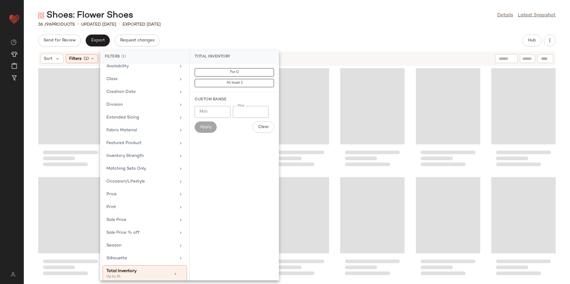
click at [267, 27] on div "36 / 96 Products • updated Aug 21st • Exported Aug 21st" at bounding box center [297, 24] width 546 height 6
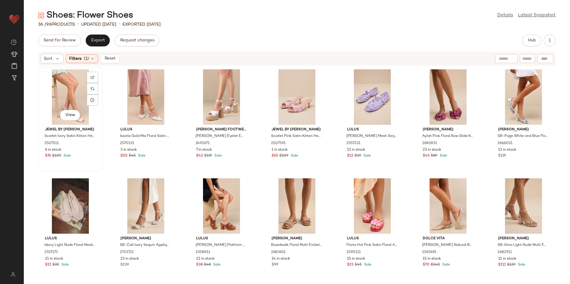
click at [63, 92] on div "View" at bounding box center [70, 96] width 60 height 55
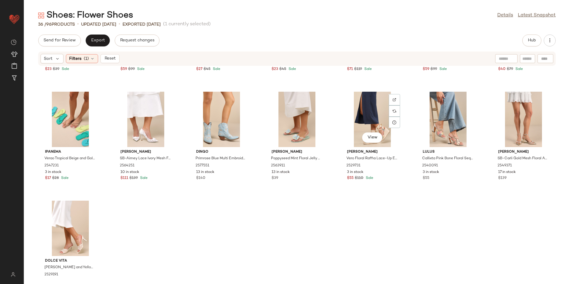
scroll to position [445, 0]
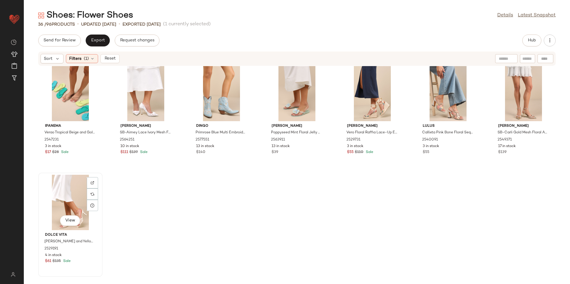
click at [73, 188] on div "View" at bounding box center [70, 202] width 60 height 55
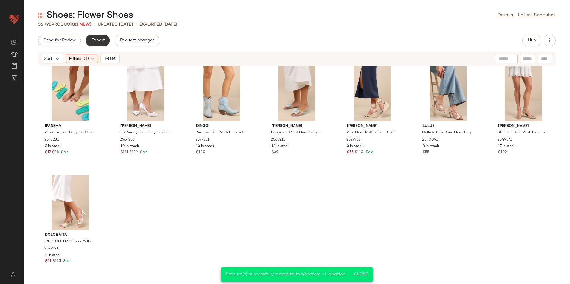
click at [97, 42] on span "Export" at bounding box center [98, 40] width 14 height 5
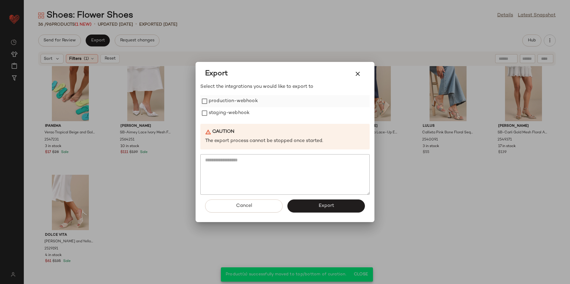
click at [212, 99] on label "production-webhook" at bounding box center [233, 101] width 49 height 12
click at [210, 110] on label "staging-webhook" at bounding box center [229, 113] width 41 height 12
click at [308, 201] on button "Export" at bounding box center [325, 206] width 77 height 13
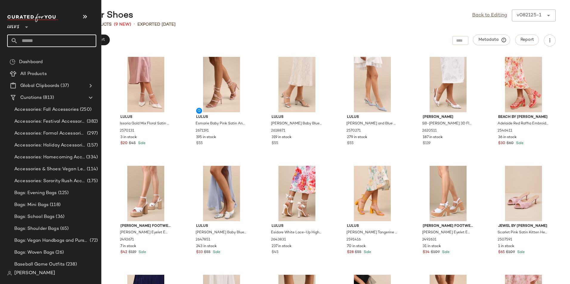
click at [32, 39] on input "text" at bounding box center [57, 41] width 78 height 13
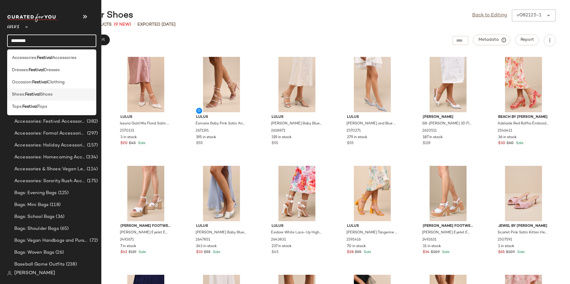
type input "********"
click at [49, 99] on div "Shoes: Festival Shoes" at bounding box center [51, 95] width 89 height 12
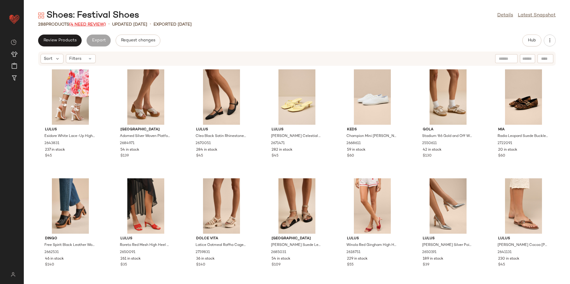
click at [83, 22] on span "(4 Need Review)" at bounding box center [87, 24] width 37 height 4
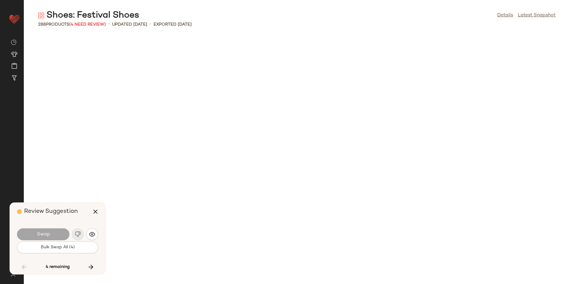
scroll to position [3054, 0]
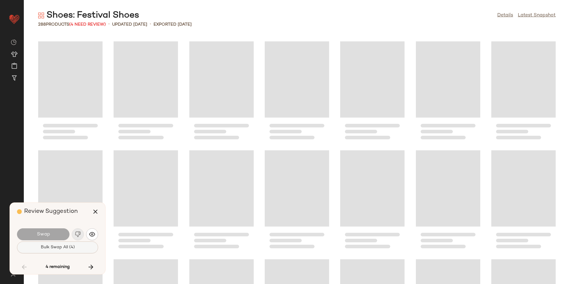
click at [73, 246] on span "Bulk Swap All (4)" at bounding box center [57, 247] width 34 height 5
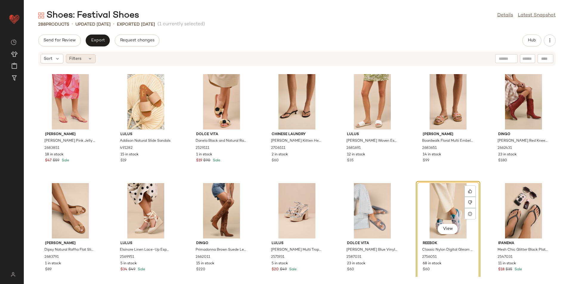
click at [83, 58] on div "Filters" at bounding box center [81, 58] width 30 height 9
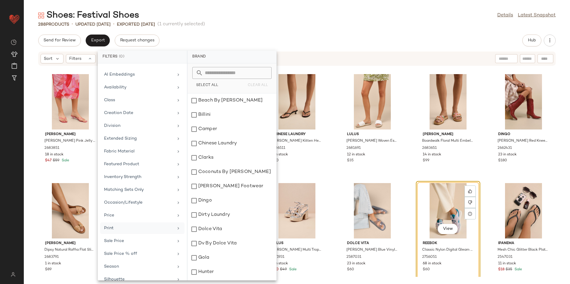
scroll to position [57, 0]
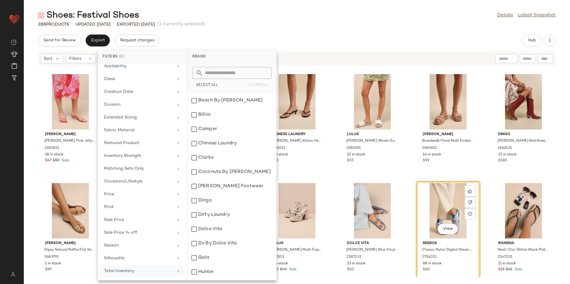
click at [111, 271] on div "Total Inventory" at bounding box center [138, 271] width 69 height 6
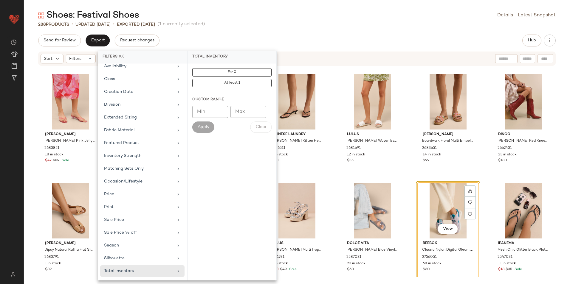
click at [241, 115] on input "Max" at bounding box center [248, 112] width 36 height 12
type input "**"
click at [201, 128] on span "Apply" at bounding box center [203, 127] width 12 height 5
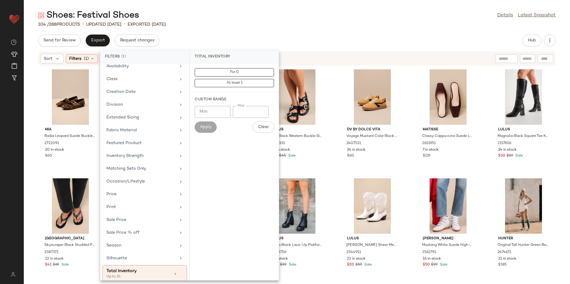
click at [245, 30] on div "Shoes: Festival Shoes Details Latest Snapshot 104 / 288 Products • updated Aug …" at bounding box center [297, 147] width 546 height 275
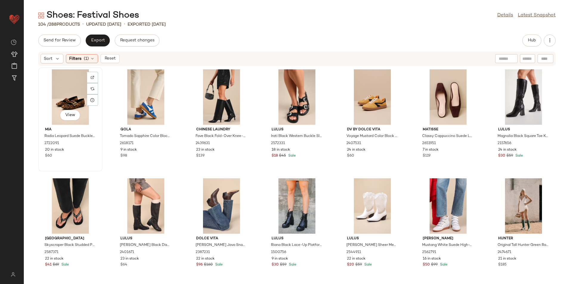
click at [65, 89] on div "View" at bounding box center [70, 96] width 60 height 55
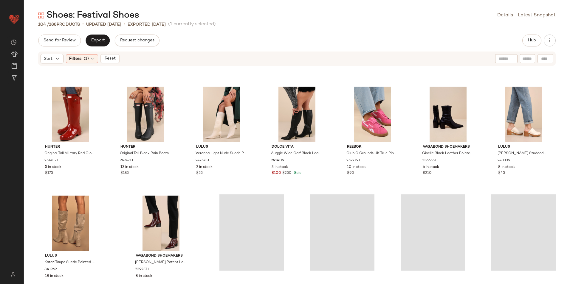
scroll to position [1426, 0]
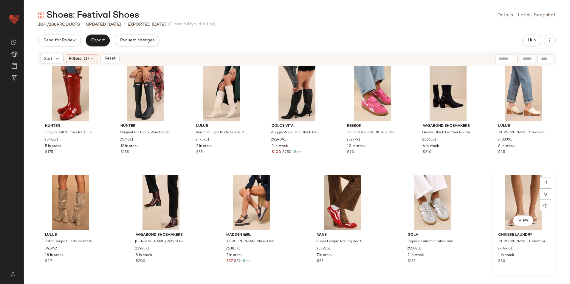
click at [520, 200] on div "View" at bounding box center [523, 202] width 60 height 55
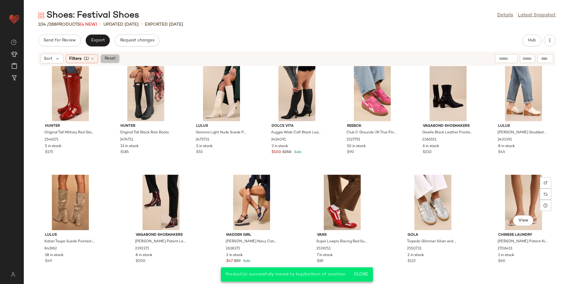
click at [114, 58] on span "Reset" at bounding box center [109, 58] width 11 height 5
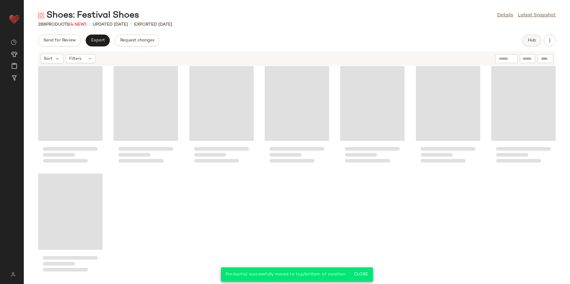
click at [536, 43] on button "Hub" at bounding box center [531, 41] width 19 height 12
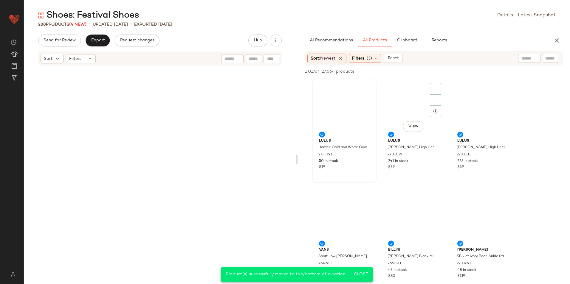
scroll to position [10260, 0]
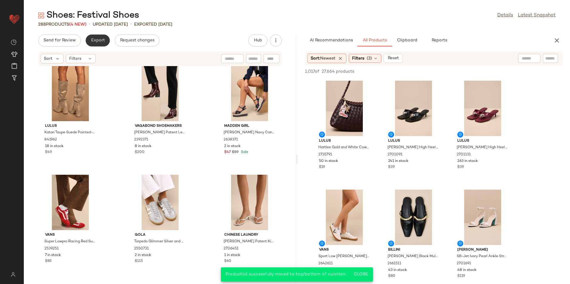
click at [99, 40] on span "Export" at bounding box center [98, 40] width 14 height 5
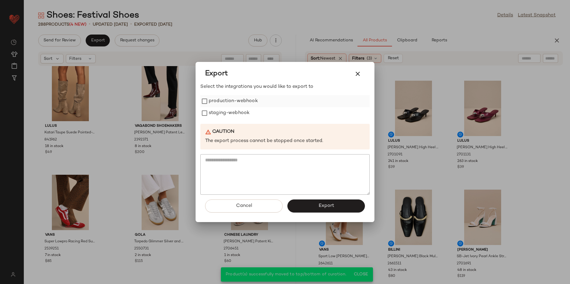
click at [232, 102] on label "production-webhook" at bounding box center [233, 101] width 49 height 12
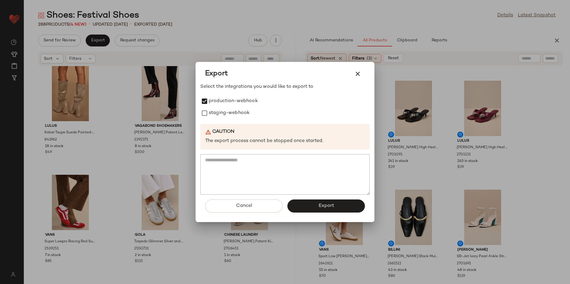
drag, startPoint x: 228, startPoint y: 111, endPoint x: 235, endPoint y: 120, distance: 11.1
click at [229, 113] on label "staging-webhook" at bounding box center [229, 113] width 41 height 12
click at [307, 205] on button "Export" at bounding box center [325, 206] width 77 height 13
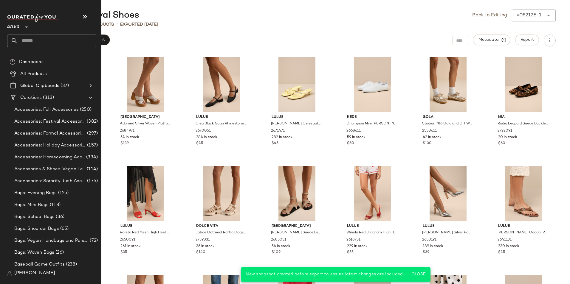
click at [37, 41] on input "text" at bounding box center [57, 41] width 78 height 13
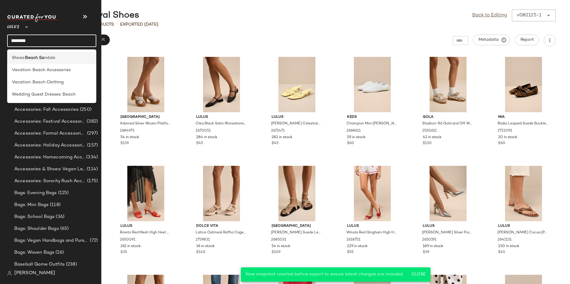
type input "********"
click at [43, 56] on b "Beach Sa" at bounding box center [34, 58] width 19 height 6
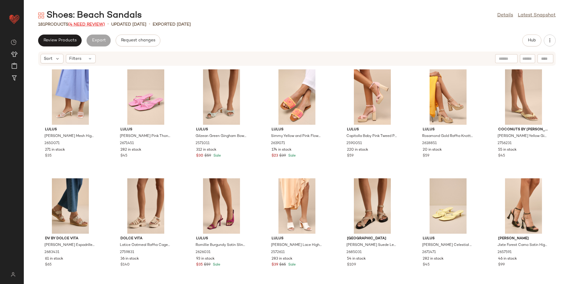
click at [82, 25] on span "(4 Need Review)" at bounding box center [86, 24] width 37 height 4
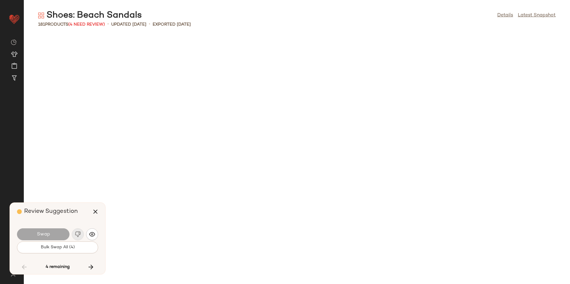
scroll to position [1963, 0]
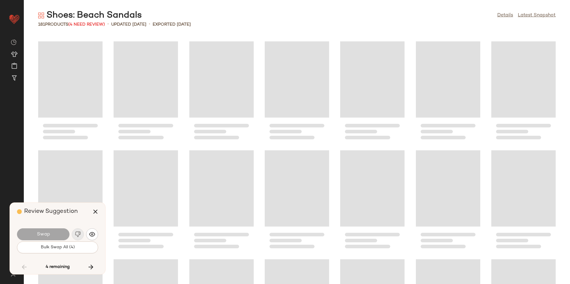
click at [58, 248] on span "Bulk Swap All (4)" at bounding box center [57, 247] width 34 height 5
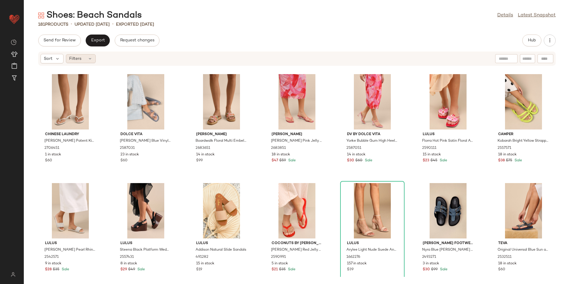
click at [77, 60] on span "Filters" at bounding box center [75, 59] width 12 height 6
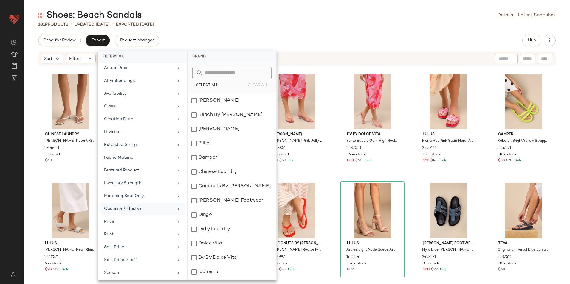
scroll to position [57, 0]
click at [127, 267] on div "Total Inventory" at bounding box center [142, 272] width 84 height 12
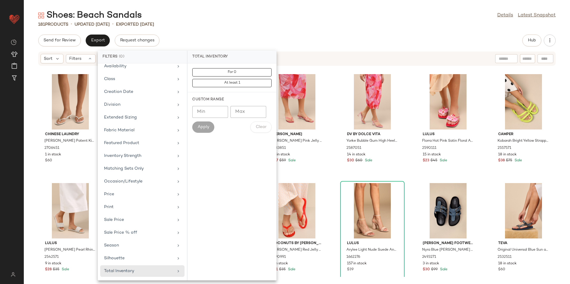
click at [235, 112] on input "Max" at bounding box center [248, 112] width 36 height 12
type input "**"
click at [200, 126] on span "Apply" at bounding box center [203, 127] width 12 height 5
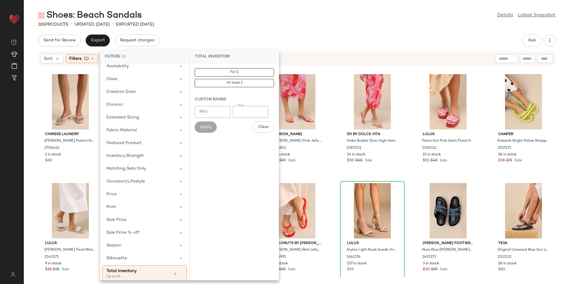
click at [217, 31] on div "Shoes: Beach Sandals Details Latest Snapshot 181 Products • updated Aug 21st • …" at bounding box center [297, 147] width 546 height 275
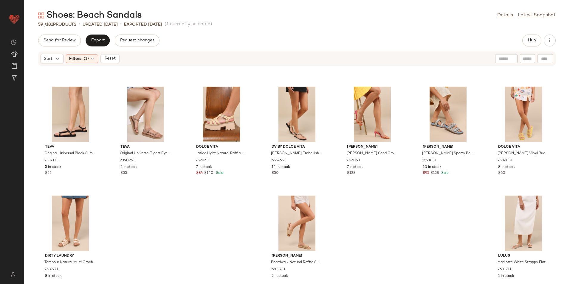
scroll to position [772, 0]
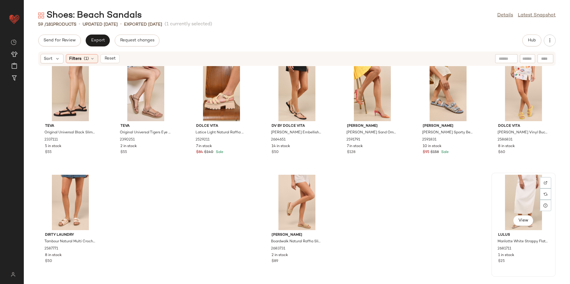
click at [507, 200] on div "View" at bounding box center [523, 202] width 60 height 55
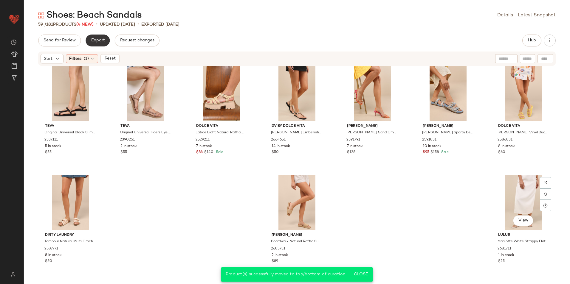
click at [93, 41] on span "Export" at bounding box center [98, 40] width 14 height 5
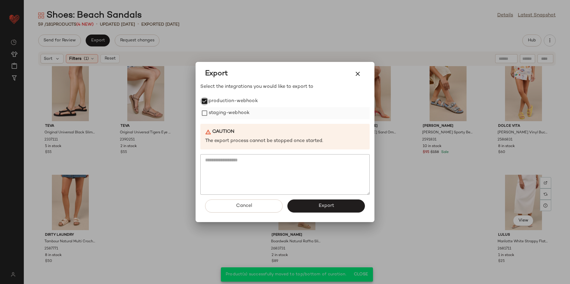
click at [209, 110] on label "staging-webhook" at bounding box center [229, 113] width 41 height 12
click at [293, 204] on button "Export" at bounding box center [325, 206] width 77 height 13
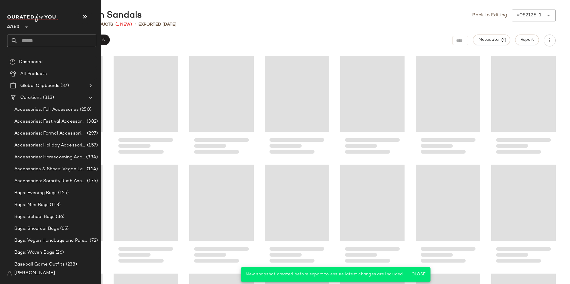
click at [15, 41] on div at bounding box center [14, 41] width 7 height 13
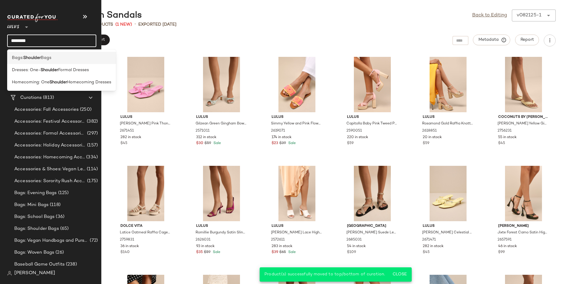
type input "********"
click at [46, 60] on span "Bags" at bounding box center [46, 58] width 10 height 6
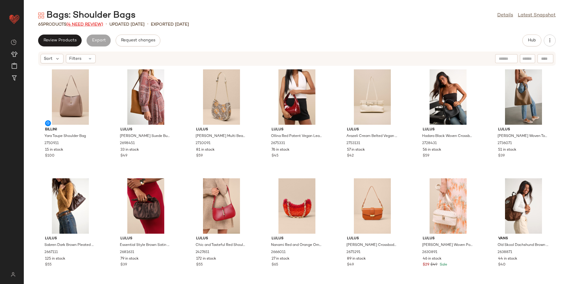
click at [97, 23] on span "(4 Need Review)" at bounding box center [84, 24] width 37 height 4
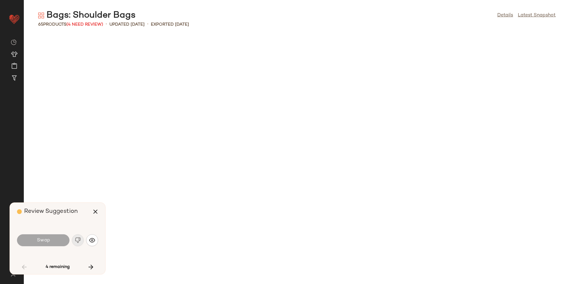
scroll to position [545, 0]
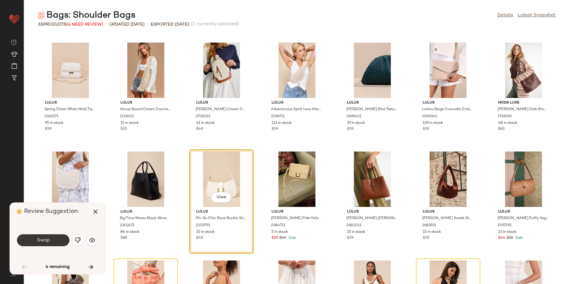
click at [59, 239] on button "Swap" at bounding box center [43, 241] width 52 height 12
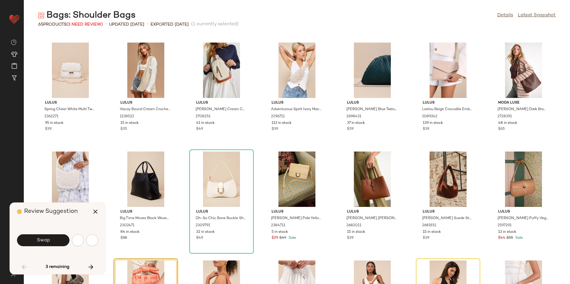
scroll to position [654, 0]
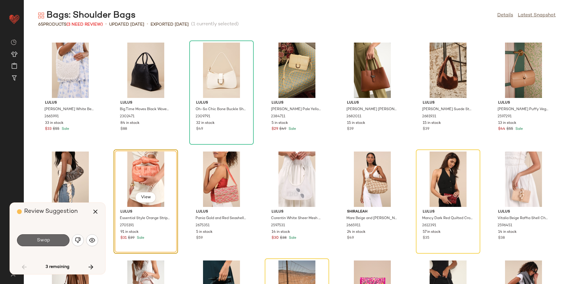
click at [57, 242] on button "Swap" at bounding box center [43, 241] width 52 height 12
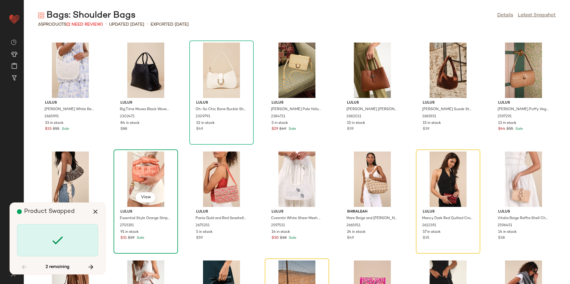
click at [146, 176] on div "View" at bounding box center [146, 179] width 60 height 55
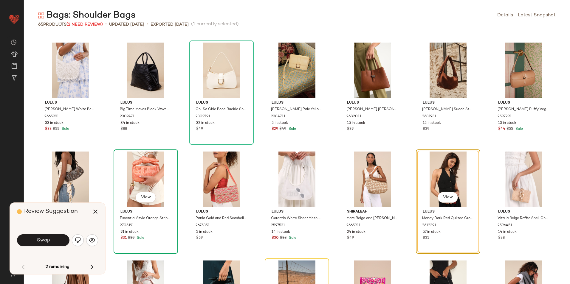
click at [146, 163] on div "View" at bounding box center [146, 179] width 60 height 55
click at [144, 171] on div "View" at bounding box center [146, 179] width 60 height 55
click at [187, 152] on div "Lulus Dinola White Beaded Fringe Handbag 2665991 33 in stock $33 $55 Sale Lulus…" at bounding box center [297, 160] width 546 height 250
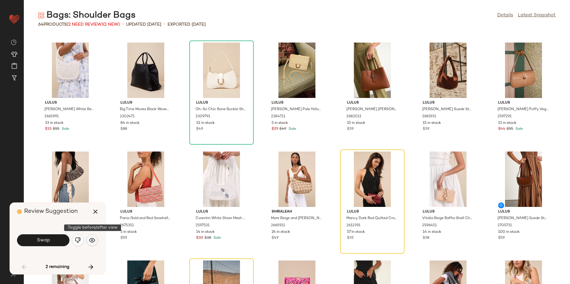
click at [91, 240] on img "button" at bounding box center [92, 240] width 6 height 6
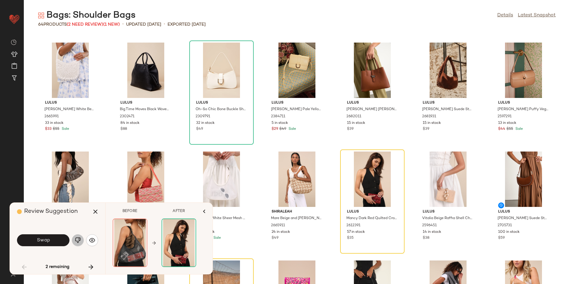
click at [77, 242] on img "button" at bounding box center [78, 240] width 6 height 6
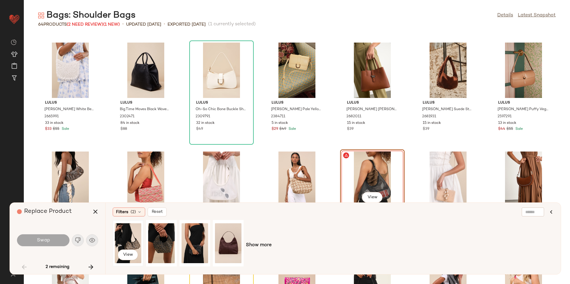
click at [135, 236] on div "View" at bounding box center [128, 243] width 27 height 42
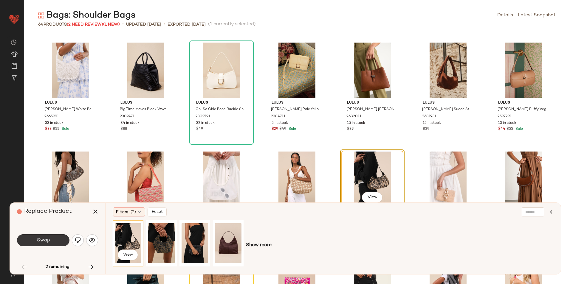
click at [45, 240] on span "Swap" at bounding box center [42, 241] width 13 height 6
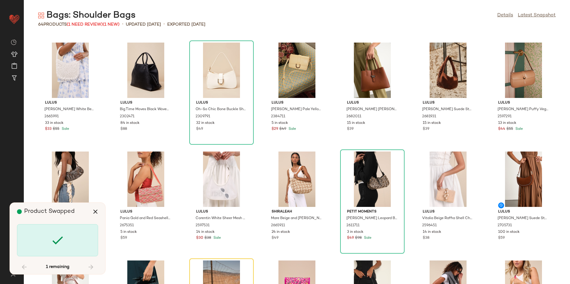
scroll to position [763, 0]
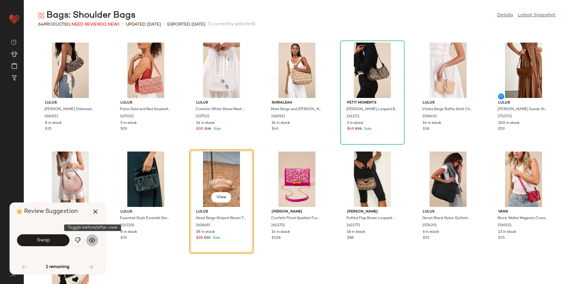
click at [90, 238] on img "button" at bounding box center [92, 240] width 6 height 6
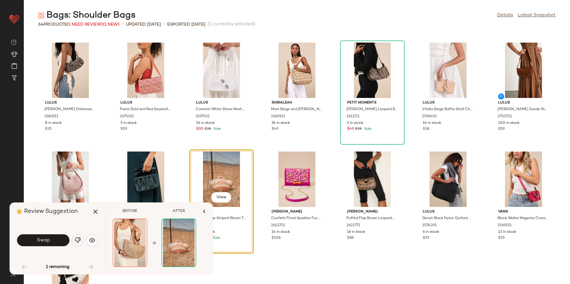
click at [76, 241] on img "button" at bounding box center [78, 240] width 6 height 6
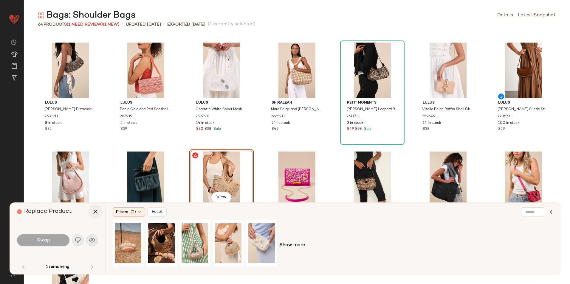
click at [94, 212] on icon "button" at bounding box center [95, 211] width 7 height 7
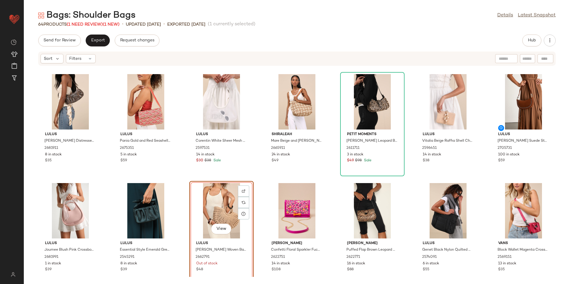
click at [222, 210] on div "View" at bounding box center [221, 210] width 60 height 55
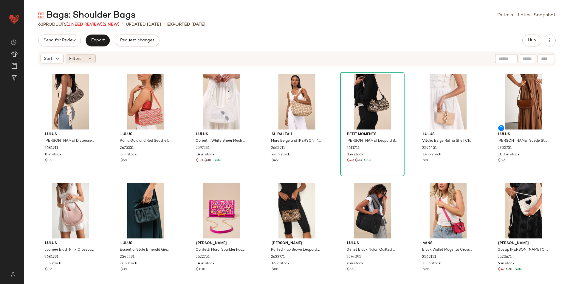
click at [85, 60] on div "Filters" at bounding box center [81, 58] width 30 height 9
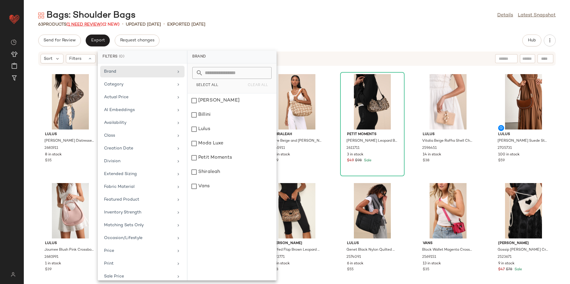
click at [93, 25] on span "(1 Need Review)" at bounding box center [84, 24] width 36 height 4
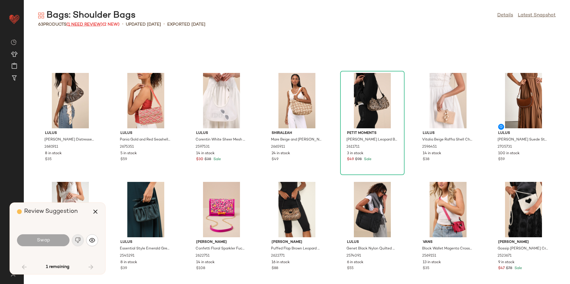
scroll to position [733, 0]
click at [93, 212] on icon "button" at bounding box center [95, 211] width 7 height 7
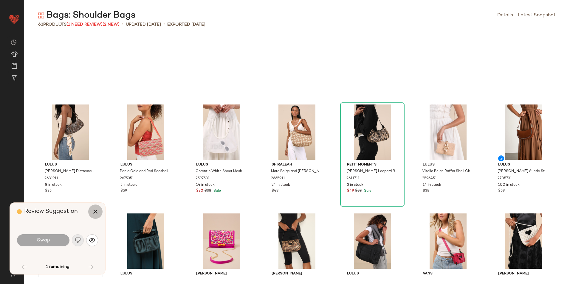
scroll to position [763, 0]
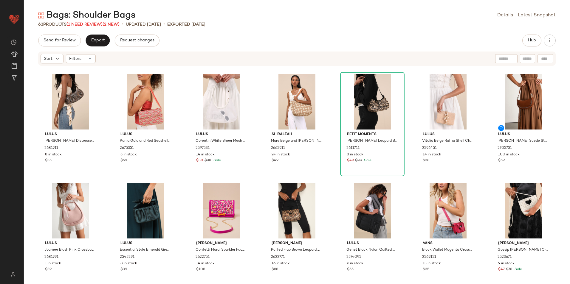
click at [87, 52] on div "Sort Filters" at bounding box center [296, 59] width 517 height 14
click at [87, 57] on div "Filters" at bounding box center [81, 58] width 30 height 9
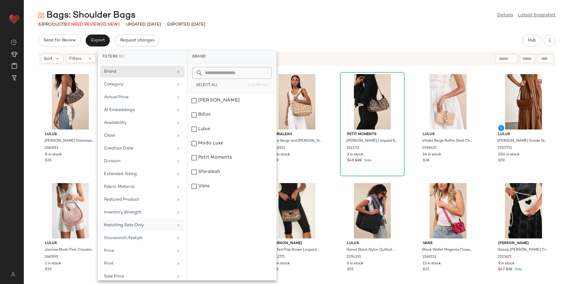
scroll to position [57, 0]
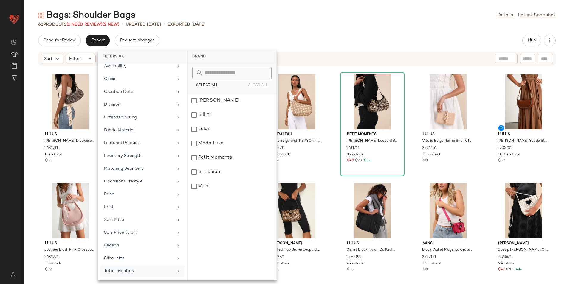
drag, startPoint x: 126, startPoint y: 275, endPoint x: 128, endPoint y: 267, distance: 8.0
click at [126, 274] on div "Total Inventory" at bounding box center [142, 272] width 84 height 12
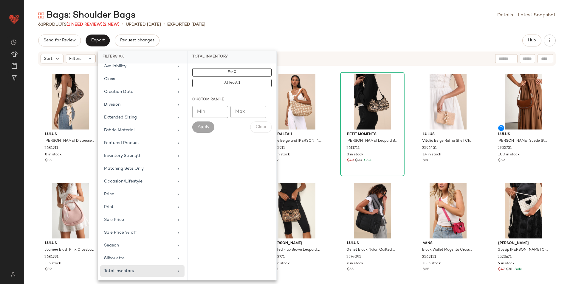
click at [240, 111] on input "Max" at bounding box center [248, 112] width 36 height 12
type input "**"
click at [204, 127] on span "Apply" at bounding box center [203, 127] width 12 height 5
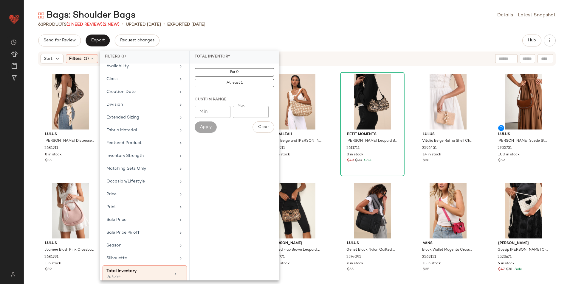
click at [266, 41] on div "Send for Review Export Request changes Hub" at bounding box center [296, 41] width 517 height 12
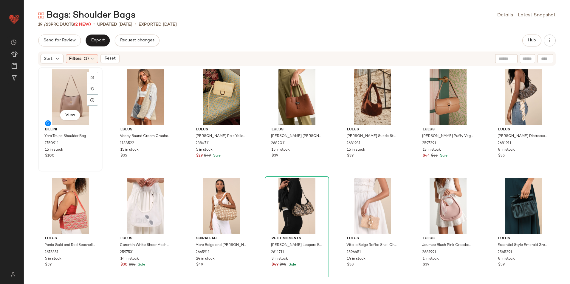
click at [71, 85] on div "View" at bounding box center [70, 96] width 60 height 55
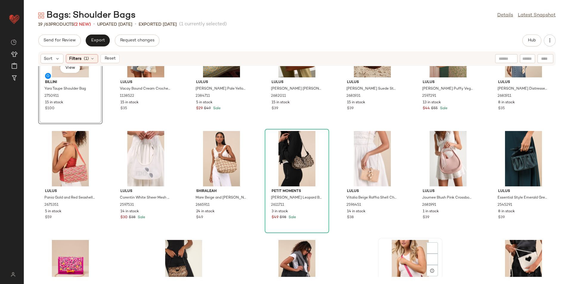
scroll to position [113, 0]
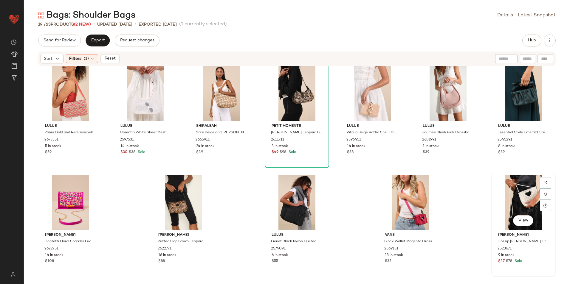
click at [506, 201] on div "View" at bounding box center [523, 202] width 60 height 55
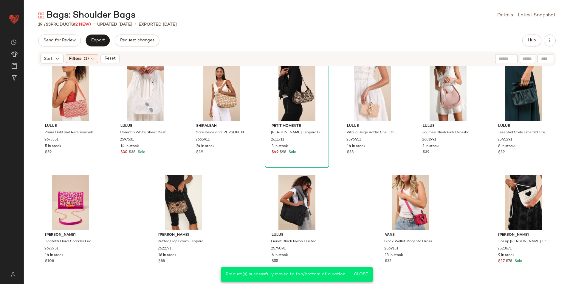
drag, startPoint x: 108, startPoint y: 58, endPoint x: 116, endPoint y: 66, distance: 11.0
click at [108, 58] on span "Reset" at bounding box center [109, 58] width 11 height 5
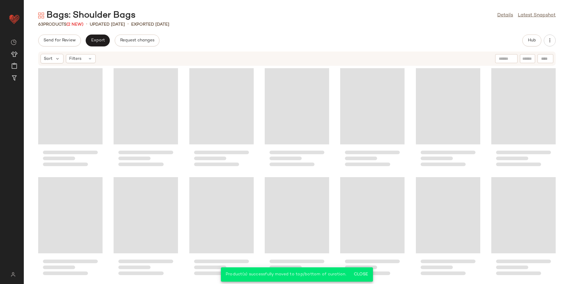
scroll to position [772, 0]
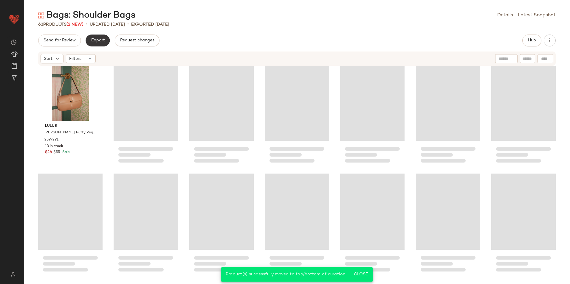
click at [99, 40] on span "Export" at bounding box center [98, 40] width 14 height 5
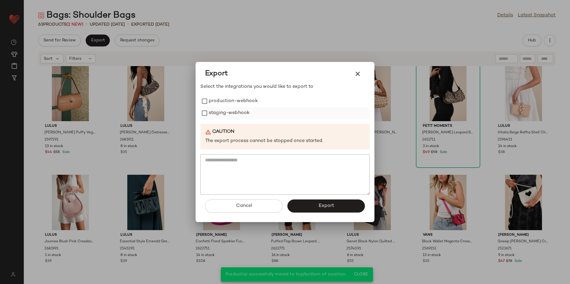
drag, startPoint x: 231, startPoint y: 99, endPoint x: 229, endPoint y: 112, distance: 13.0
click at [231, 101] on label "production-webhook" at bounding box center [233, 101] width 49 height 12
click at [226, 117] on label "staging-webhook" at bounding box center [229, 113] width 41 height 12
click at [308, 200] on button "Export" at bounding box center [325, 206] width 77 height 13
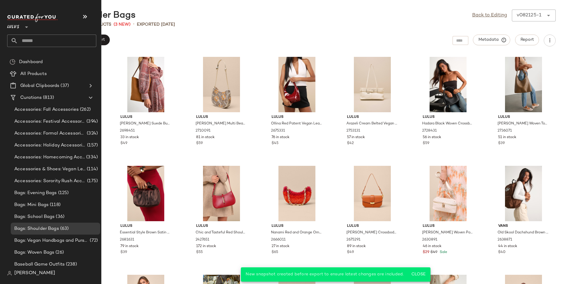
click at [31, 39] on input "text" at bounding box center [57, 41] width 78 height 13
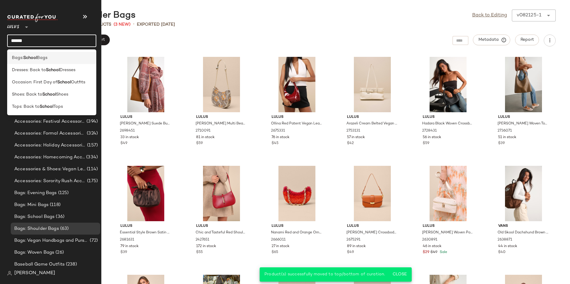
type input "******"
click at [35, 59] on b "School" at bounding box center [30, 58] width 14 height 6
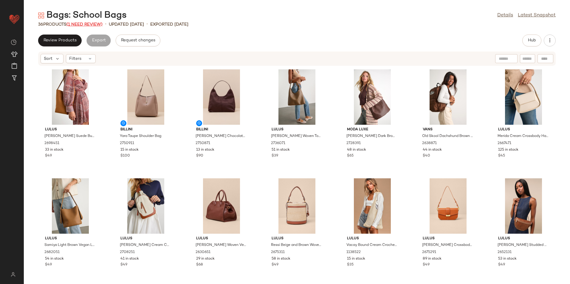
click at [96, 23] on span "(1 Need Review)" at bounding box center [84, 24] width 36 height 4
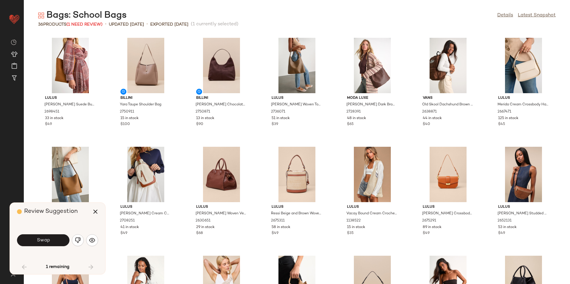
scroll to position [223, 0]
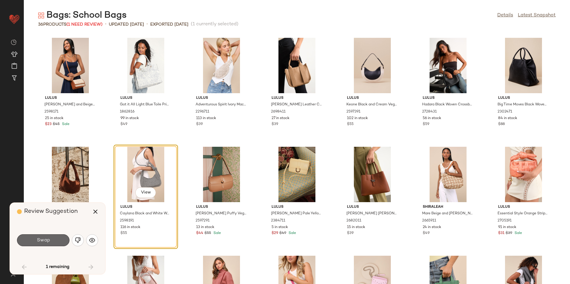
click at [44, 240] on span "Swap" at bounding box center [42, 241] width 13 height 6
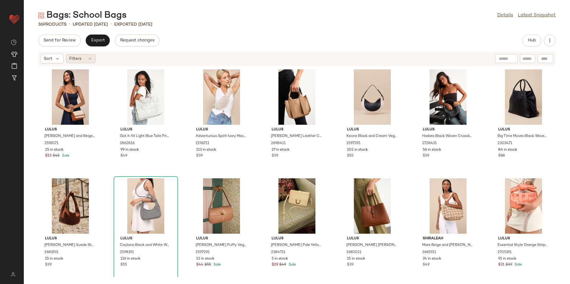
drag, startPoint x: 83, startPoint y: 55, endPoint x: 83, endPoint y: 58, distance: 3.0
click at [83, 55] on div "Filters" at bounding box center [81, 58] width 30 height 9
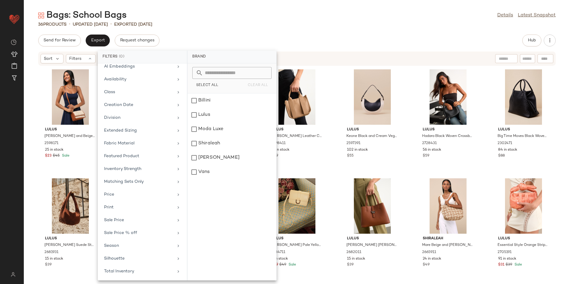
scroll to position [44, 0]
click at [123, 274] on div "Total Inventory" at bounding box center [138, 271] width 69 height 6
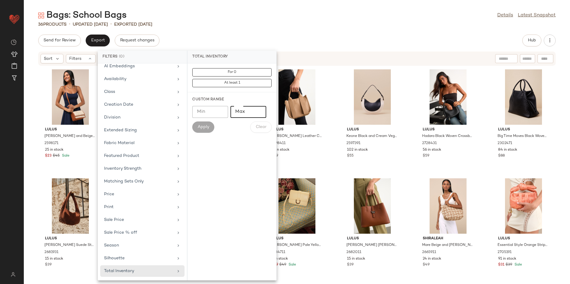
click at [246, 113] on input "Max" at bounding box center [248, 112] width 36 height 12
type input "**"
click at [204, 128] on span "Apply" at bounding box center [203, 127] width 12 height 5
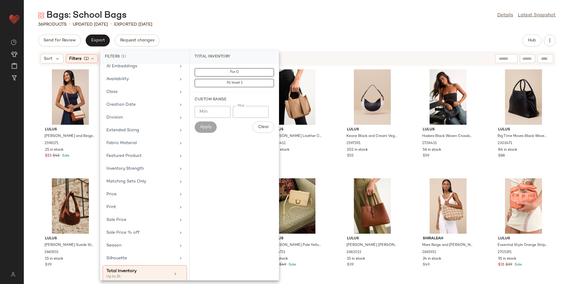
drag, startPoint x: 206, startPoint y: 24, endPoint x: 200, endPoint y: 27, distance: 6.7
click at [206, 24] on div "36 Products • updated Aug 21st • Exported Aug 21st" at bounding box center [297, 24] width 546 height 6
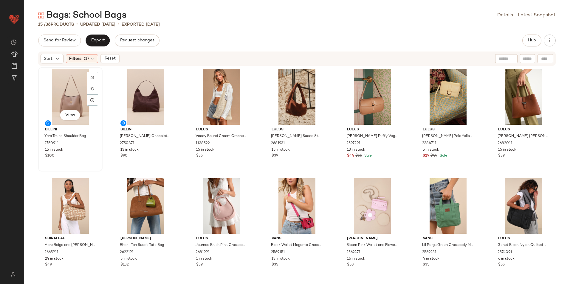
click at [66, 78] on div "View" at bounding box center [70, 96] width 60 height 55
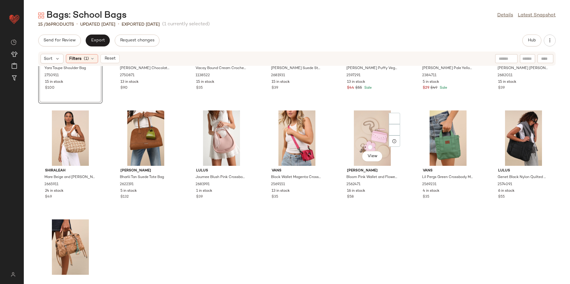
scroll to position [113, 0]
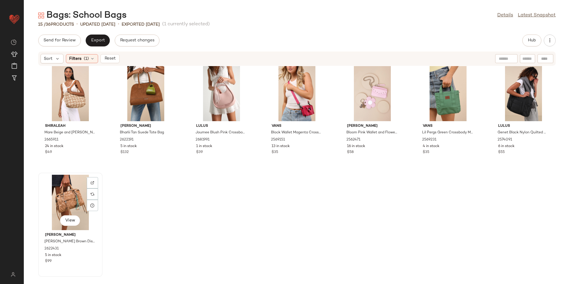
click at [73, 204] on div "View" at bounding box center [70, 202] width 60 height 55
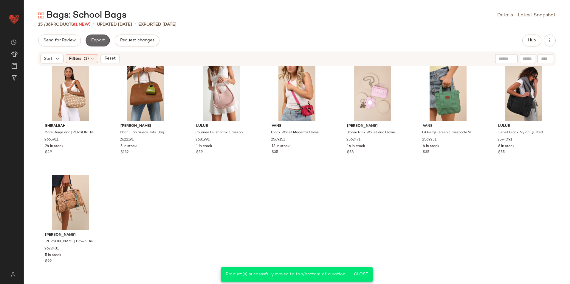
click at [97, 38] on span "Export" at bounding box center [98, 40] width 14 height 5
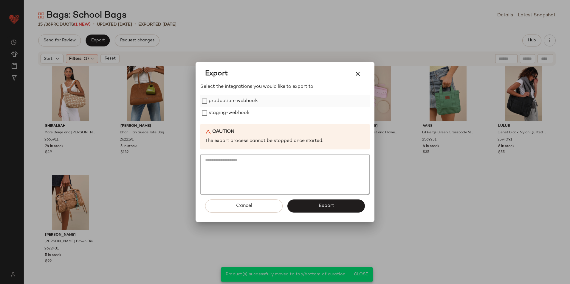
click at [219, 104] on label "production-webhook" at bounding box center [233, 101] width 49 height 12
drag, startPoint x: 219, startPoint y: 114, endPoint x: 250, endPoint y: 166, distance: 60.9
click at [220, 114] on label "staging-webhook" at bounding box center [229, 113] width 41 height 12
click at [299, 208] on button "Export" at bounding box center [325, 206] width 77 height 13
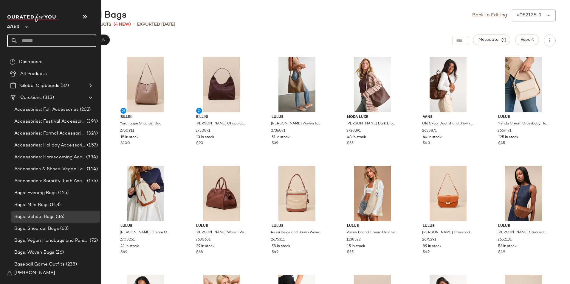
click at [56, 41] on input "text" at bounding box center [57, 41] width 78 height 13
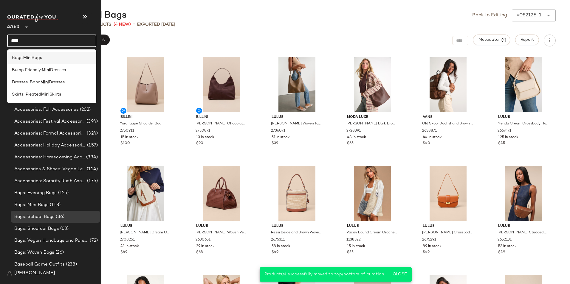
type input "****"
click at [49, 60] on div "Bags: Mini Bags" at bounding box center [52, 58] width 80 height 6
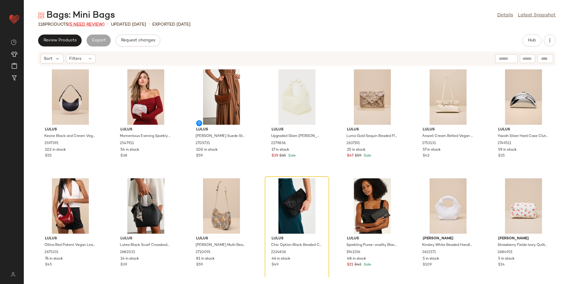
click at [86, 25] on span "(5 Need Review)" at bounding box center [86, 24] width 36 height 4
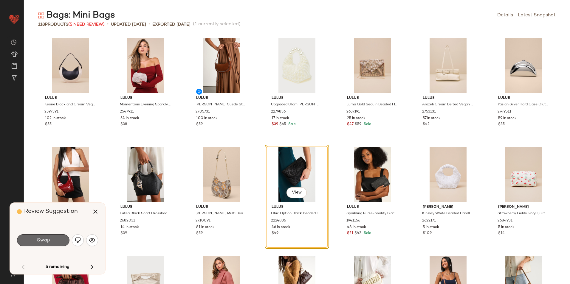
click at [58, 240] on button "Swap" at bounding box center [43, 241] width 52 height 12
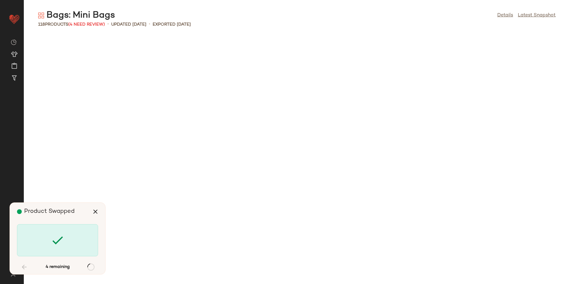
scroll to position [441, 0]
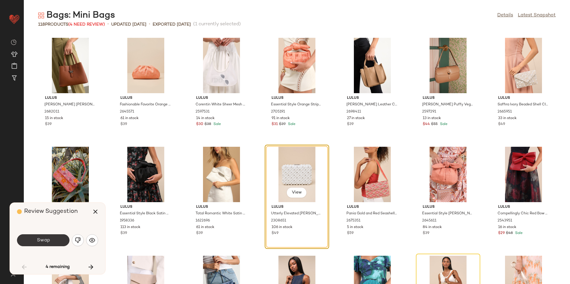
click at [52, 246] on button "Swap" at bounding box center [43, 241] width 52 height 12
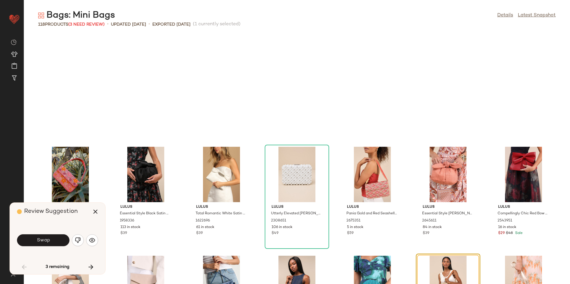
scroll to position [545, 0]
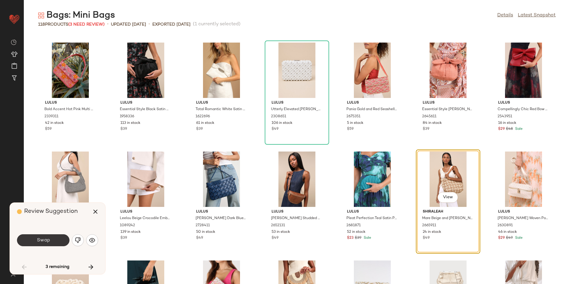
click at [61, 242] on button "Swap" at bounding box center [43, 241] width 52 height 12
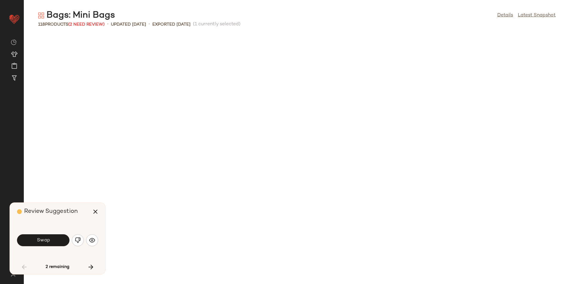
scroll to position [872, 0]
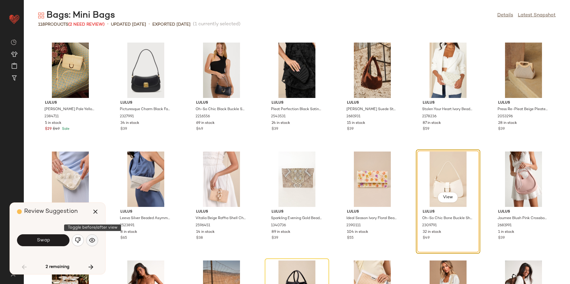
click at [91, 241] on img "button" at bounding box center [92, 240] width 6 height 6
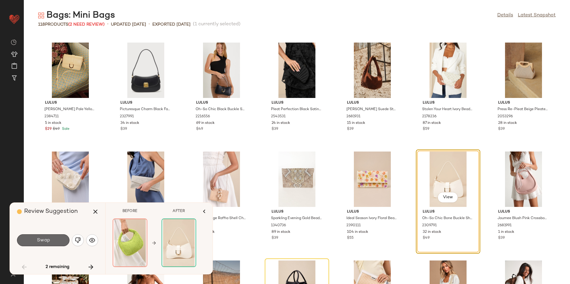
click at [51, 242] on button "Swap" at bounding box center [43, 241] width 52 height 12
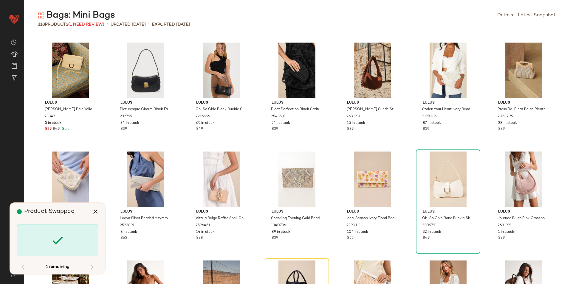
scroll to position [982, 0]
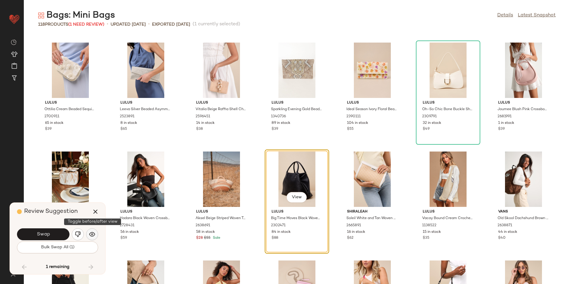
click at [93, 236] on img "button" at bounding box center [92, 235] width 6 height 6
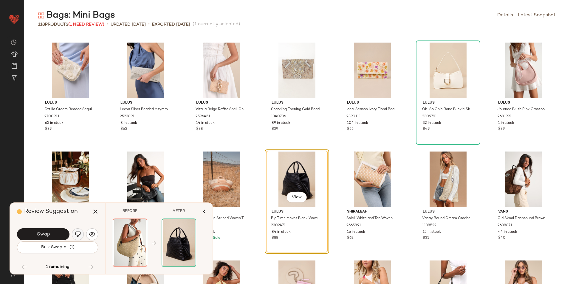
click at [74, 235] on button "button" at bounding box center [78, 235] width 12 height 12
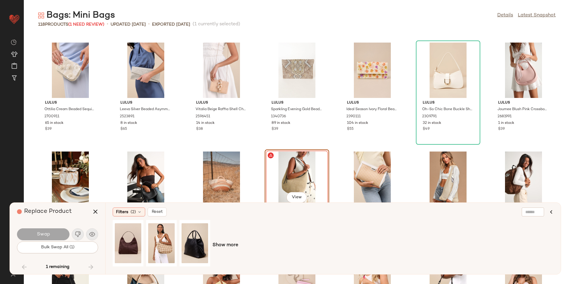
drag, startPoint x: 88, startPoint y: 265, endPoint x: 87, endPoint y: 223, distance: 41.4
click at [88, 261] on div "1 remaining" at bounding box center [57, 267] width 81 height 14
click at [97, 207] on button "button" at bounding box center [95, 212] width 14 height 14
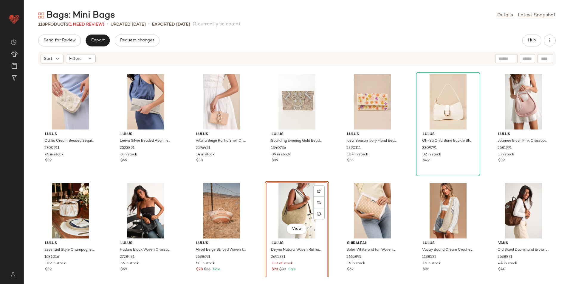
click at [277, 207] on div "View" at bounding box center [297, 210] width 60 height 55
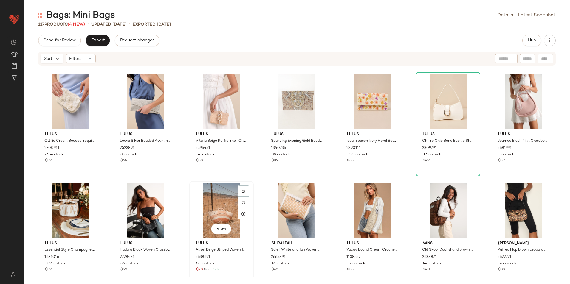
click at [226, 215] on div "View" at bounding box center [221, 210] width 60 height 55
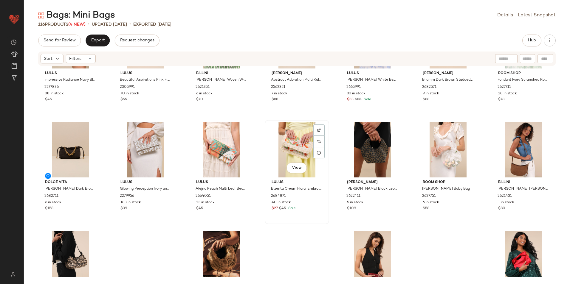
scroll to position [1644, 0]
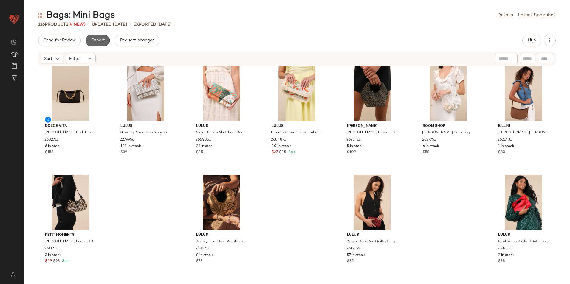
click at [94, 40] on span "Export" at bounding box center [98, 40] width 14 height 5
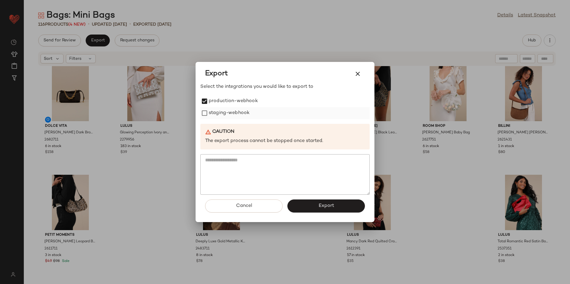
click at [217, 114] on label "staging-webhook" at bounding box center [229, 113] width 41 height 12
click at [316, 207] on button "Export" at bounding box center [325, 206] width 77 height 13
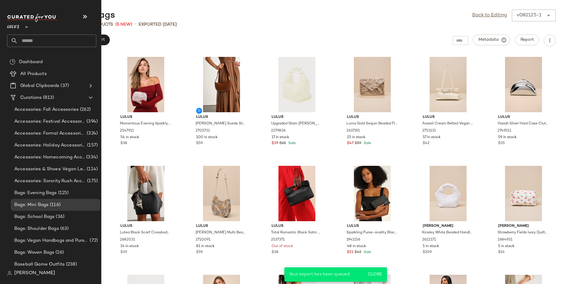
click at [37, 40] on input "text" at bounding box center [57, 41] width 78 height 13
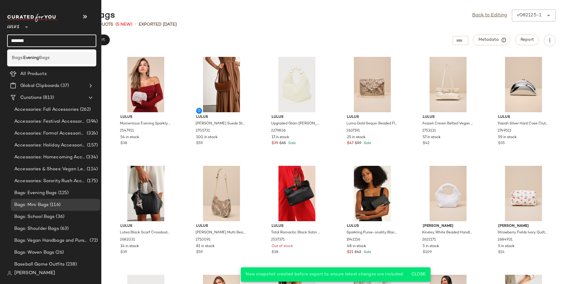
type input "*******"
click at [45, 60] on span "Bags" at bounding box center [44, 58] width 10 height 6
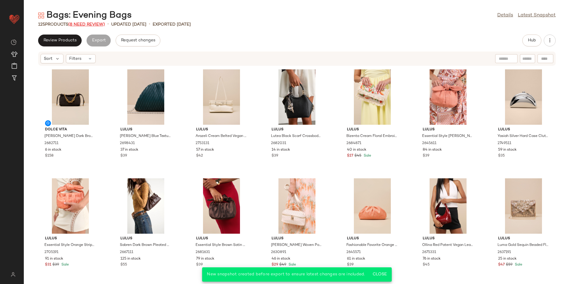
click at [102, 25] on span "(8 Need Review)" at bounding box center [86, 24] width 37 height 4
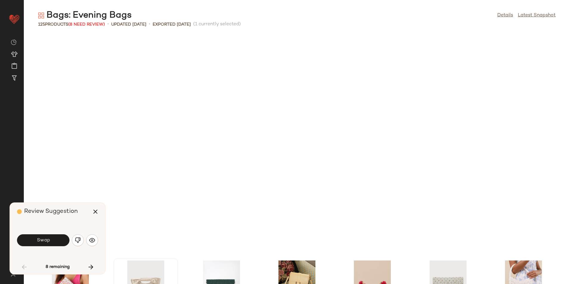
scroll to position [223, 0]
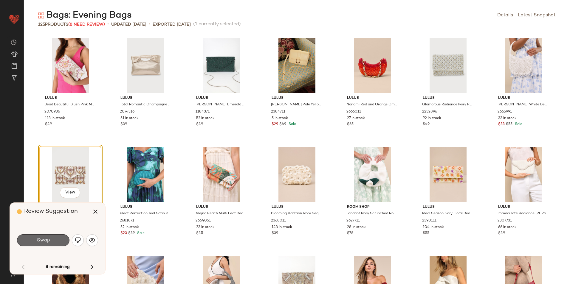
click at [43, 240] on span "Swap" at bounding box center [42, 241] width 13 height 6
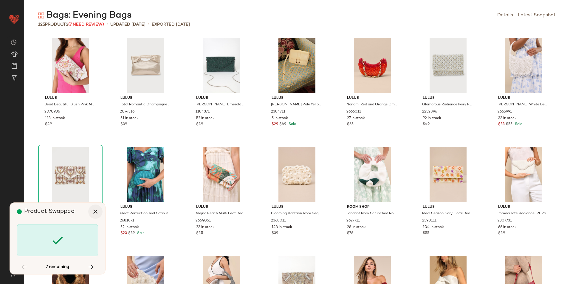
scroll to position [654, 0]
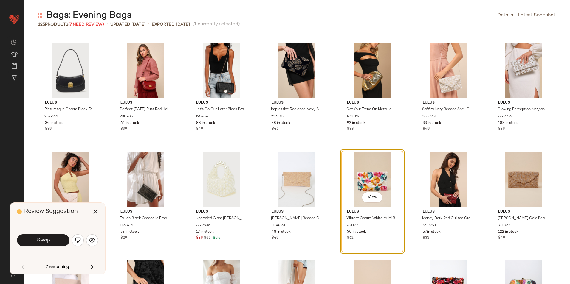
click at [37, 241] on span "Swap" at bounding box center [42, 241] width 13 height 6
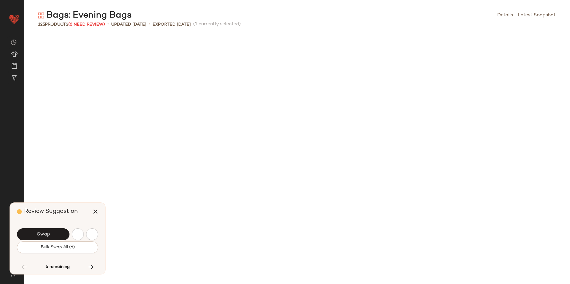
scroll to position [982, 0]
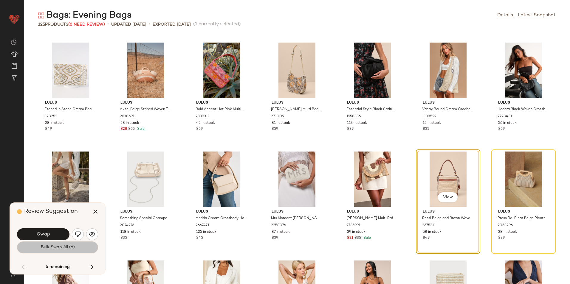
click at [65, 247] on span "Bulk Swap All (6)" at bounding box center [57, 247] width 34 height 5
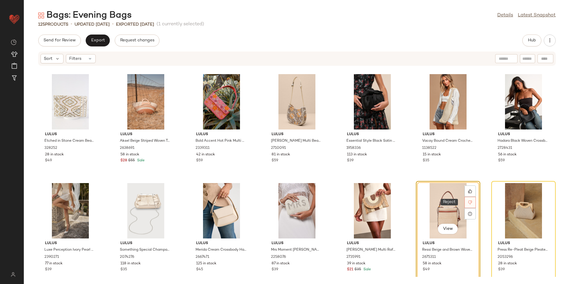
click at [464, 200] on div at bounding box center [469, 202] width 11 height 11
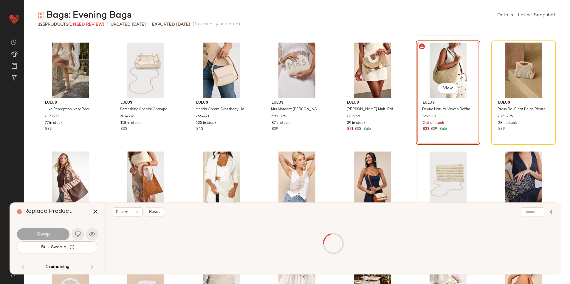
scroll to position [982, 0]
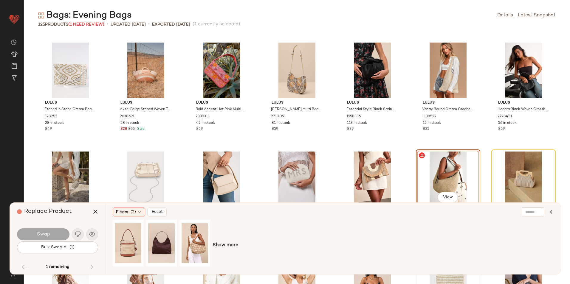
click at [441, 177] on div "View" at bounding box center [448, 179] width 60 height 55
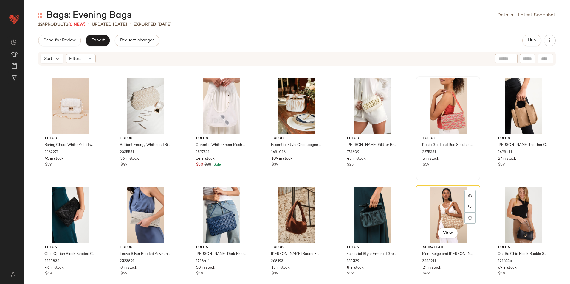
scroll to position [1339, 0]
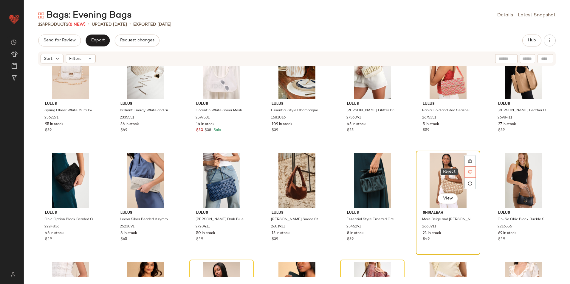
click at [465, 174] on div at bounding box center [469, 172] width 11 height 11
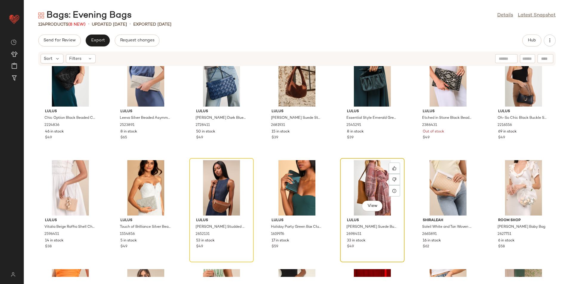
scroll to position [1485, 0]
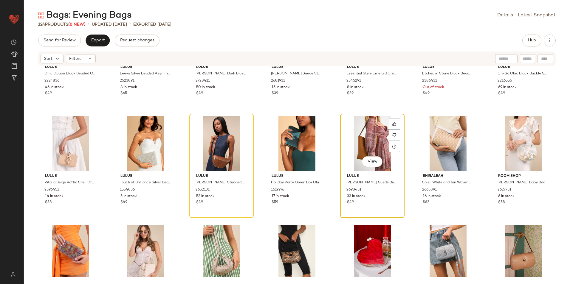
click at [372, 141] on div "View" at bounding box center [372, 143] width 60 height 55
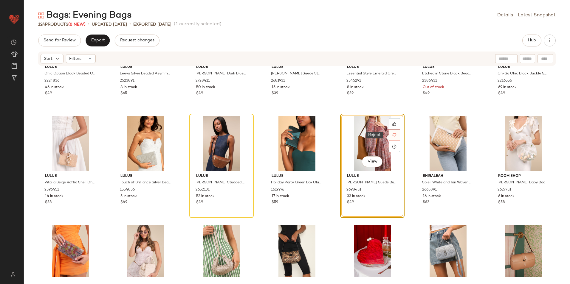
click at [394, 136] on icon at bounding box center [394, 135] width 4 height 4
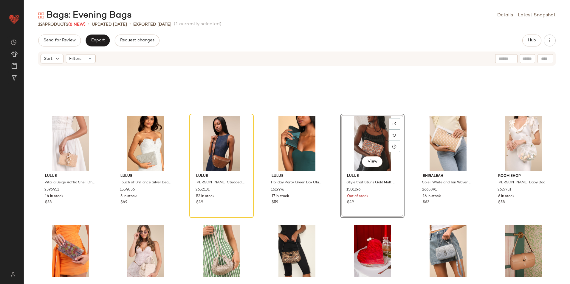
scroll to position [1527, 0]
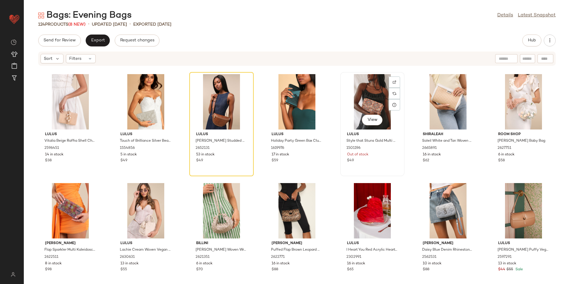
click at [363, 86] on div "View" at bounding box center [372, 101] width 60 height 55
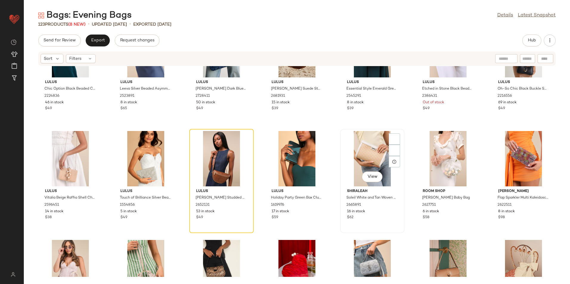
scroll to position [1467, 0]
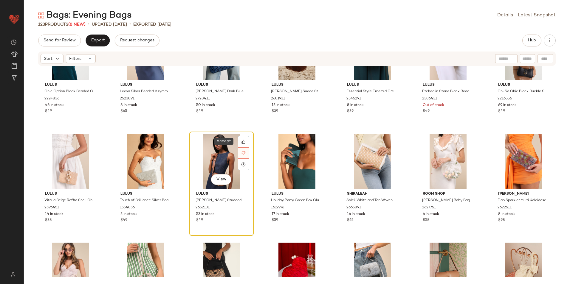
click at [241, 153] on icon at bounding box center [243, 153] width 4 height 4
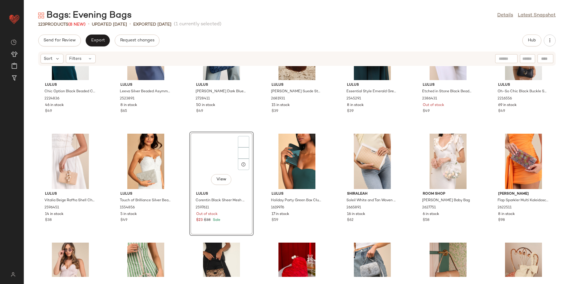
scroll to position [1527, 0]
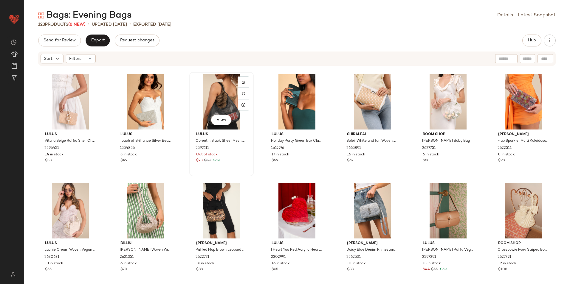
click at [221, 92] on div "View" at bounding box center [221, 101] width 60 height 55
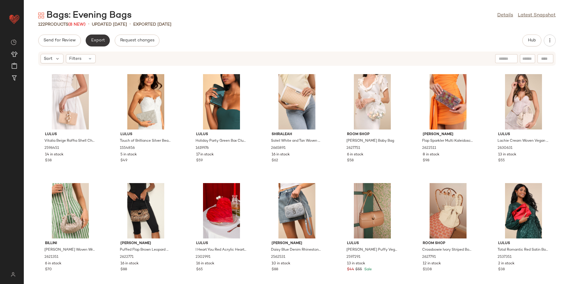
click at [95, 38] on span "Export" at bounding box center [98, 40] width 14 height 5
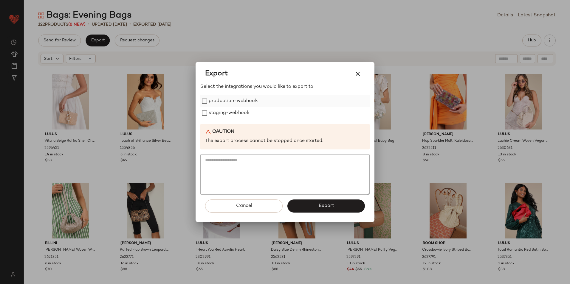
click at [234, 105] on label "production-webhook" at bounding box center [233, 101] width 49 height 12
click at [235, 115] on label "staging-webhook" at bounding box center [229, 113] width 41 height 12
drag, startPoint x: 308, startPoint y: 202, endPoint x: 246, endPoint y: 173, distance: 68.0
click at [309, 202] on button "Export" at bounding box center [325, 206] width 77 height 13
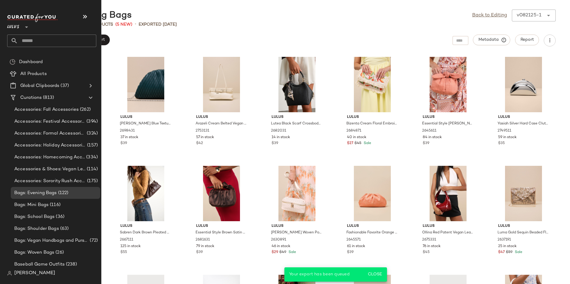
click at [33, 36] on input "text" at bounding box center [57, 41] width 78 height 13
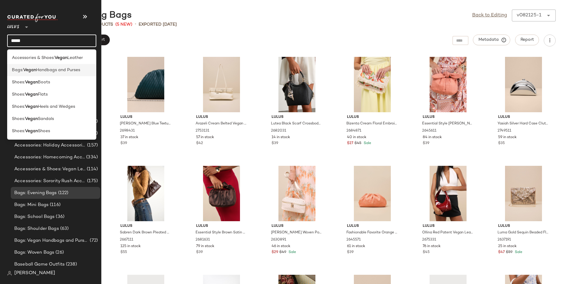
type input "*****"
click at [73, 68] on span "Handbags and Purses" at bounding box center [58, 70] width 44 height 6
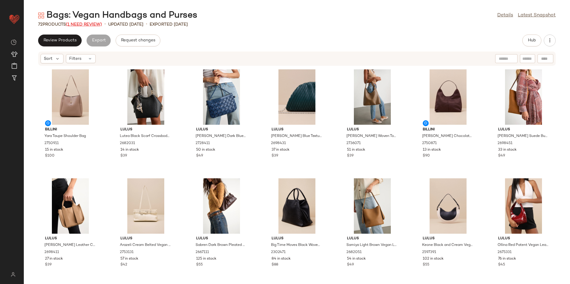
click at [89, 24] on span "(1 Need Review)" at bounding box center [84, 24] width 36 height 4
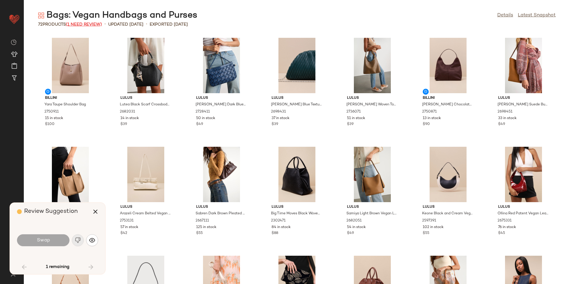
scroll to position [545, 0]
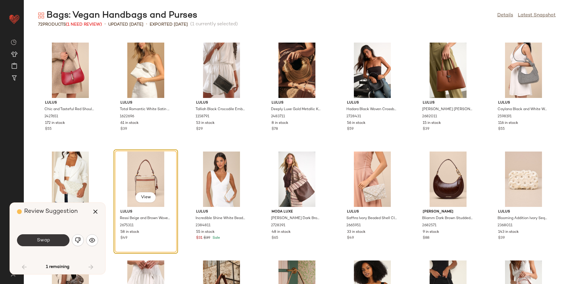
click at [63, 238] on button "Swap" at bounding box center [43, 241] width 52 height 12
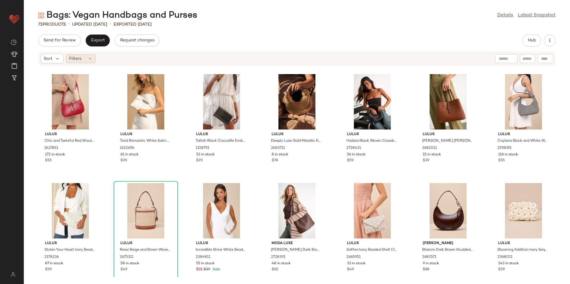
click at [90, 59] on icon at bounding box center [90, 58] width 5 height 5
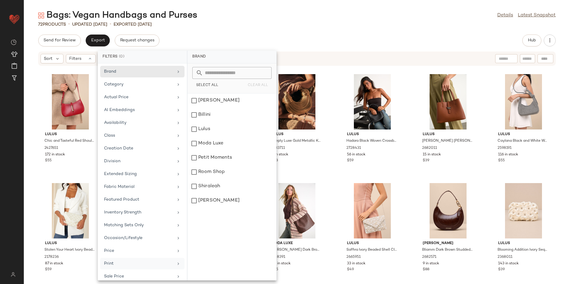
scroll to position [57, 0]
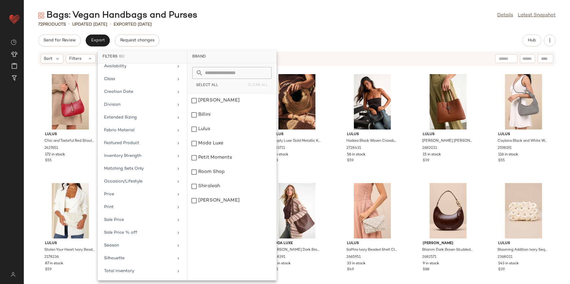
click at [121, 278] on div "Brand Category Actual Price AI Embeddings Availability Class Creation Date Divi…" at bounding box center [142, 171] width 89 height 217
click at [128, 270] on div "Total Inventory" at bounding box center [138, 271] width 69 height 6
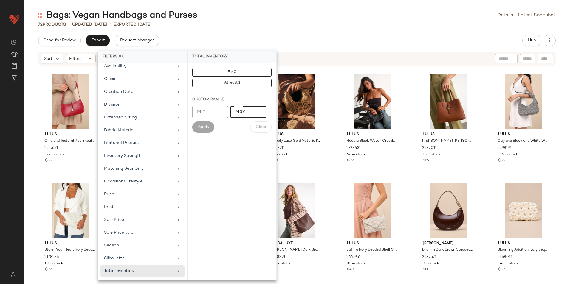
click at [247, 109] on input "Max" at bounding box center [248, 112] width 36 height 12
type input "**"
click at [205, 129] on span "Apply" at bounding box center [203, 127] width 12 height 5
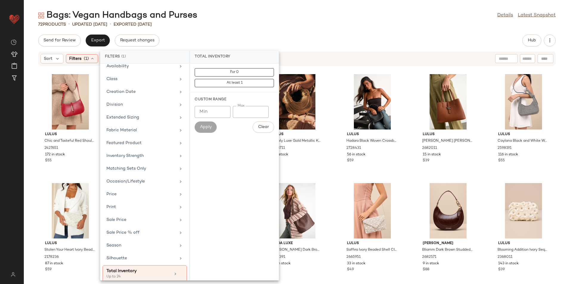
click at [250, 34] on div "Bags: Vegan Handbags and Purses Details Latest Snapshot 72 Products • updated A…" at bounding box center [297, 147] width 546 height 275
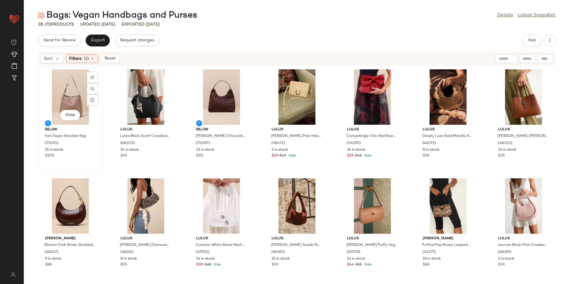
click at [72, 93] on div "View" at bounding box center [70, 96] width 60 height 55
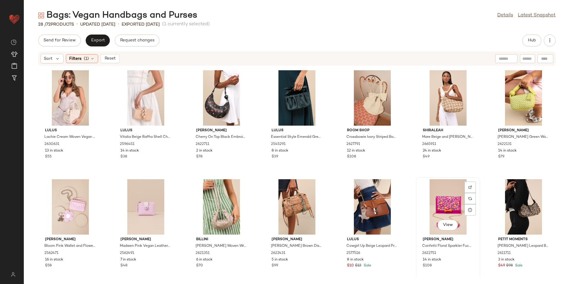
scroll to position [226, 0]
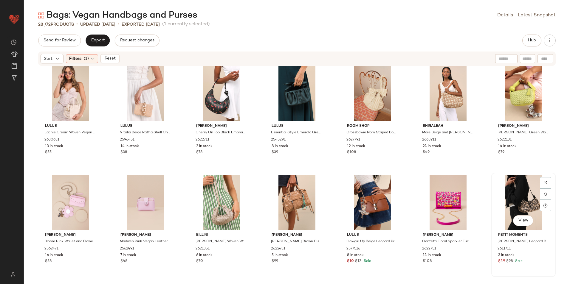
click at [501, 191] on div "View" at bounding box center [523, 202] width 60 height 55
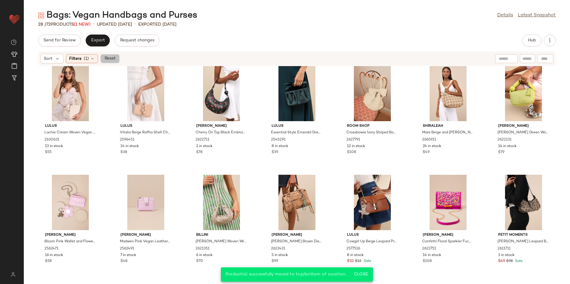
click at [102, 59] on button "Reset" at bounding box center [109, 58] width 19 height 9
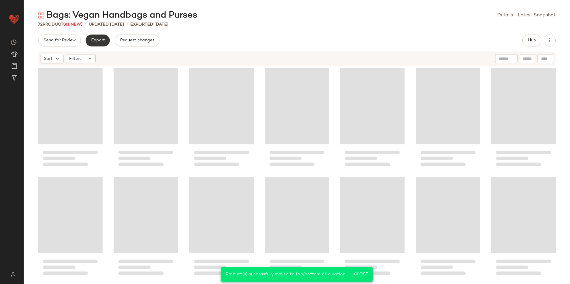
click at [98, 38] on button "Export" at bounding box center [98, 41] width 24 height 12
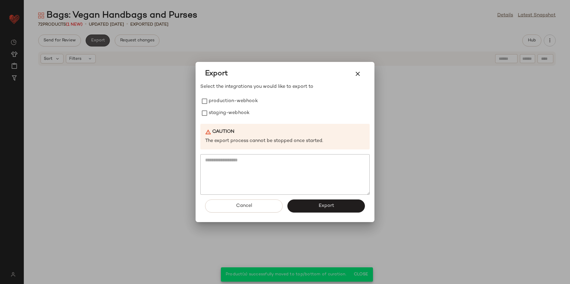
scroll to position [990, 0]
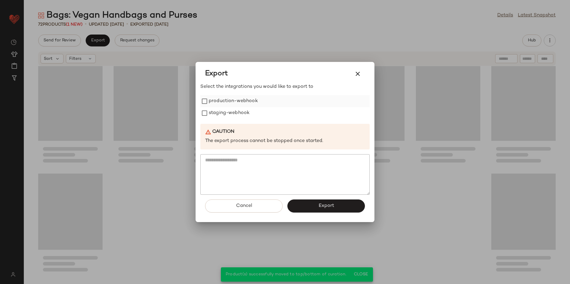
click at [232, 106] on label "production-webhook" at bounding box center [233, 101] width 49 height 12
drag, startPoint x: 232, startPoint y: 115, endPoint x: 249, endPoint y: 134, distance: 25.7
click at [232, 115] on label "staging-webhook" at bounding box center [229, 113] width 41 height 12
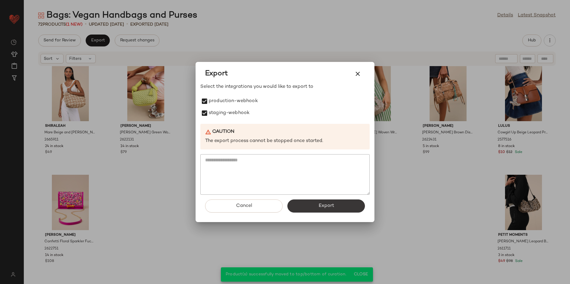
click at [307, 203] on button "Export" at bounding box center [325, 206] width 77 height 13
